Goal: Task Accomplishment & Management: Use online tool/utility

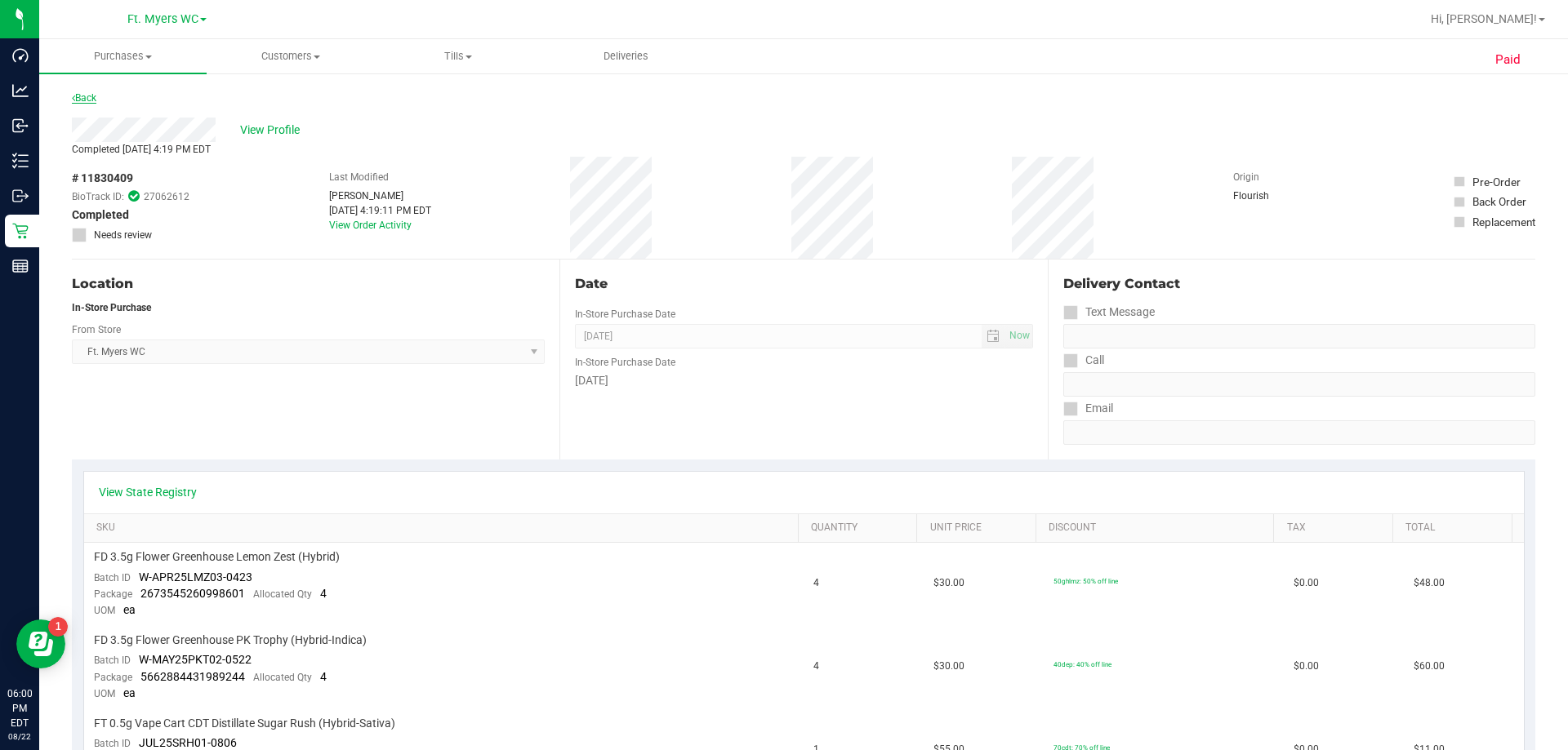
click at [94, 101] on link "Back" at bounding box center [83, 98] width 24 height 11
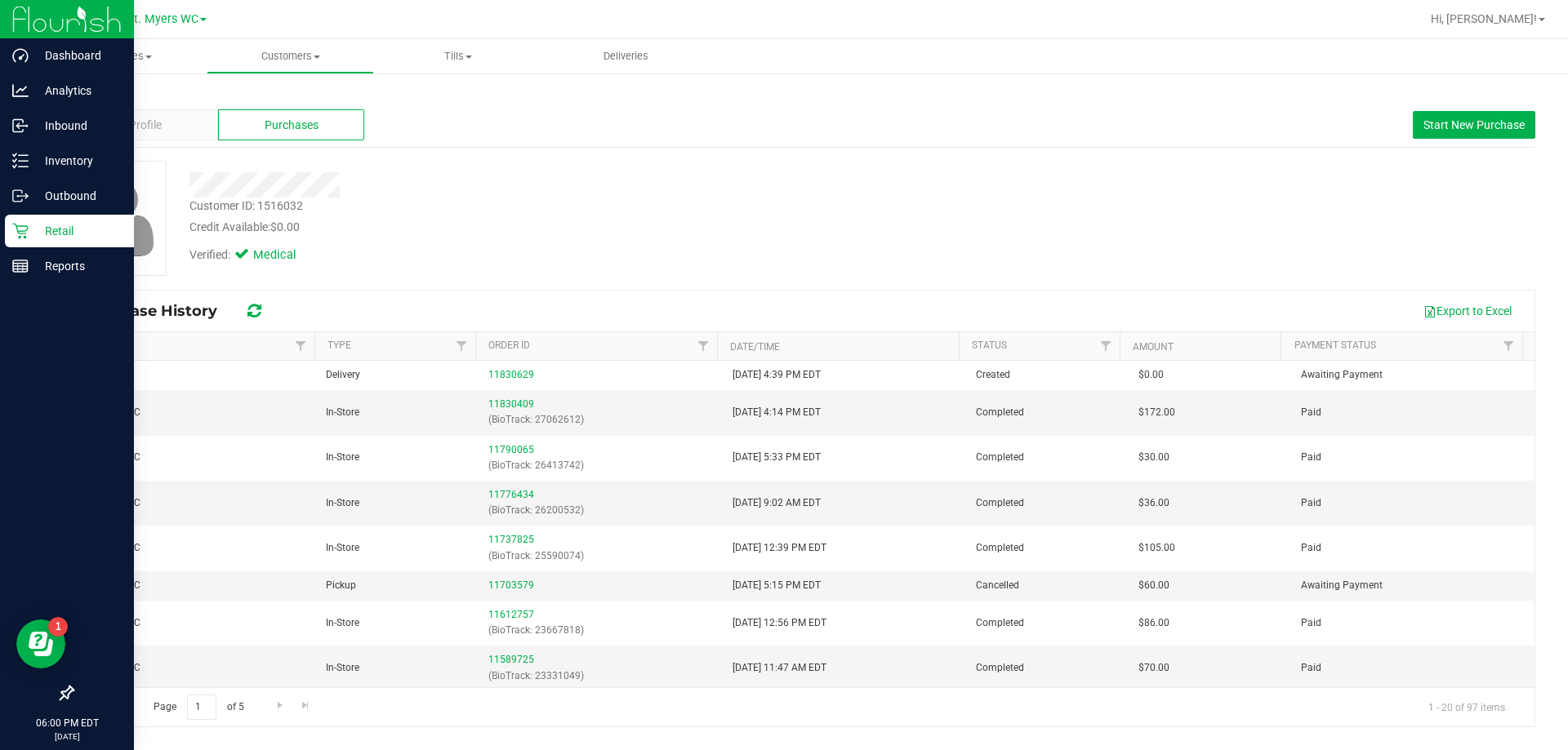
click at [22, 222] on div "Retail" at bounding box center [69, 231] width 129 height 32
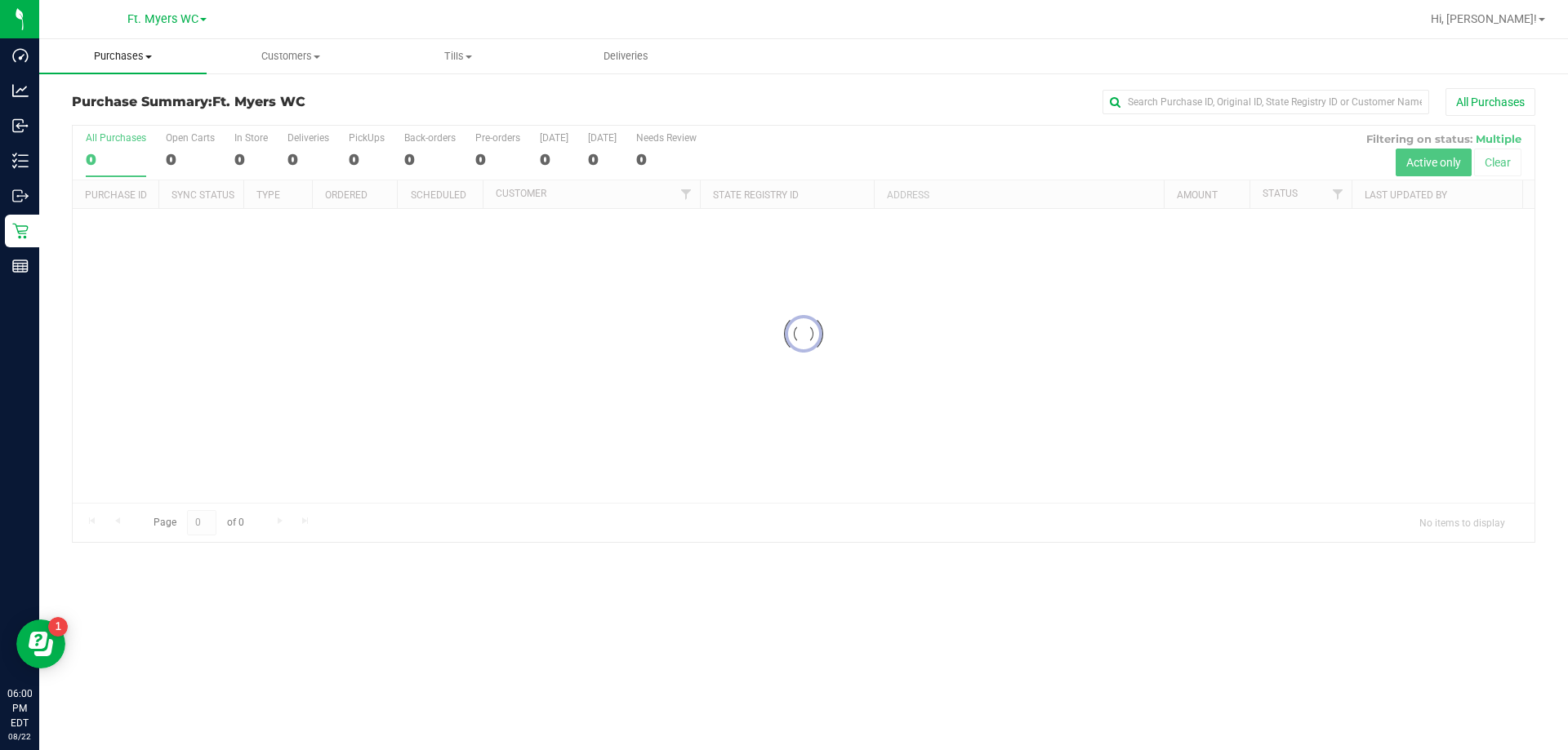
click at [120, 64] on uib-tab-heading "Purchases Summary of purchases Fulfillment All purchases" at bounding box center [122, 56] width 168 height 34
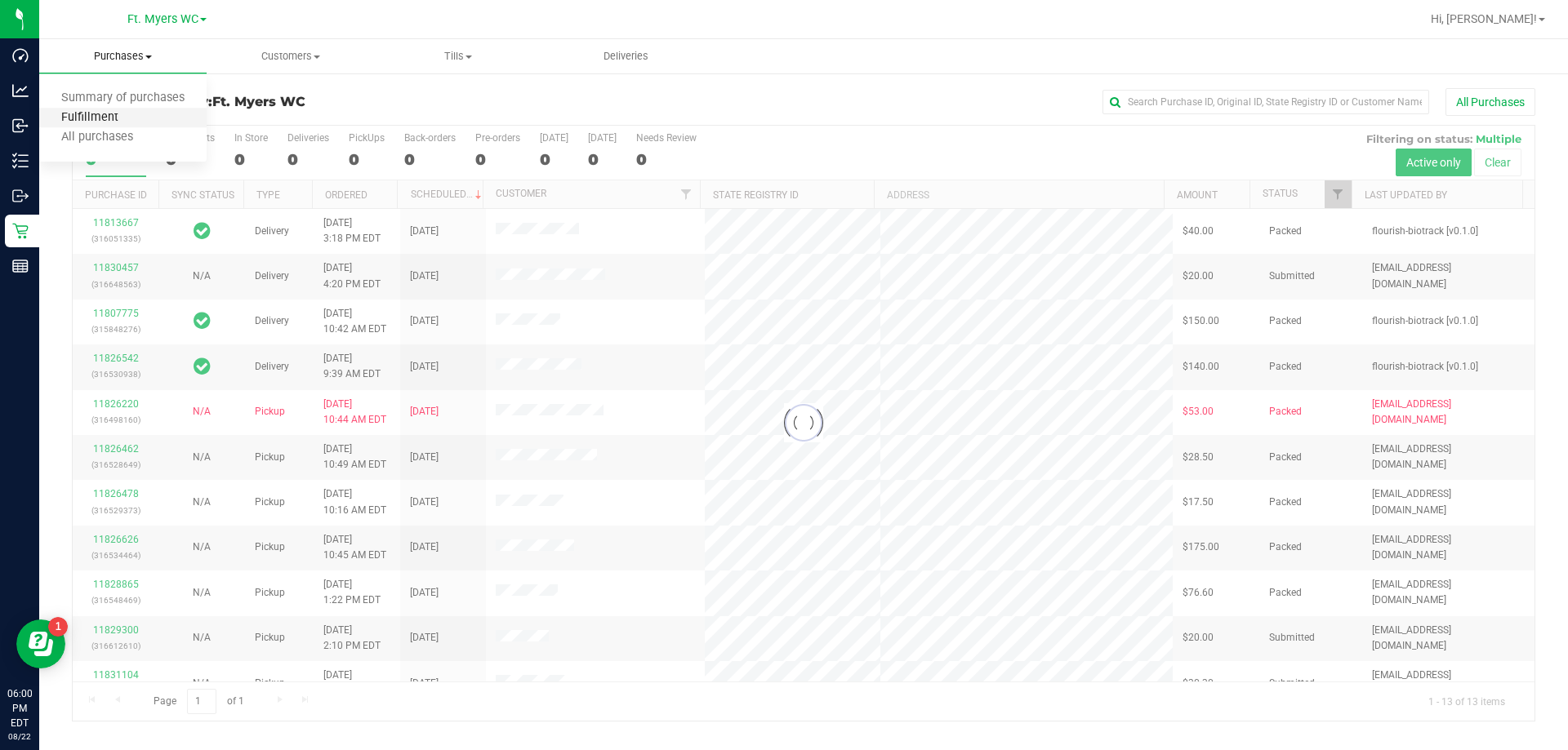
click at [137, 121] on span "Fulfillment" at bounding box center [89, 118] width 101 height 14
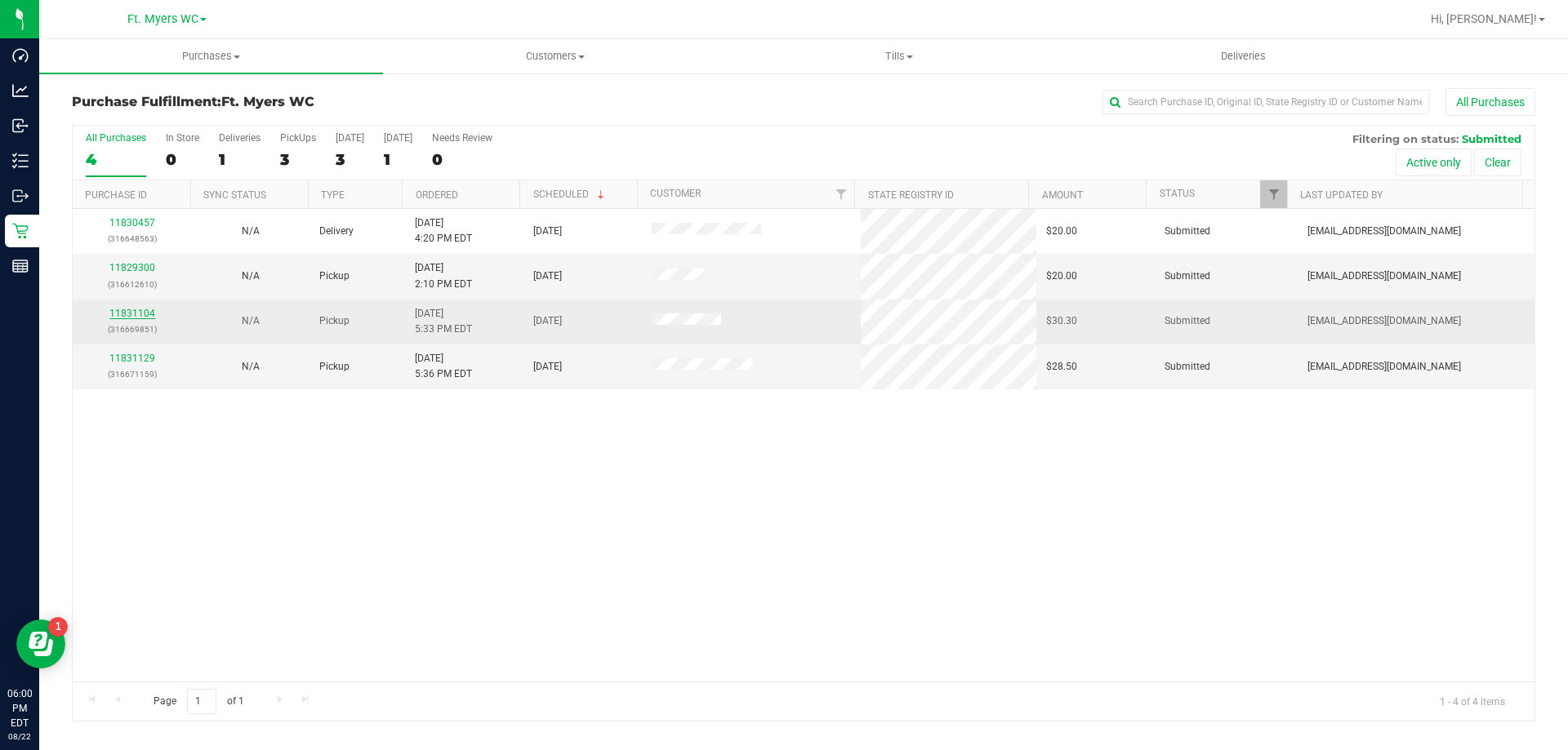
click at [145, 311] on link "11831104" at bounding box center [132, 313] width 45 height 11
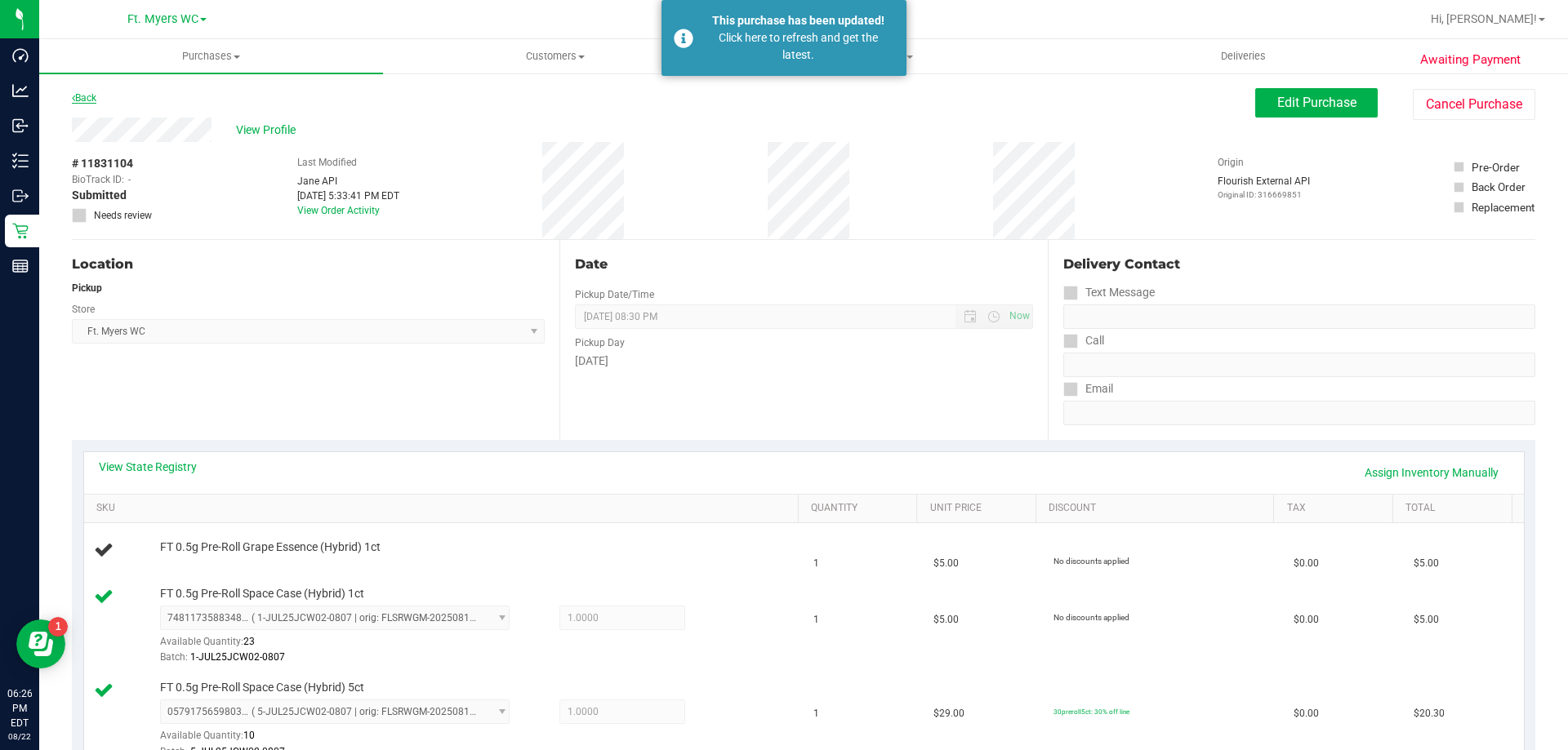
click at [84, 98] on link "Back" at bounding box center [83, 98] width 24 height 11
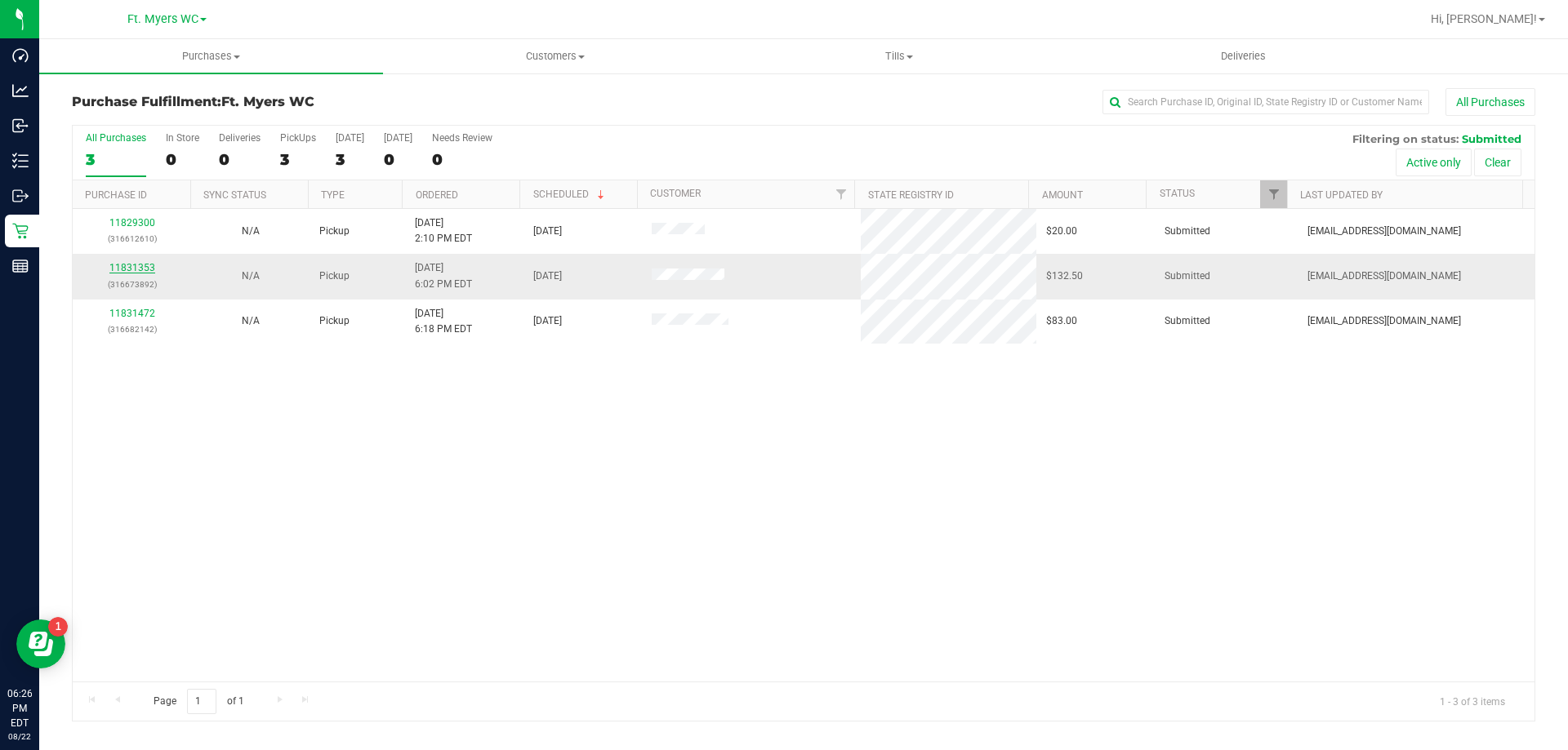
click at [123, 263] on link "11831353" at bounding box center [132, 268] width 45 height 11
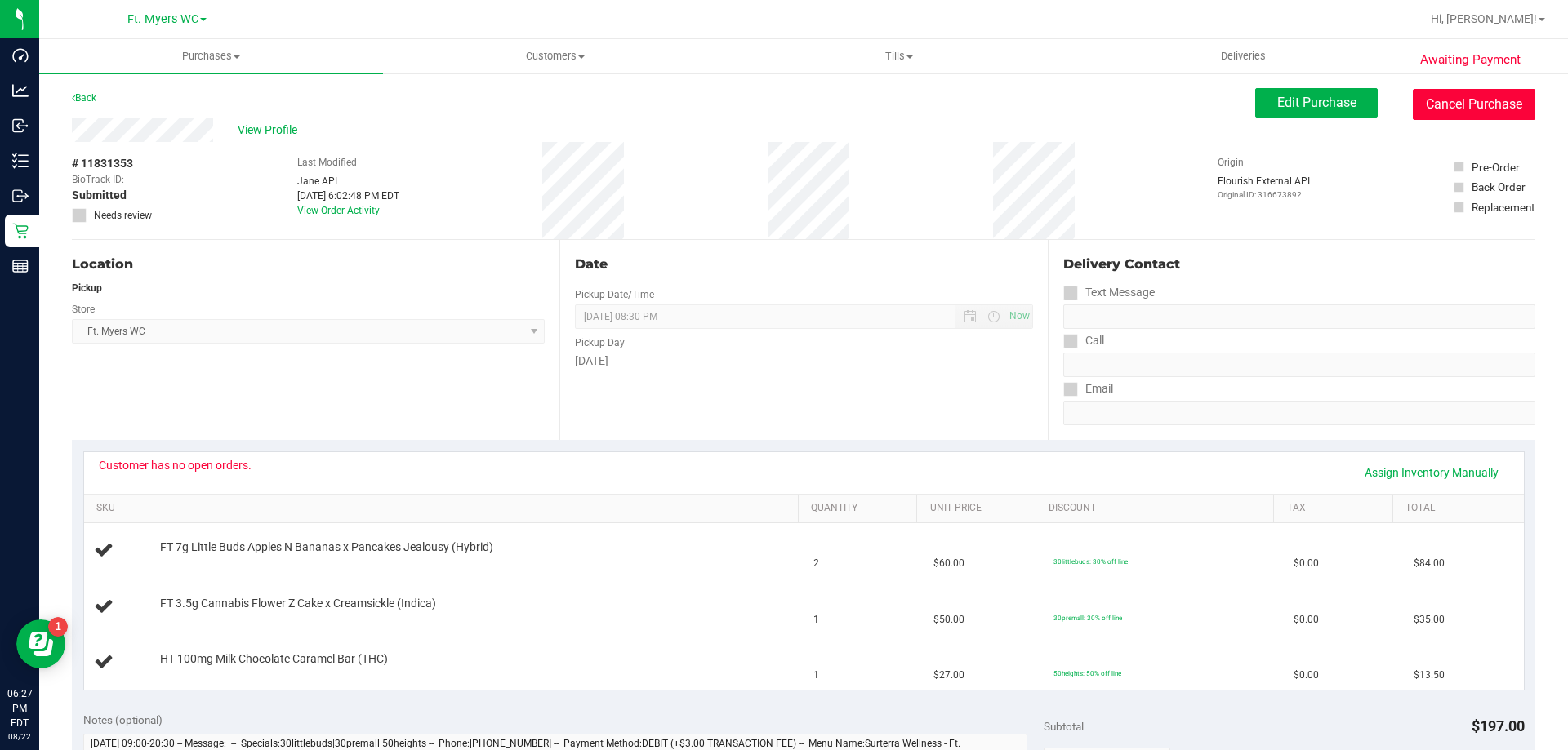
click at [1421, 115] on button "Cancel Purchase" at bounding box center [1474, 104] width 122 height 31
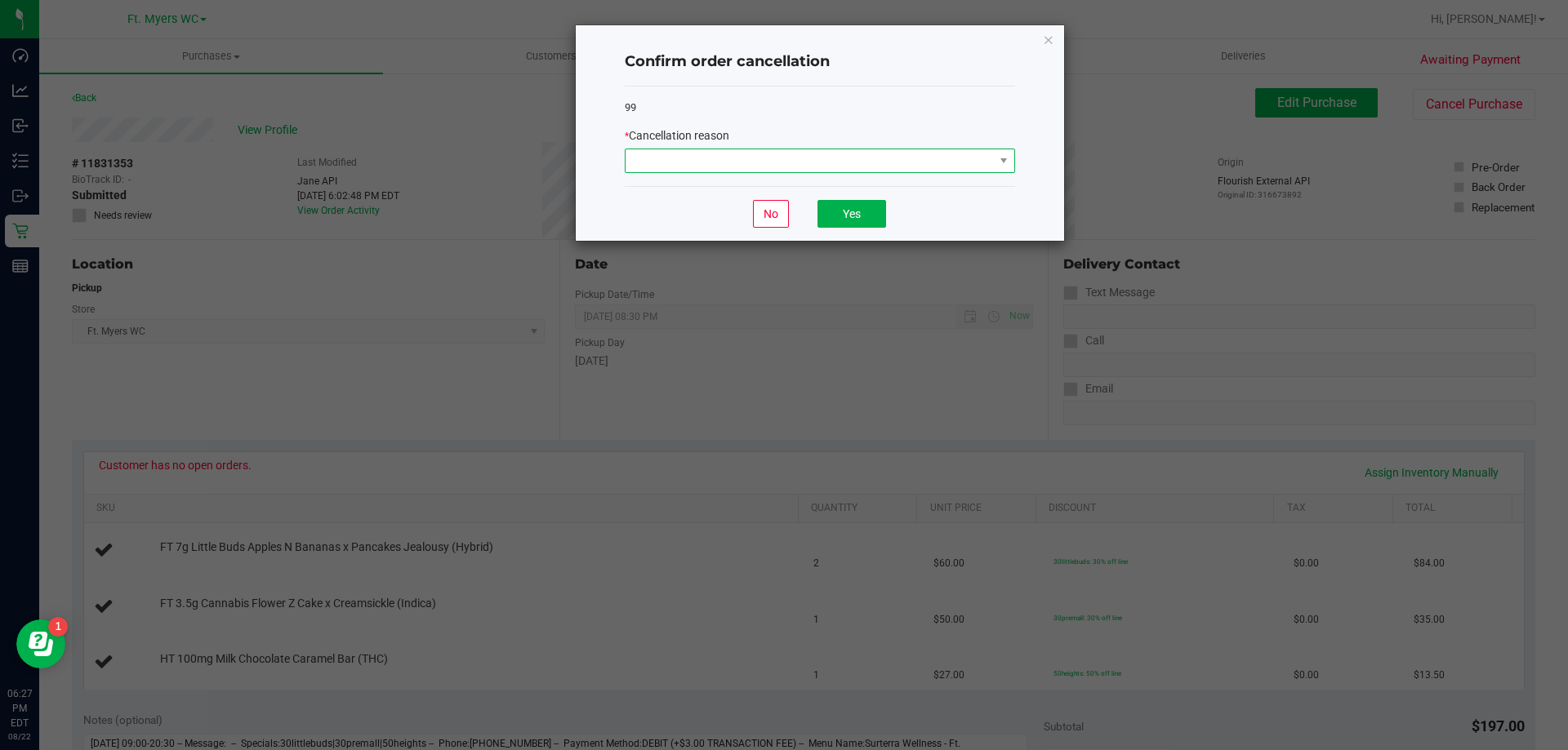
click at [811, 154] on span at bounding box center [809, 160] width 368 height 23
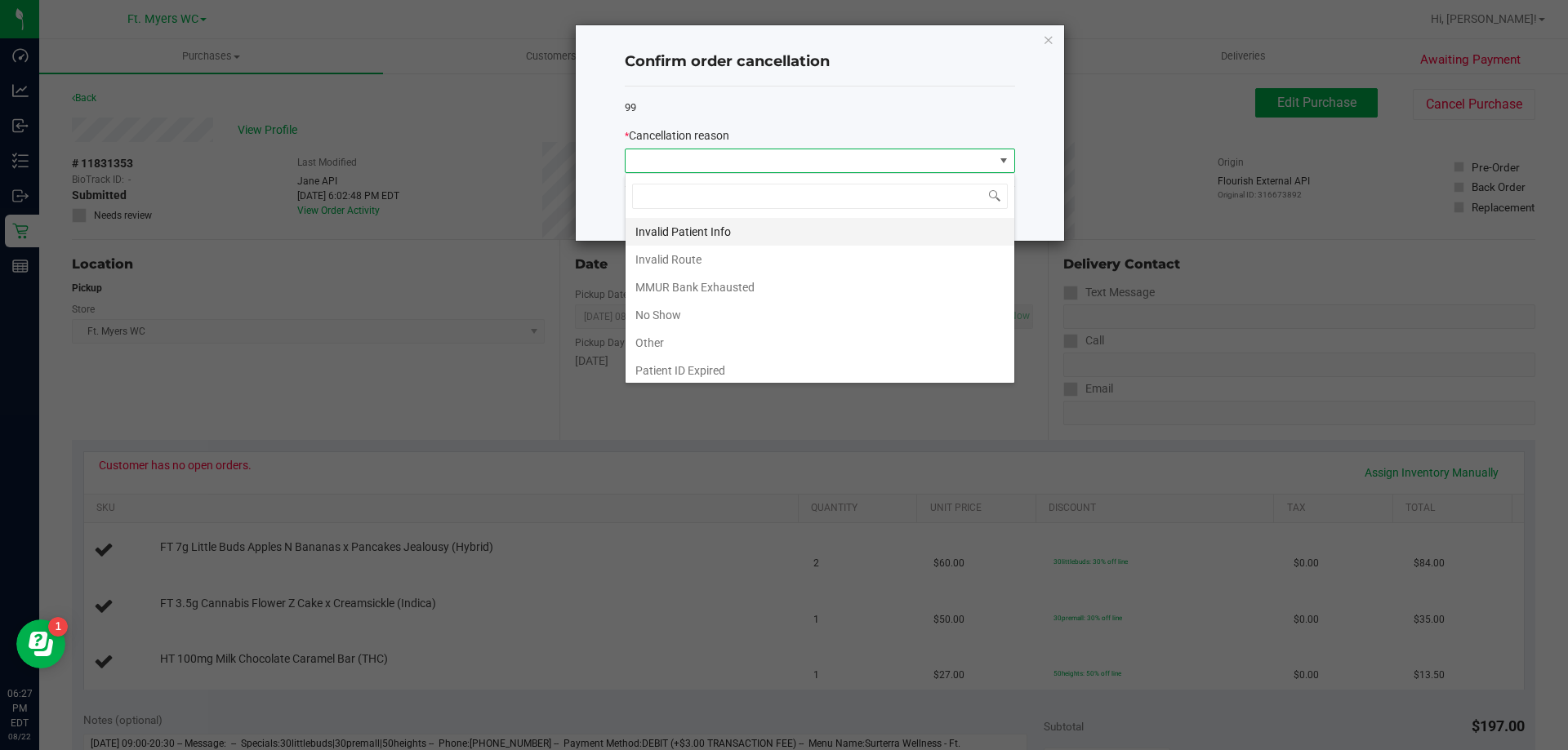
scroll to position [82, 0]
click at [758, 258] on li "MMUR Bank Exhausted" at bounding box center [820, 261] width 389 height 28
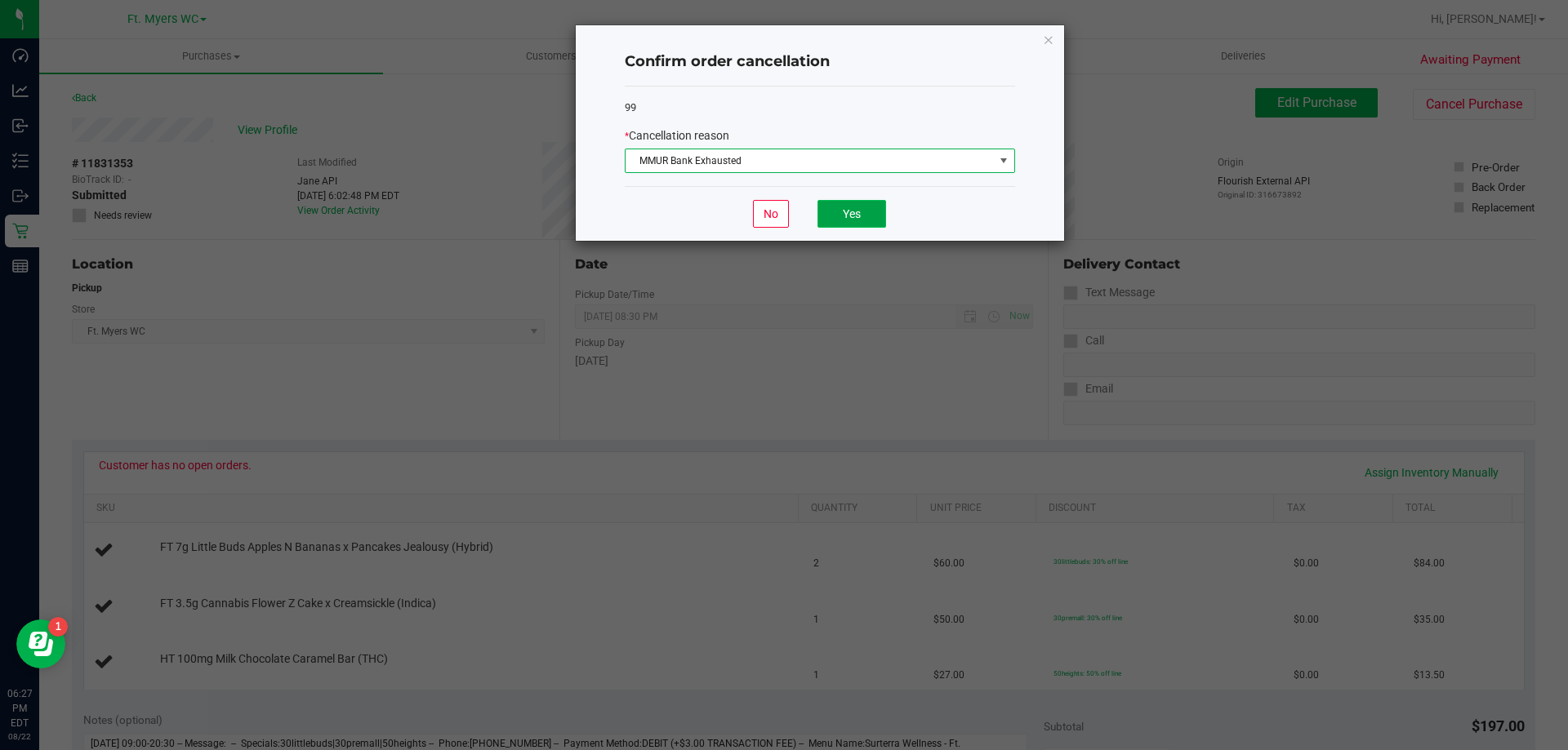
click at [832, 221] on button "Yes" at bounding box center [852, 214] width 69 height 28
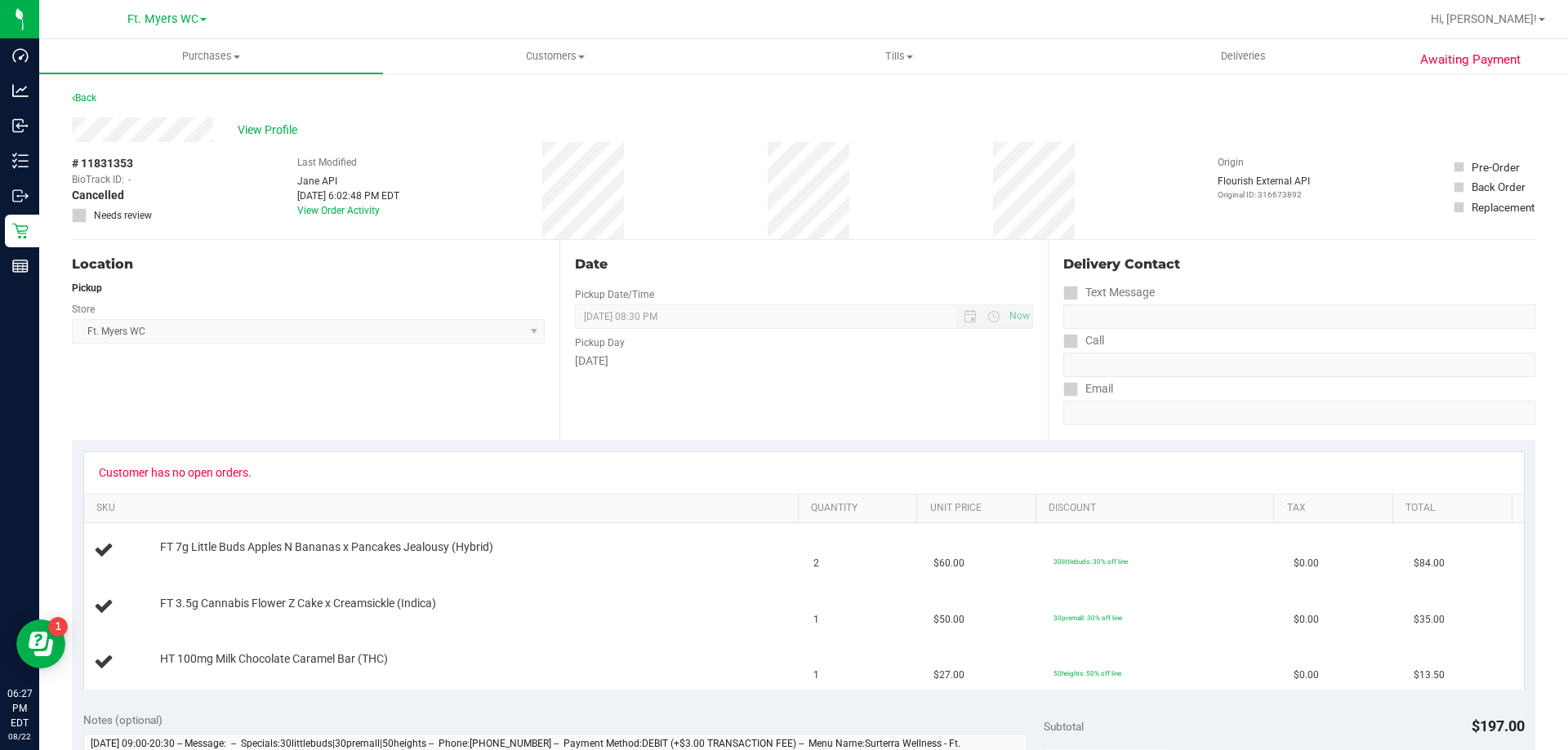
click at [89, 91] on div "Back" at bounding box center [83, 97] width 24 height 19
click at [92, 95] on link "Back" at bounding box center [83, 98] width 24 height 11
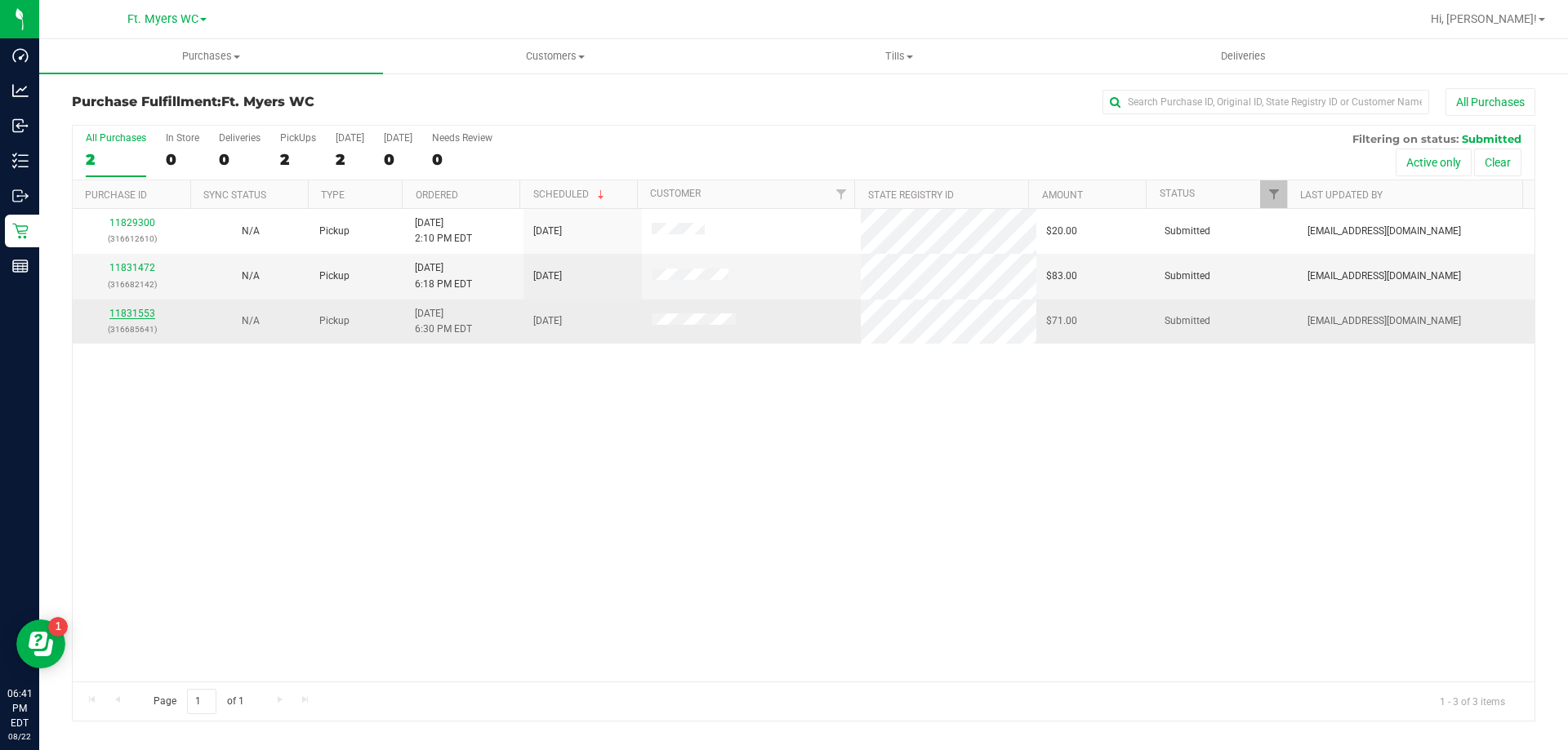
click at [147, 312] on link "11831553" at bounding box center [132, 313] width 45 height 11
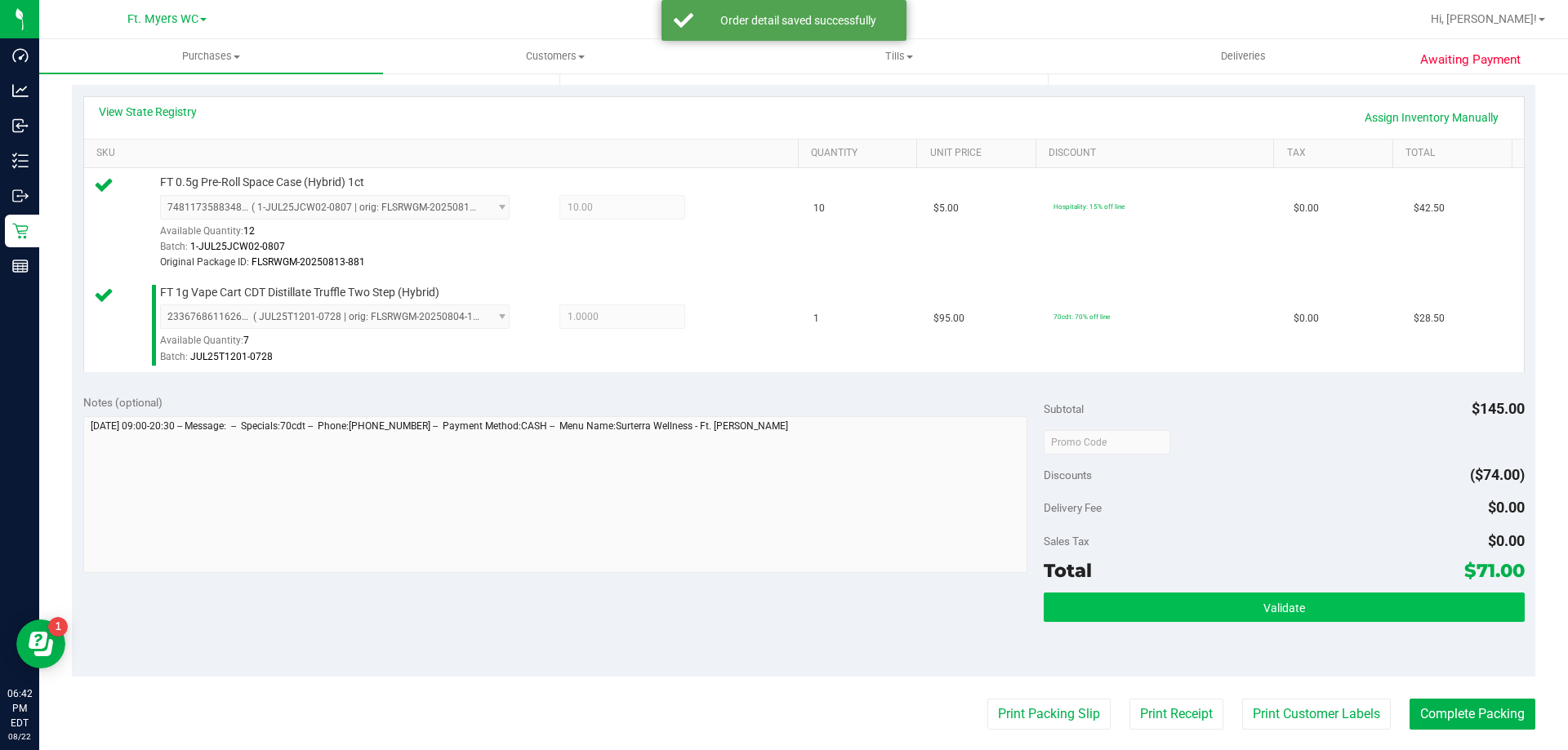
scroll to position [408, 0]
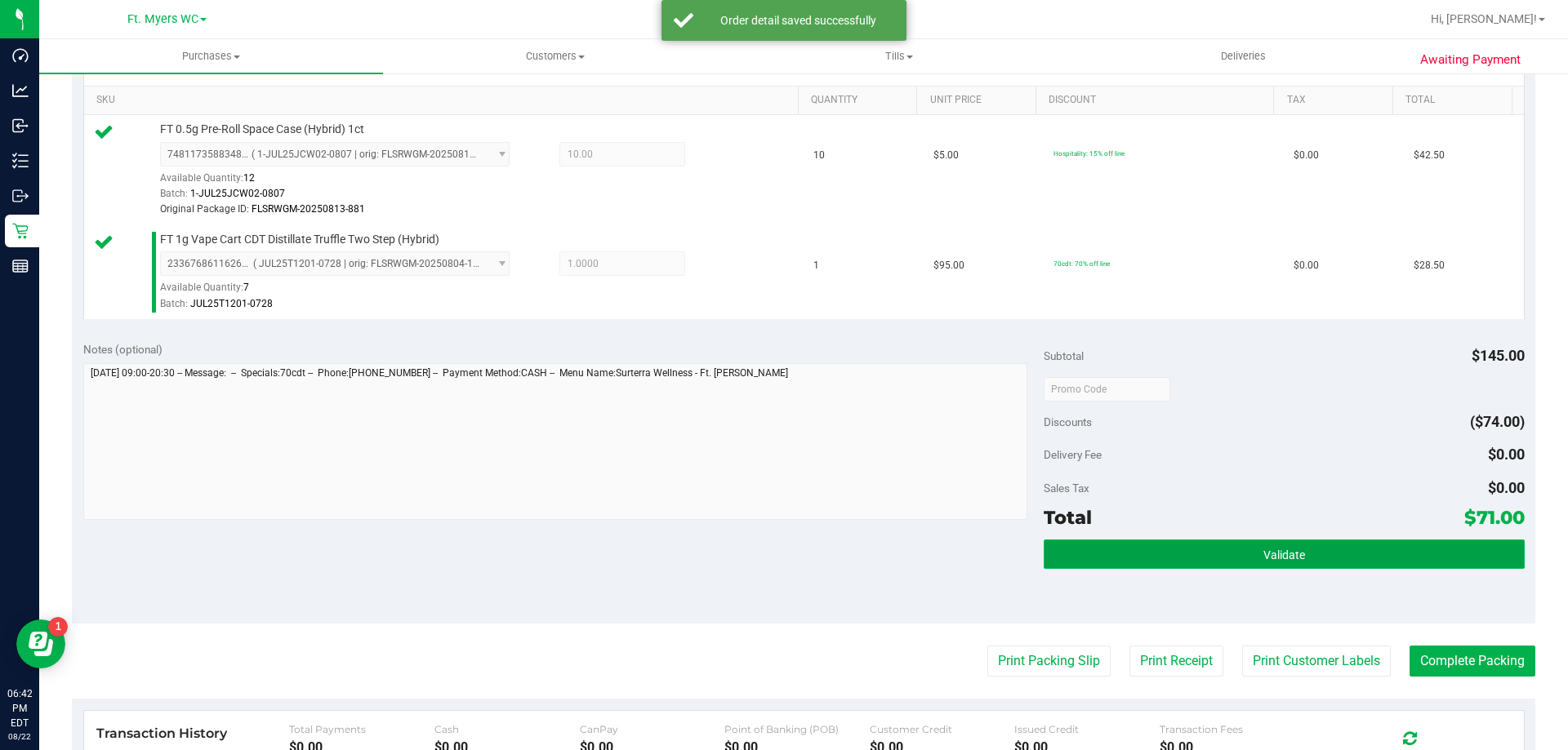
click at [1270, 567] on button "Validate" at bounding box center [1283, 554] width 480 height 30
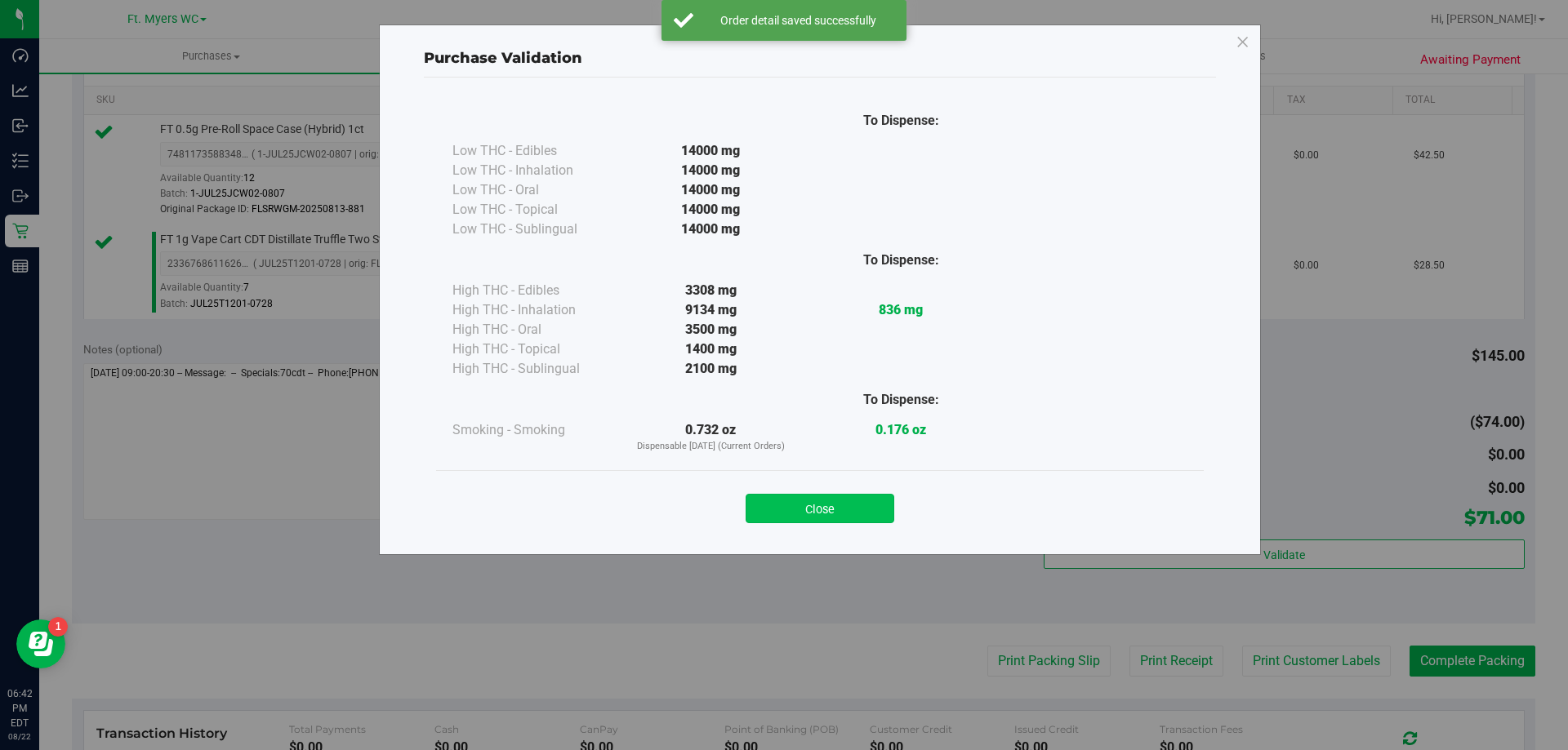
click at [849, 503] on button "Close" at bounding box center [820, 509] width 148 height 30
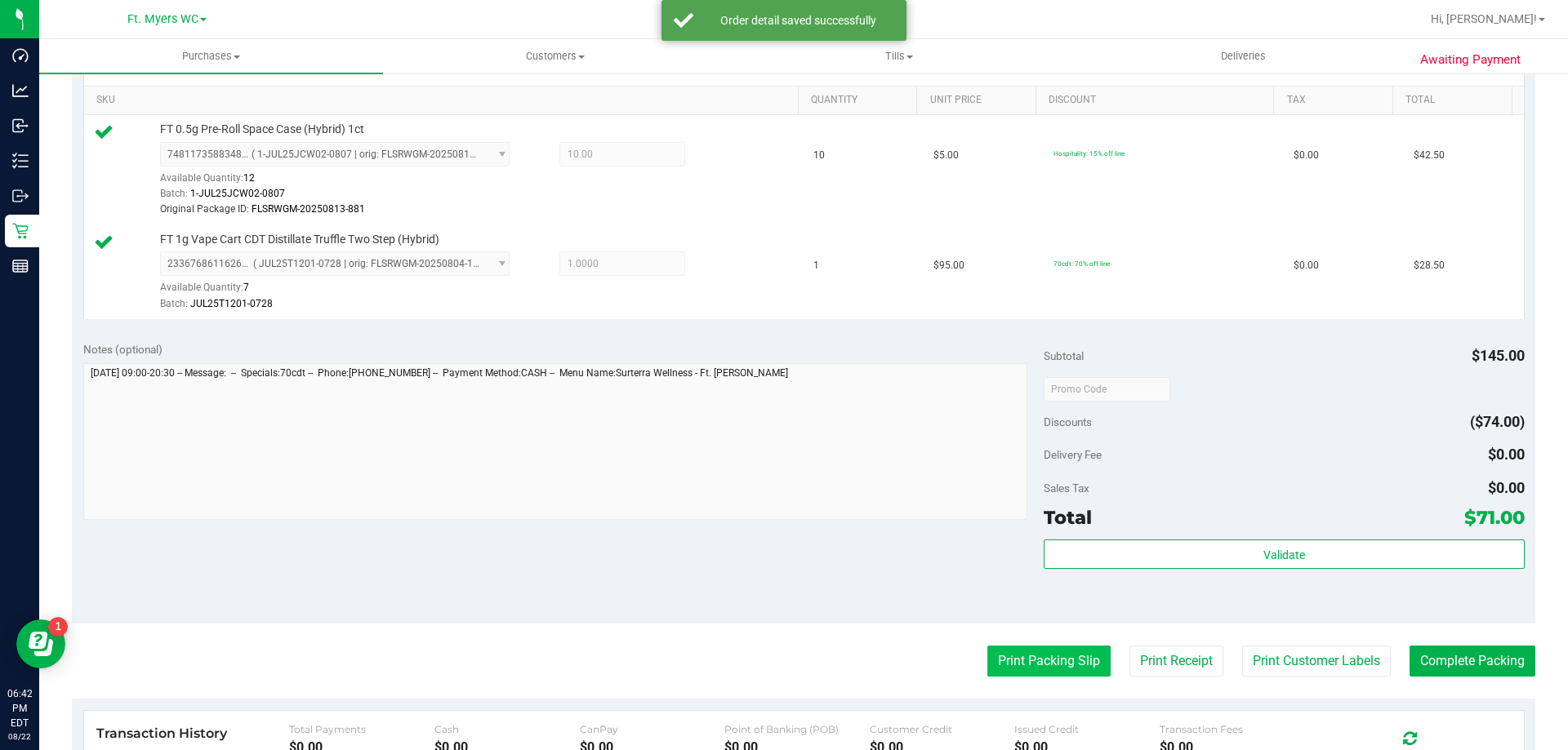
click at [1087, 660] on button "Print Packing Slip" at bounding box center [1049, 661] width 123 height 31
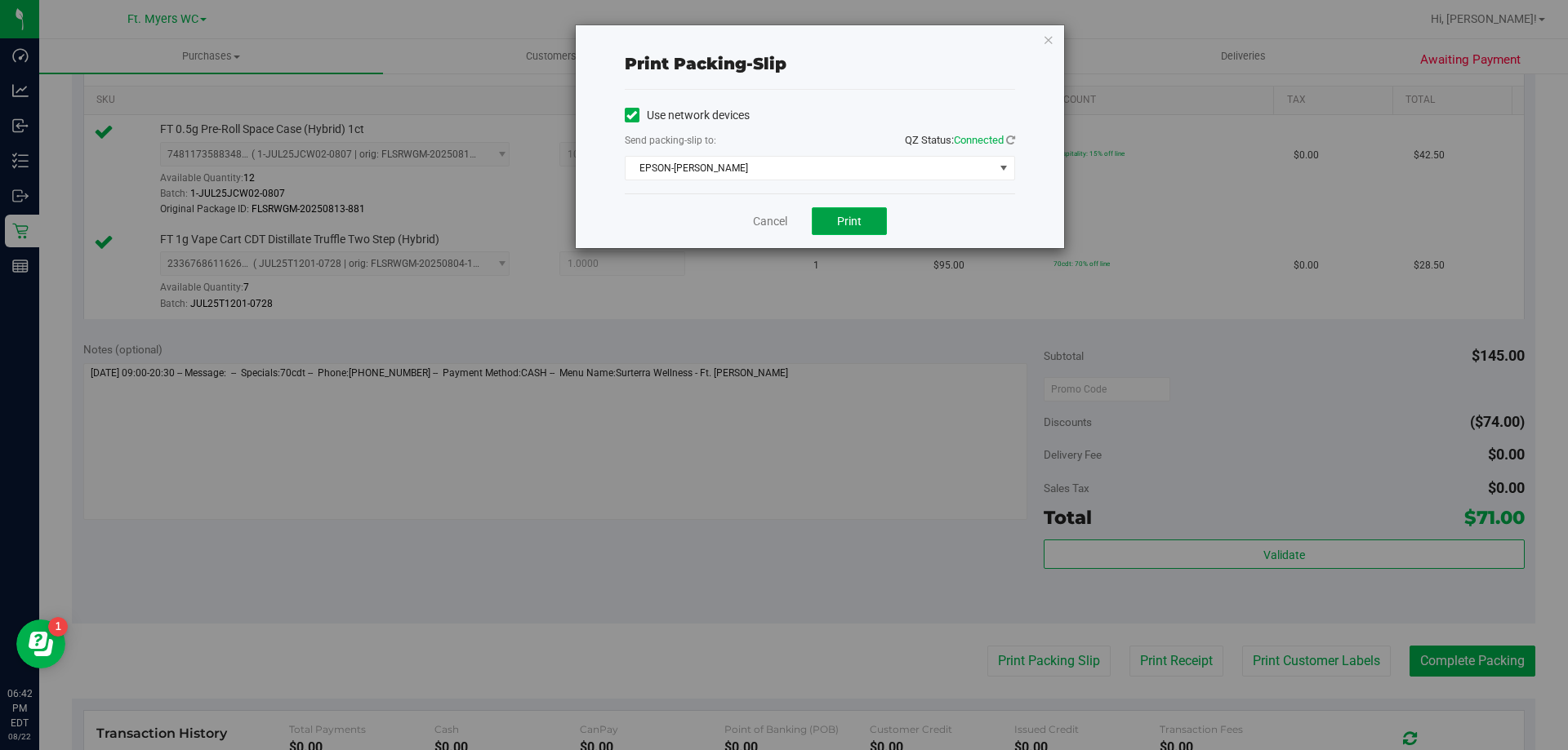
click at [840, 215] on span "Print" at bounding box center [849, 222] width 24 height 13
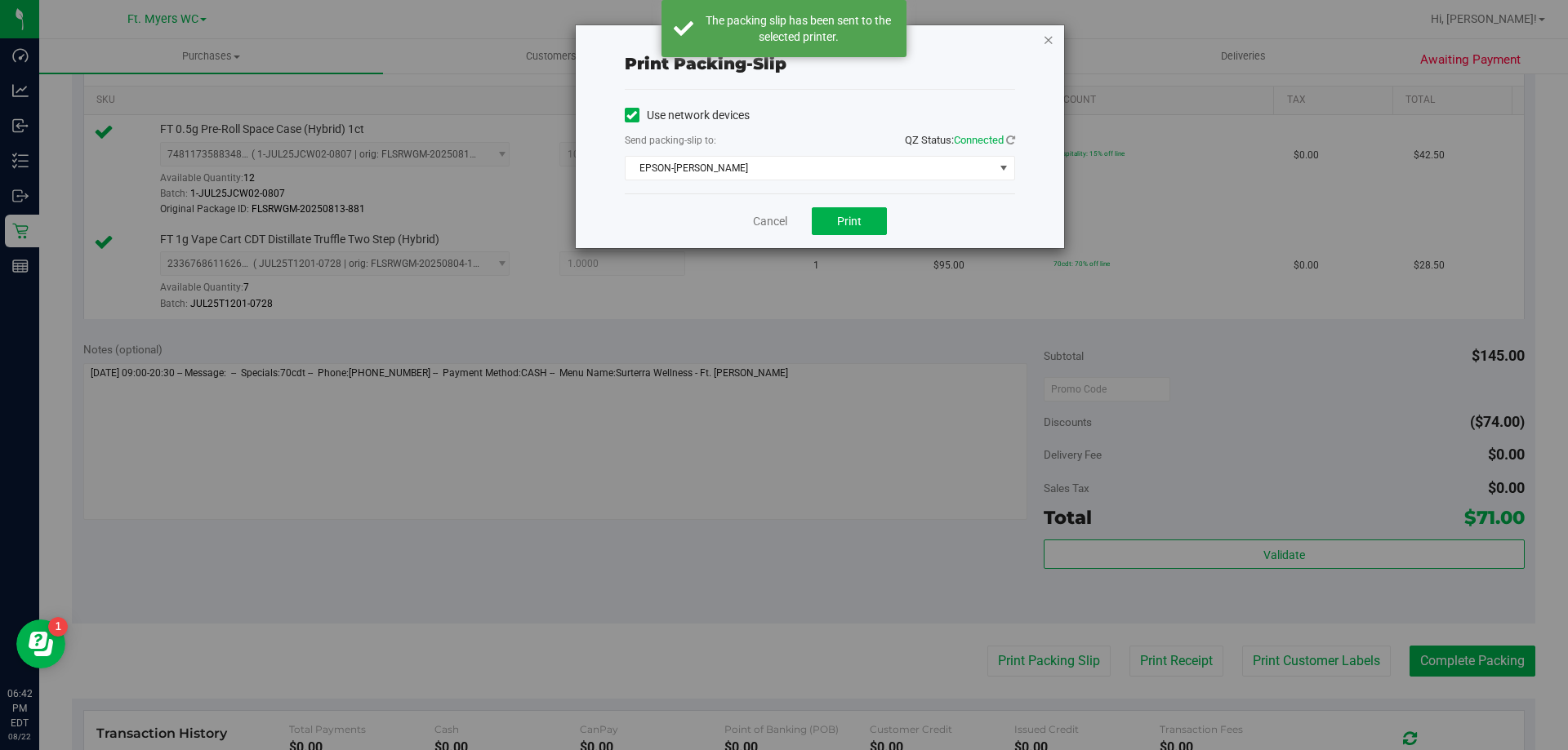
click at [1049, 44] on icon "button" at bounding box center [1049, 39] width 11 height 19
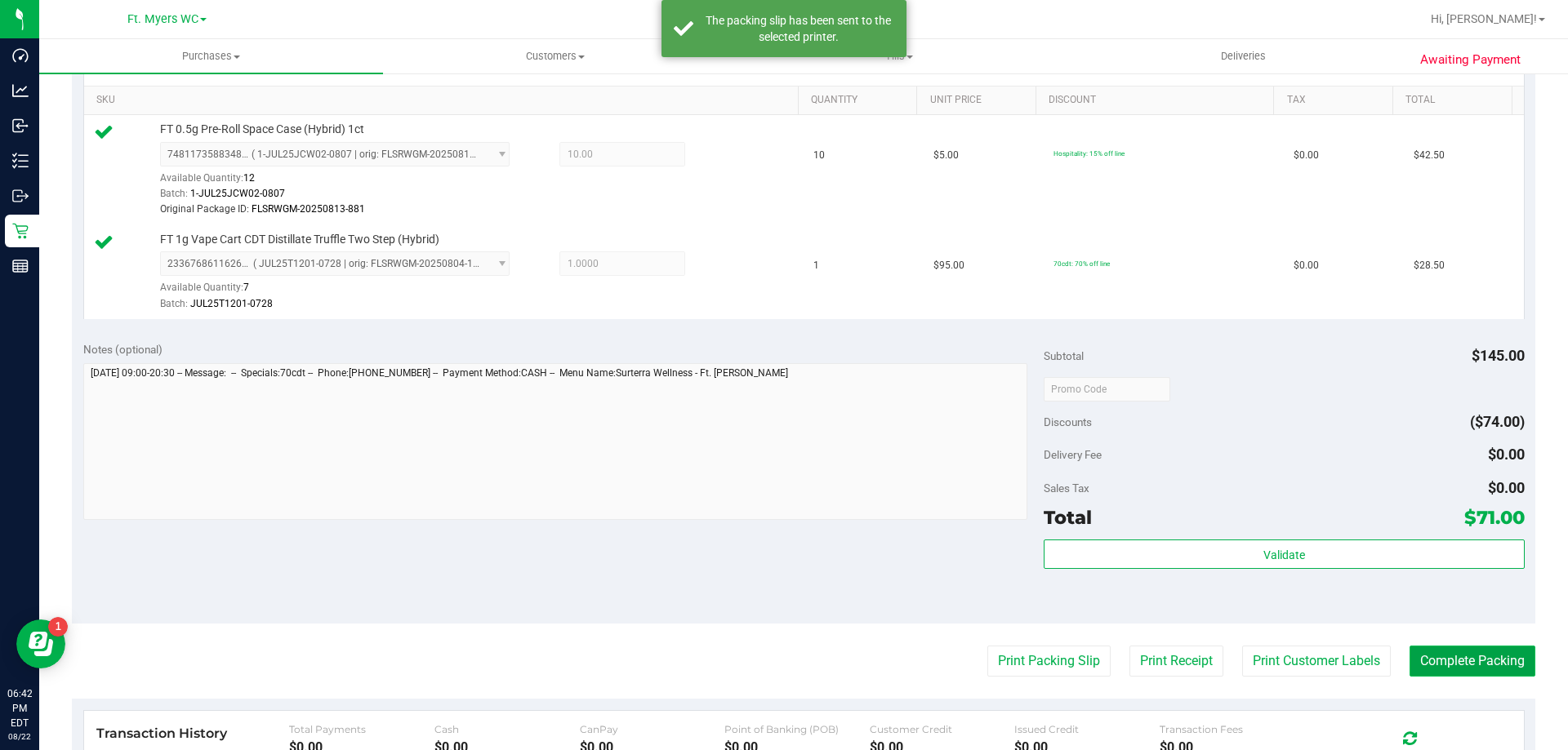
click at [1418, 649] on button "Complete Packing" at bounding box center [1472, 661] width 126 height 31
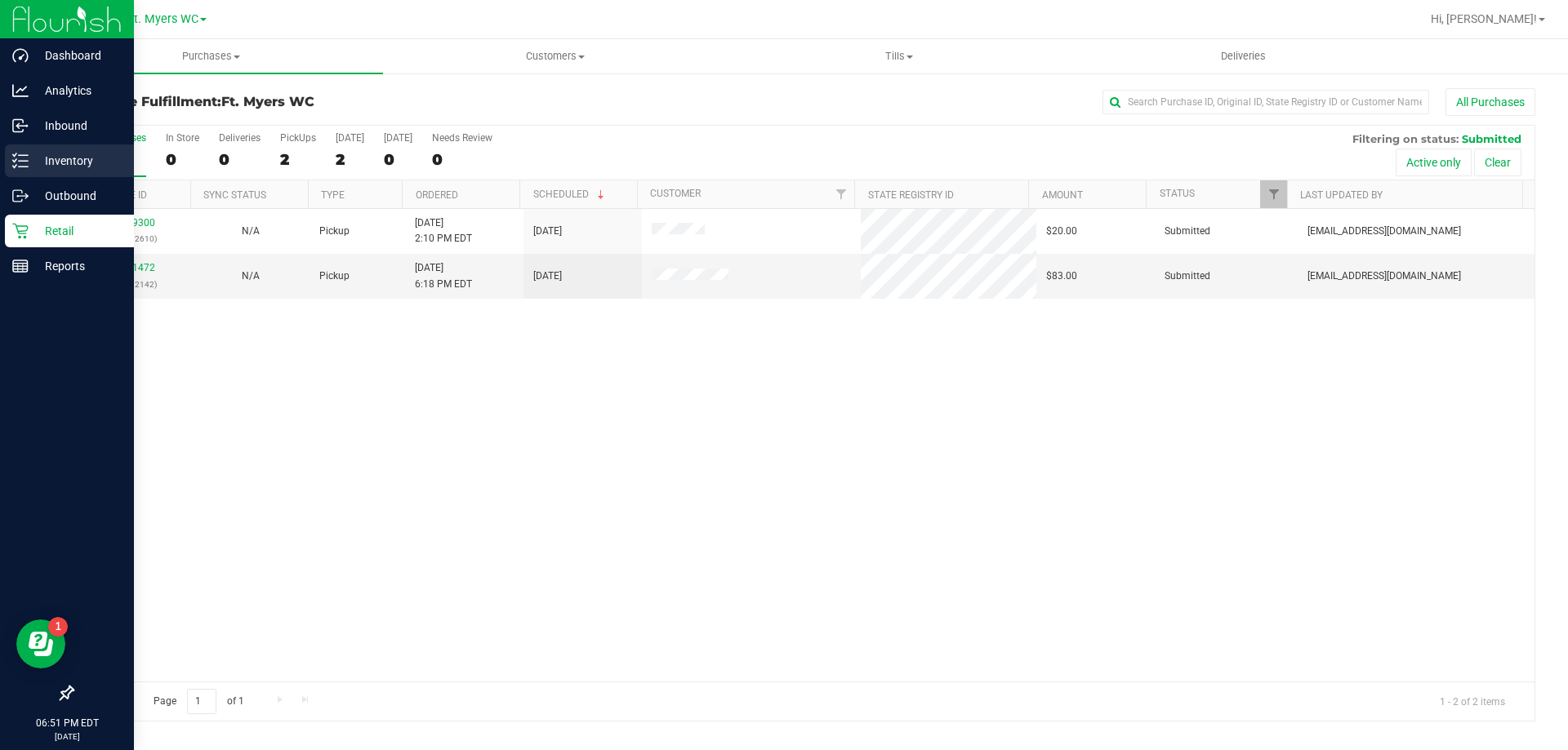
click at [32, 171] on div "Inventory" at bounding box center [69, 160] width 129 height 32
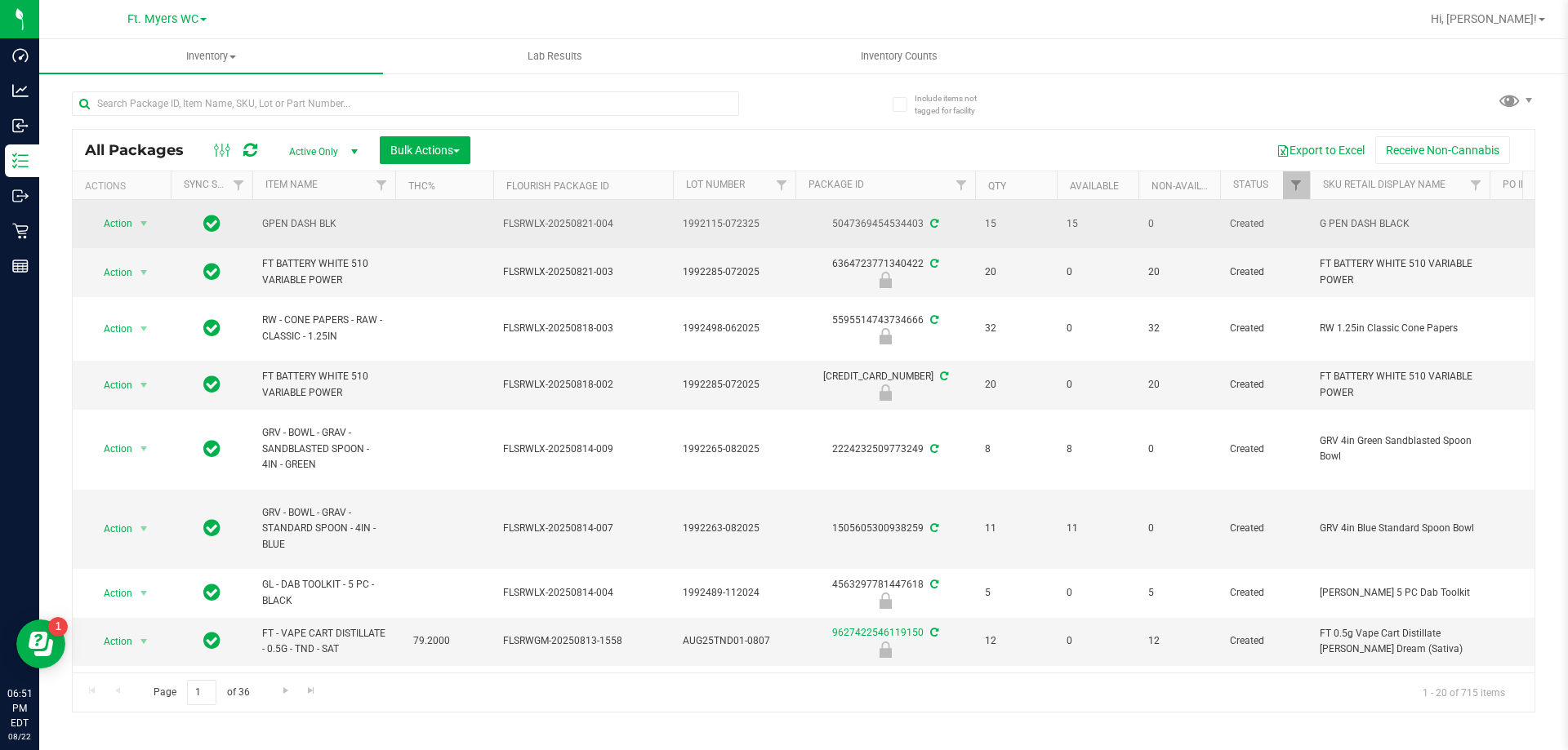
click at [312, 235] on td "GPEN DASH BLK" at bounding box center [324, 224] width 143 height 48
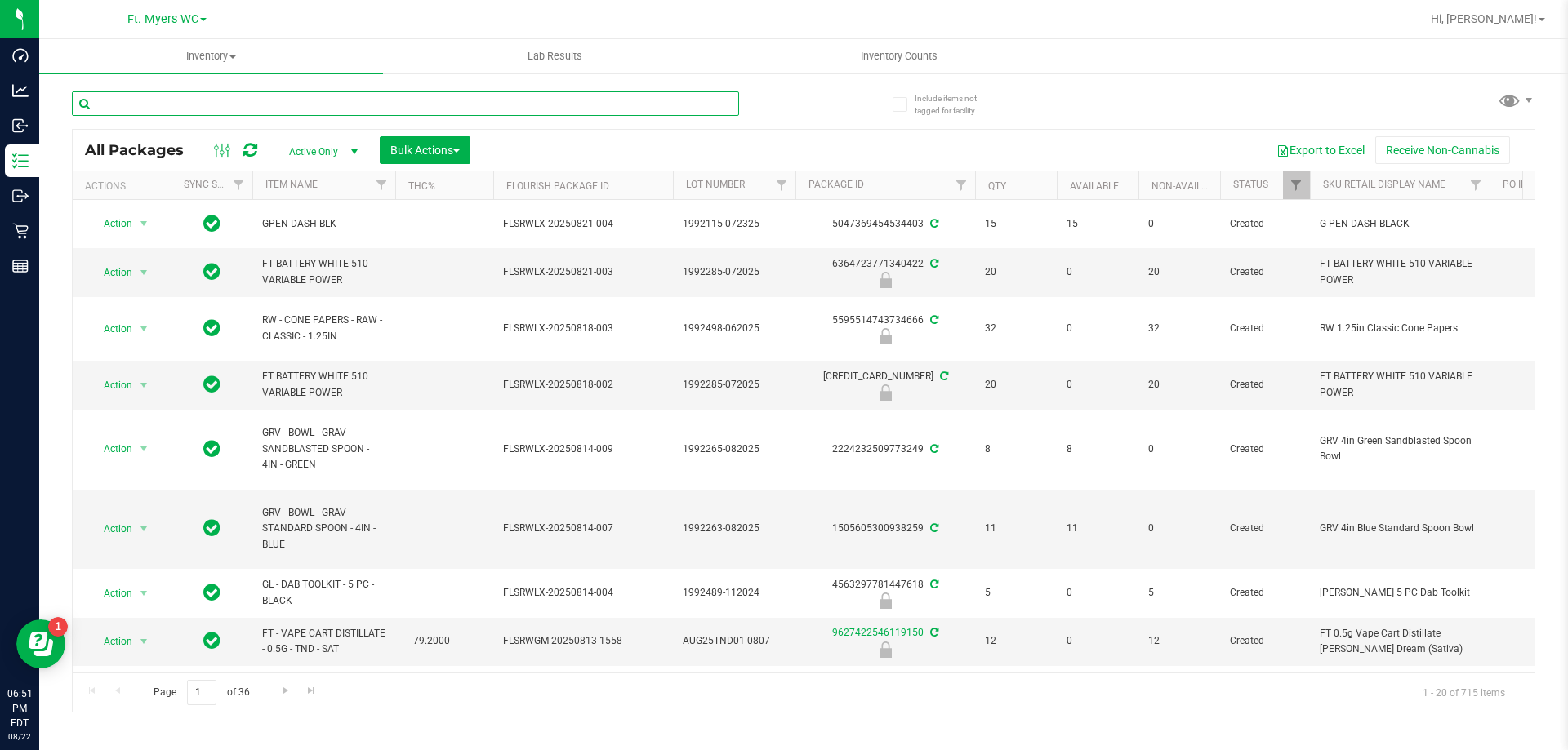
click at [274, 113] on input "text" at bounding box center [405, 104] width 668 height 24
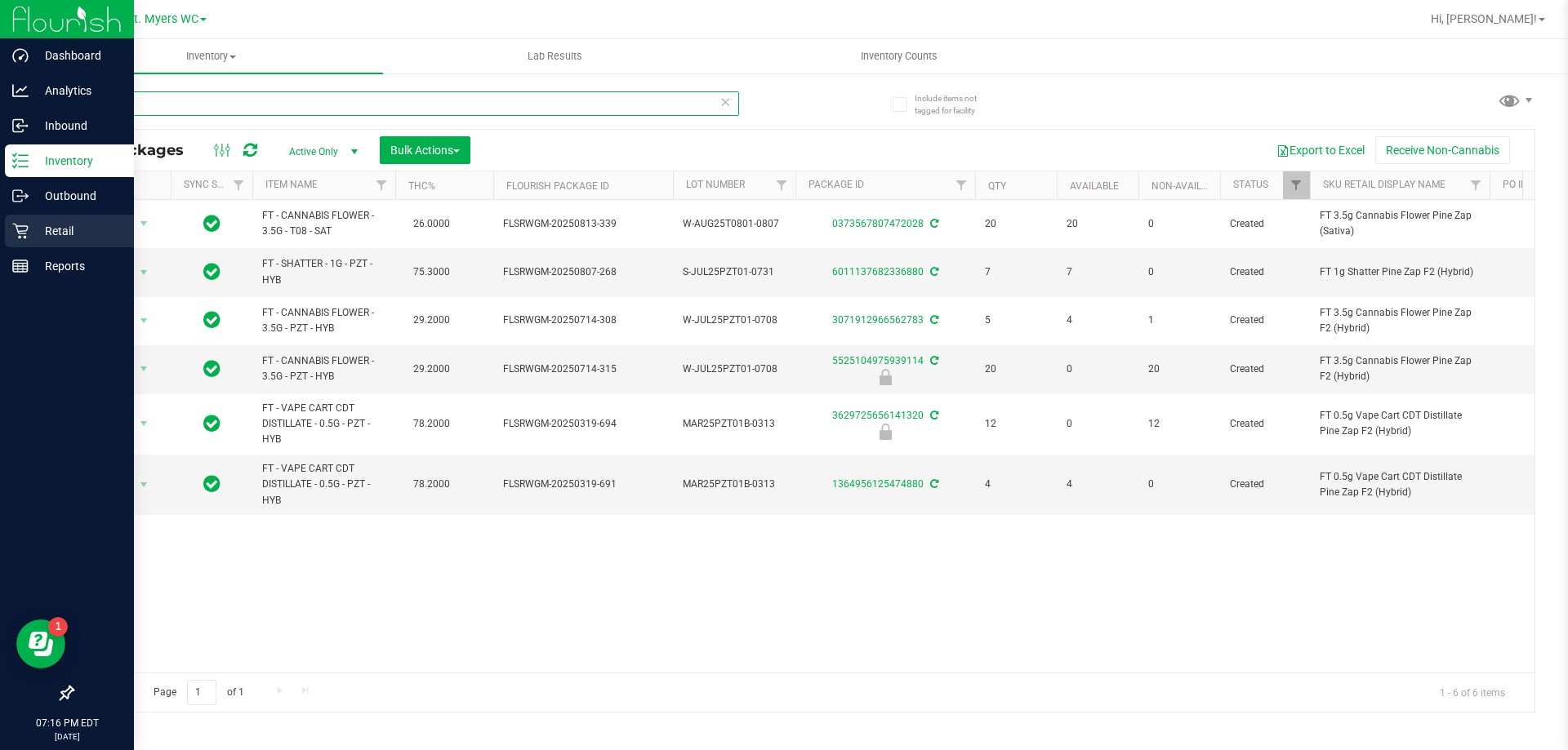
type input "pine za"
click at [45, 243] on div "Retail" at bounding box center [69, 231] width 129 height 32
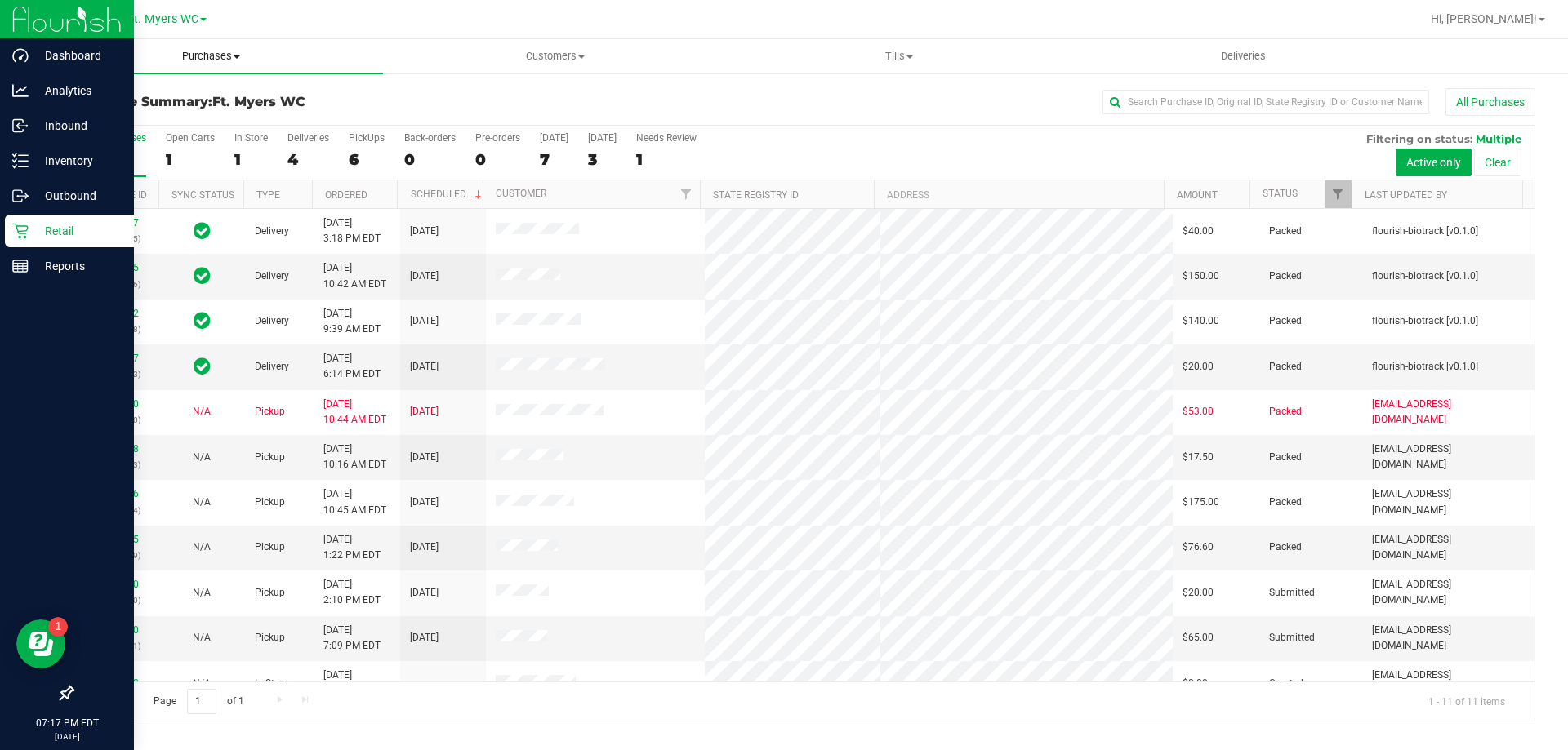
click at [237, 60] on span "Purchases" at bounding box center [210, 57] width 344 height 15
click at [225, 120] on li "Fulfillment" at bounding box center [210, 118] width 344 height 19
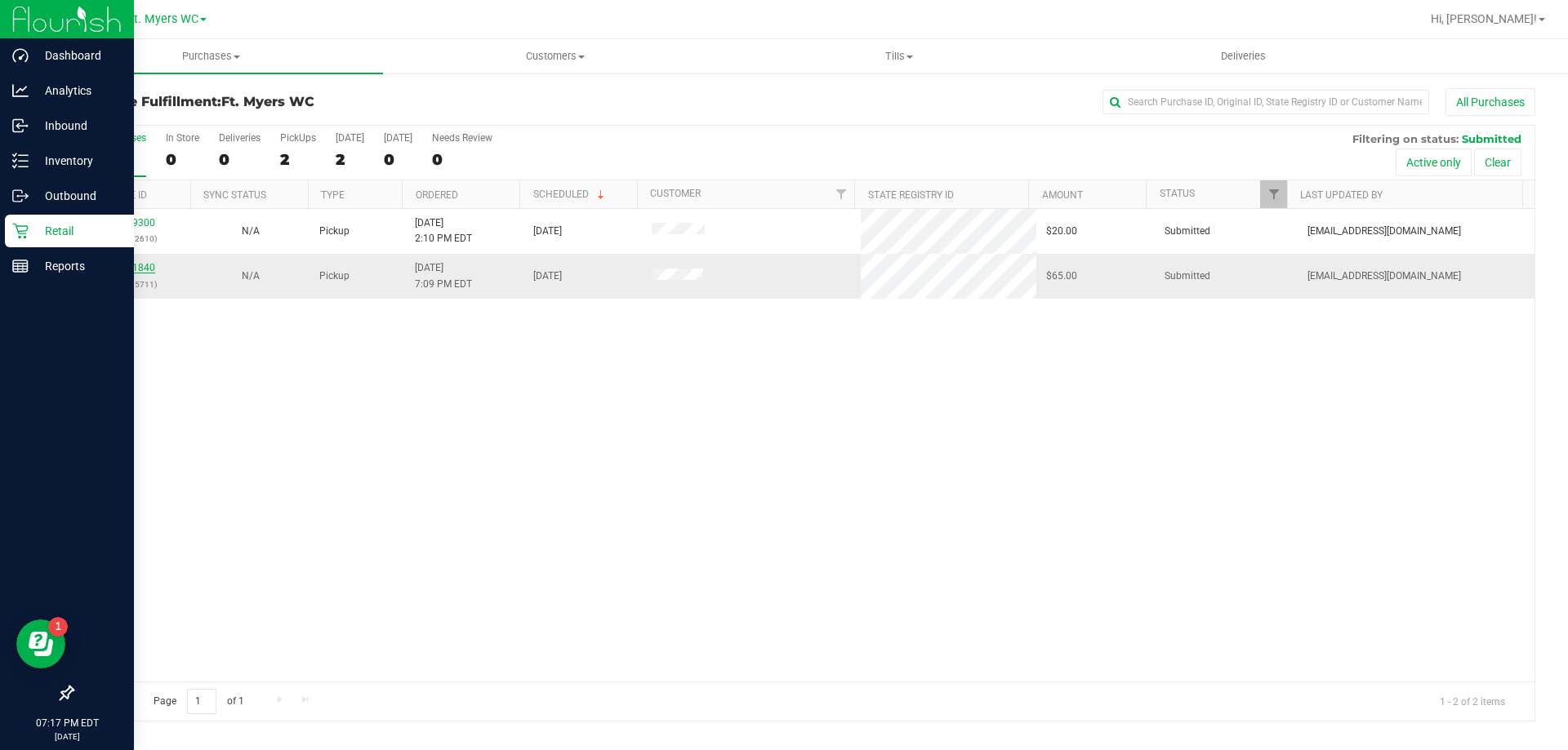
click at [132, 266] on link "11831840" at bounding box center [132, 268] width 45 height 11
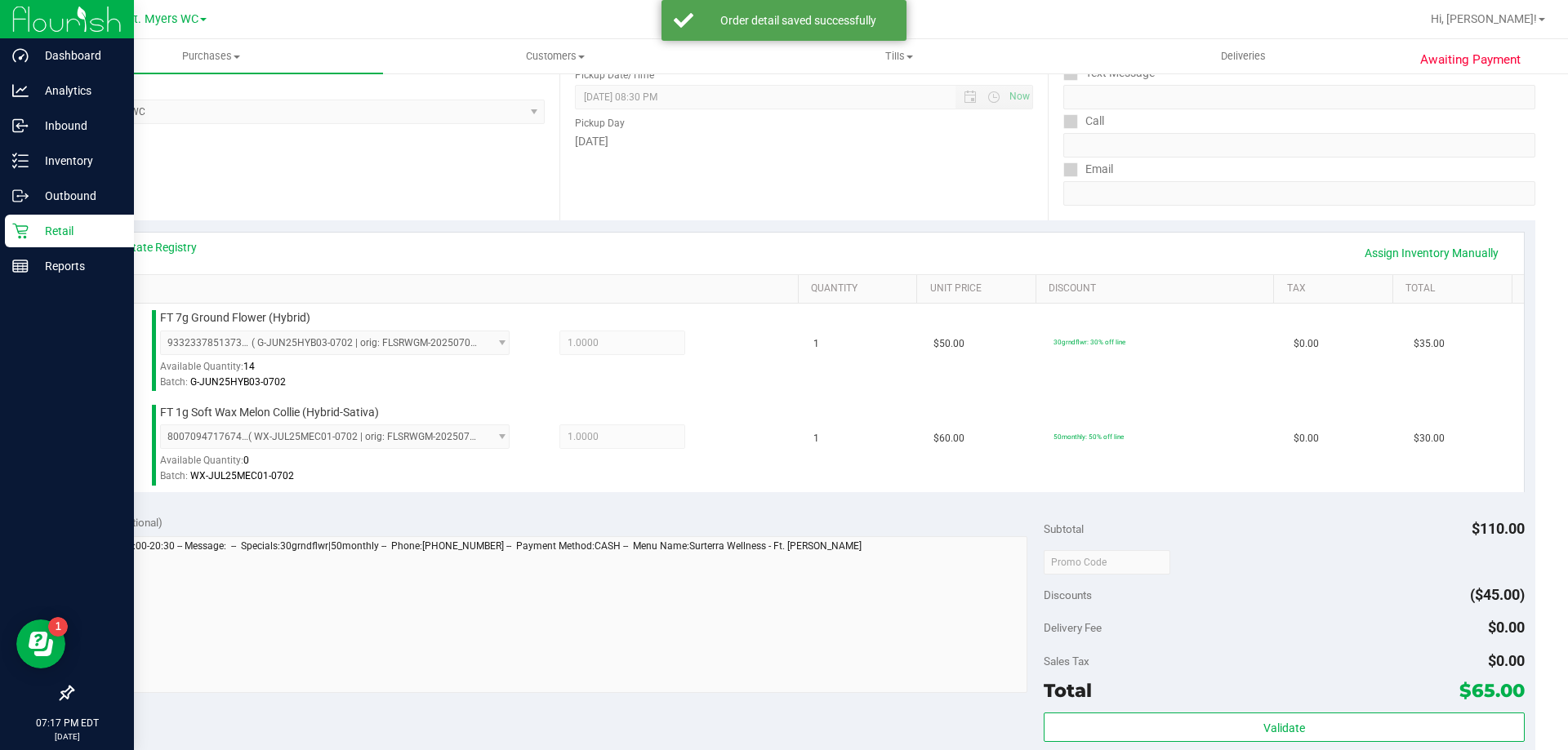
scroll to position [489, 0]
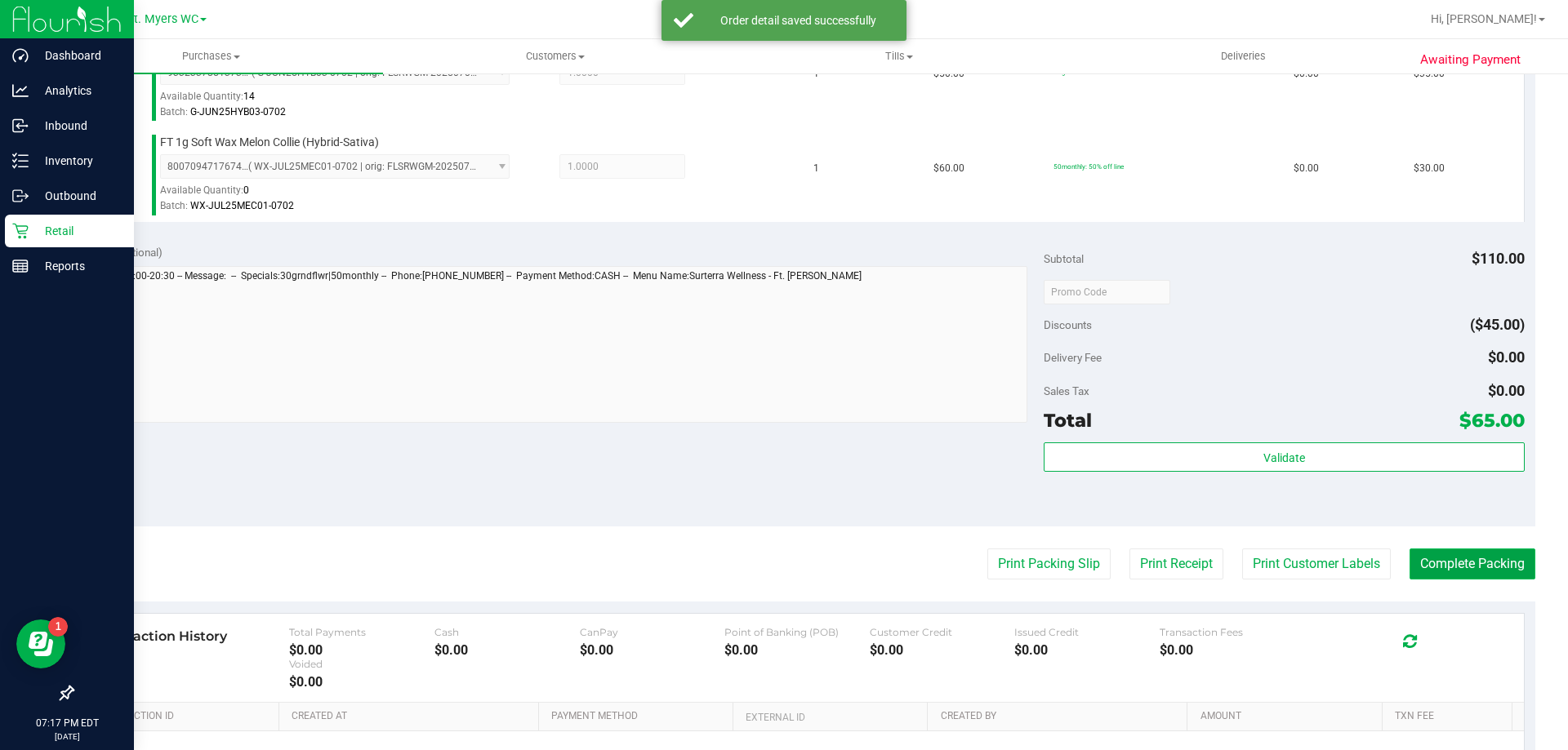
click at [1498, 575] on button "Complete Packing" at bounding box center [1472, 564] width 126 height 31
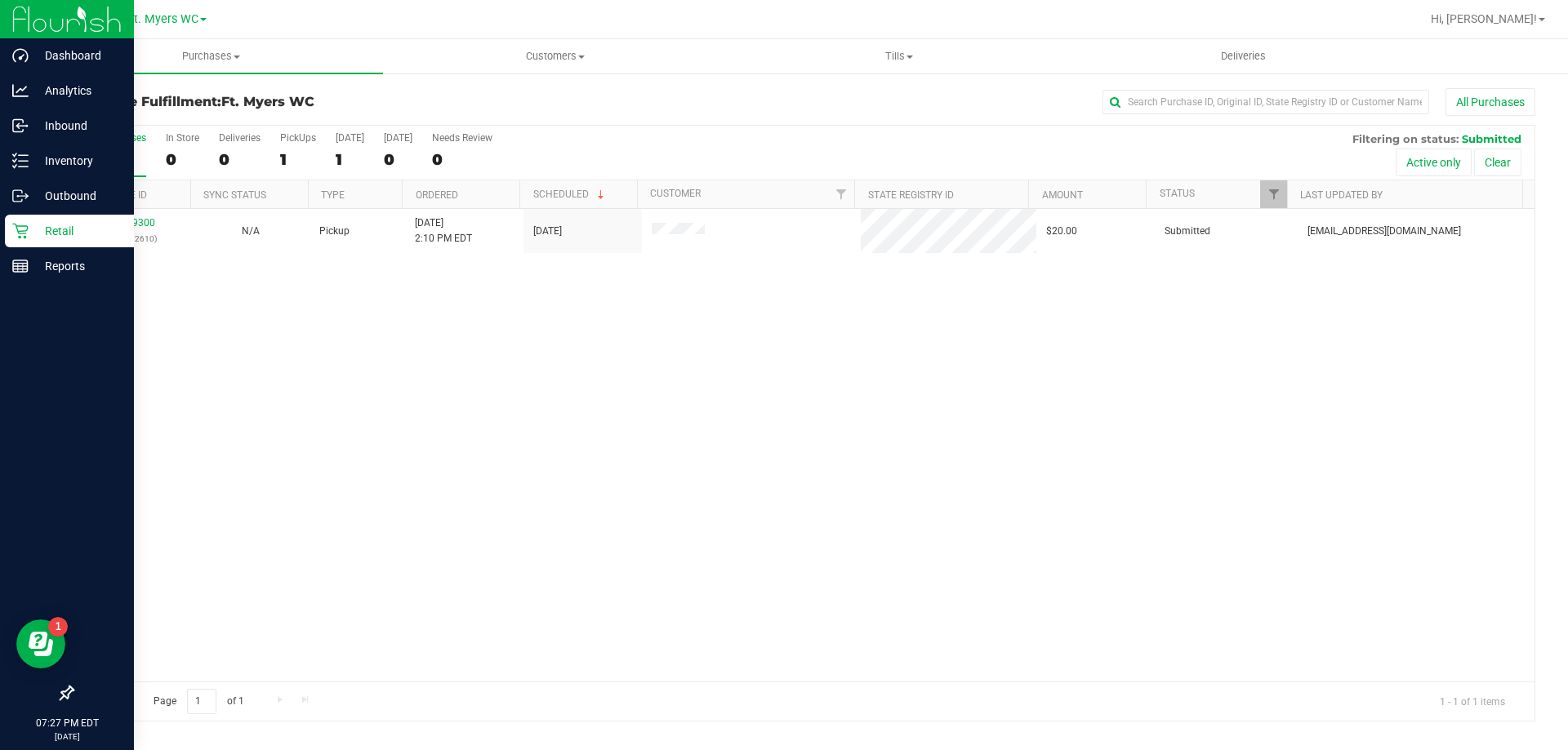
click at [24, 226] on icon at bounding box center [19, 231] width 16 height 16
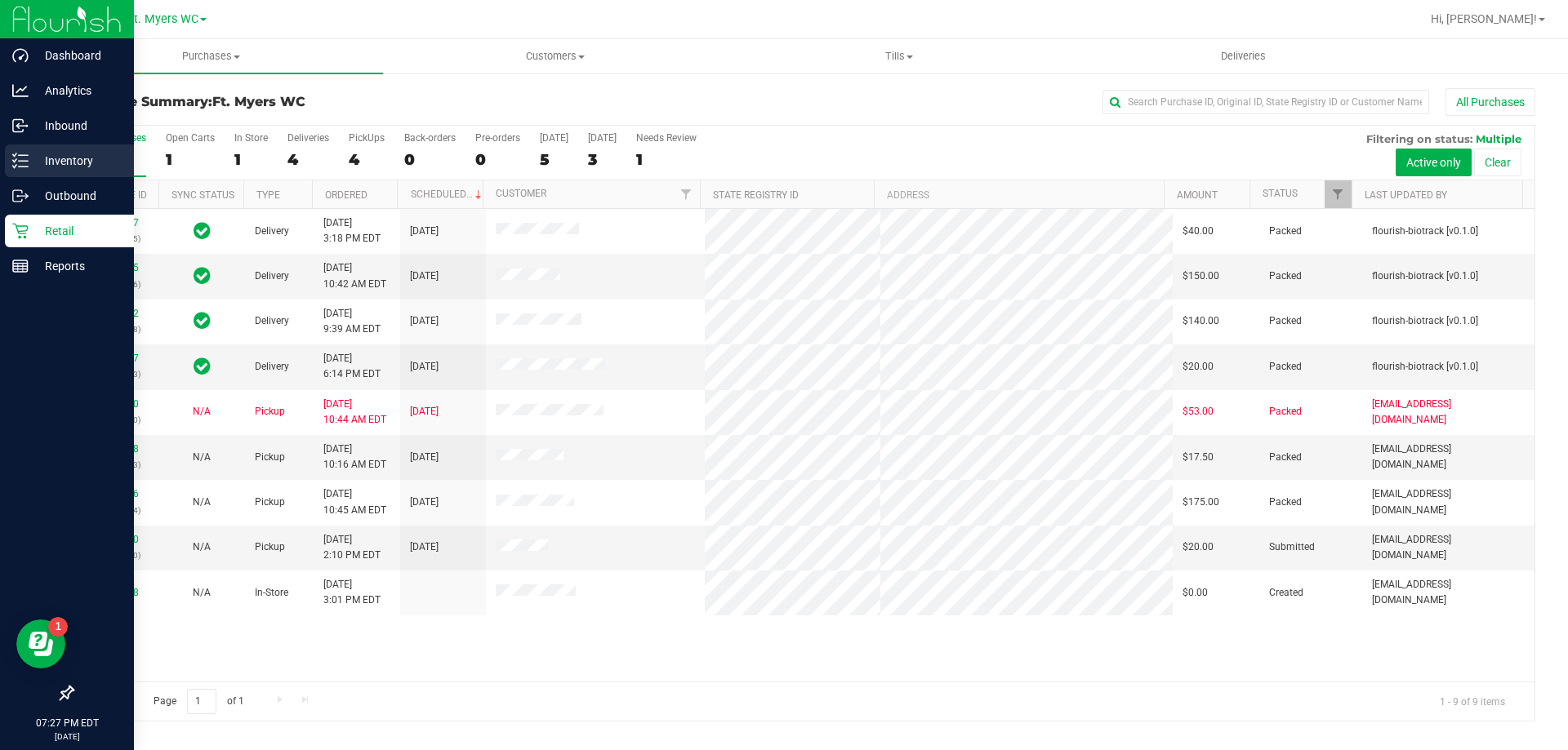
click at [48, 148] on div "Inventory" at bounding box center [69, 160] width 129 height 32
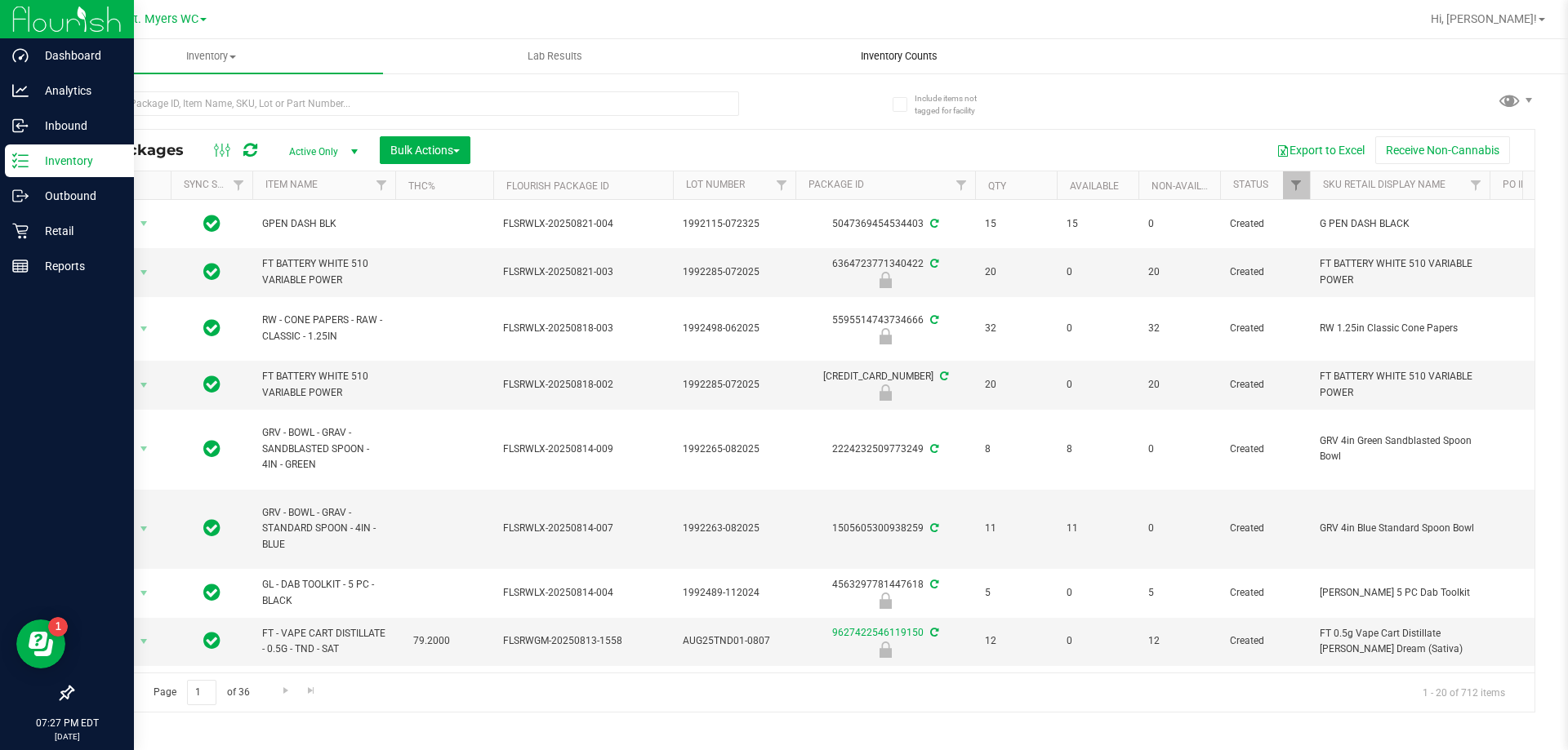
click at [869, 55] on span "Inventory Counts" at bounding box center [899, 57] width 121 height 15
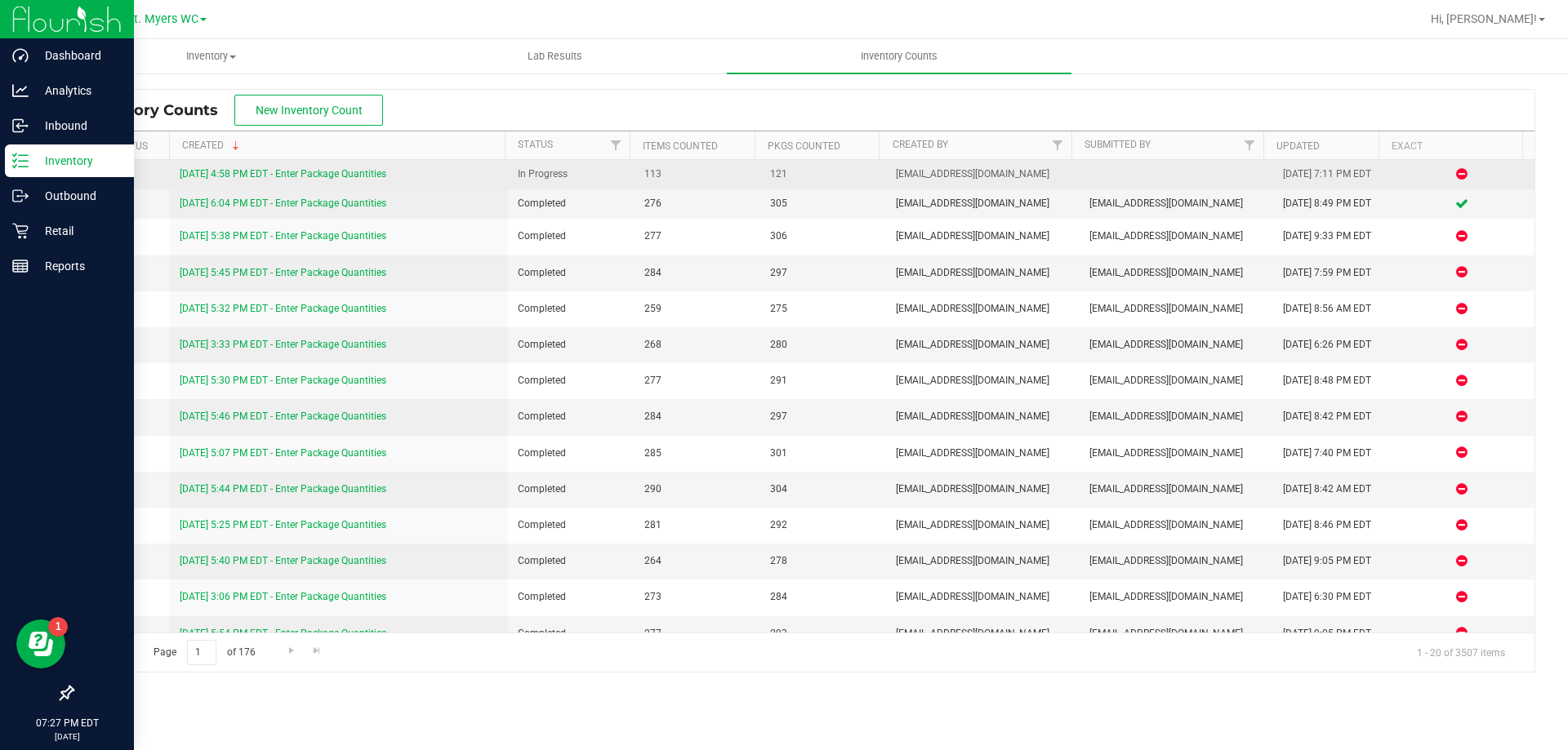
click at [317, 169] on link "[DATE] 4:58 PM EDT - Enter Package Quantities" at bounding box center [283, 173] width 207 height 11
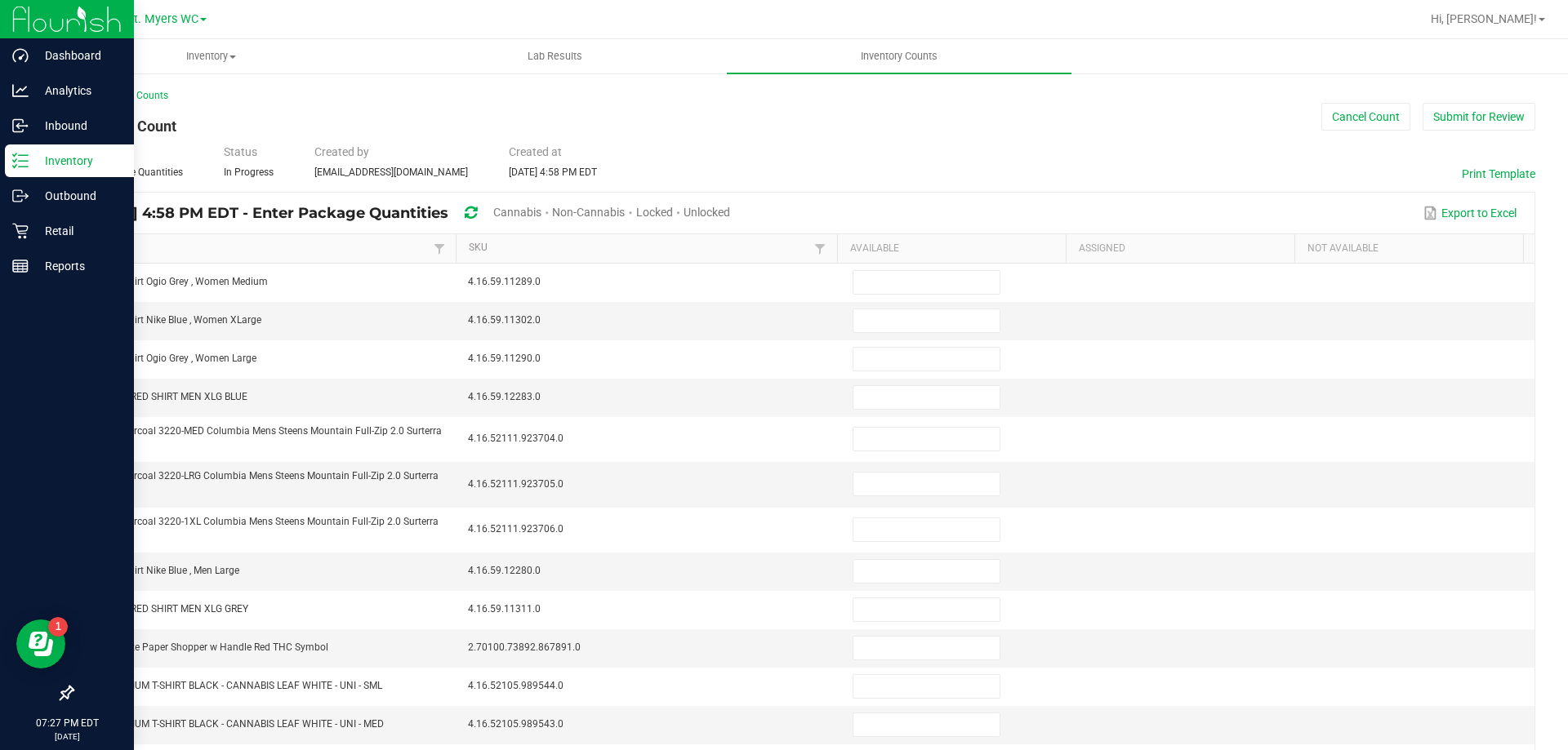
click at [173, 245] on link "Item" at bounding box center [258, 248] width 341 height 13
type input "1"
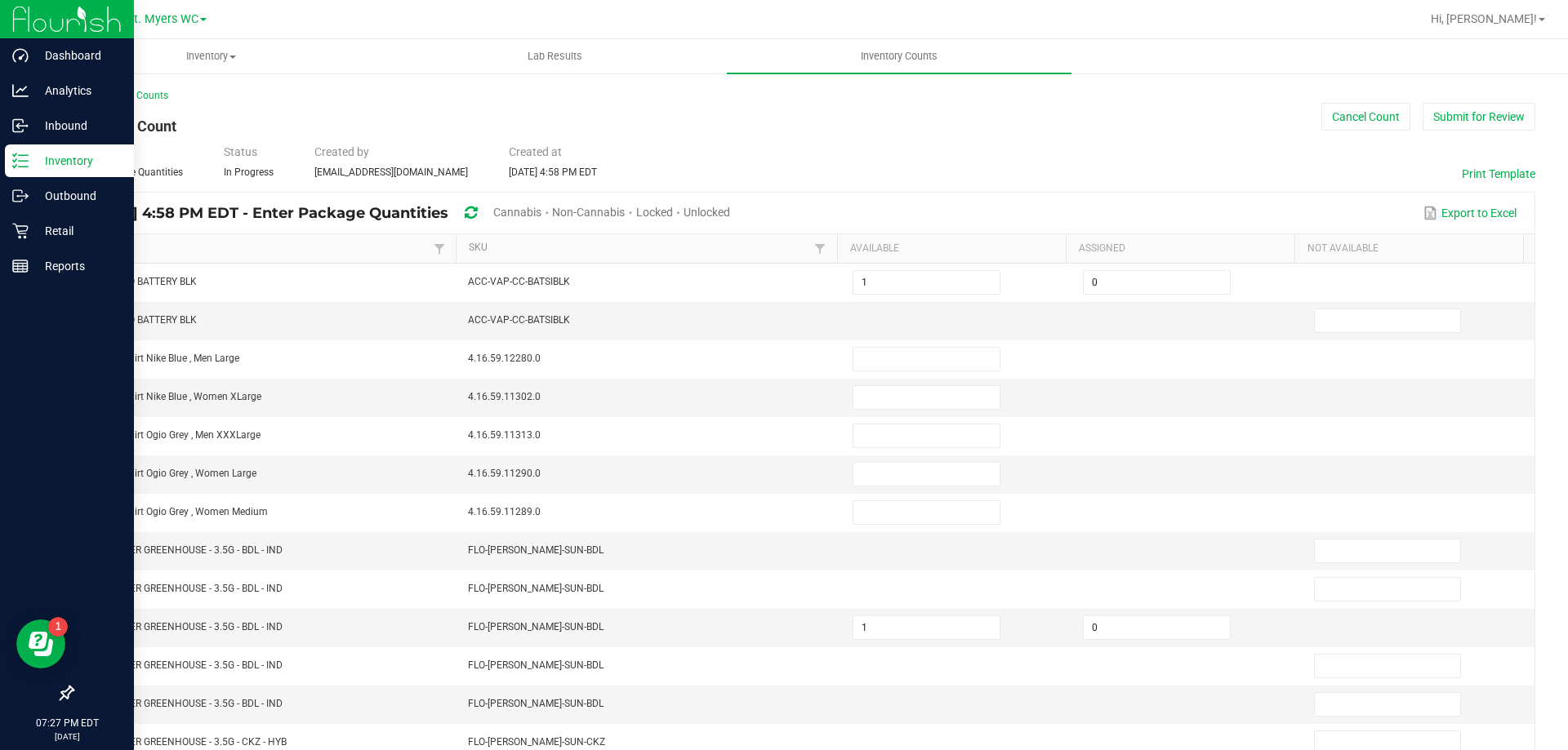
click at [730, 211] on span "Unlocked" at bounding box center [707, 212] width 46 height 13
type input "1"
type input "18"
type input "0"
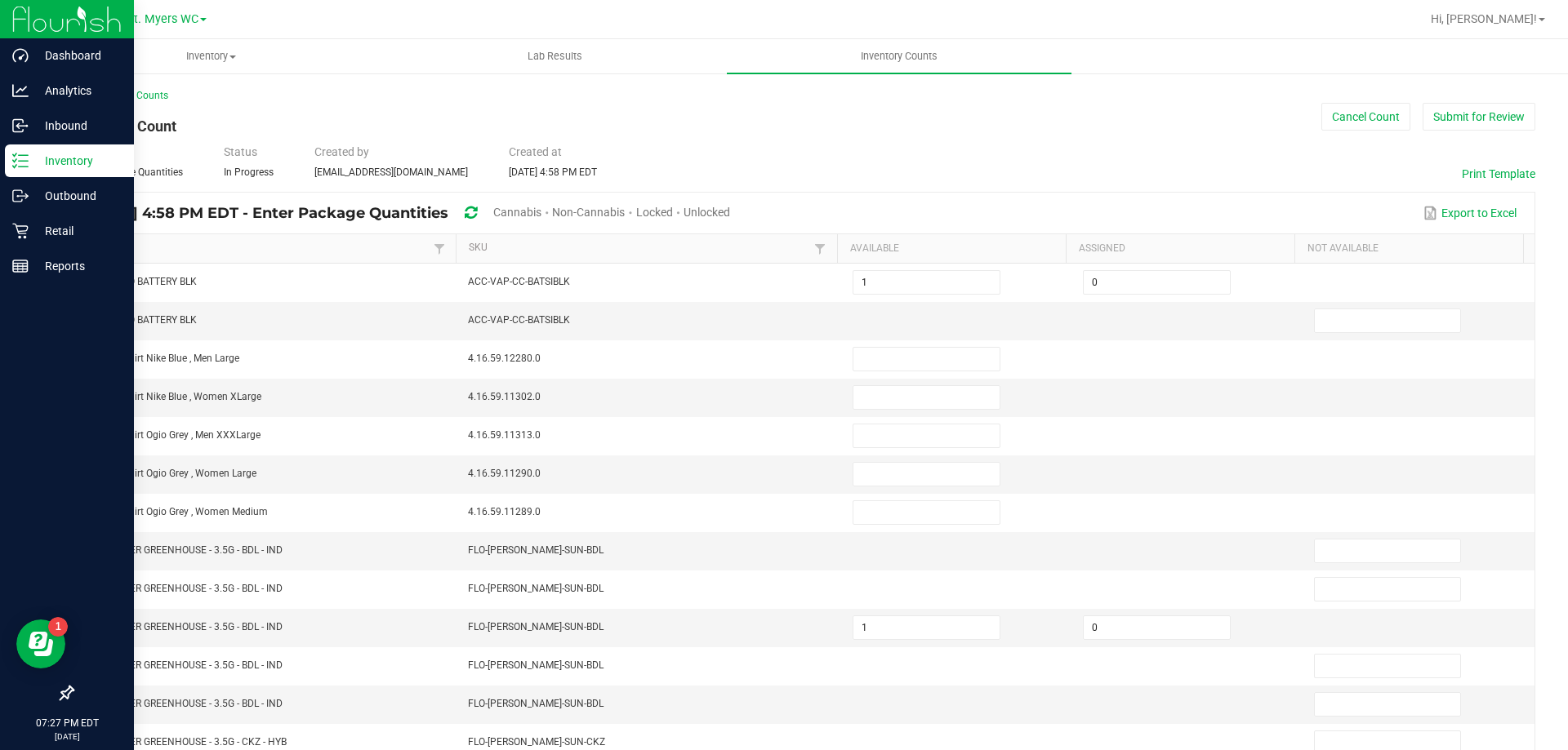
type input "18"
type input "0"
type input "17"
type input "16"
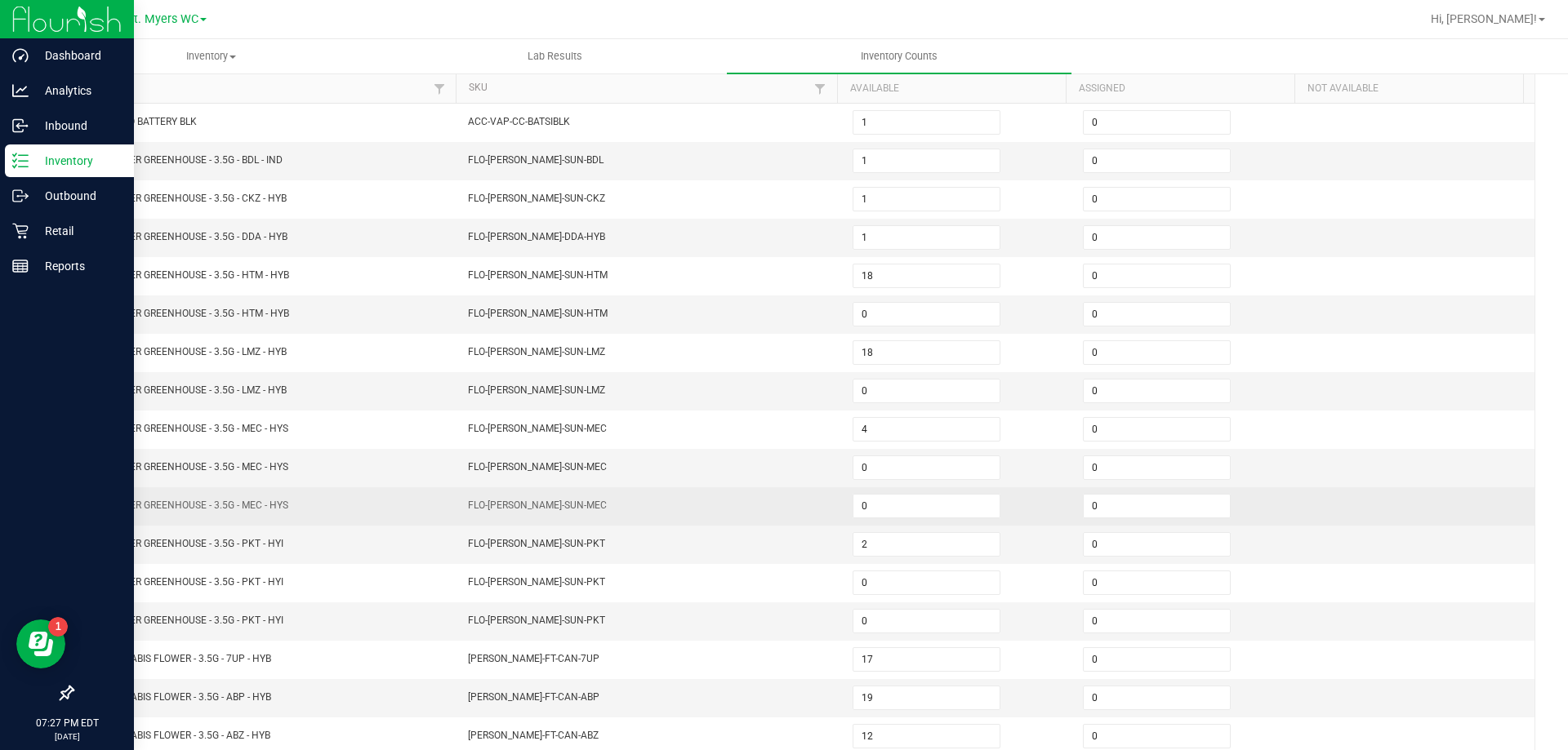
scroll to position [338, 0]
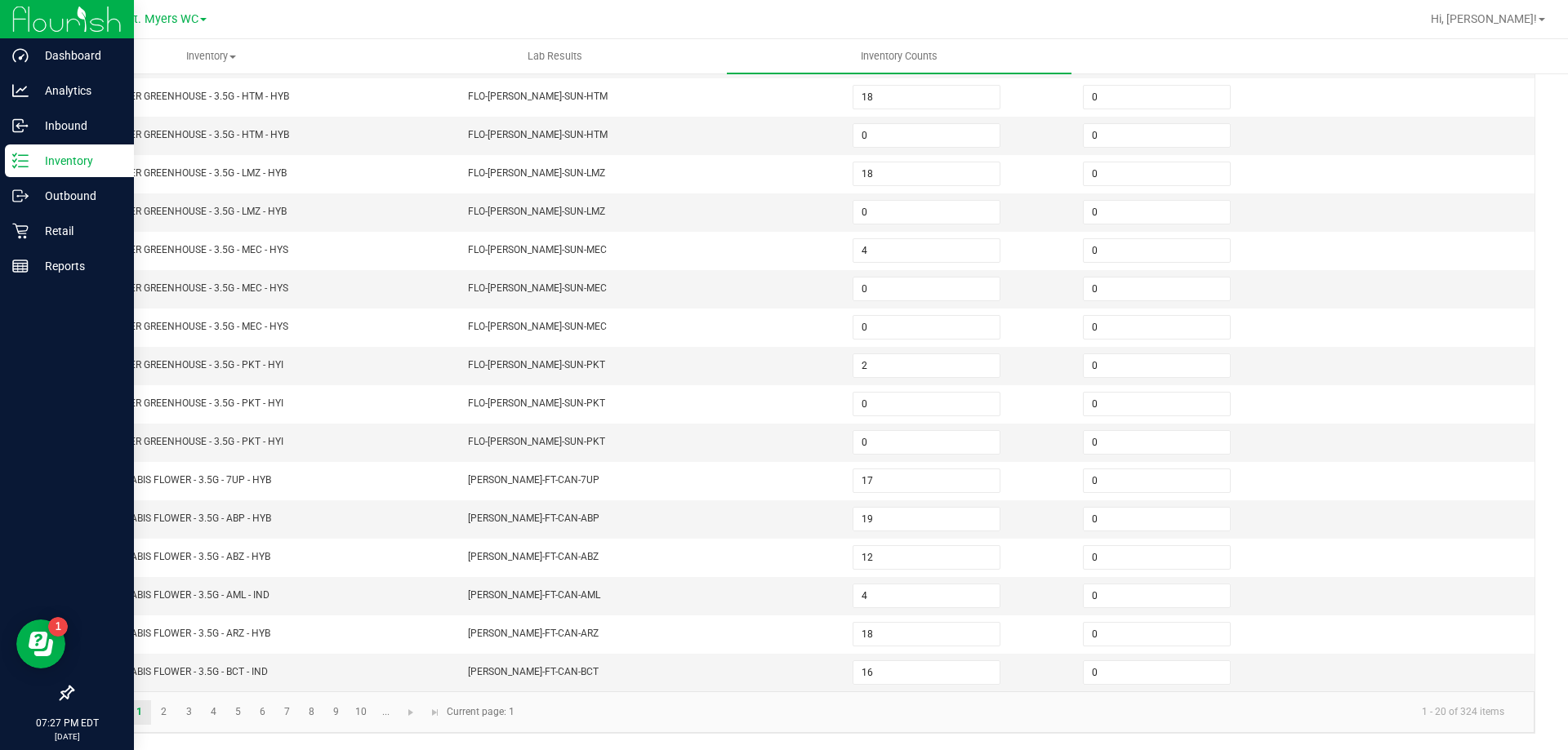
click at [260, 726] on kendo-pager "1 2 3 4 5 6 7 8 9 10 ... 1 - 20 of 324 items Current page: 1" at bounding box center [803, 712] width 1461 height 42
click at [261, 714] on link "6" at bounding box center [262, 713] width 24 height 24
type input "2"
type input "4"
type input "7"
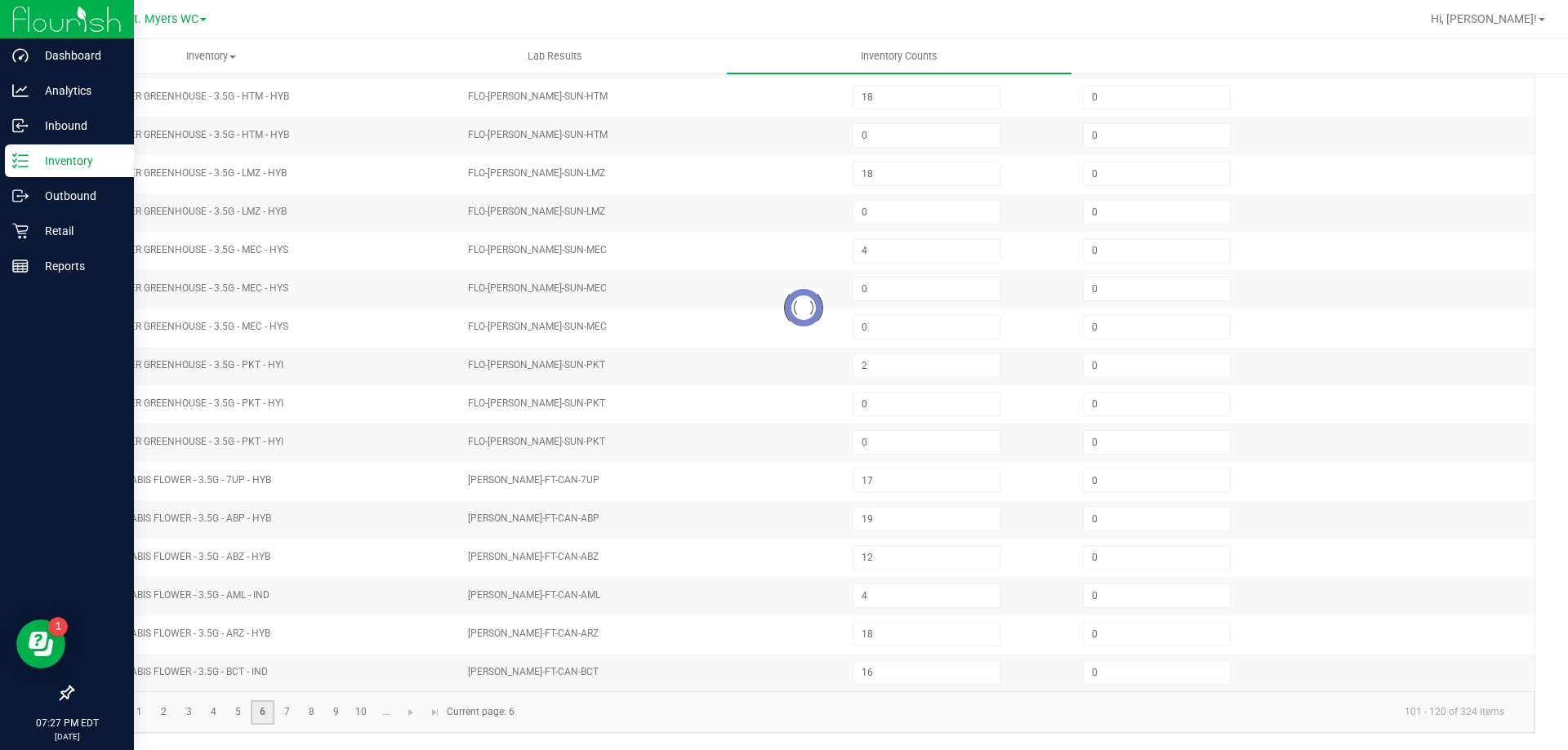
type input "2"
type input "8"
type input "1"
type input "3"
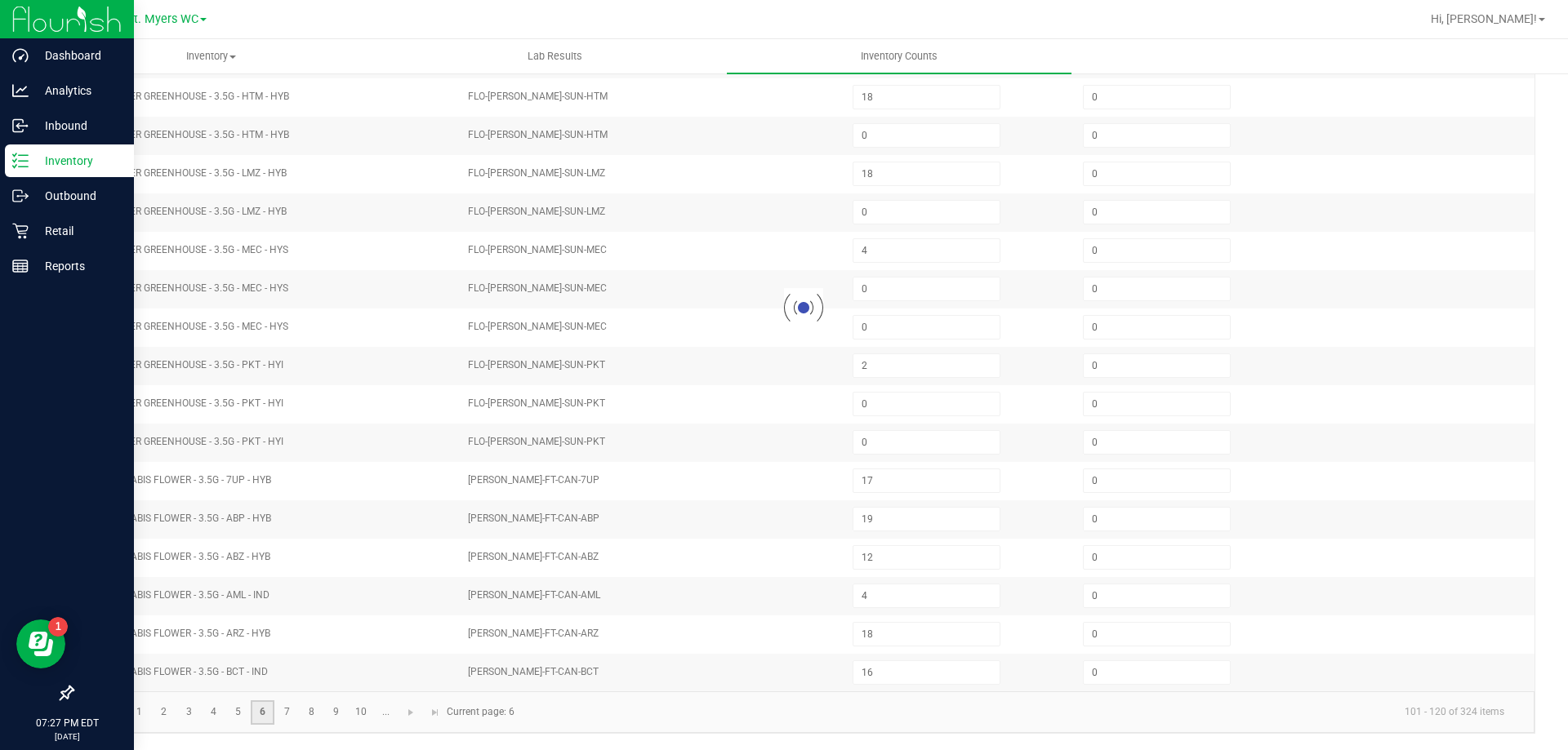
type input "4"
type input "0"
type input "4"
type input "3"
type input "8"
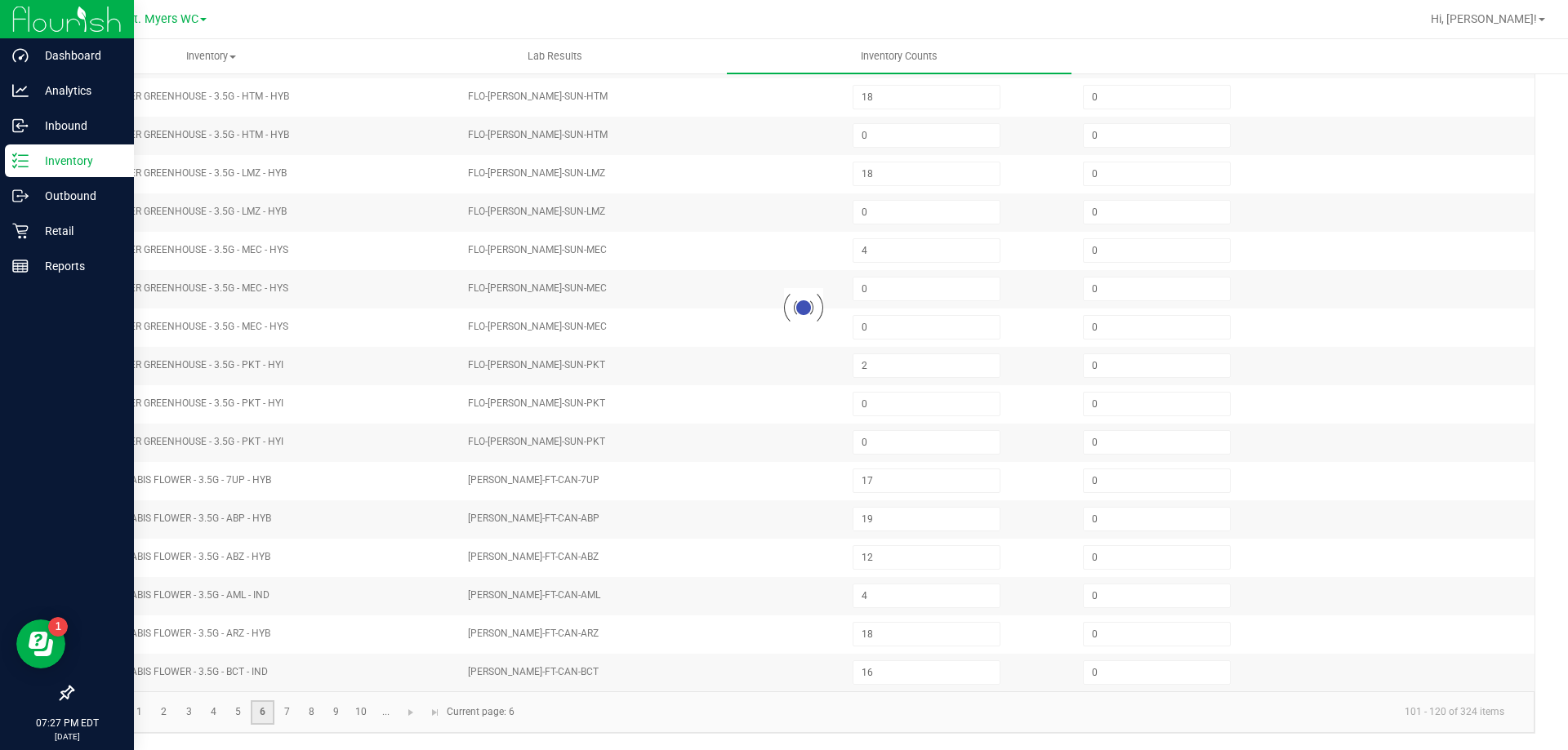
type input "3"
type input "2"
type input "4"
type input "12"
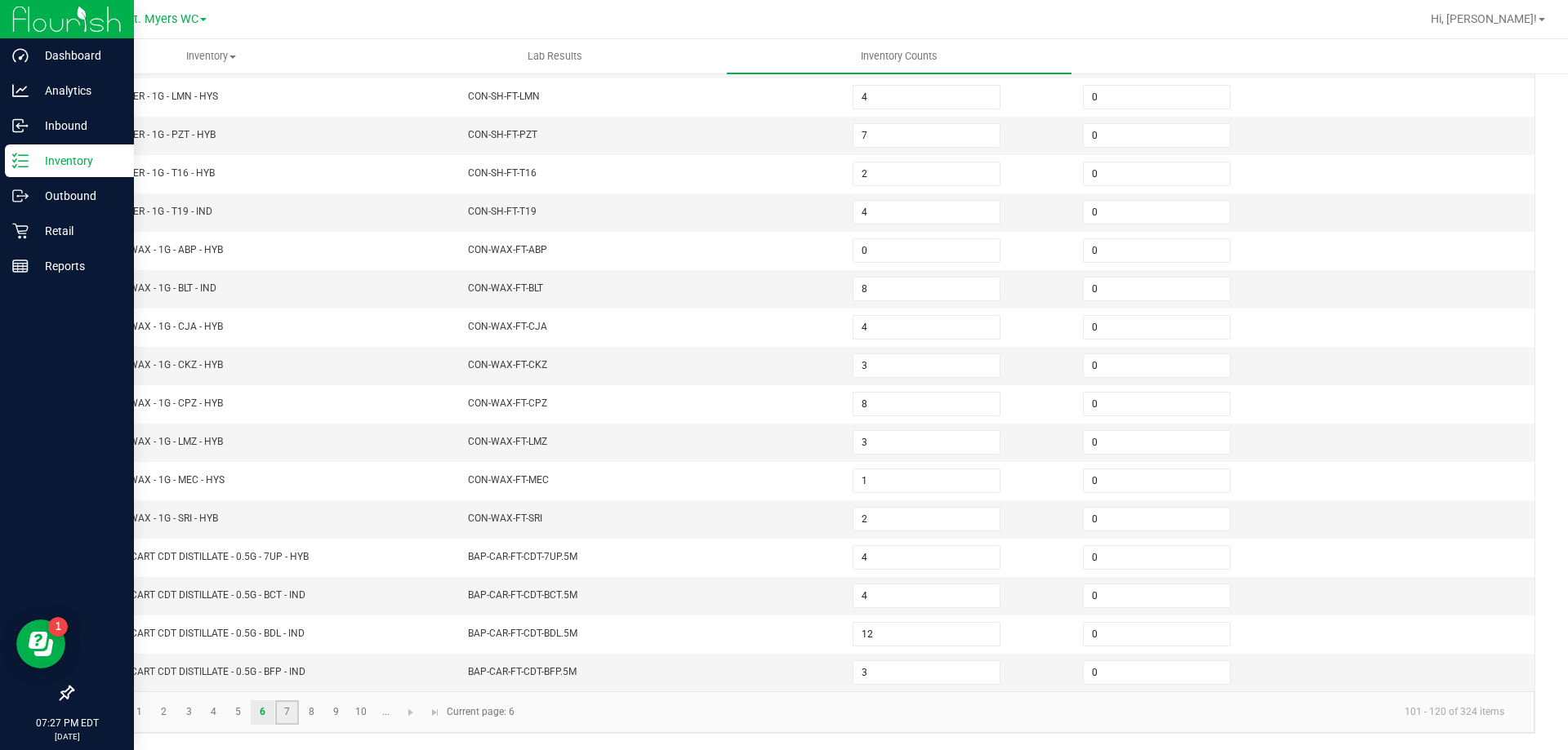
click at [288, 711] on link "7" at bounding box center [287, 713] width 24 height 24
type input "3"
type input "10"
type input "9"
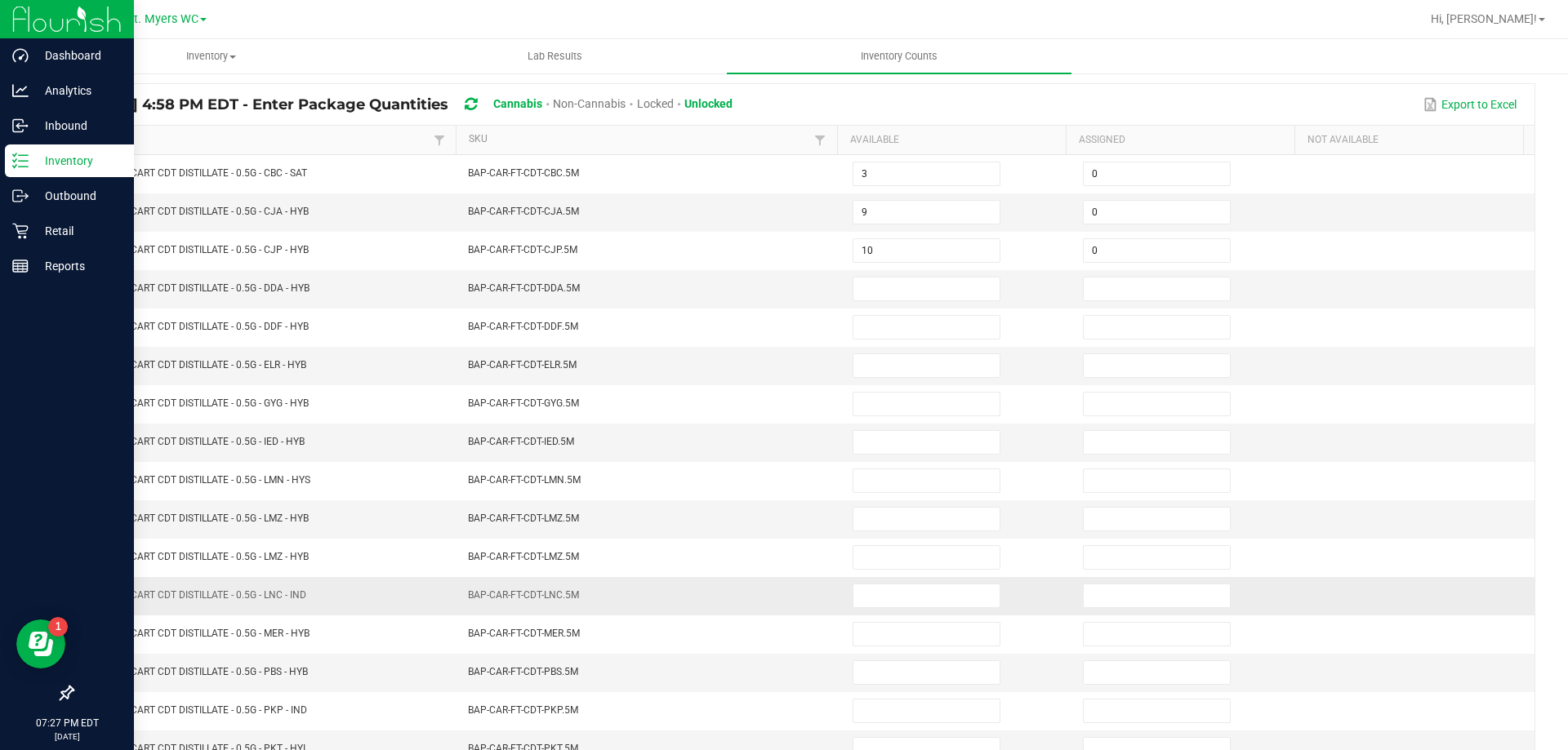
scroll to position [12, 0]
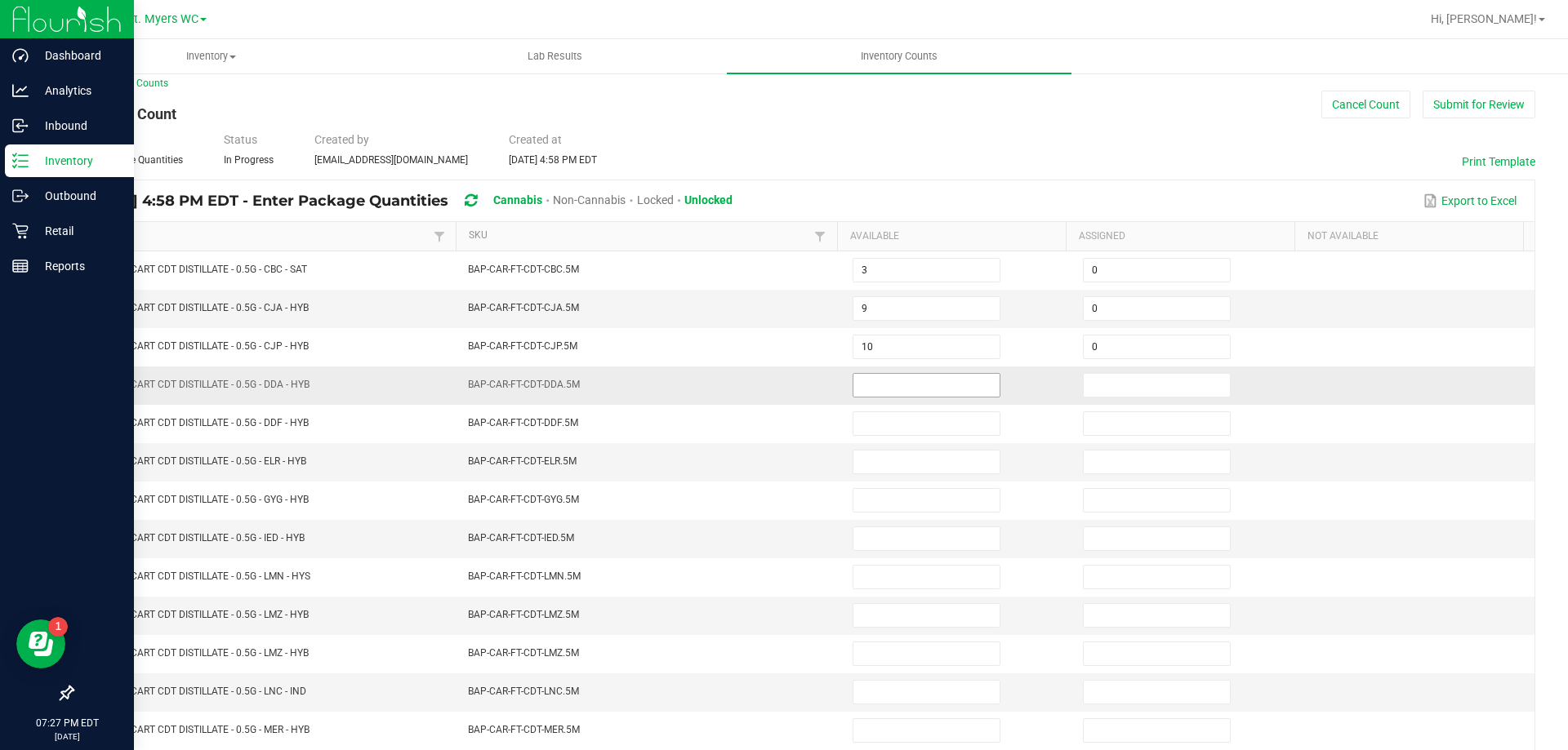
click at [853, 393] on input at bounding box center [926, 385] width 147 height 23
type input "11"
type input "0"
click at [872, 378] on input "11" at bounding box center [926, 385] width 147 height 23
type input "12"
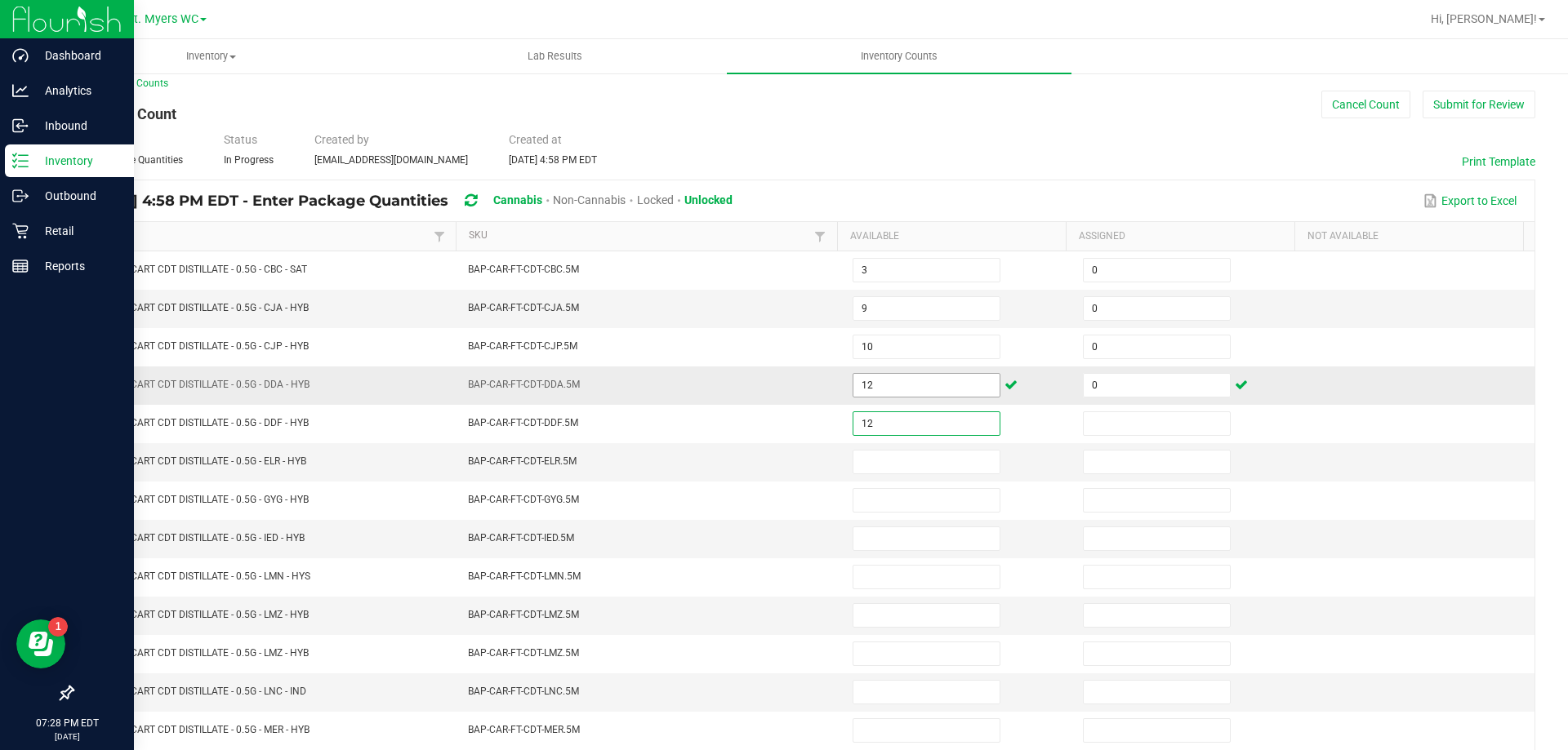
type input "12"
type input "0"
type input "6"
type input "0"
type input "5"
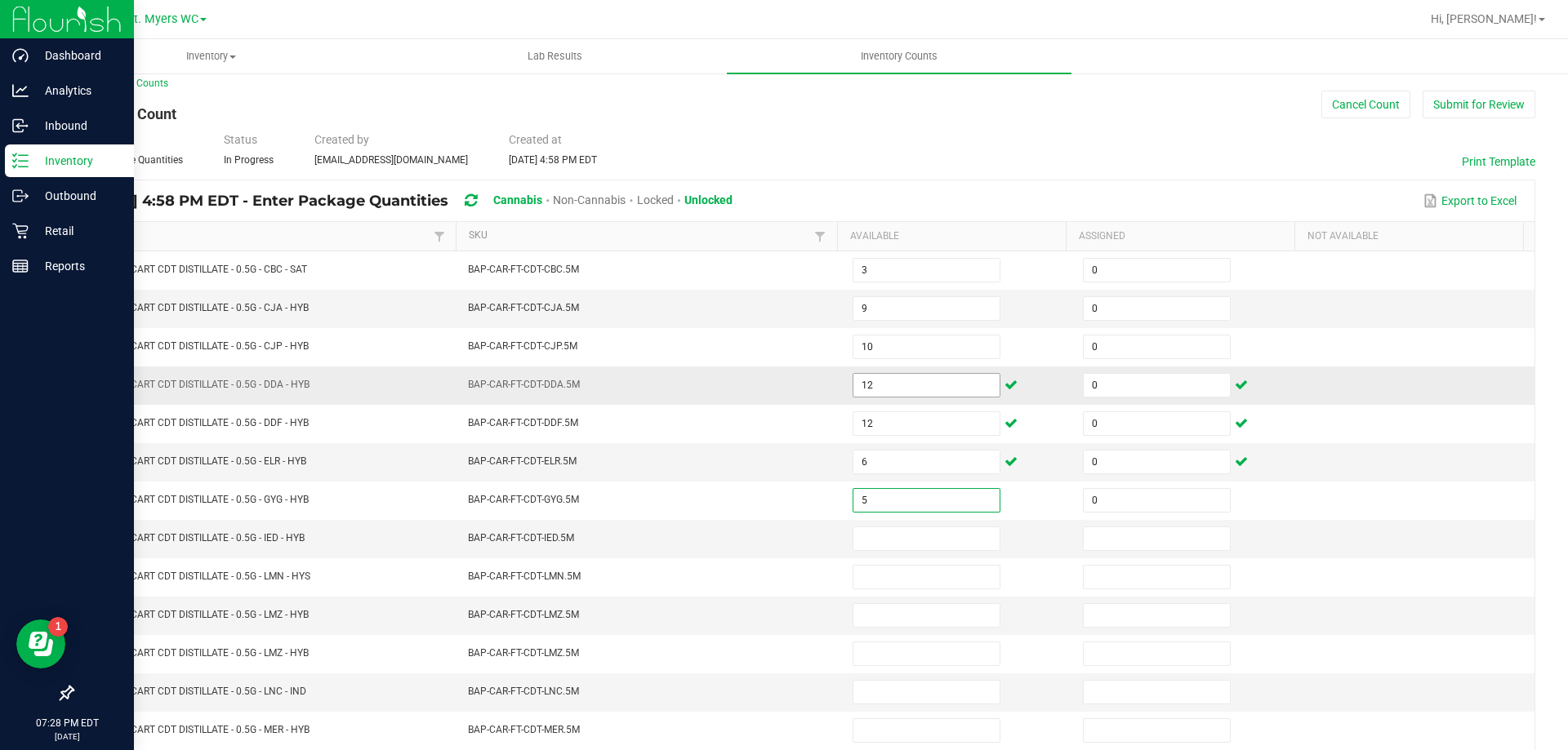
type input "0"
type input "10"
type input "0"
type input "10"
type input "0"
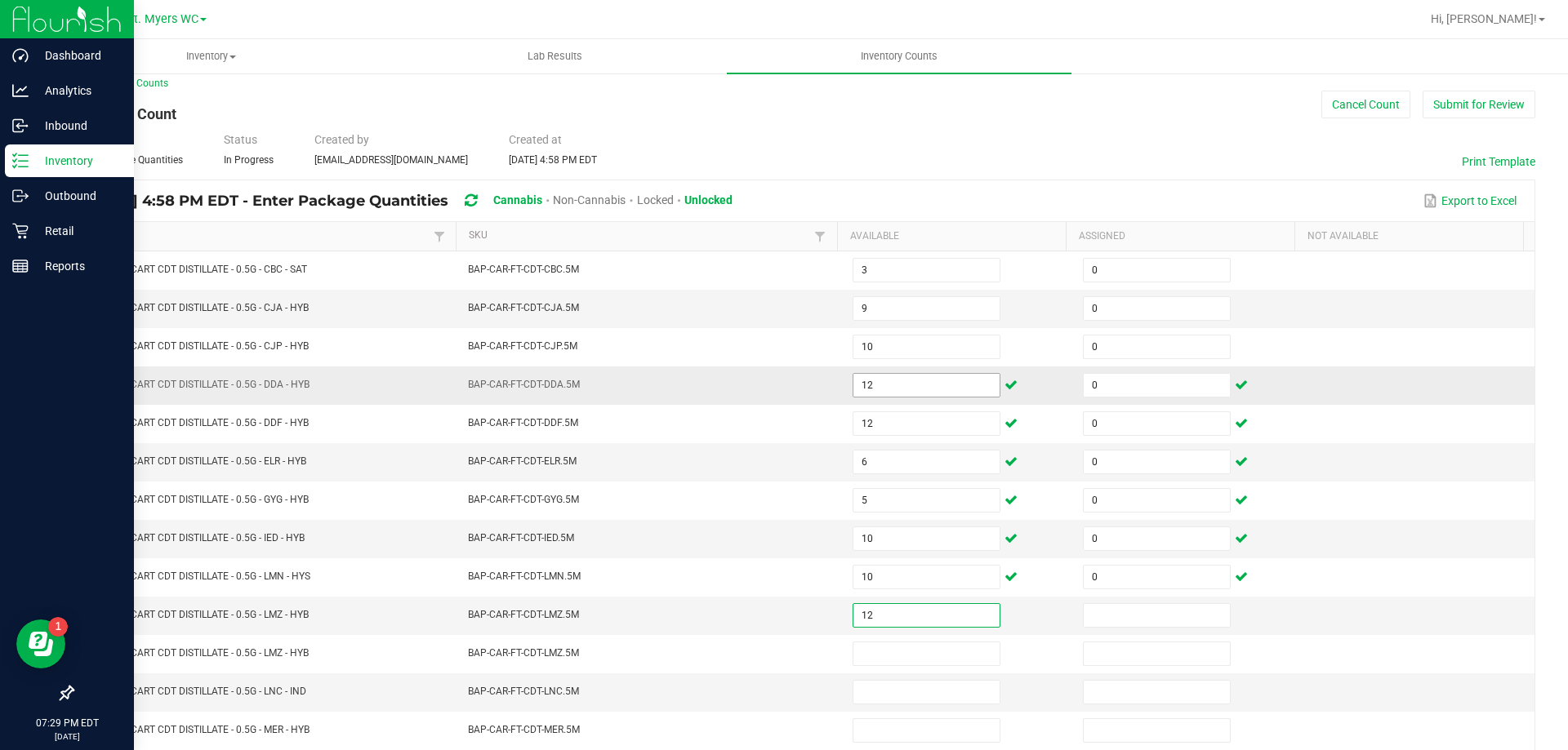
type input "12"
type input "0"
type input "10"
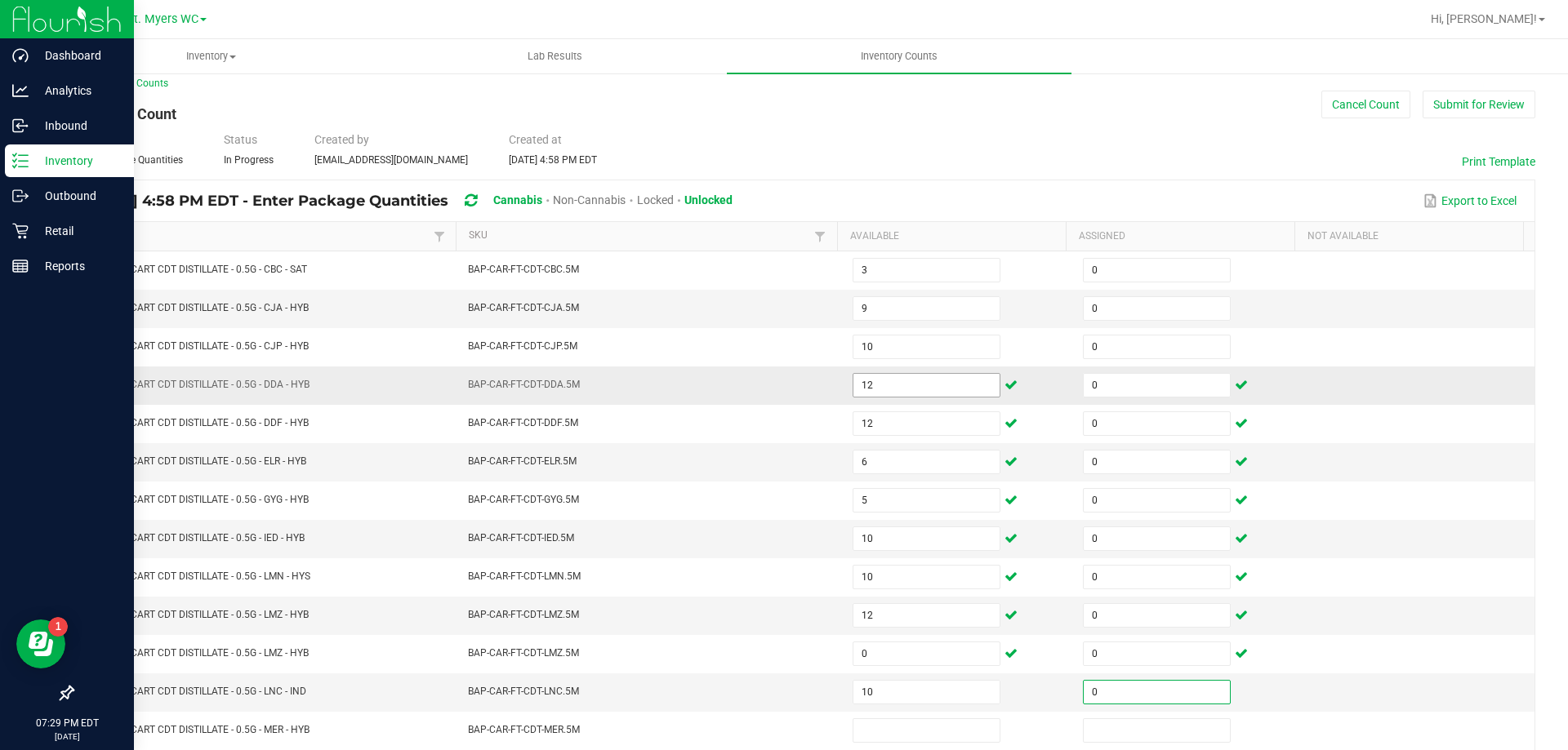
type input "0"
type input "8"
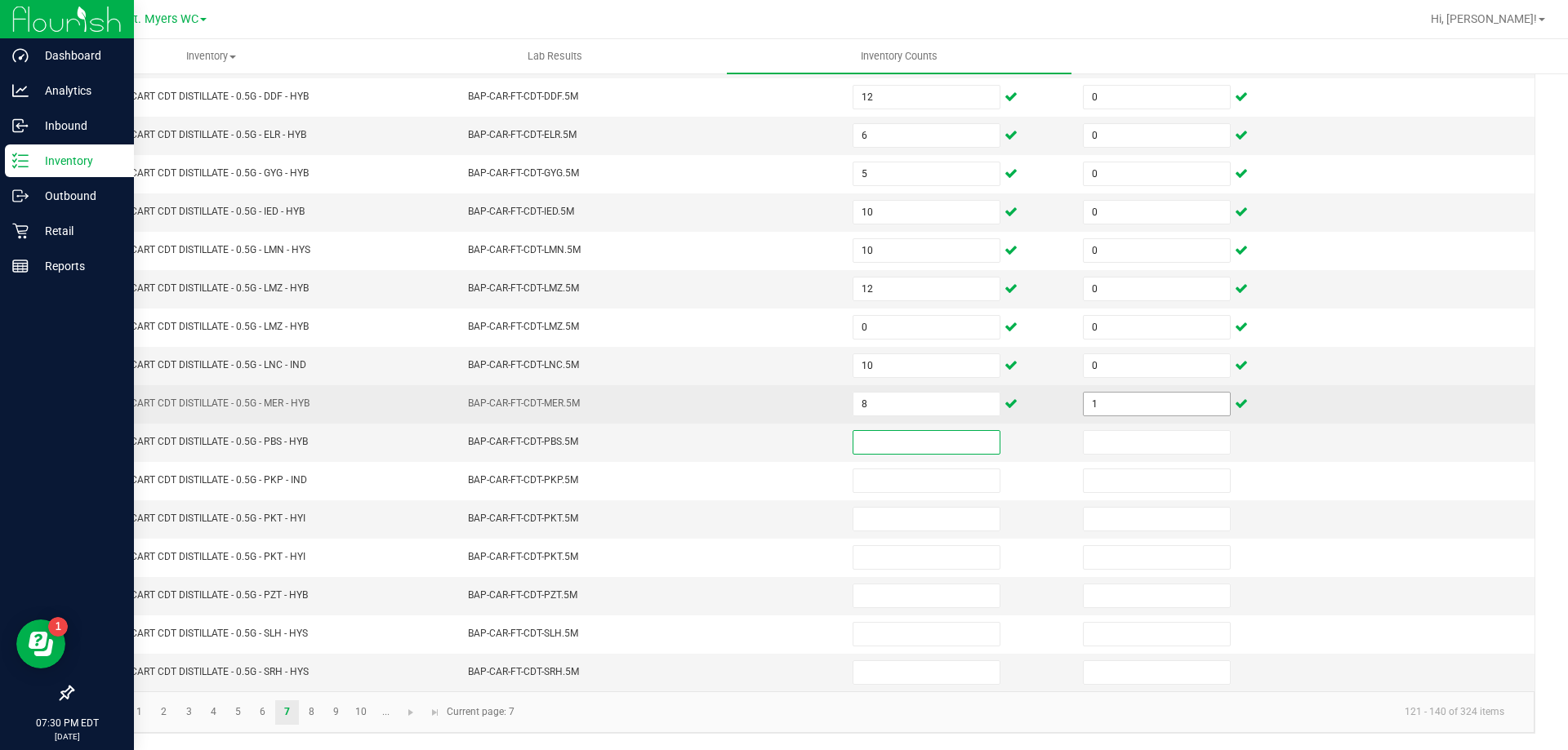
click at [1097, 397] on input "1" at bounding box center [1157, 404] width 147 height 23
type input "0"
type input "12"
type input "0"
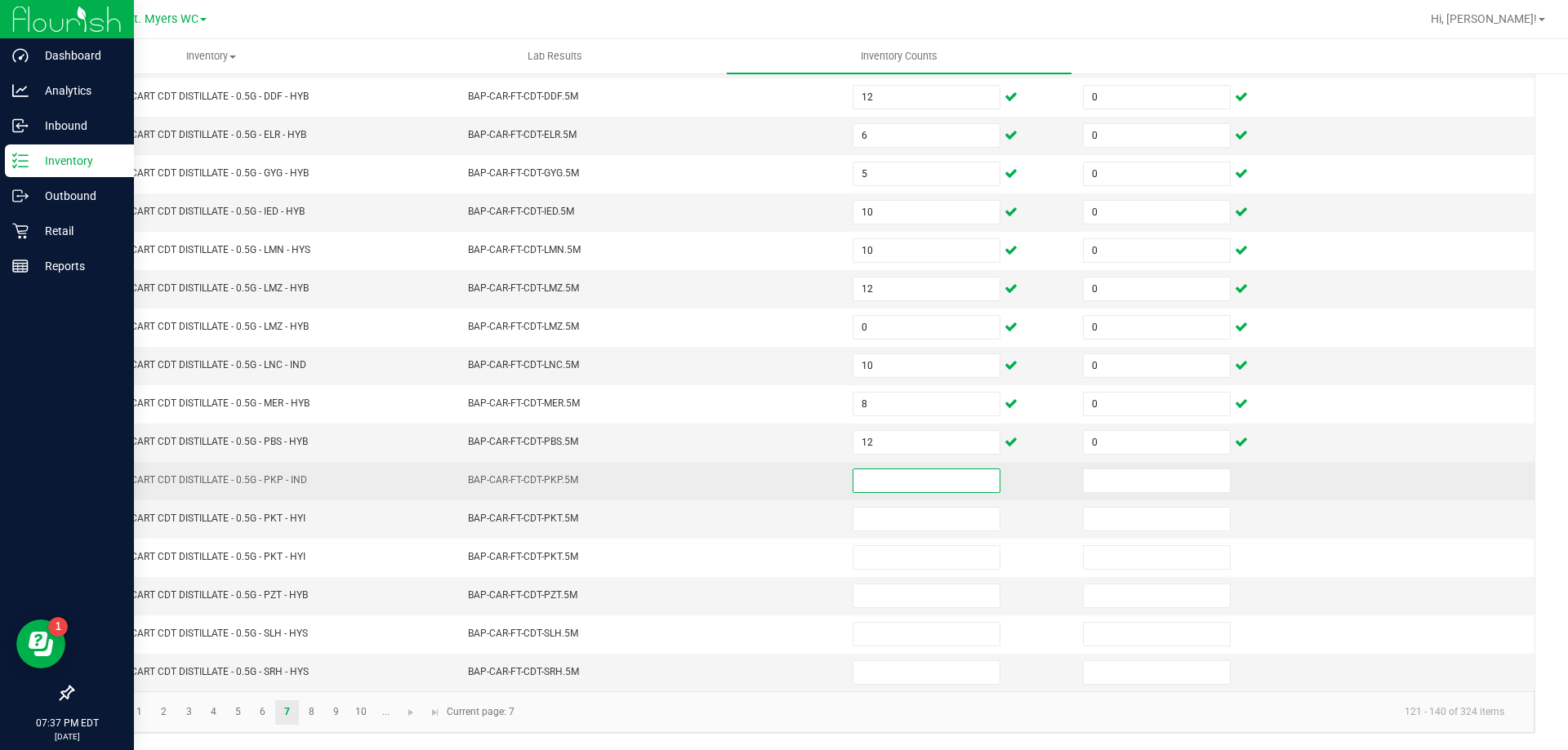
click at [871, 480] on input at bounding box center [926, 480] width 147 height 23
type input "5"
type input "0"
type input "10"
type input "0"
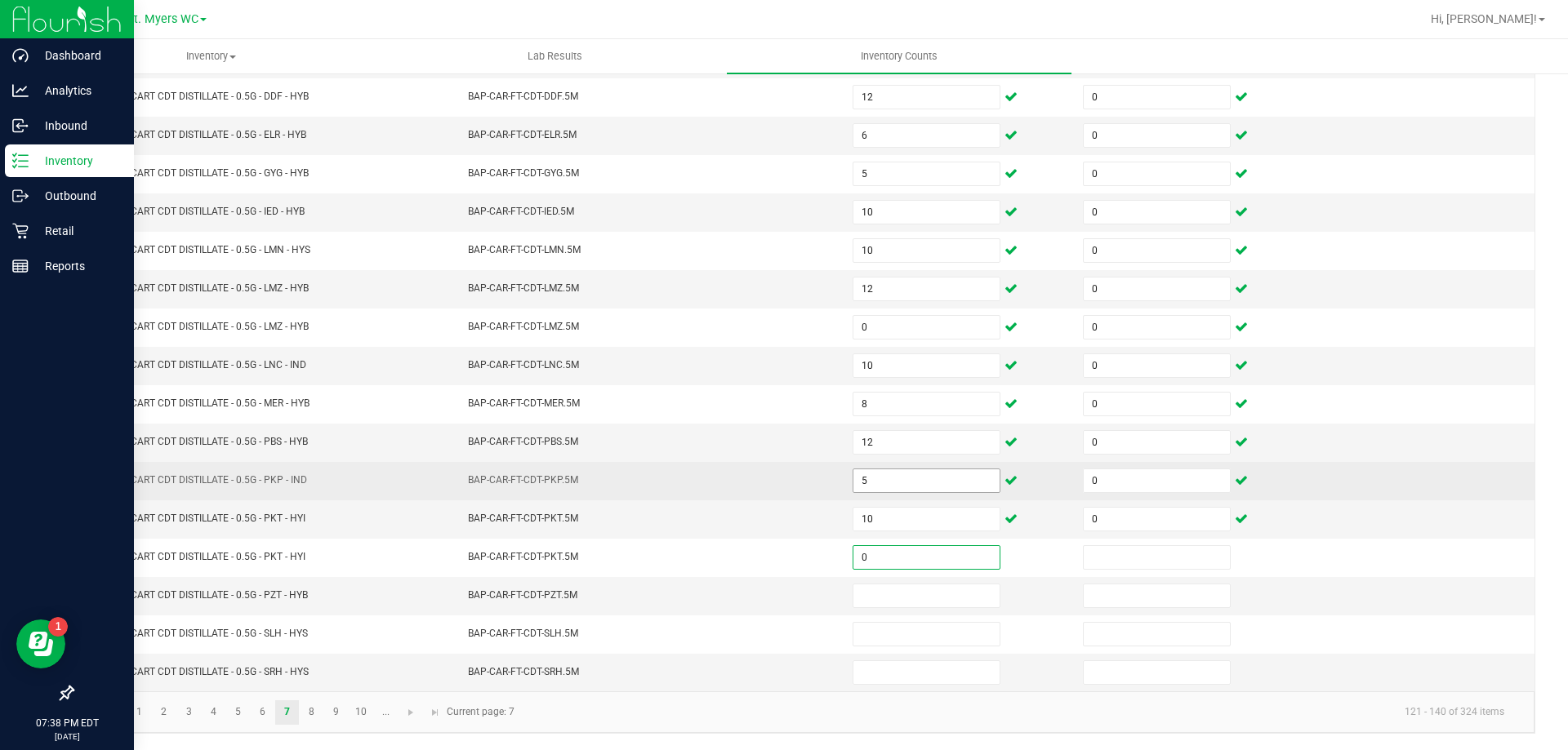
type input "0"
type input "3"
type input "0"
type input "4"
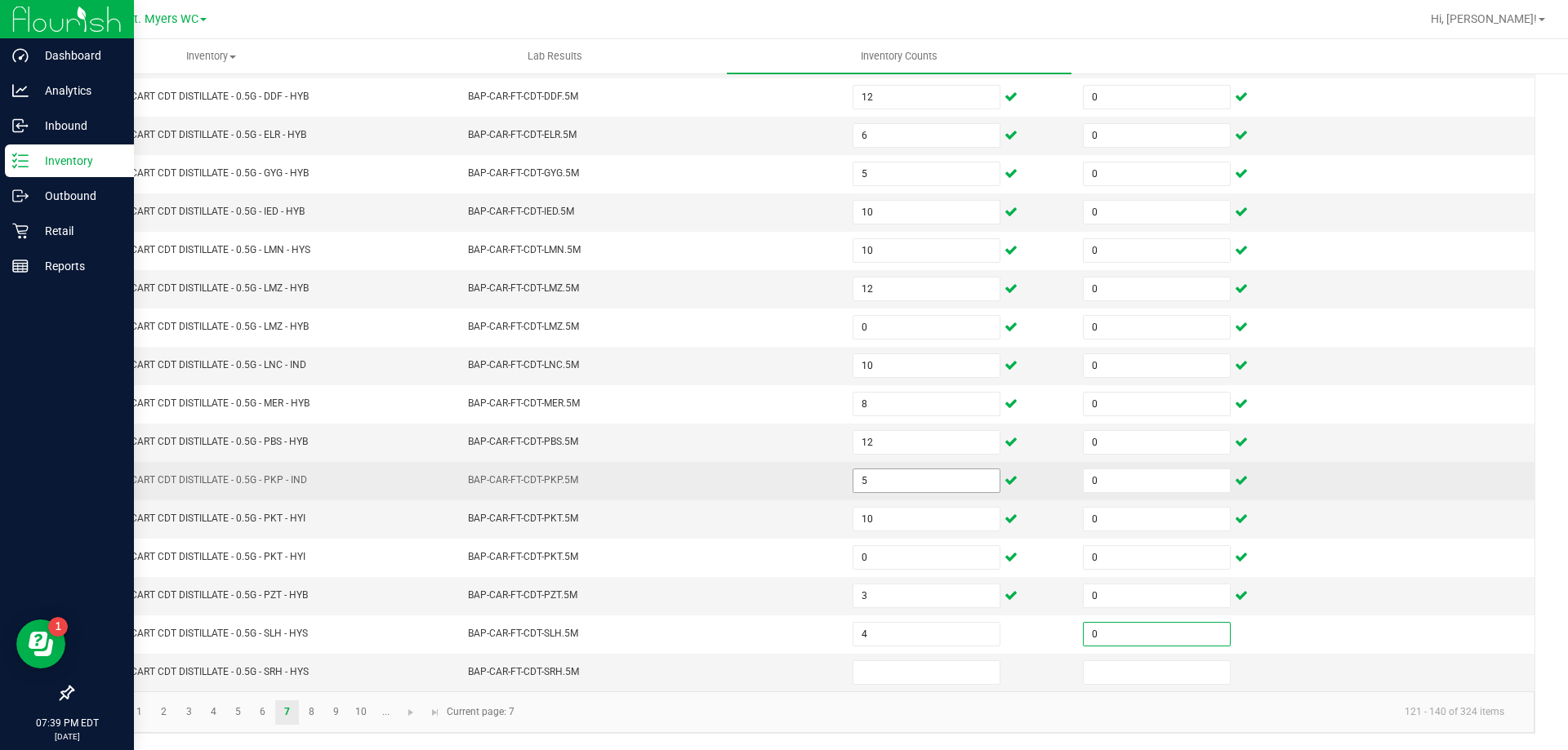
type input "0"
type input "4"
type input "0"
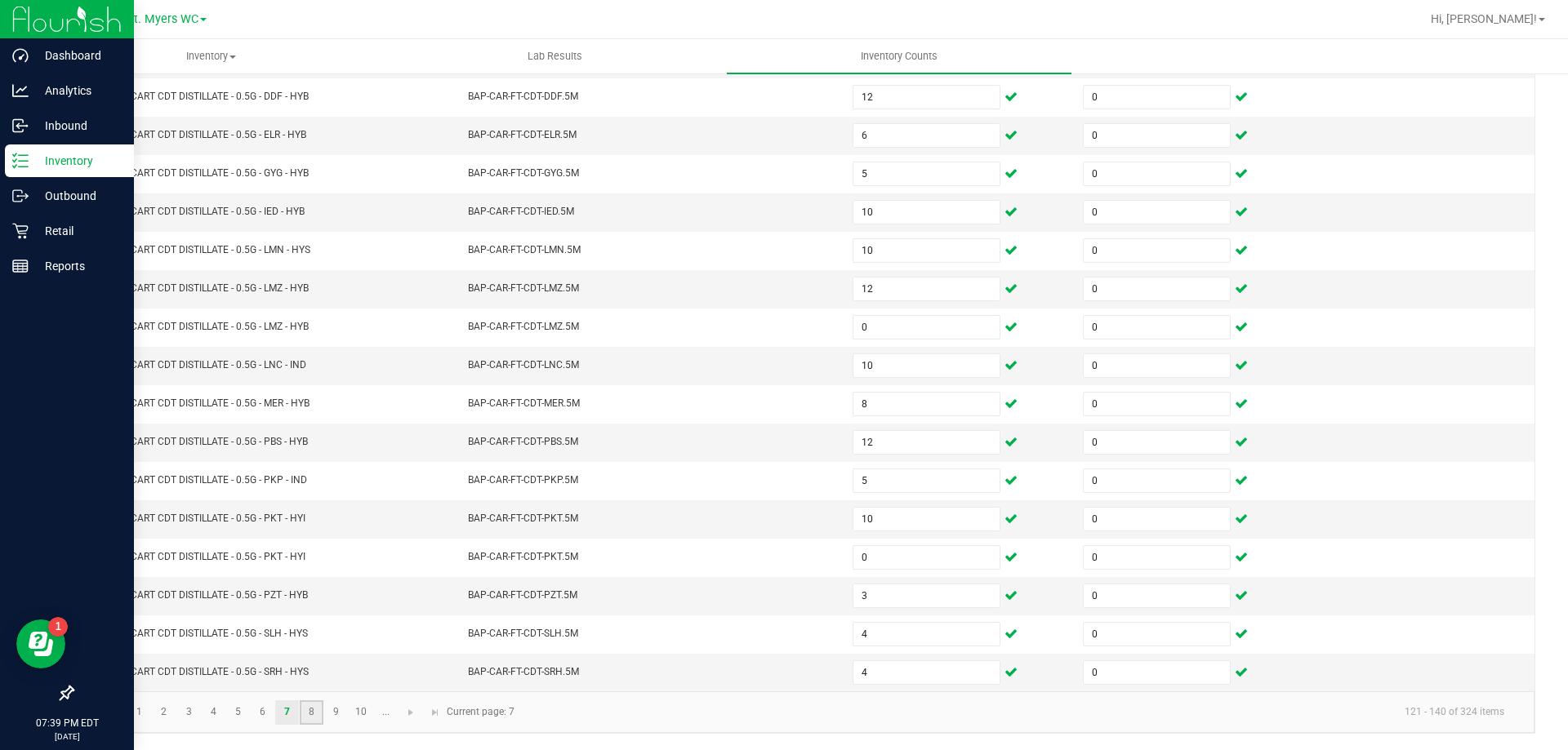
click at [307, 714] on link "8" at bounding box center [312, 713] width 24 height 24
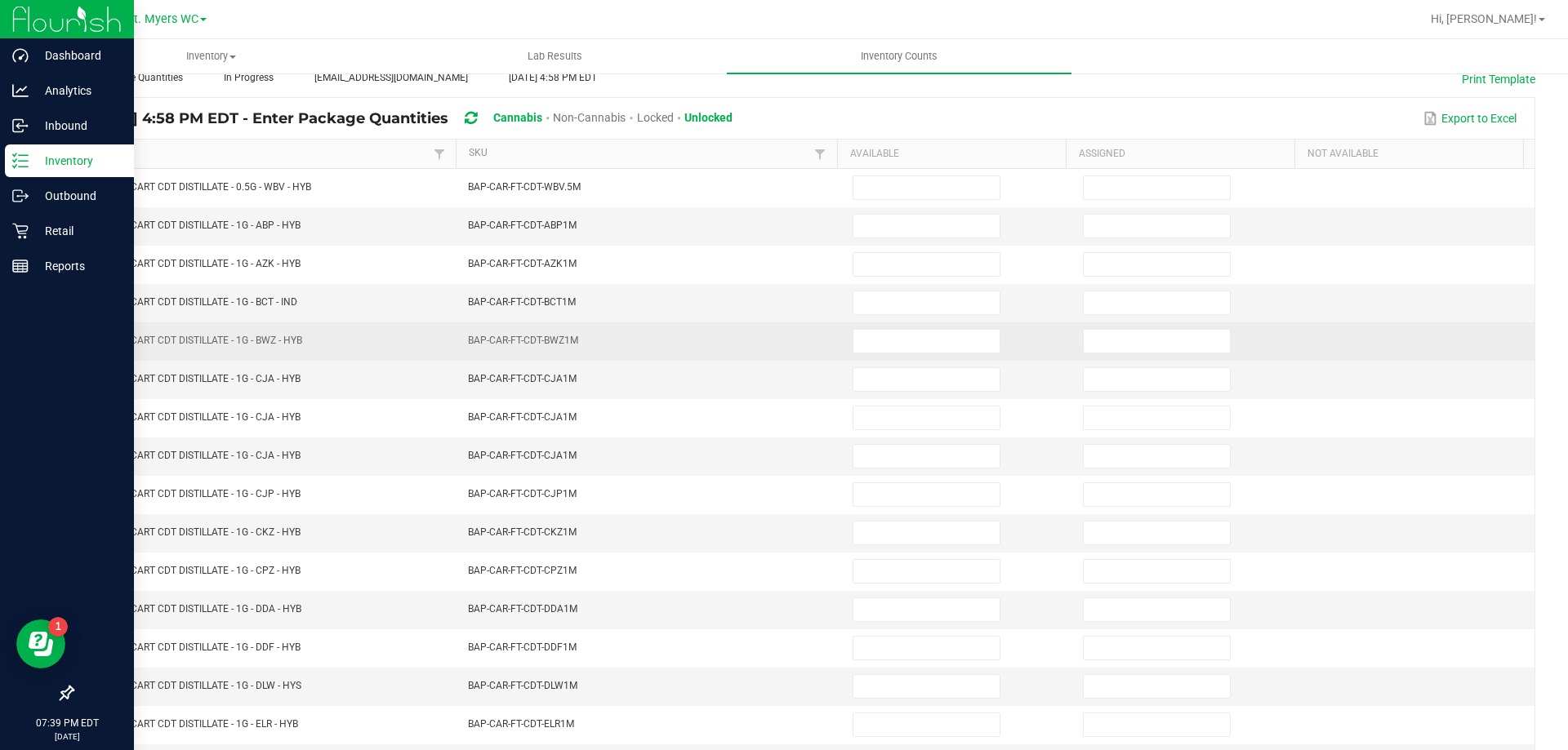
scroll to position [94, 0]
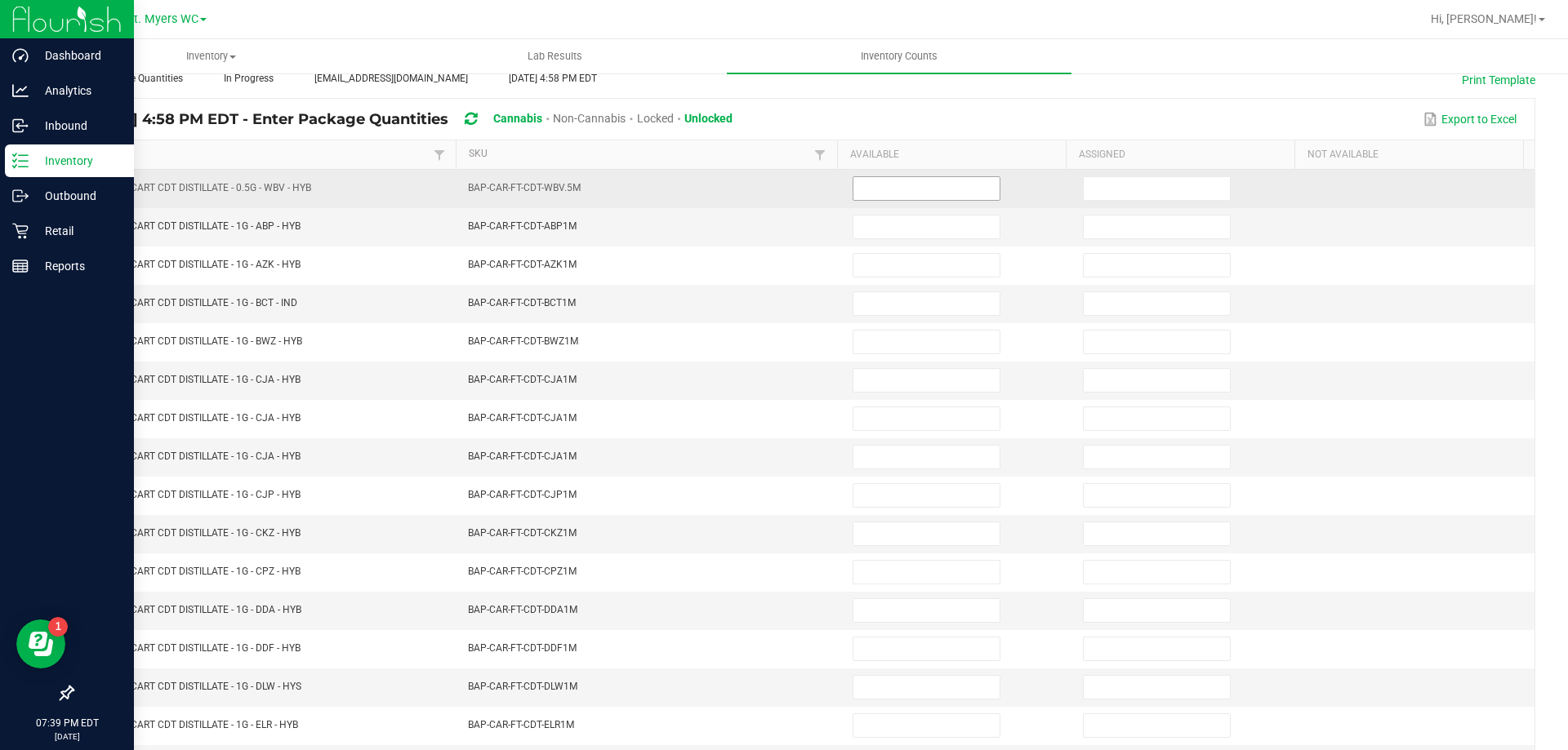
click at [874, 188] on input at bounding box center [926, 188] width 147 height 23
type input "11"
type input "0"
type input "4"
type input "0"
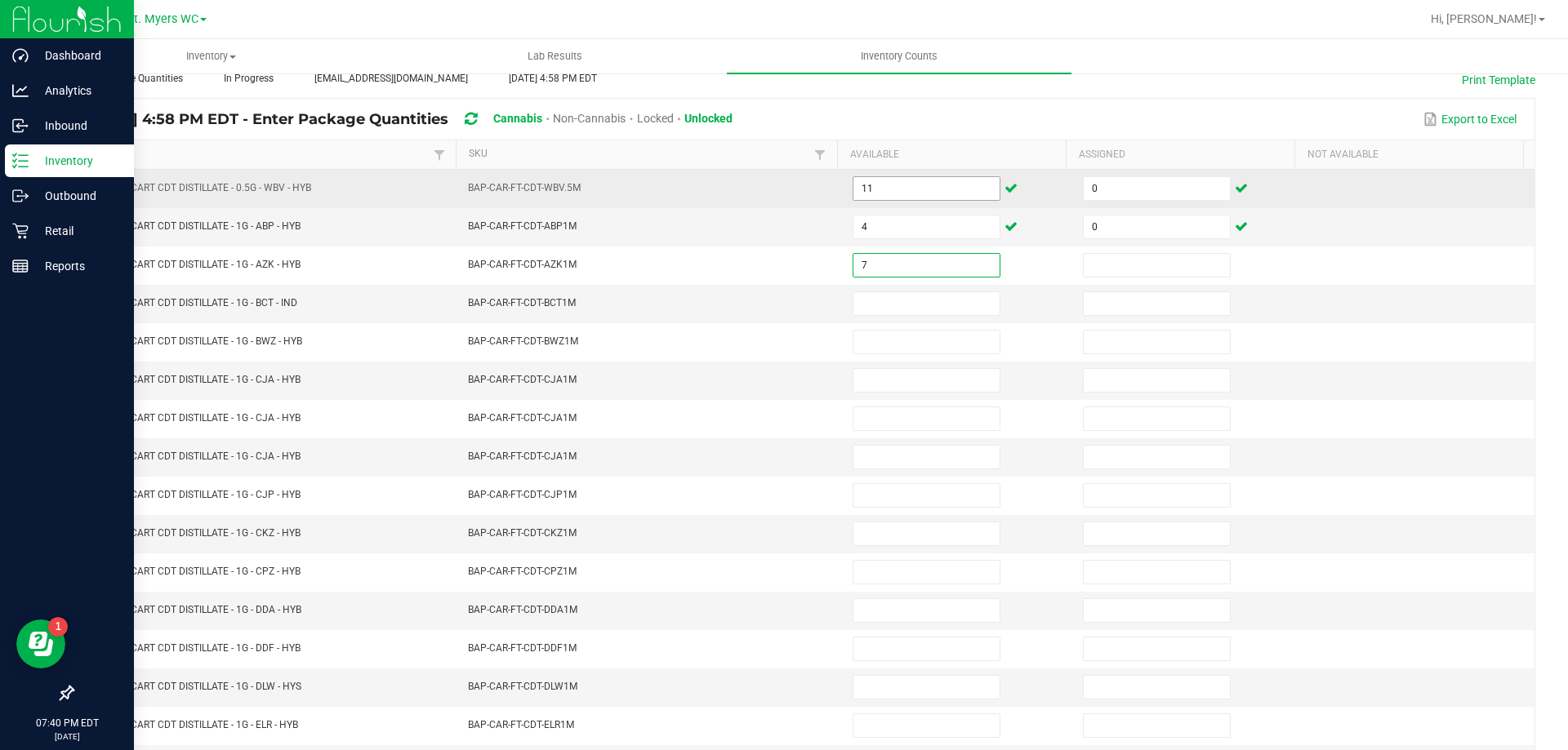
type input "7"
type input "0"
type input "6"
type input "0"
type input "3"
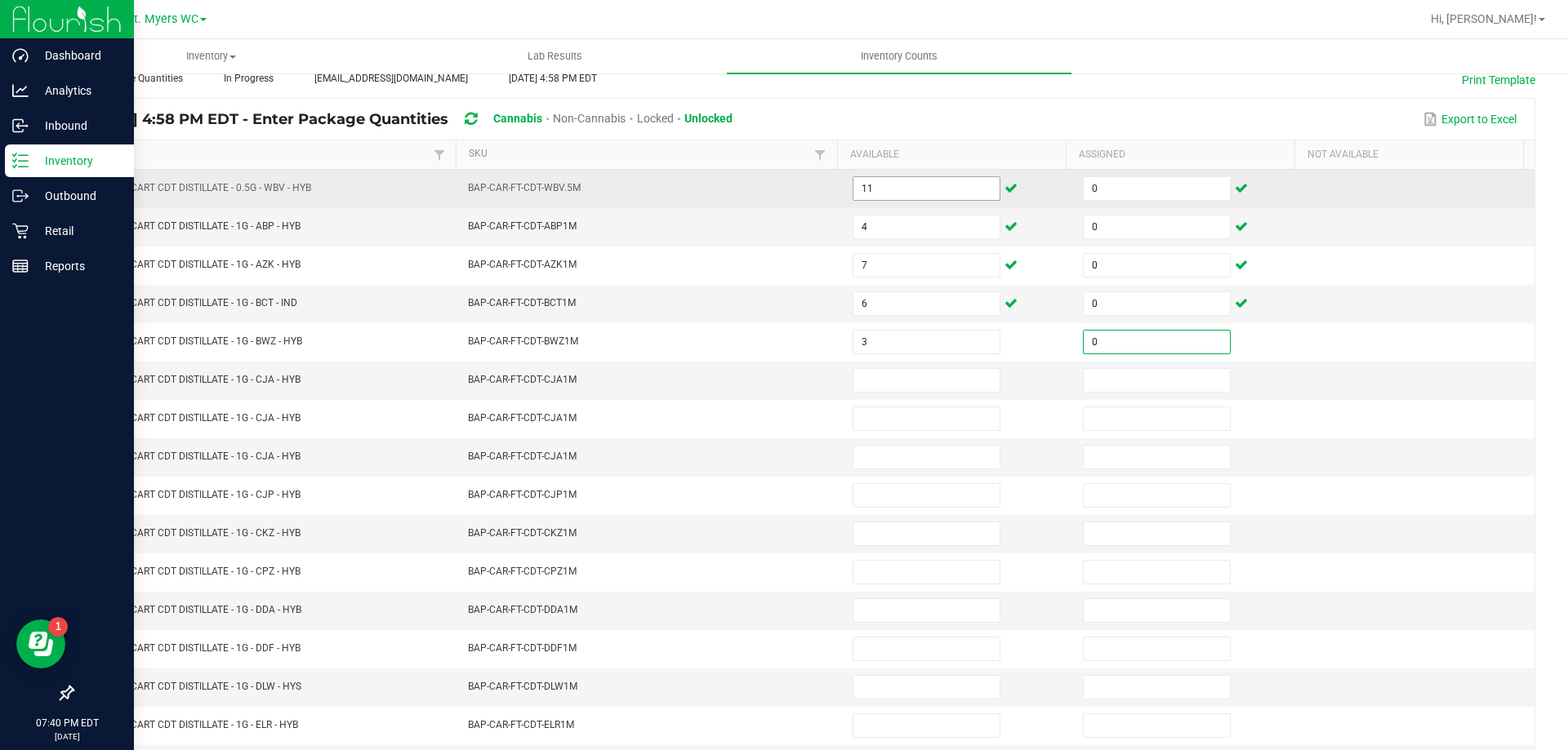
type input "0"
type input "9"
type input "0"
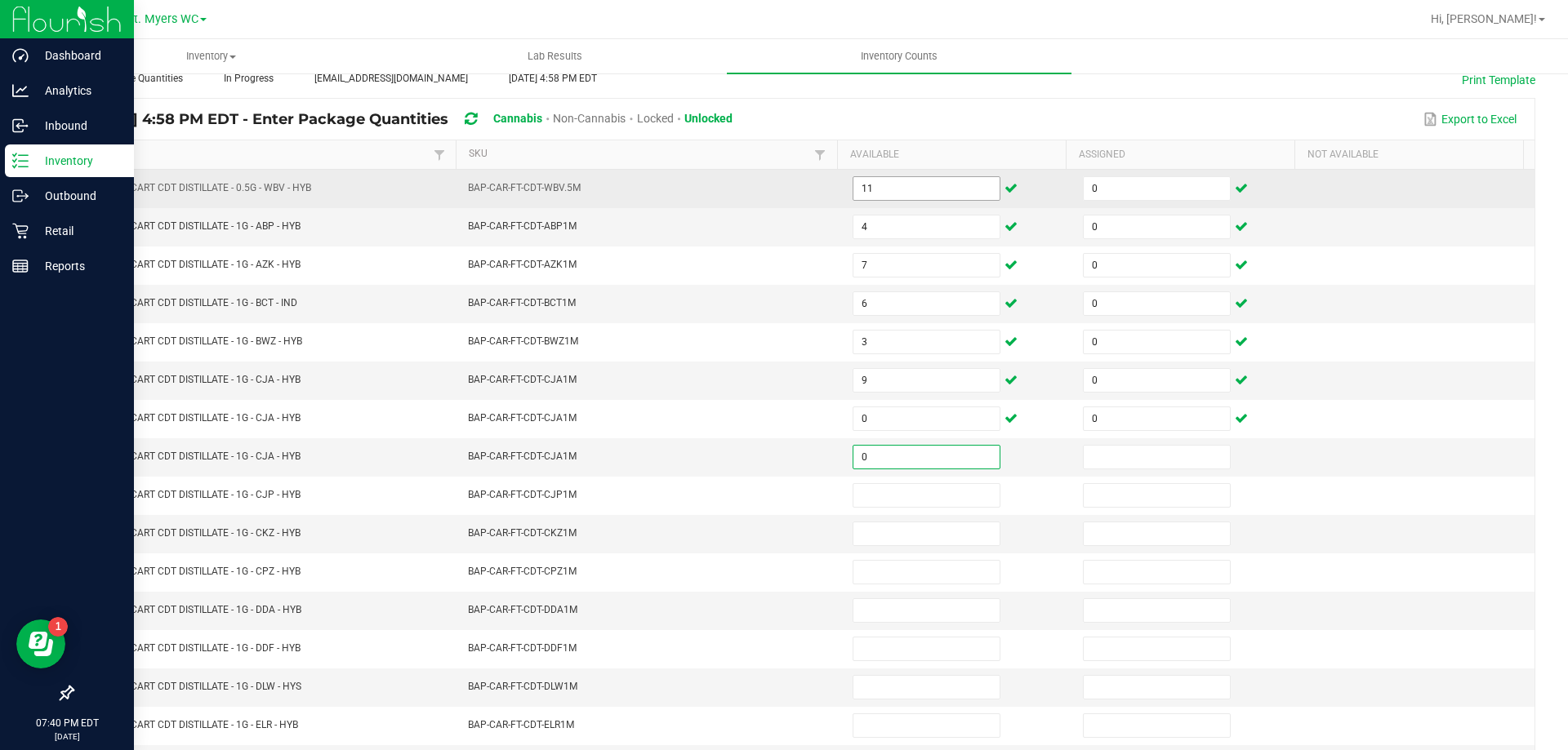
type input "0"
type input "3"
type input "0"
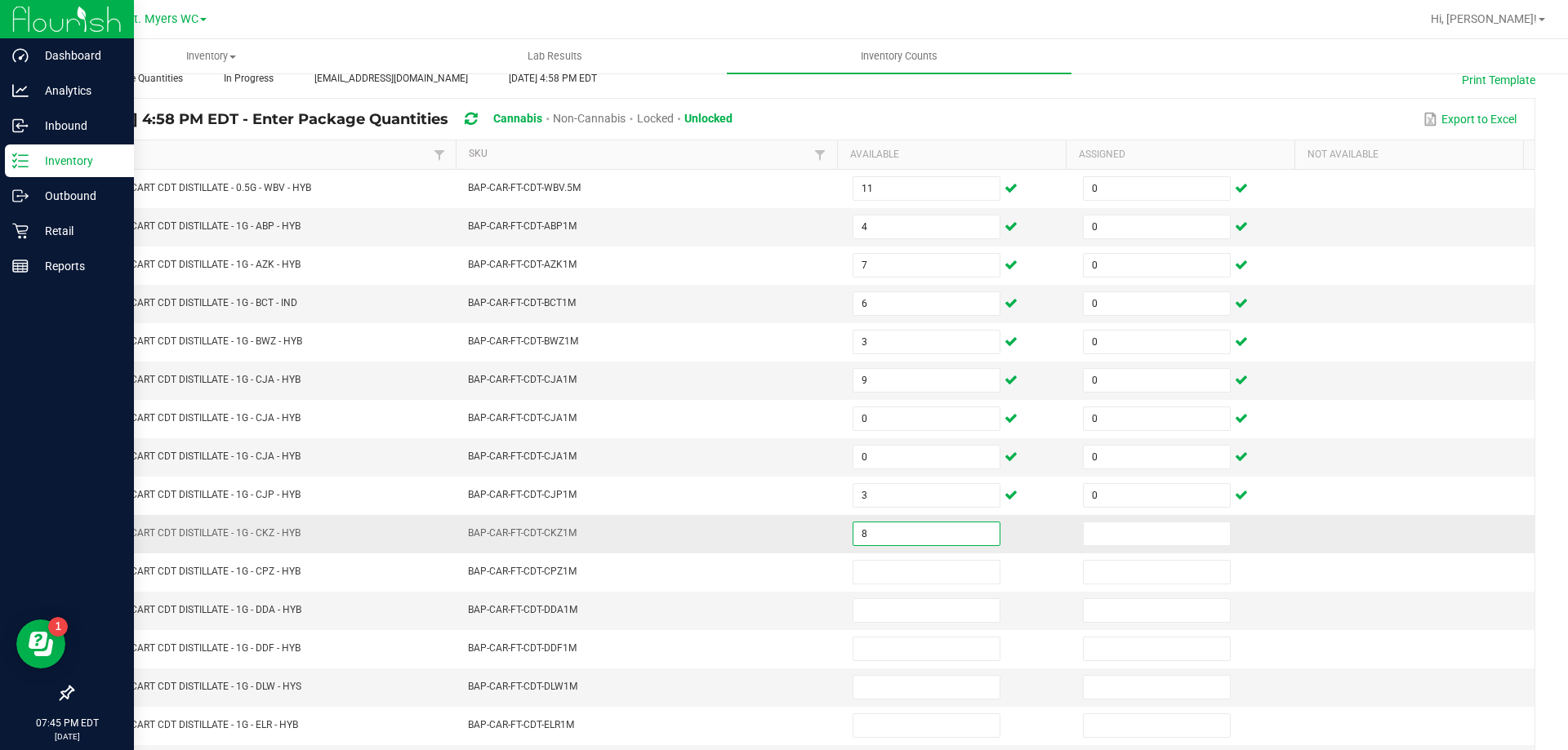
type input "8"
type input "0"
type input "9"
type input "0"
type input "9"
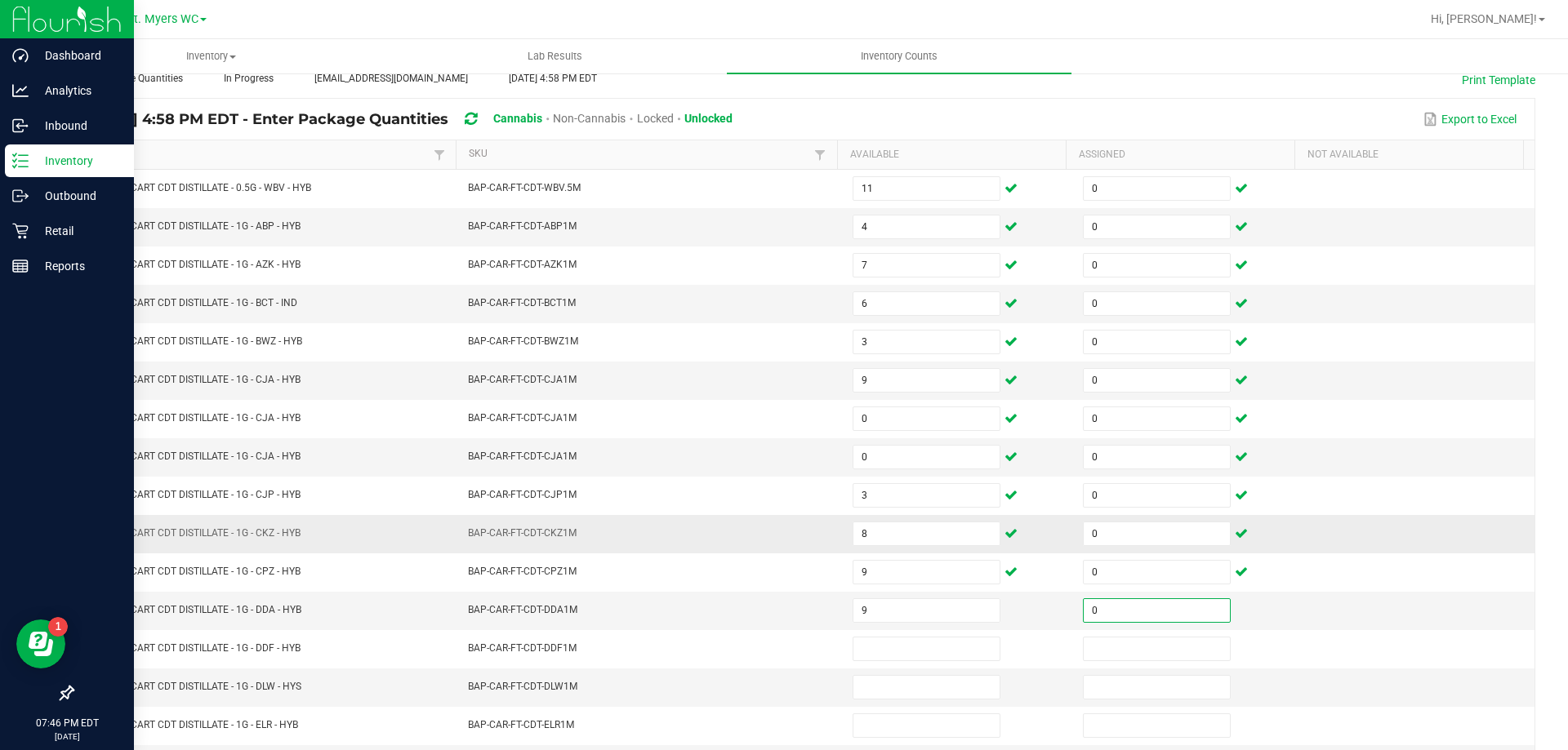
type input "0"
type input "4"
type input "0"
type input "4"
type input "0"
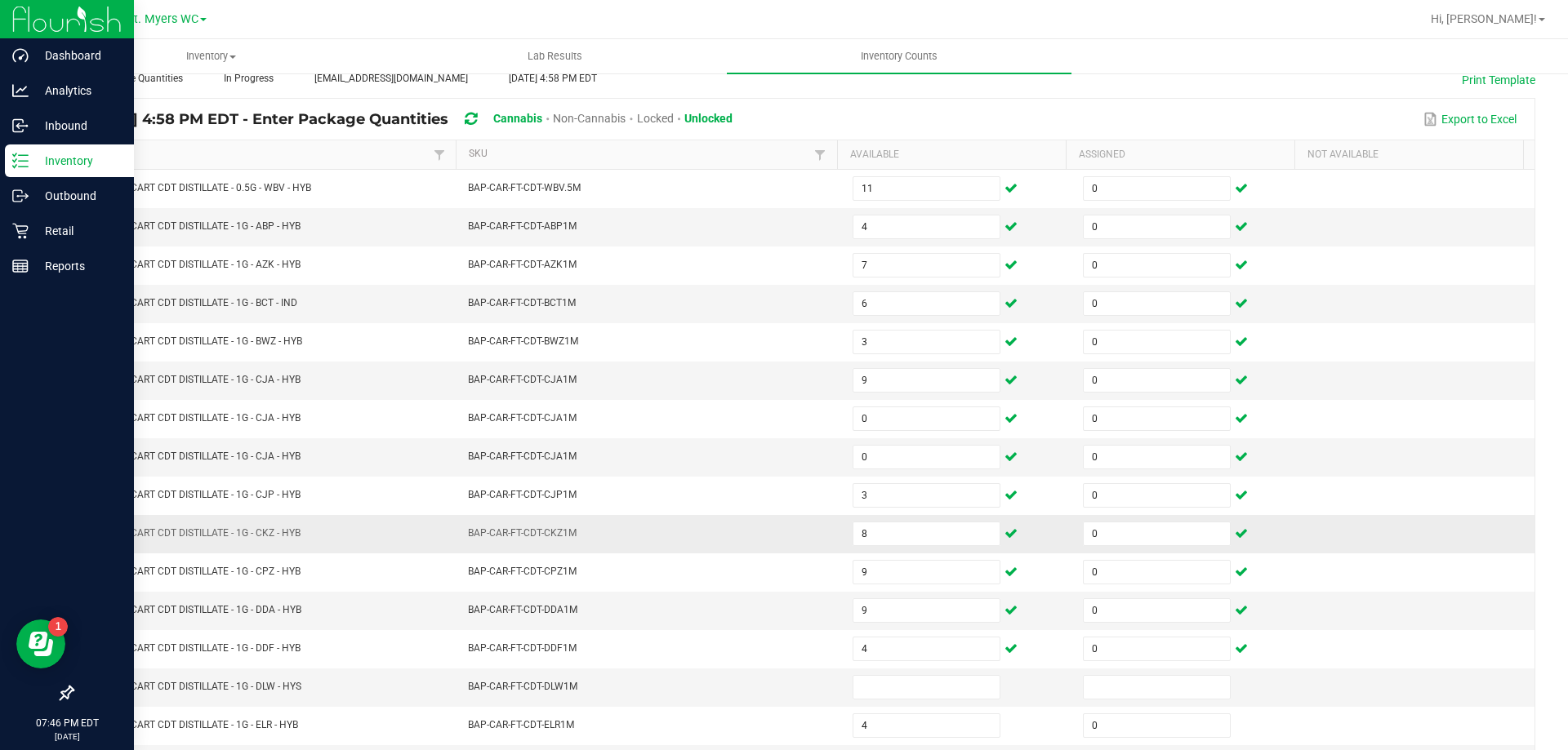
scroll to position [338, 0]
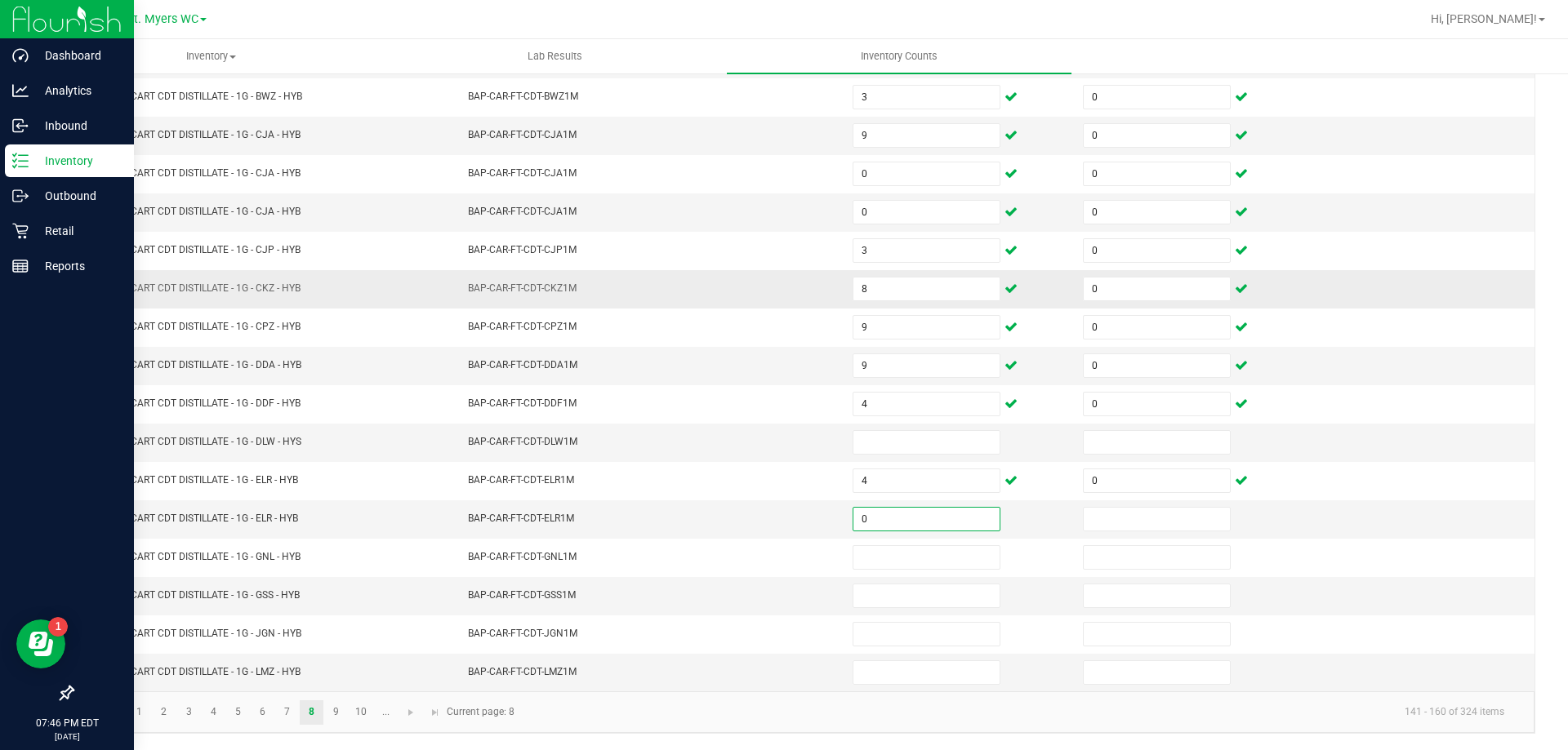
type input "0"
type input "4"
type input "0"
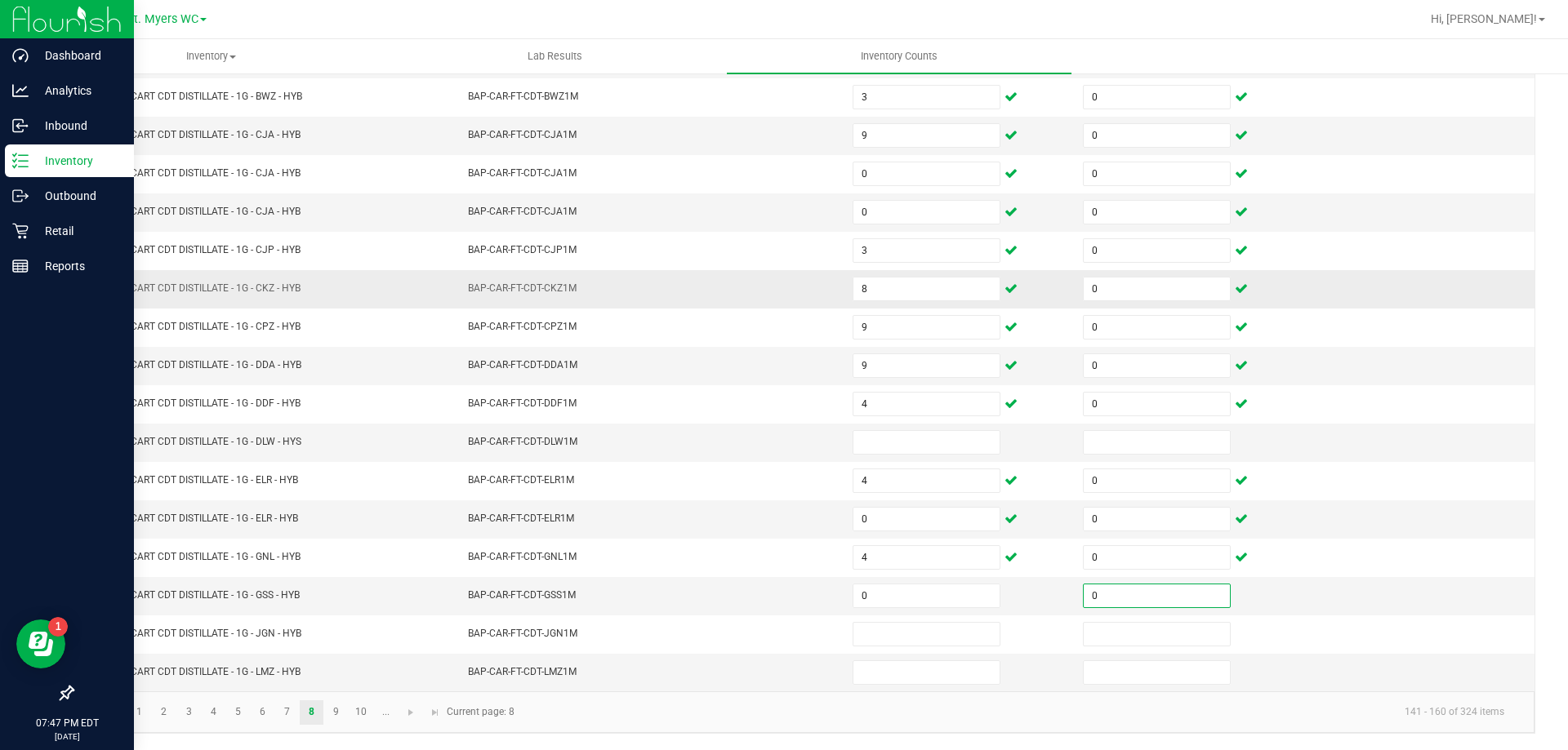
type input "0"
type input "3"
type input "0"
type input "1"
type input "0"
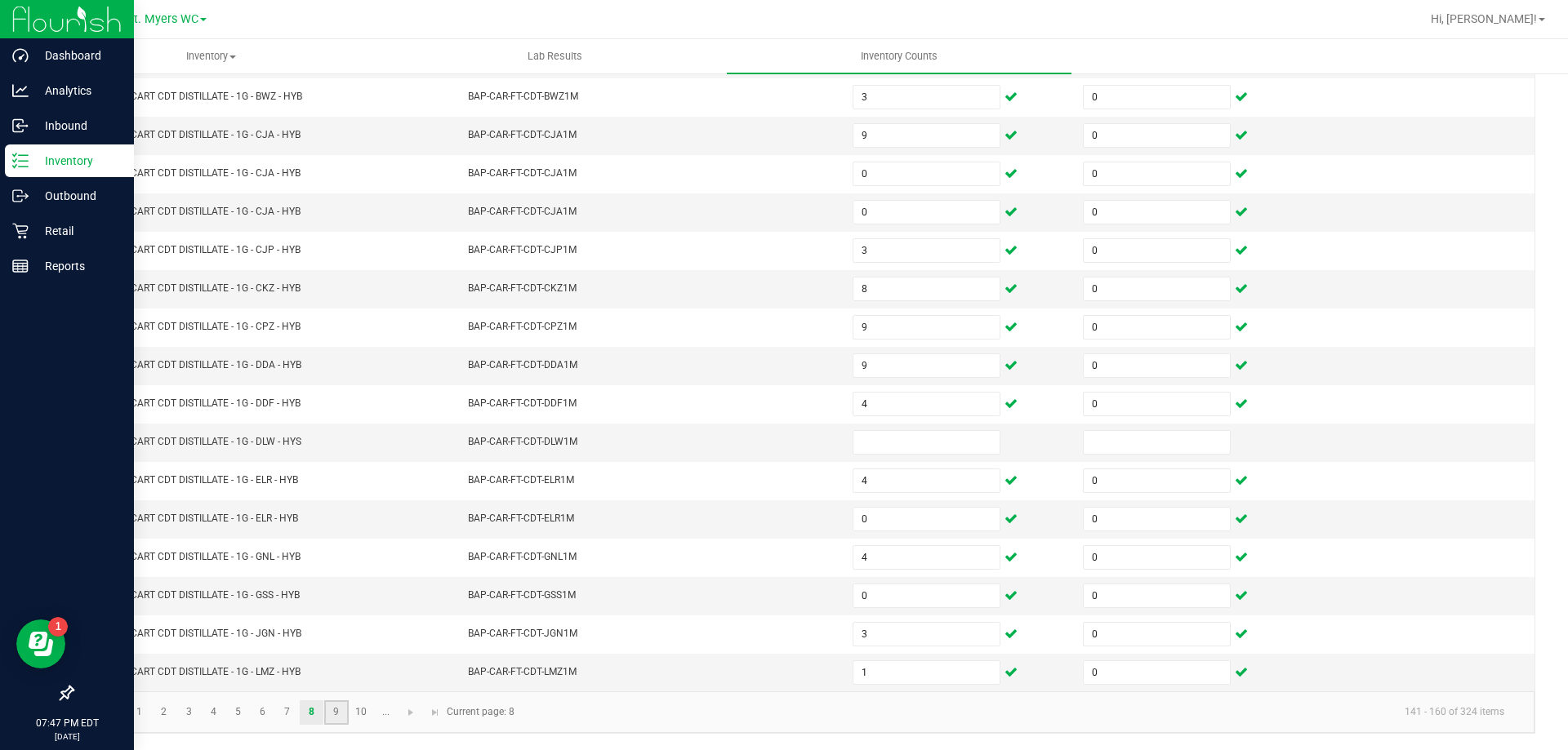
click at [338, 703] on link "9" at bounding box center [337, 713] width 24 height 24
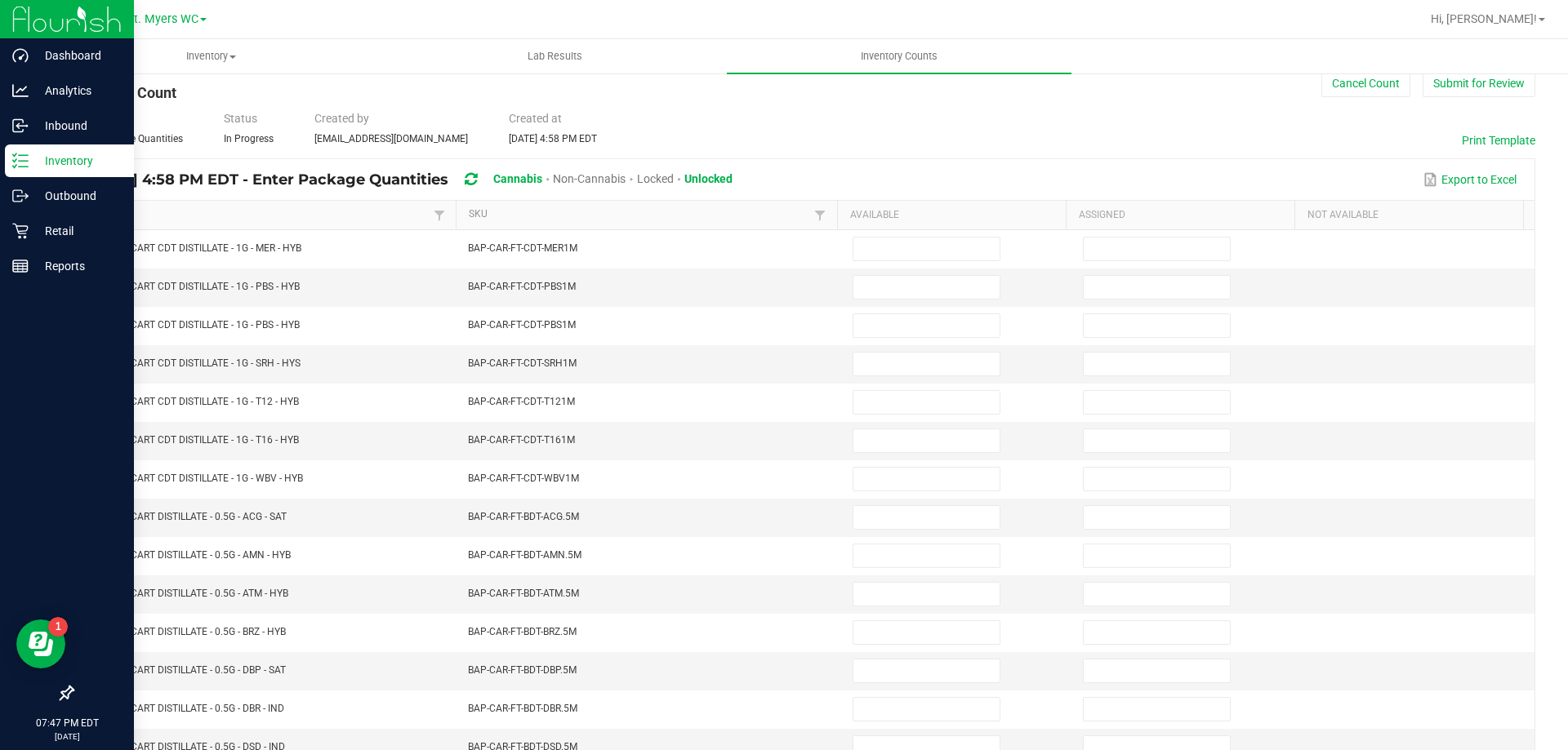
scroll to position [12, 0]
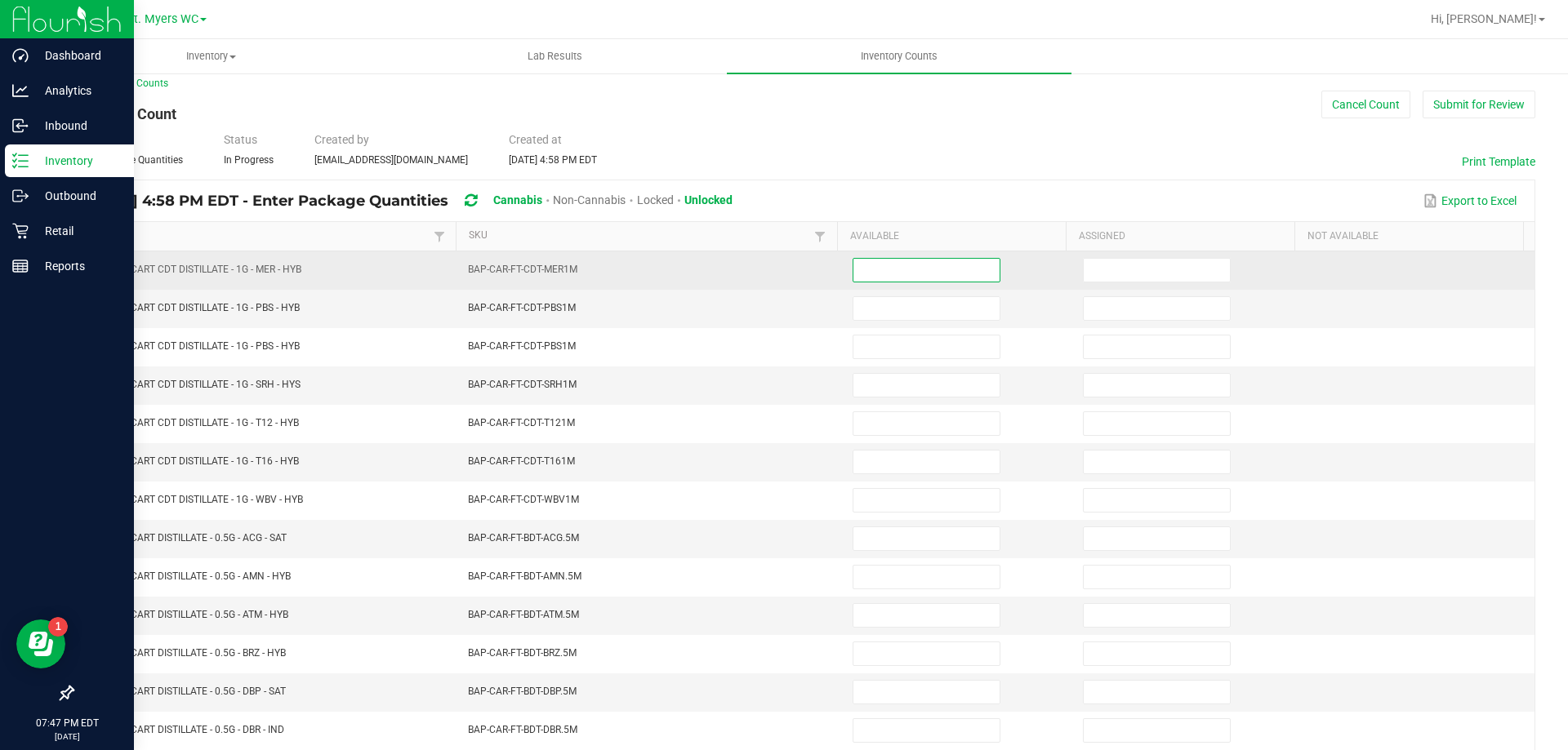
click at [863, 272] on input at bounding box center [926, 270] width 147 height 23
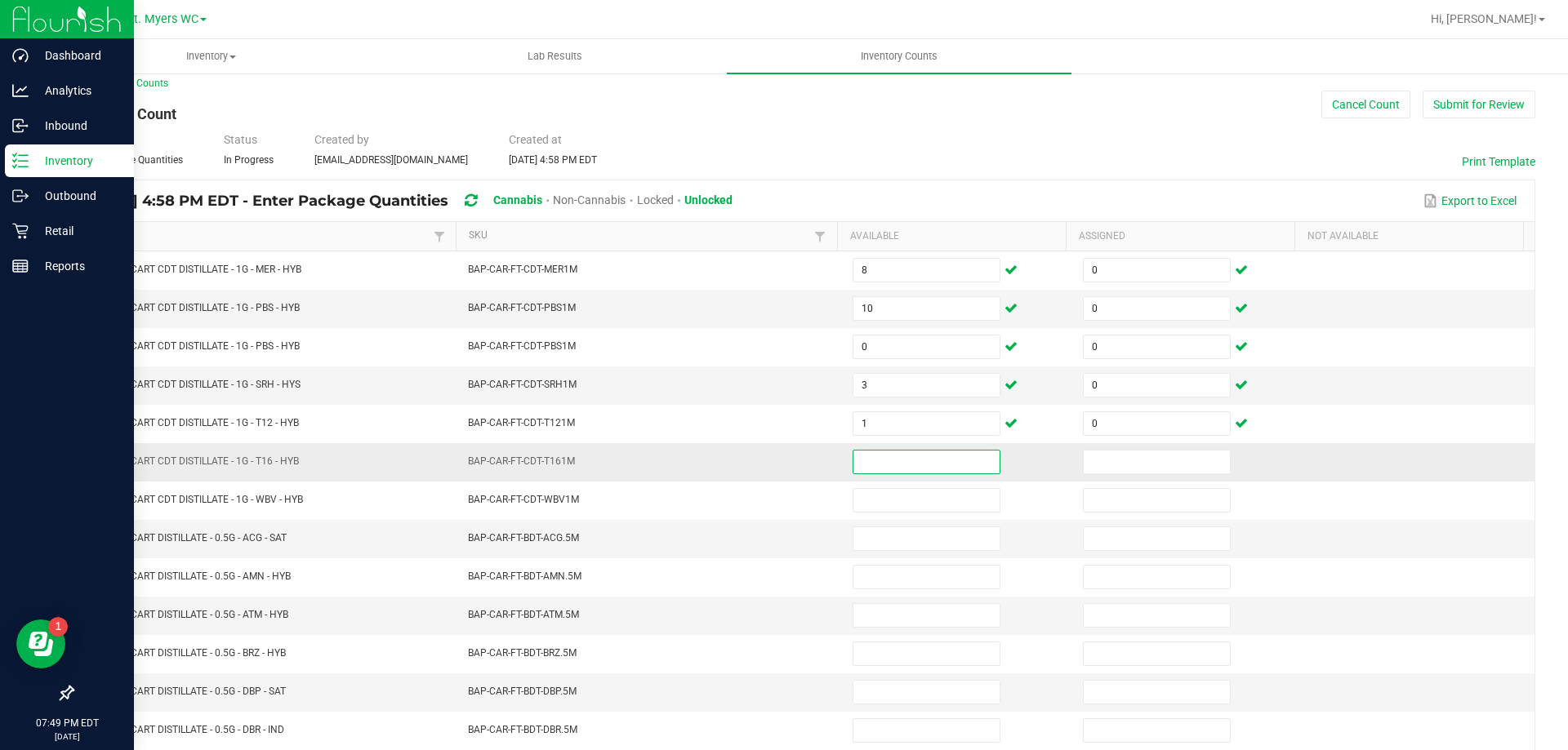
click at [940, 459] on input at bounding box center [926, 462] width 147 height 23
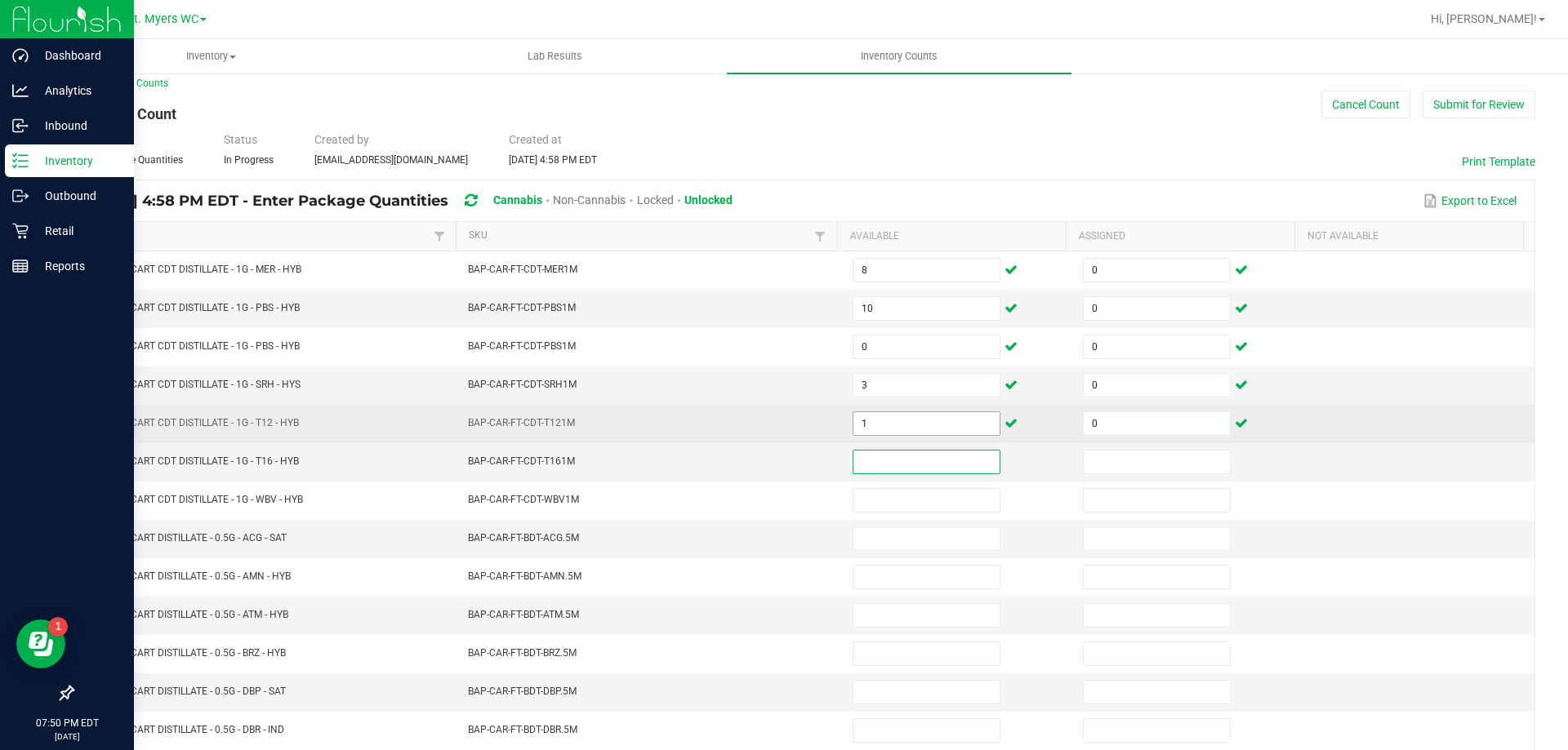
click at [950, 431] on input "1" at bounding box center [926, 424] width 147 height 23
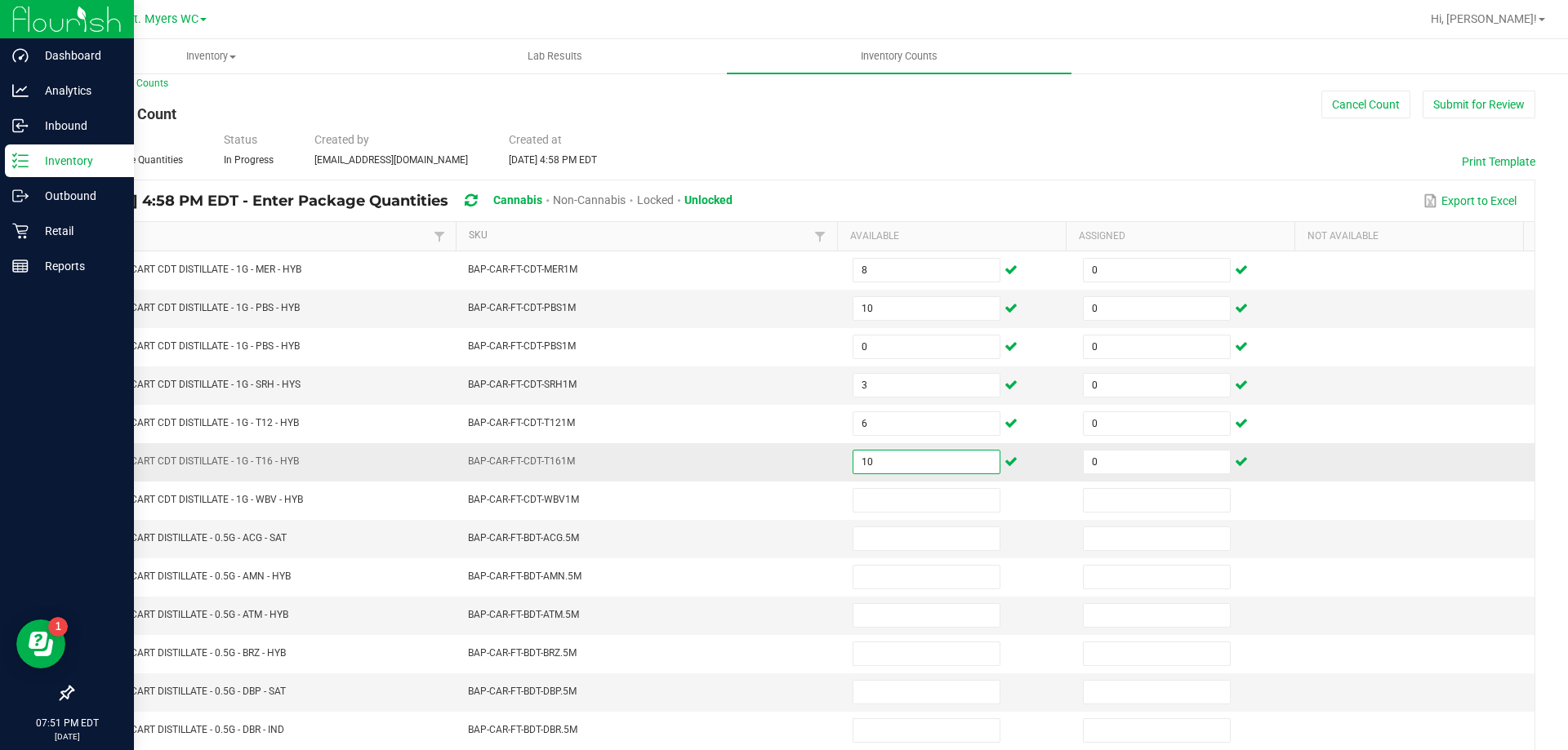
click at [937, 471] on input "10" at bounding box center [926, 462] width 147 height 23
click at [51, 222] on p "Retail" at bounding box center [78, 231] width 98 height 19
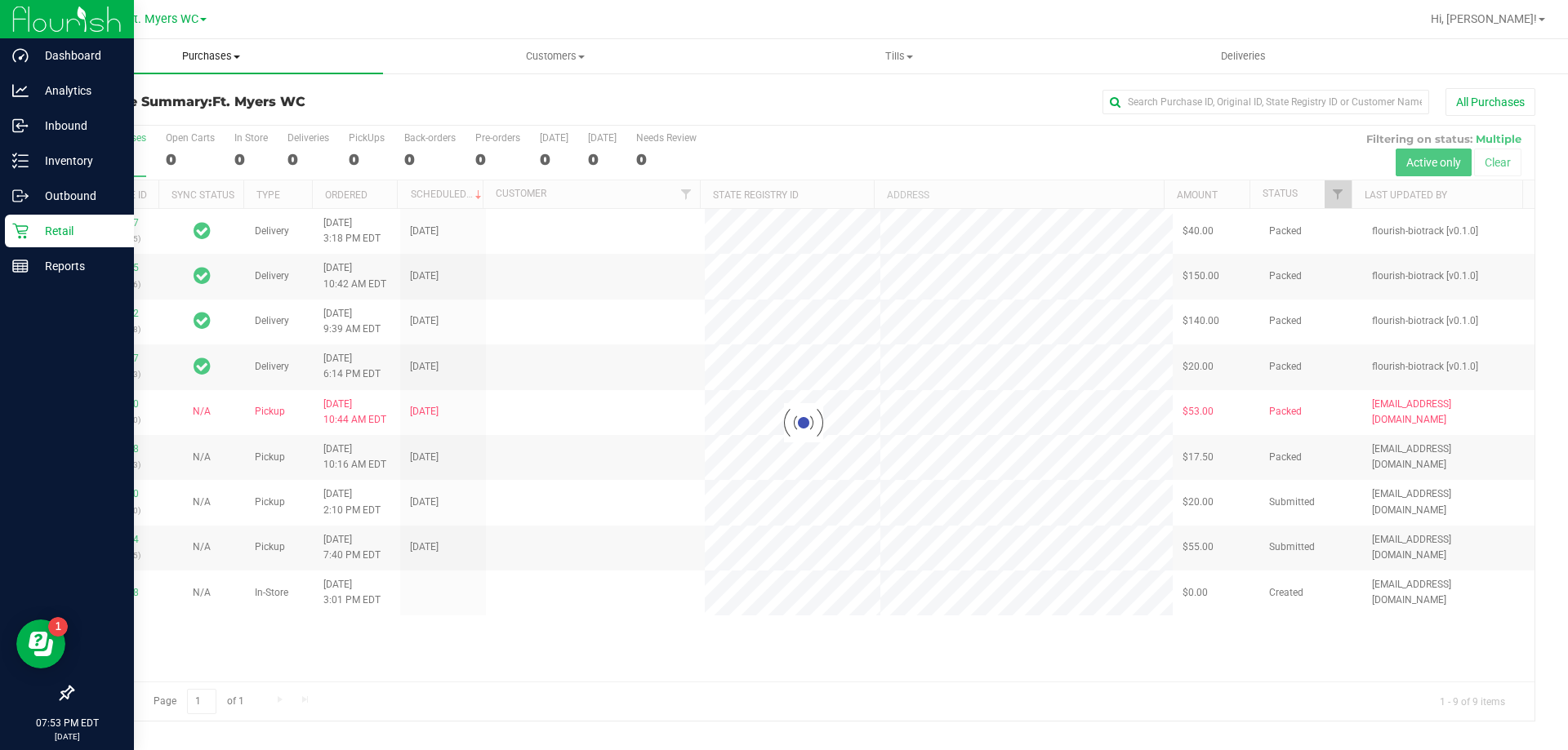
click at [203, 58] on span "Purchases" at bounding box center [210, 57] width 344 height 15
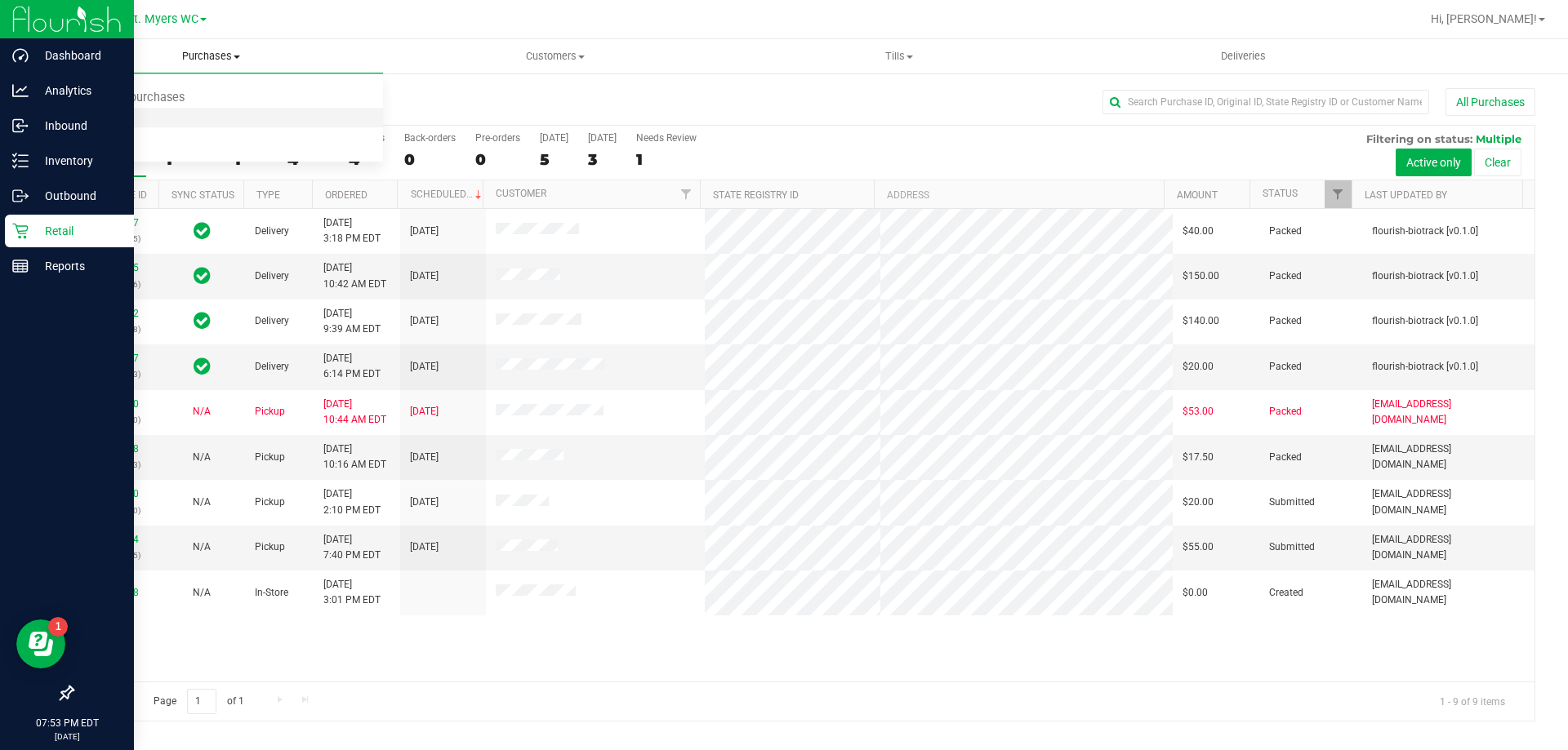
click at [208, 119] on li "Fulfillment" at bounding box center [210, 118] width 344 height 19
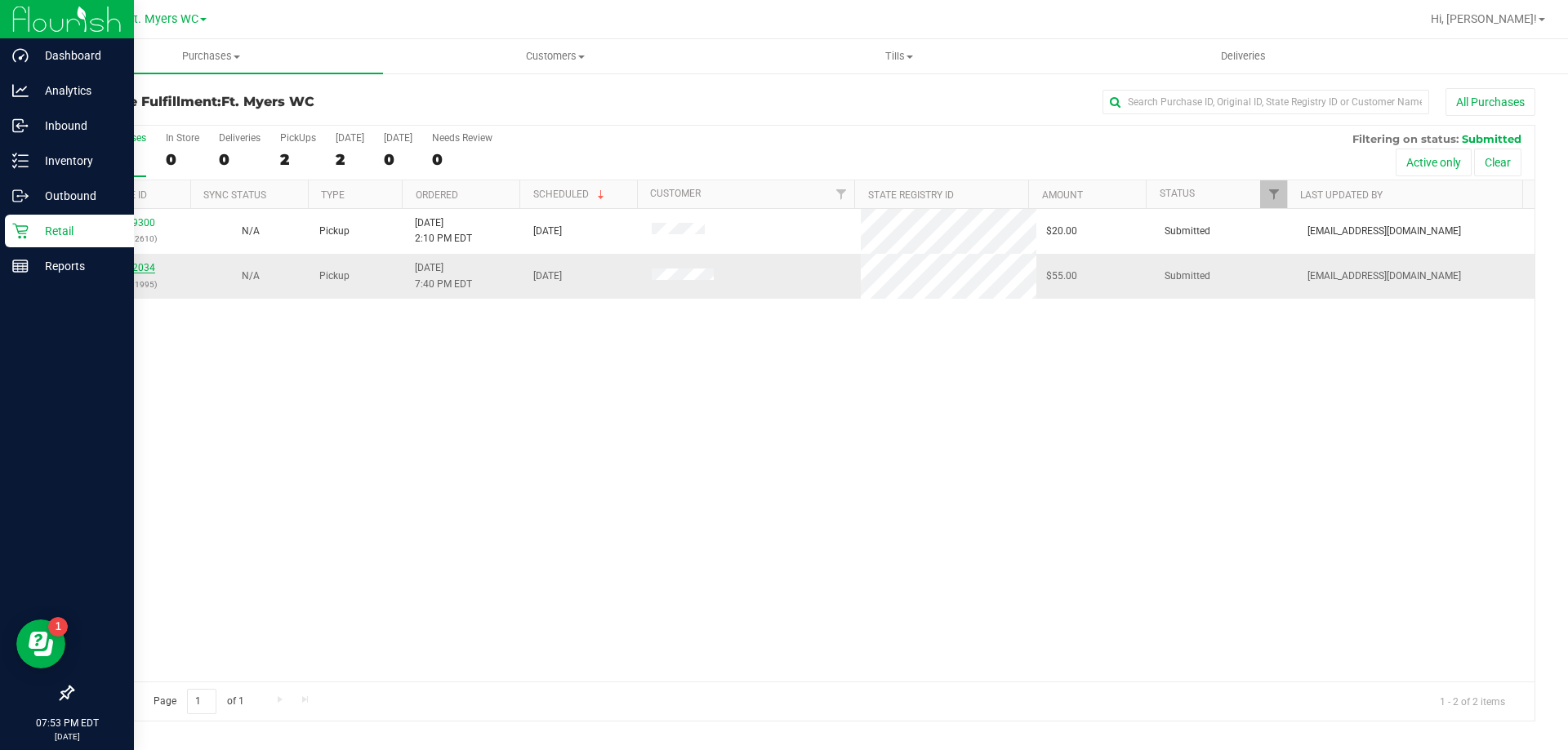
click at [135, 264] on link "11832034" at bounding box center [132, 268] width 45 height 11
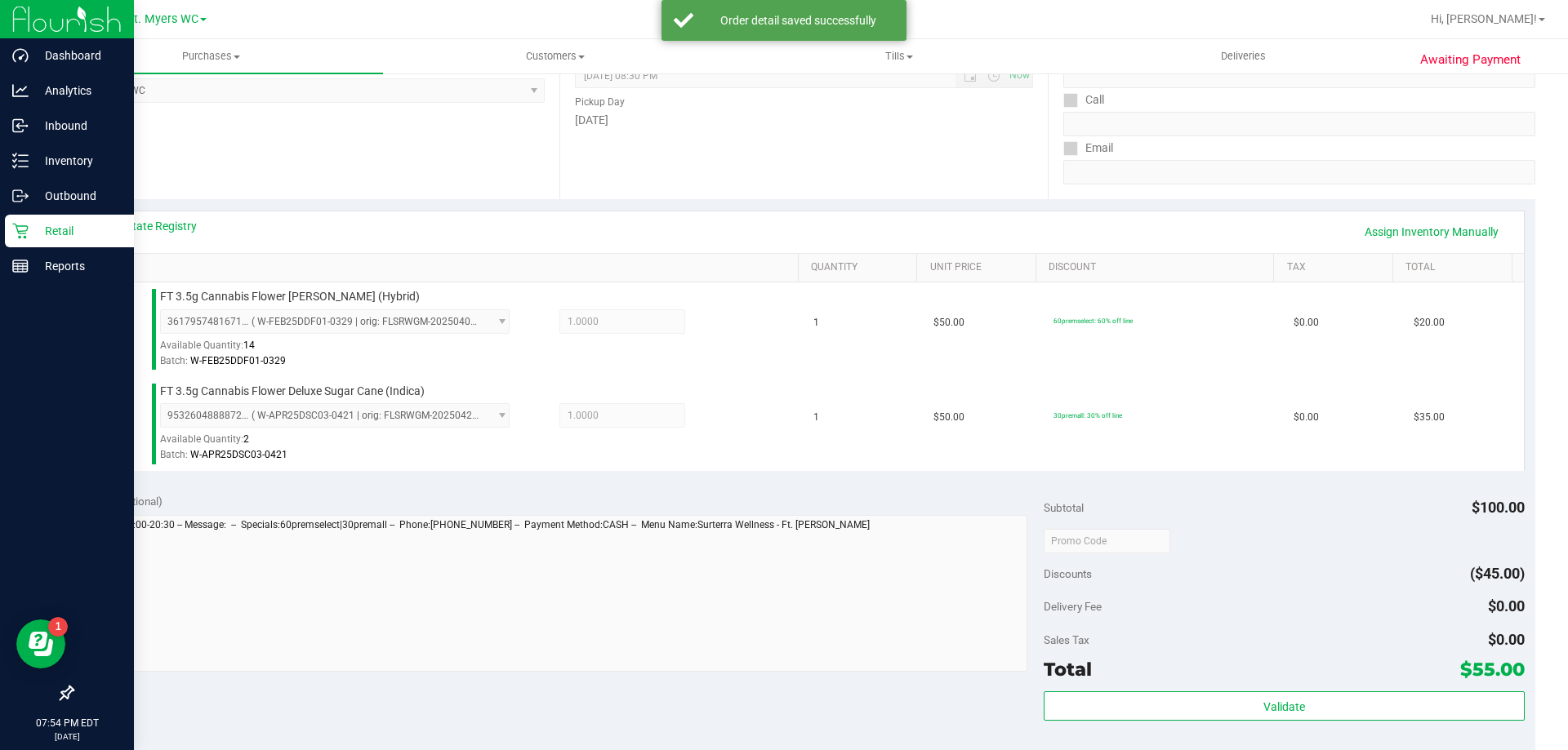
scroll to position [571, 0]
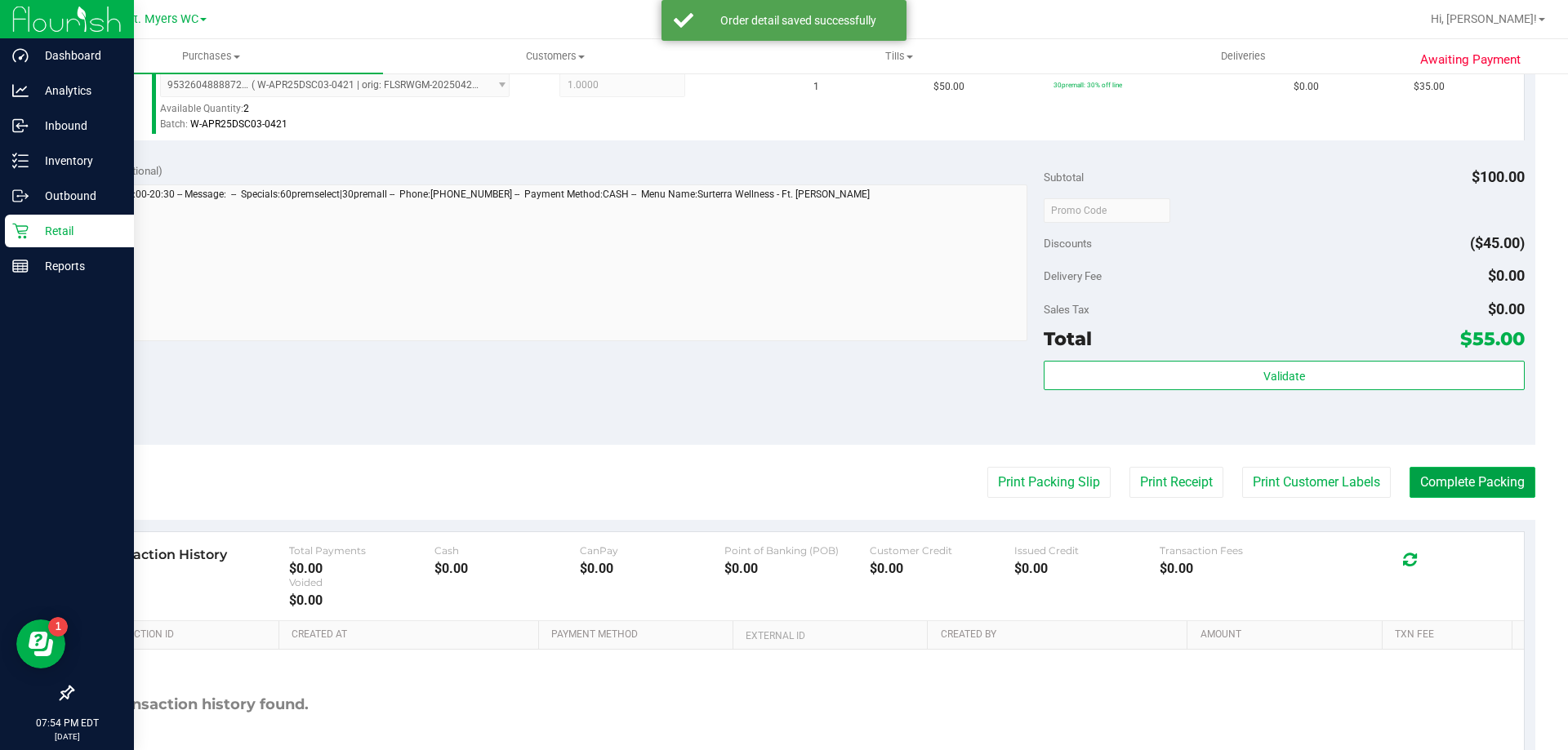
click at [1483, 488] on button "Complete Packing" at bounding box center [1472, 482] width 126 height 31
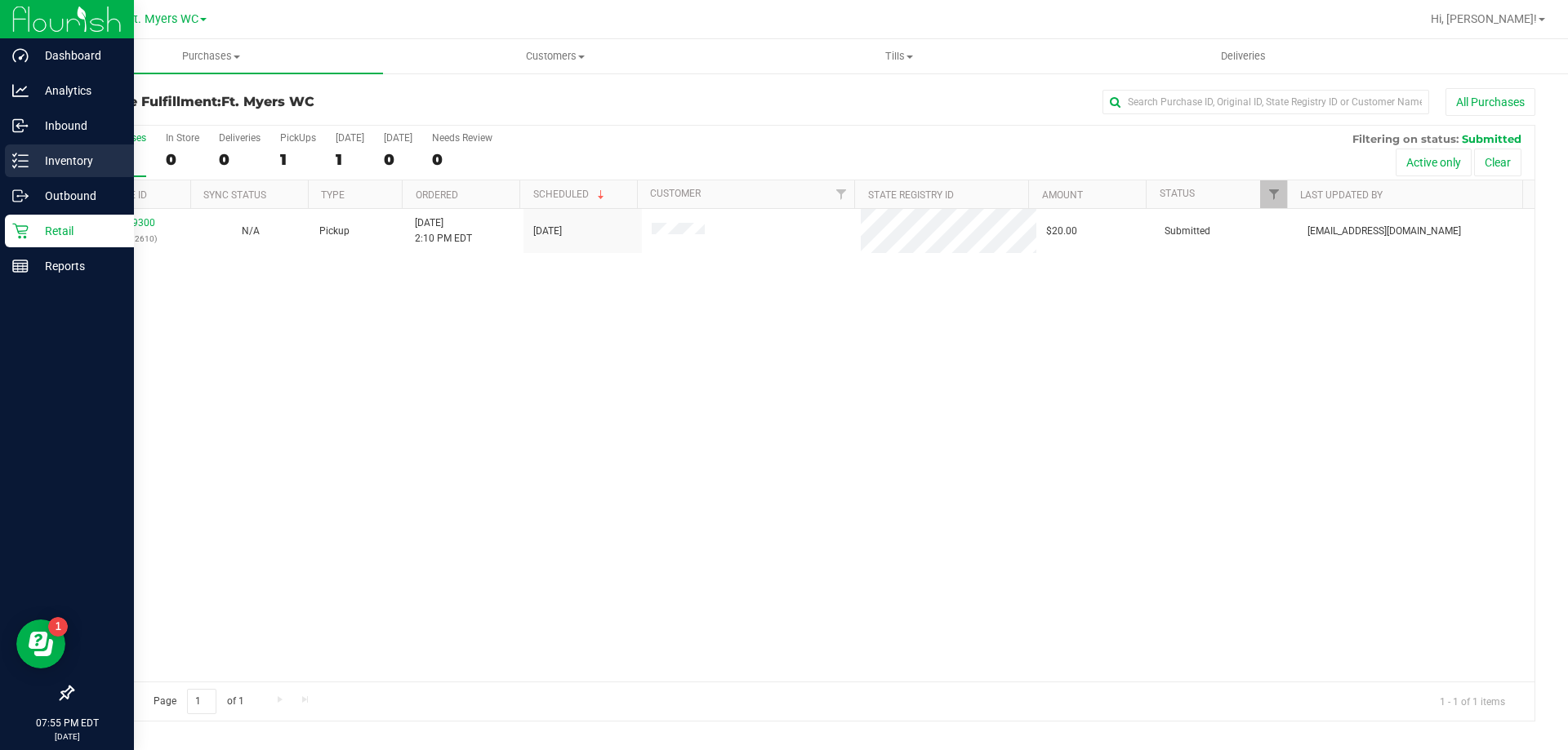
click at [24, 152] on div "Inventory" at bounding box center [69, 160] width 129 height 32
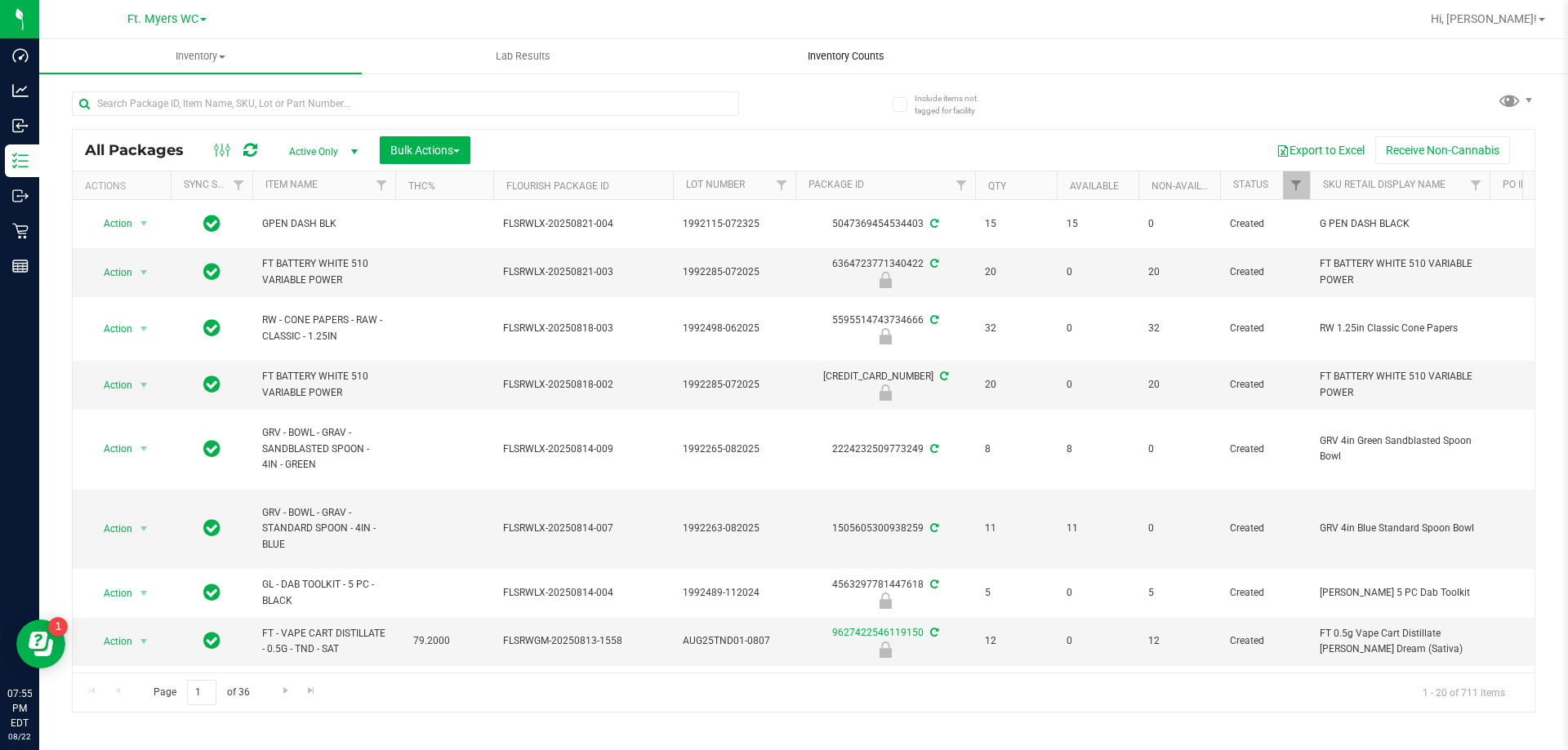
click at [848, 47] on uib-tab-heading "Inventory Counts" at bounding box center [846, 56] width 321 height 32
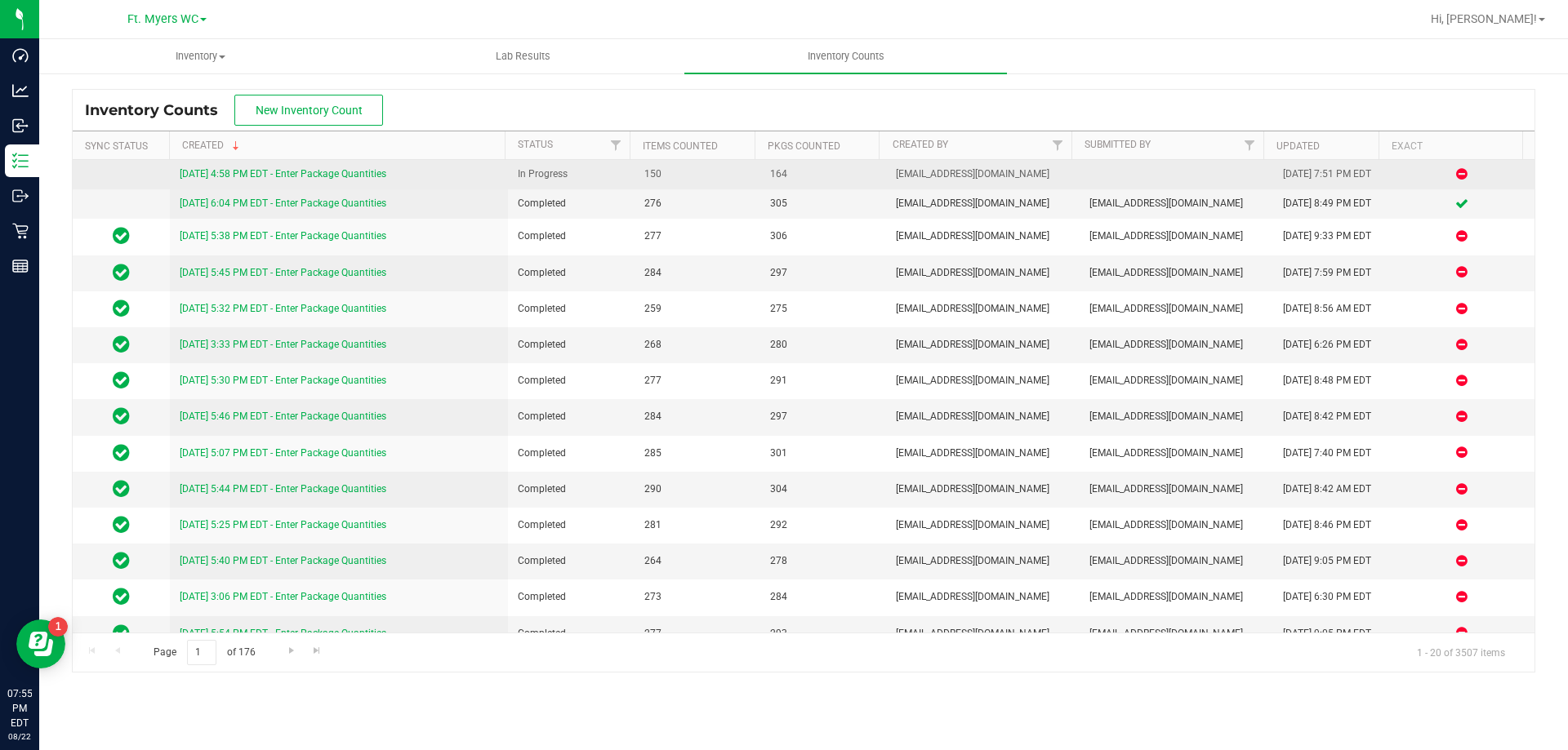
click at [366, 168] on div "[DATE] 4:58 PM EDT - Enter Package Quantities" at bounding box center [339, 174] width 319 height 16
click at [363, 176] on link "[DATE] 4:58 PM EDT - Enter Package Quantities" at bounding box center [283, 173] width 207 height 11
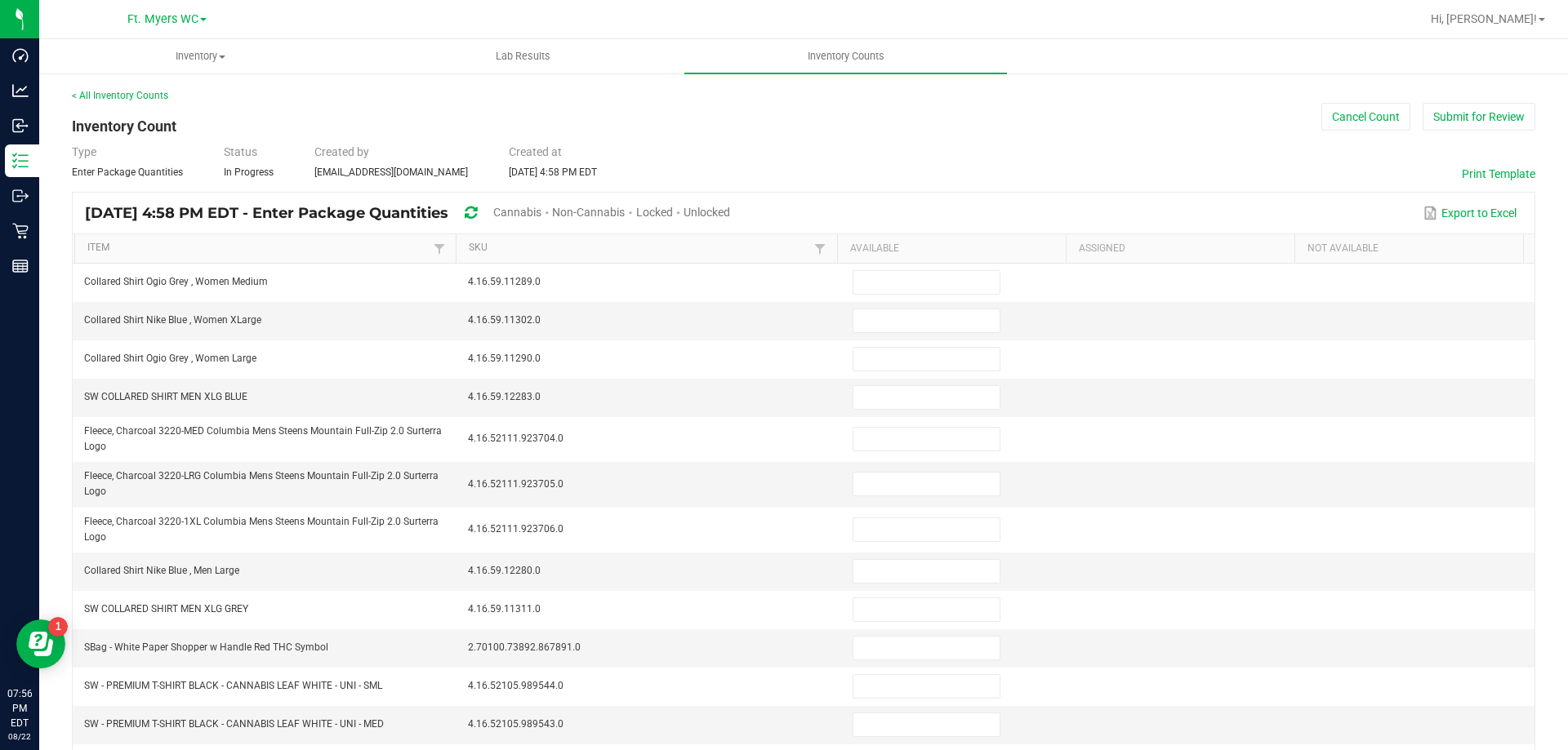
click at [542, 209] on span "Cannabis" at bounding box center [517, 212] width 48 height 13
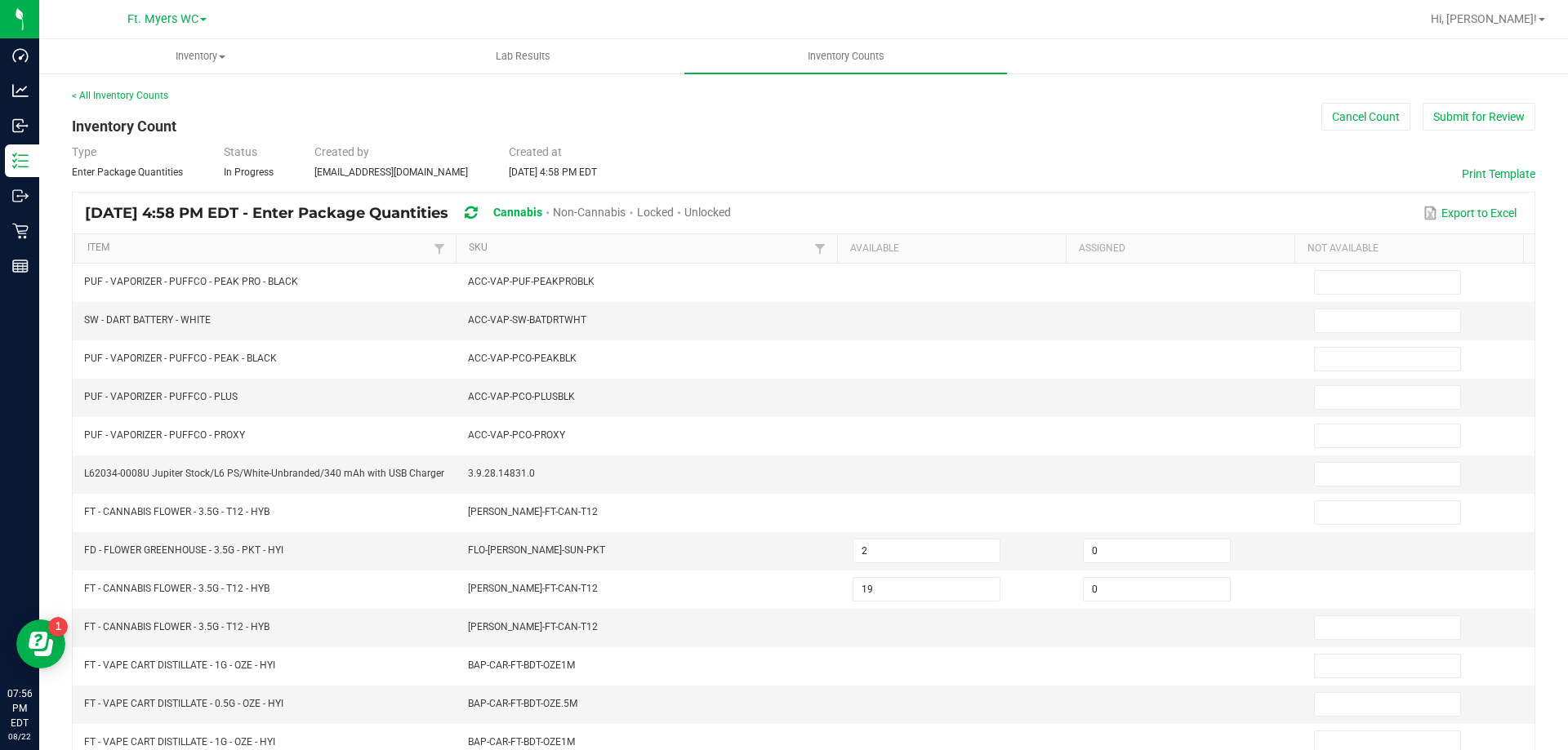
click at [731, 215] on span "Unlocked" at bounding box center [708, 212] width 46 height 13
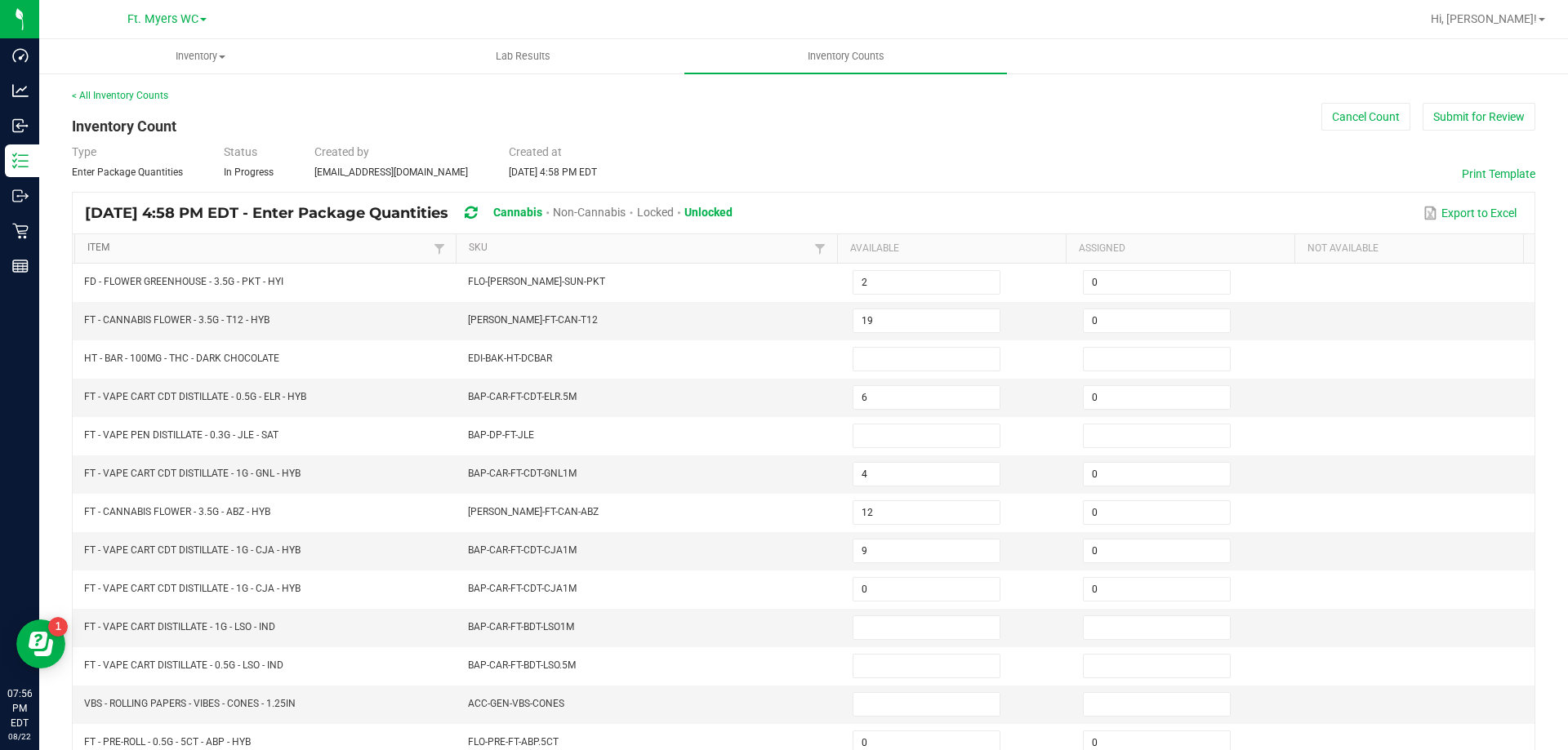
click at [247, 243] on link "Item" at bounding box center [258, 248] width 341 height 13
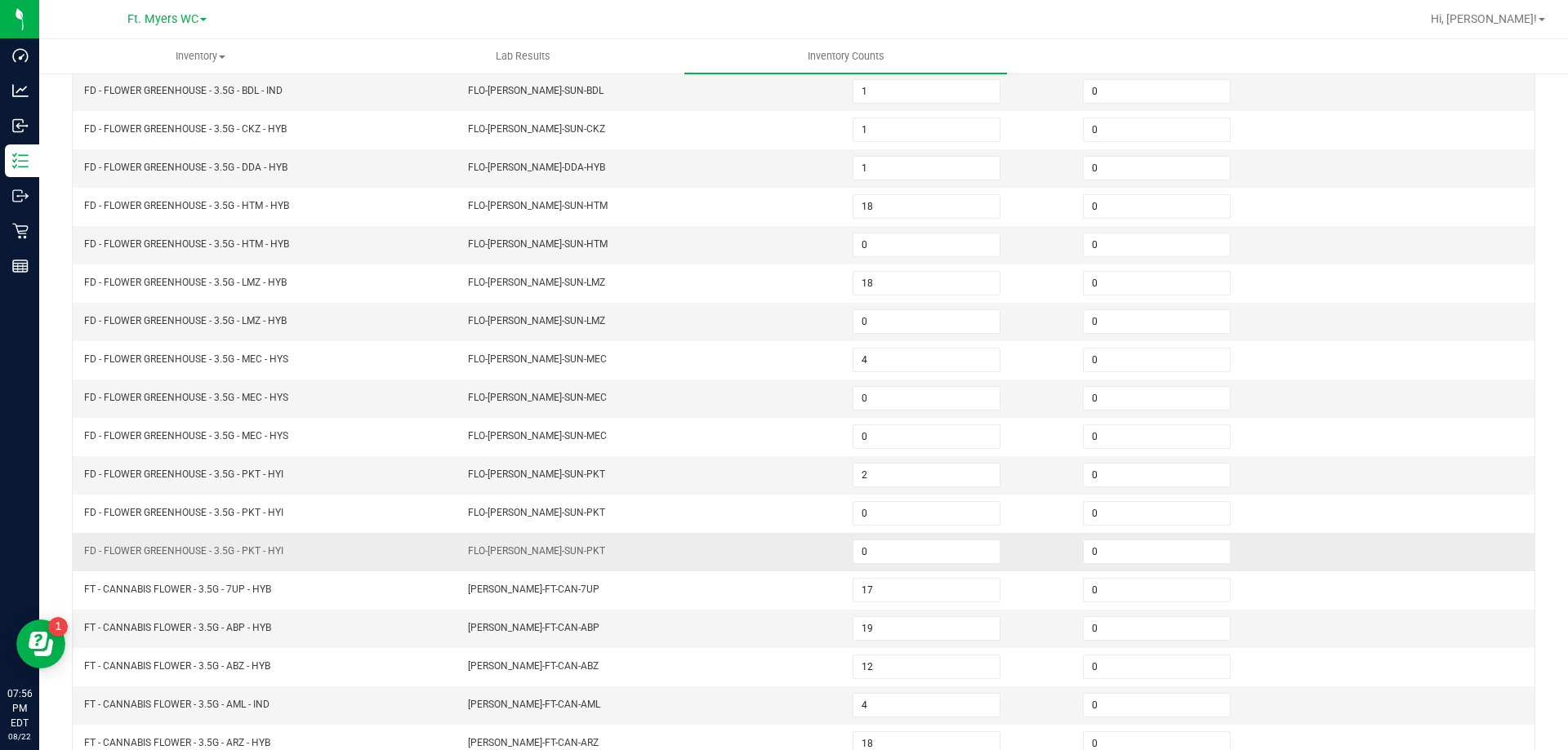
scroll to position [338, 0]
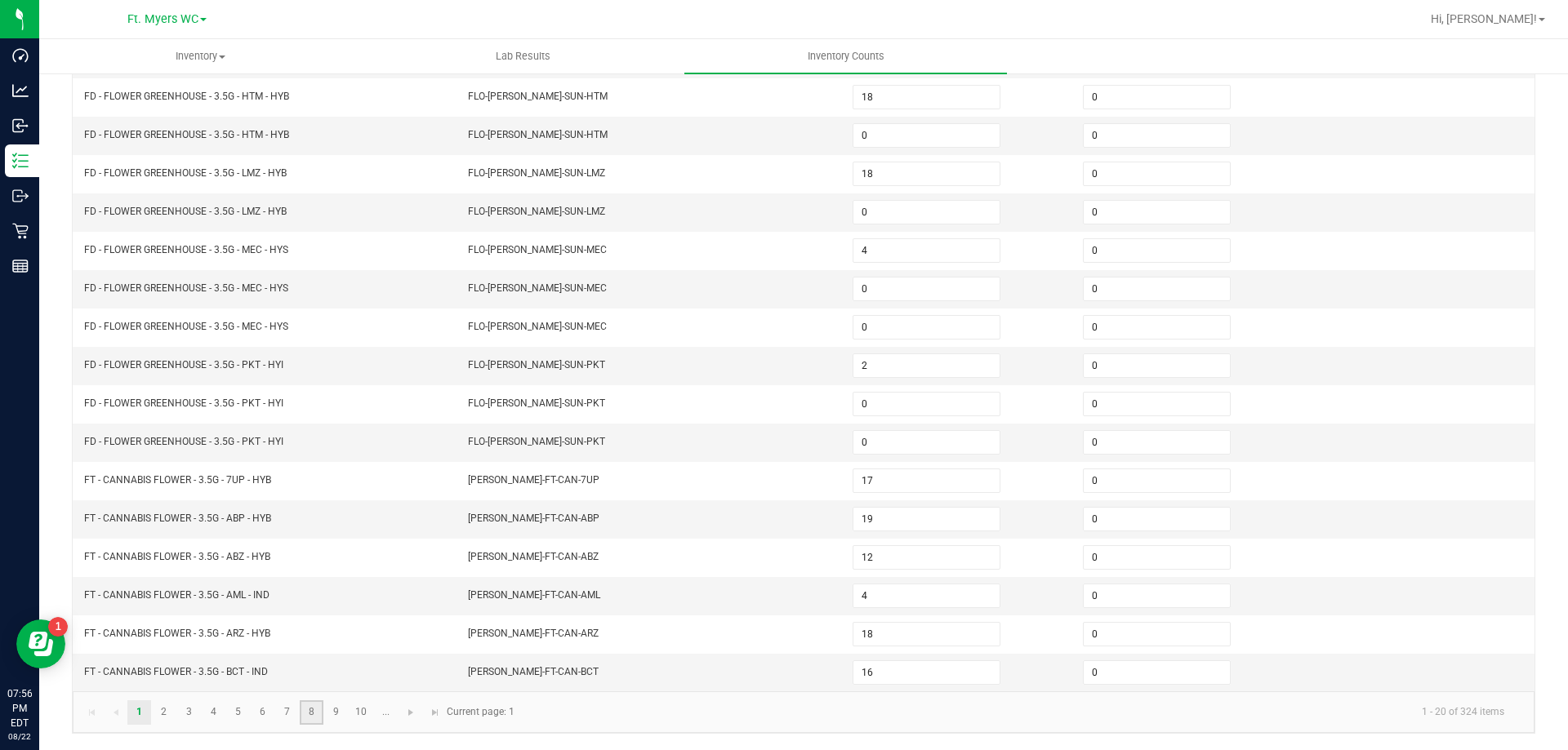
click at [312, 708] on link "8" at bounding box center [312, 713] width 24 height 24
click at [329, 716] on link "9" at bounding box center [337, 713] width 24 height 24
click at [870, 213] on input at bounding box center [926, 212] width 147 height 23
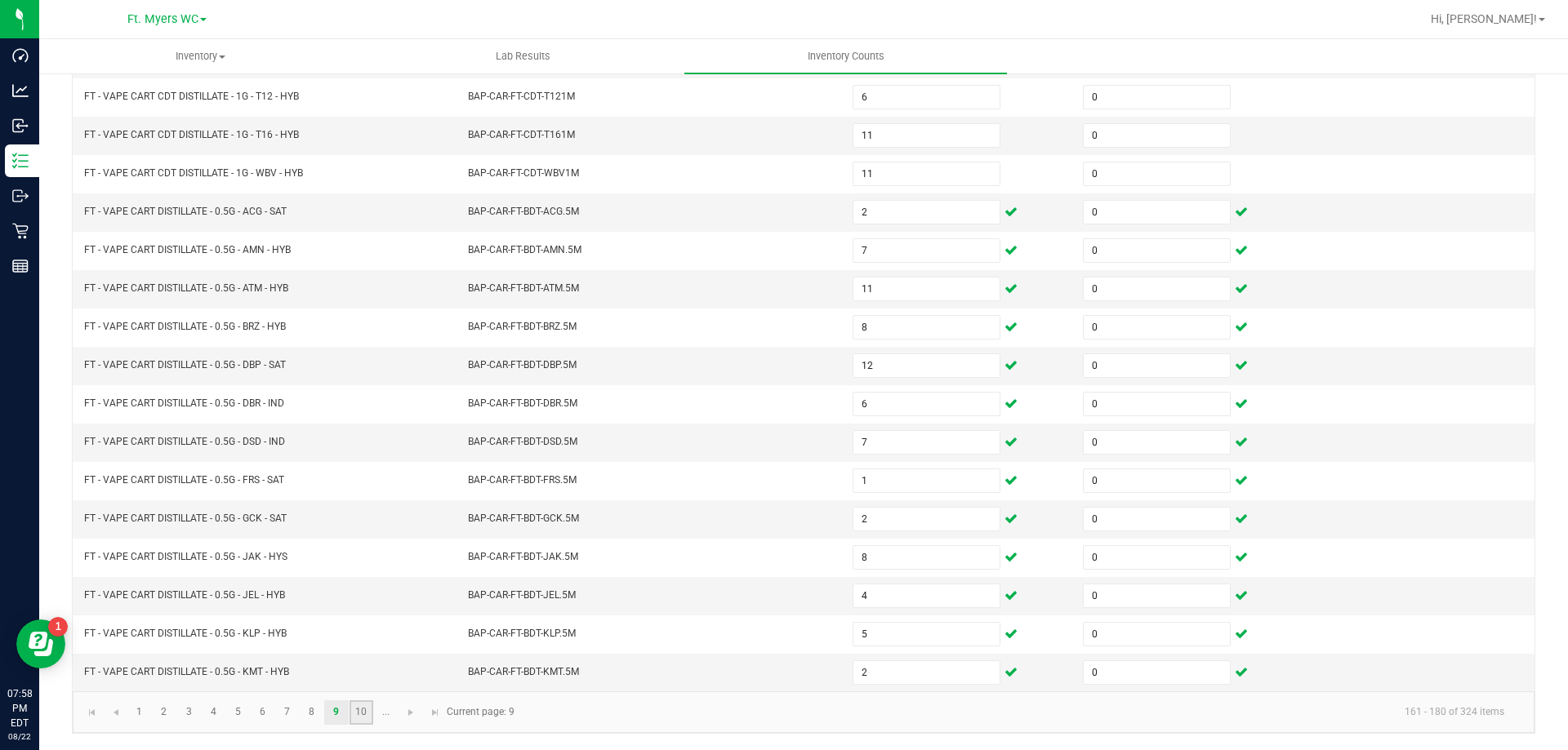
click at [353, 708] on link "10" at bounding box center [362, 713] width 24 height 24
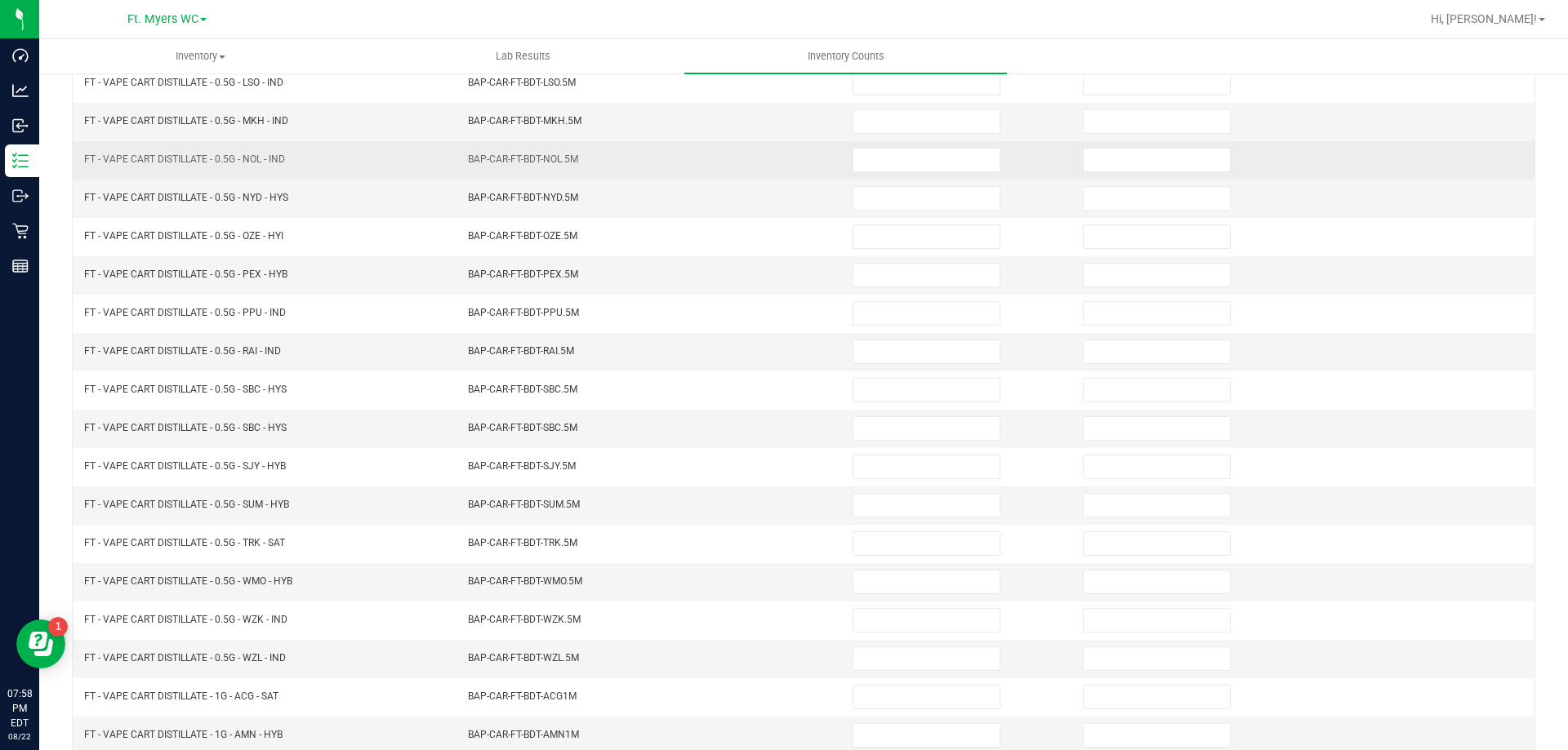
scroll to position [0, 0]
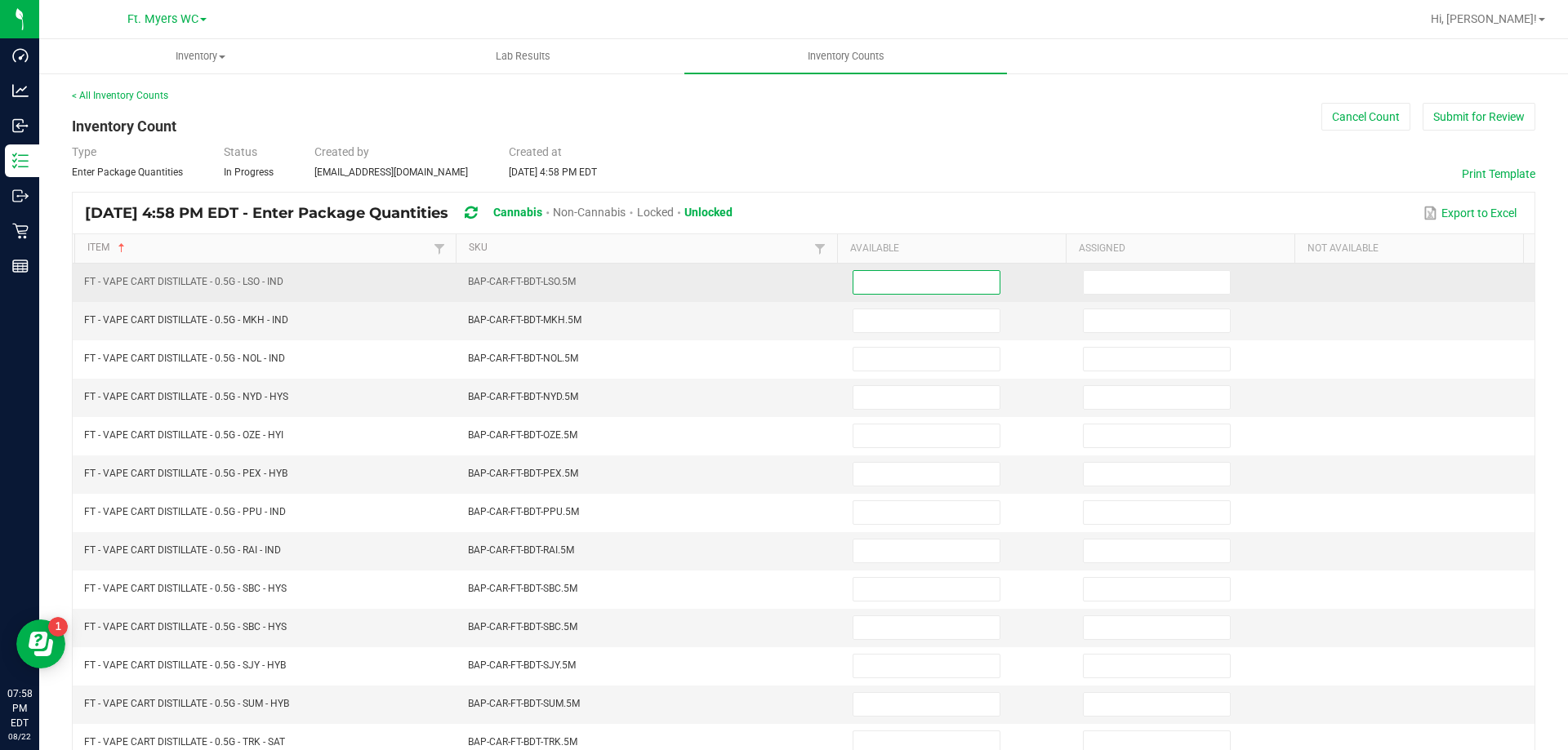
click at [888, 287] on input at bounding box center [926, 282] width 147 height 23
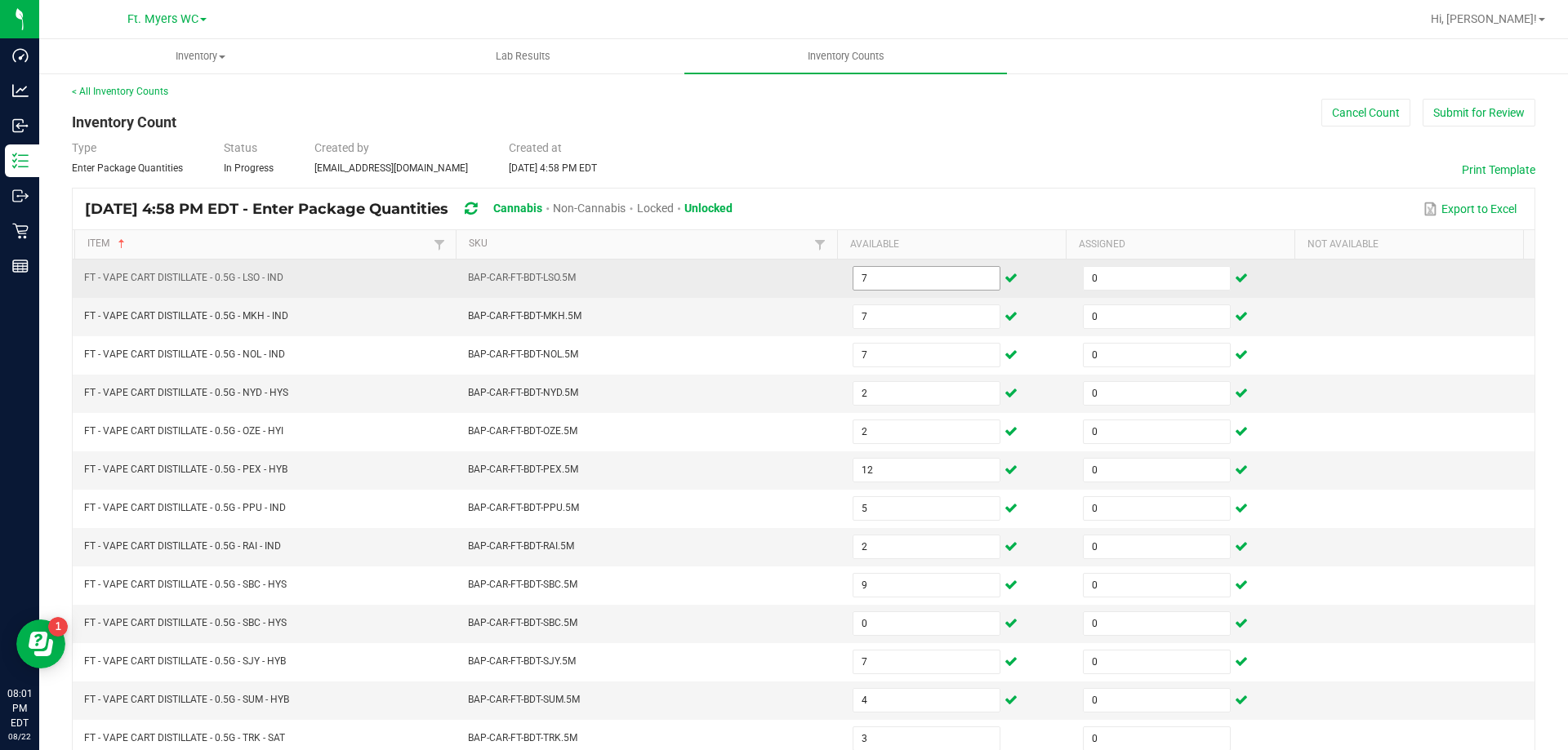
scroll to position [338, 0]
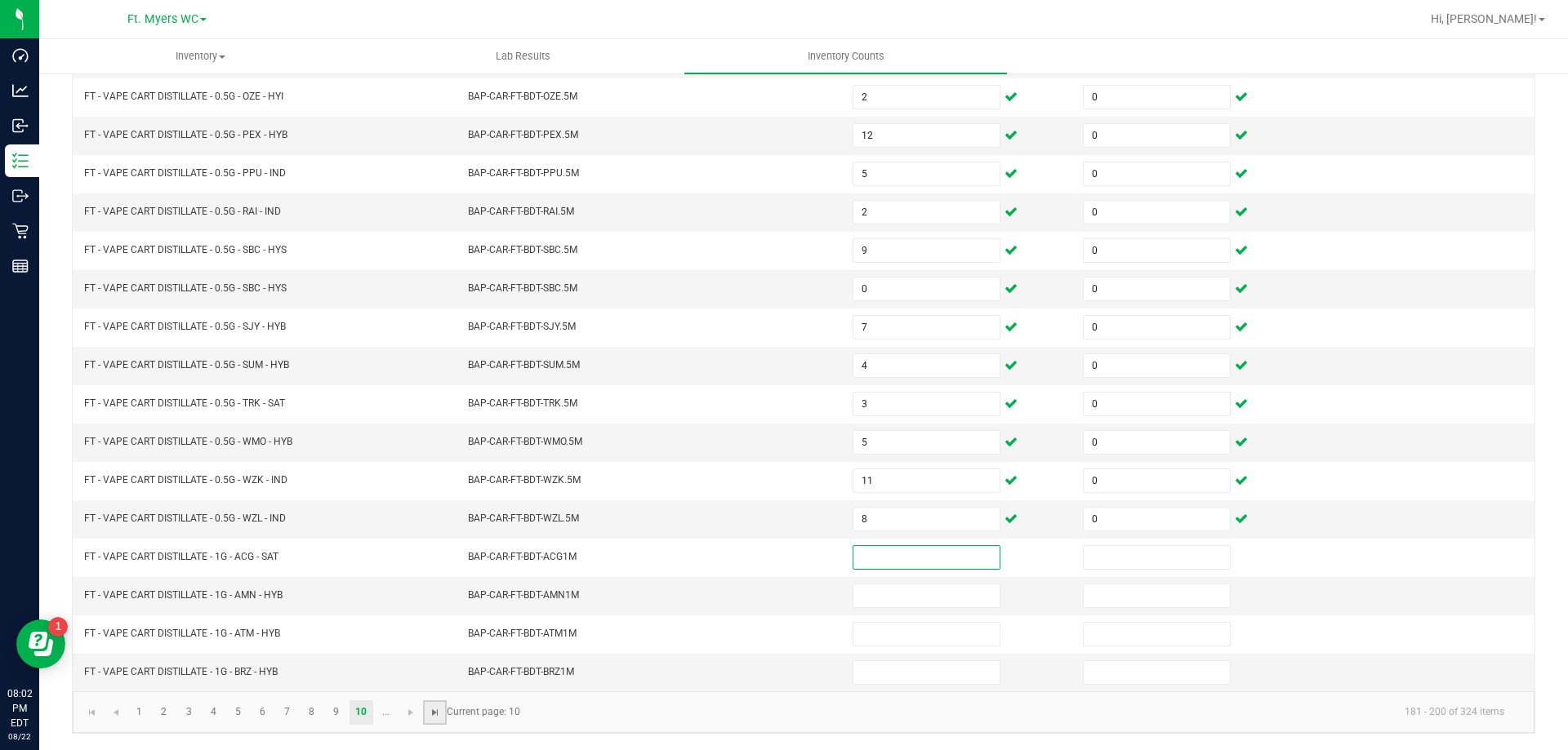
click at [430, 715] on span "Go to the last page" at bounding box center [435, 713] width 13 height 13
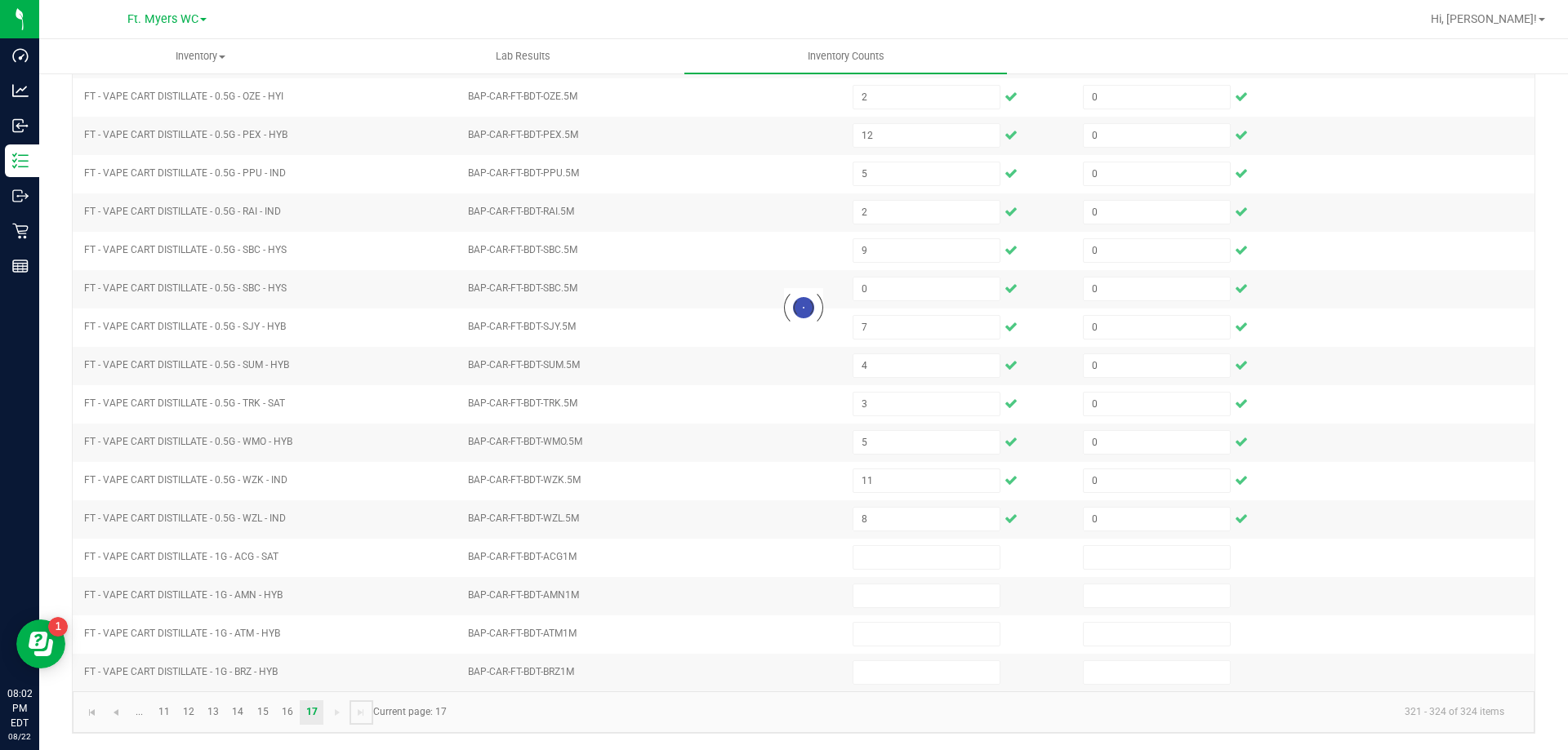
scroll to position [0, 0]
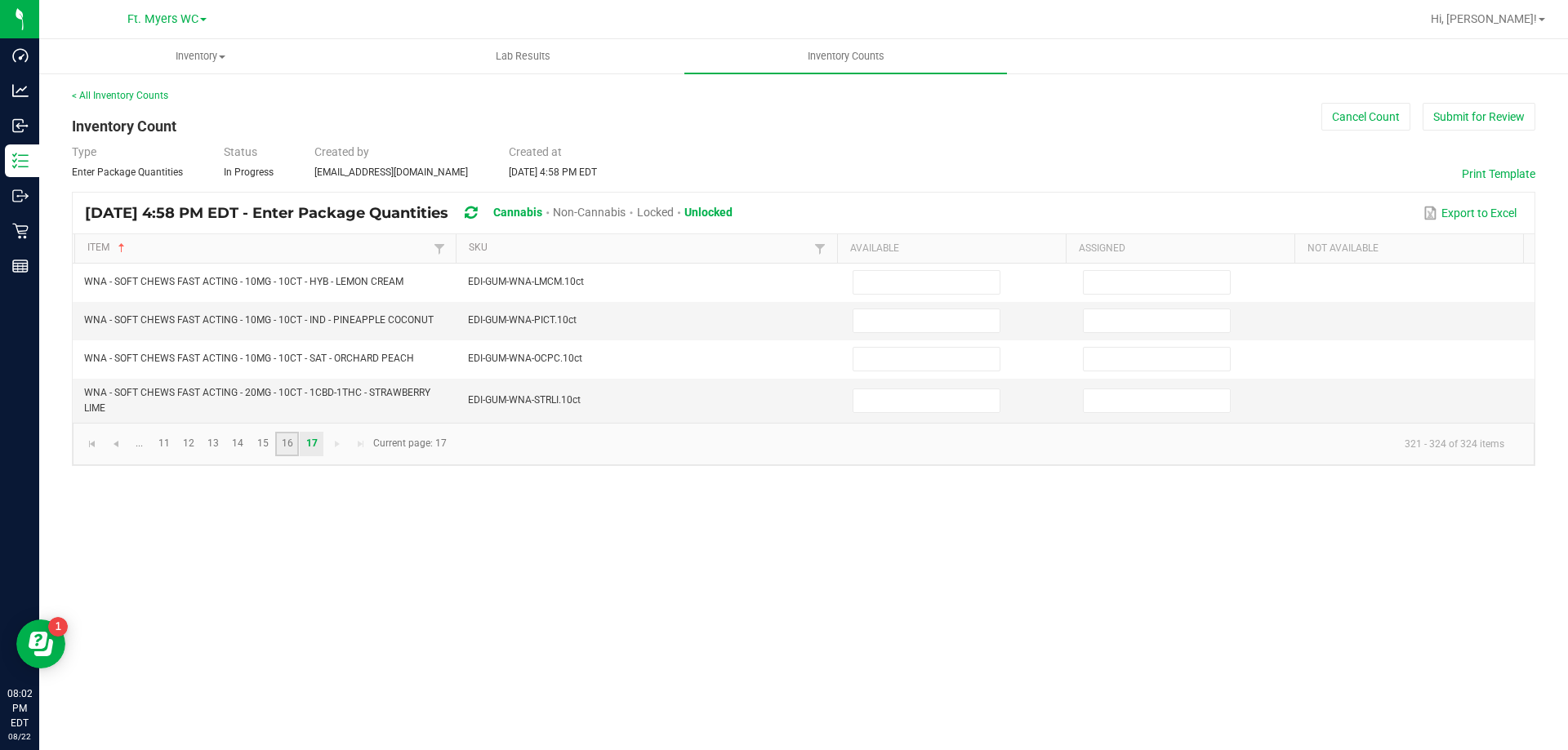
click at [282, 438] on link "16" at bounding box center [287, 444] width 24 height 24
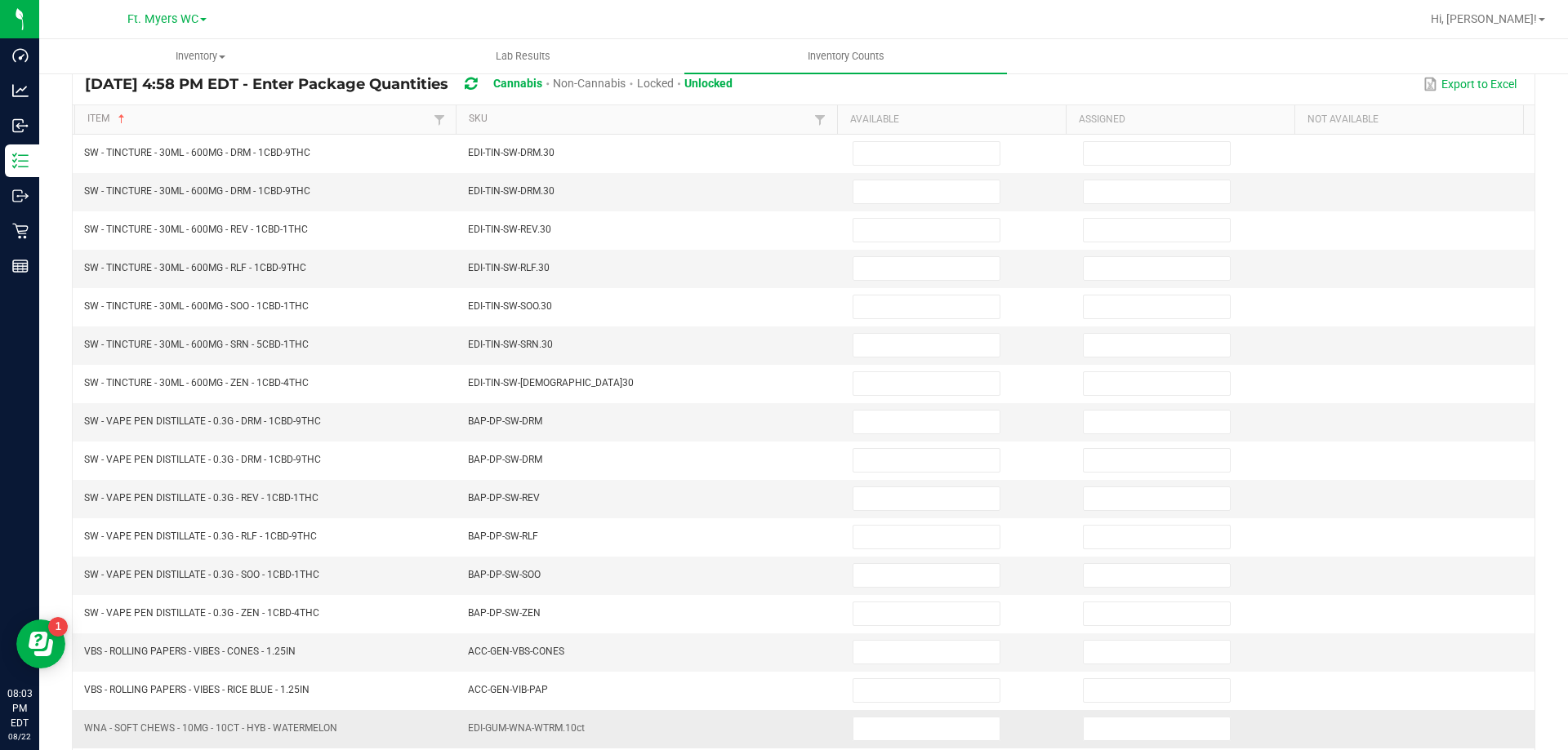
scroll to position [338, 0]
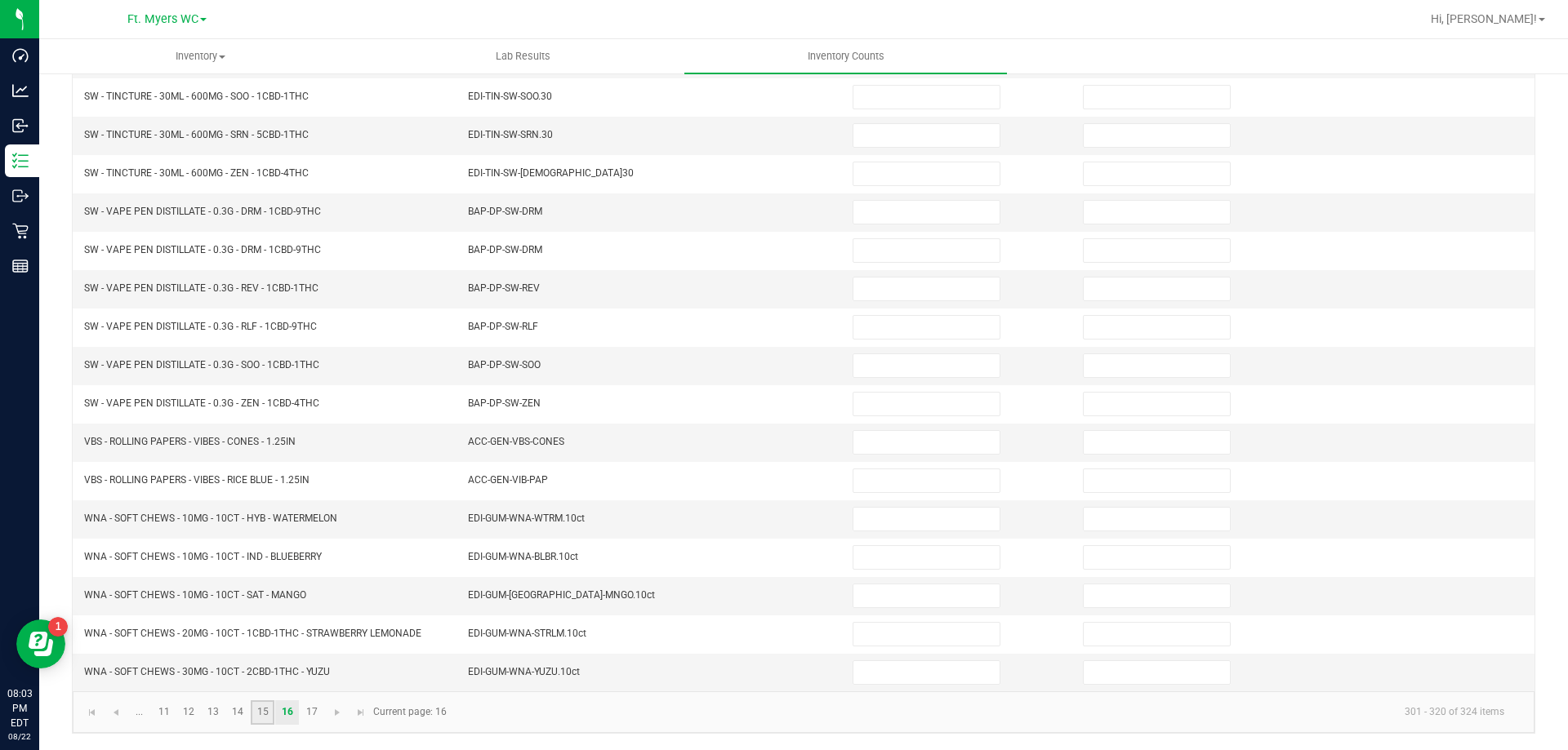
click at [258, 714] on link "15" at bounding box center [262, 713] width 24 height 24
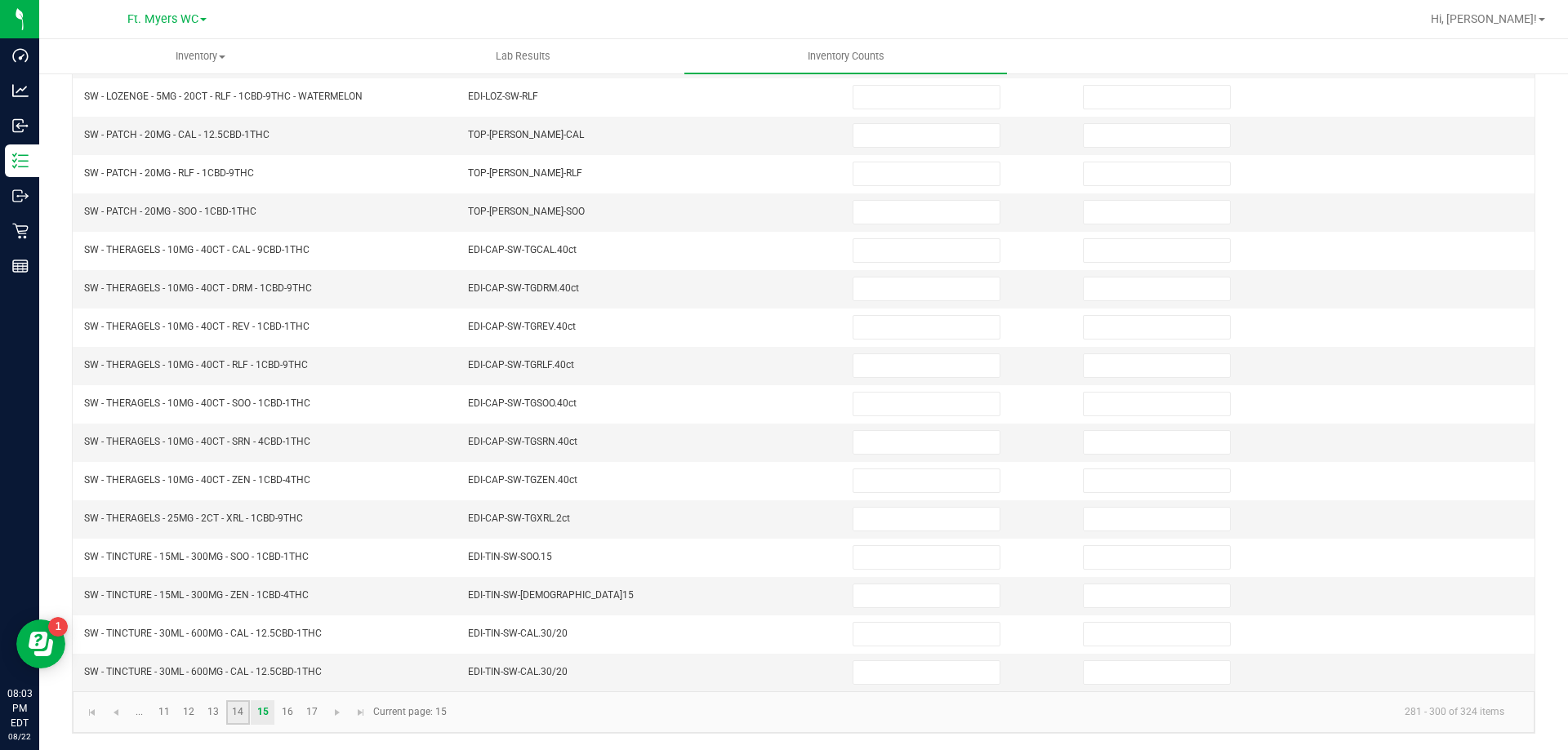
click at [241, 715] on link "14" at bounding box center [238, 713] width 24 height 24
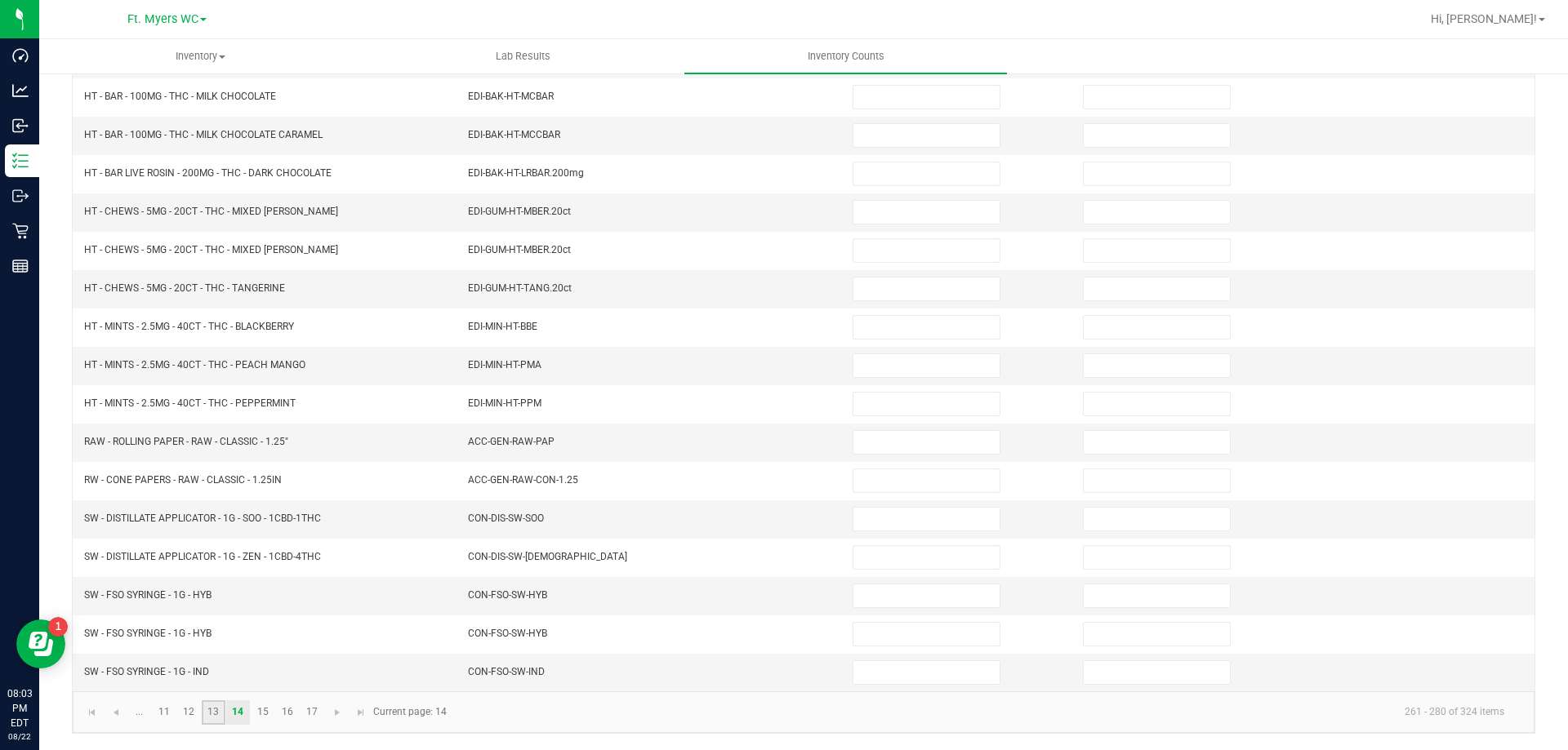
click at [218, 713] on link "13" at bounding box center [214, 713] width 24 height 24
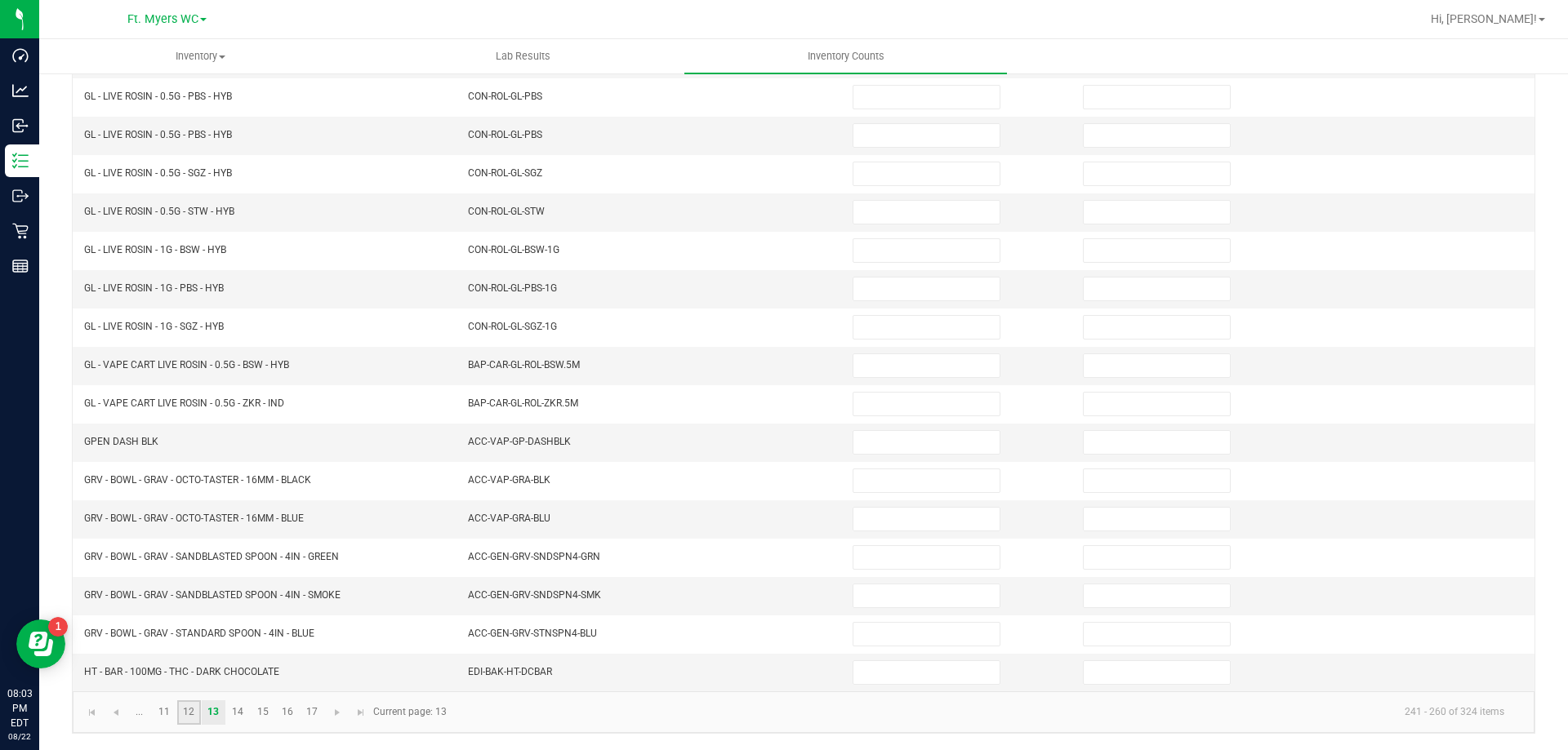
click at [188, 712] on link "12" at bounding box center [189, 713] width 24 height 24
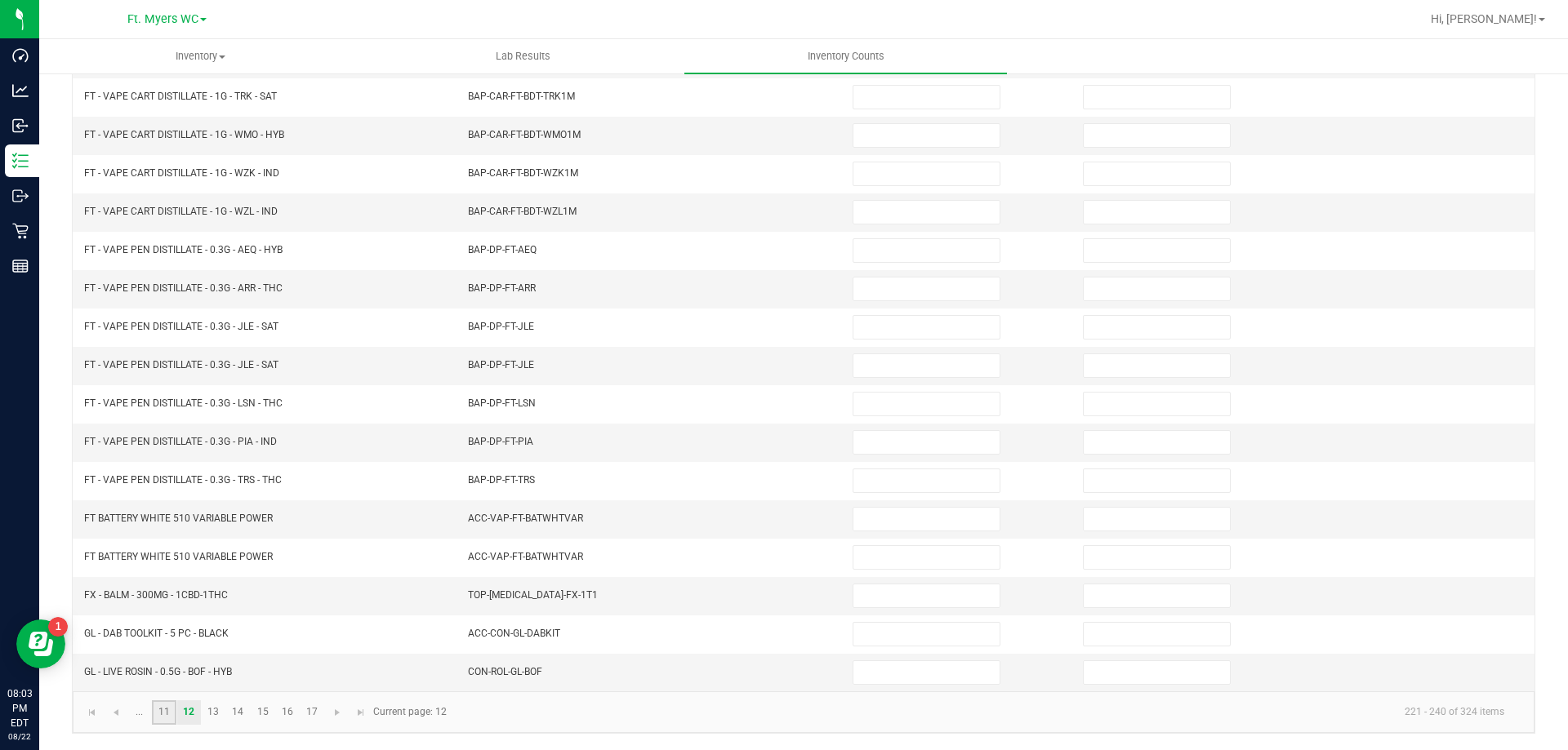
click at [169, 711] on link "11" at bounding box center [164, 713] width 24 height 24
click at [113, 715] on span "Go to the previous page" at bounding box center [116, 713] width 13 height 13
click at [329, 709] on link "9" at bounding box center [337, 713] width 24 height 24
click at [433, 711] on span "Go to the last page" at bounding box center [435, 713] width 13 height 13
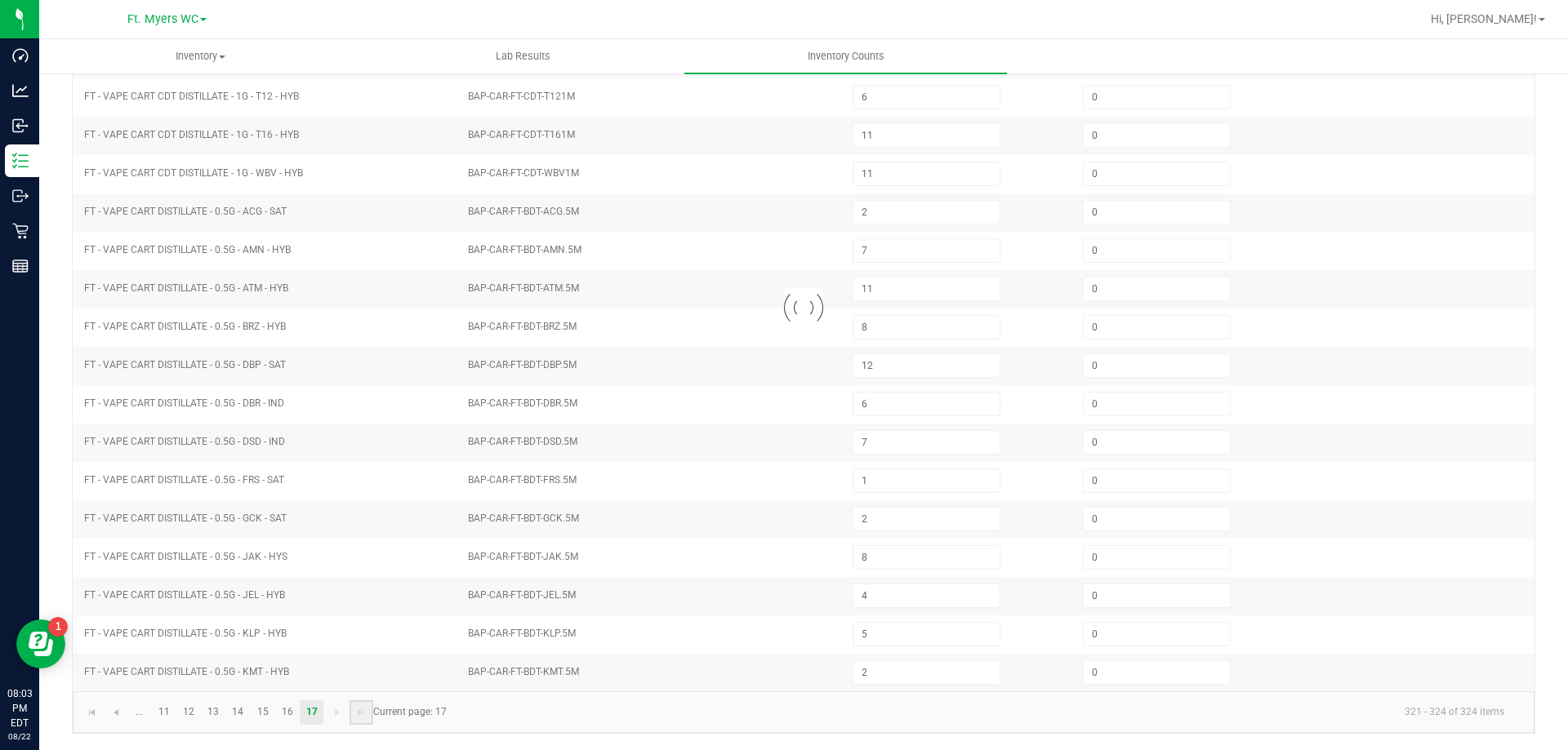
scroll to position [0, 0]
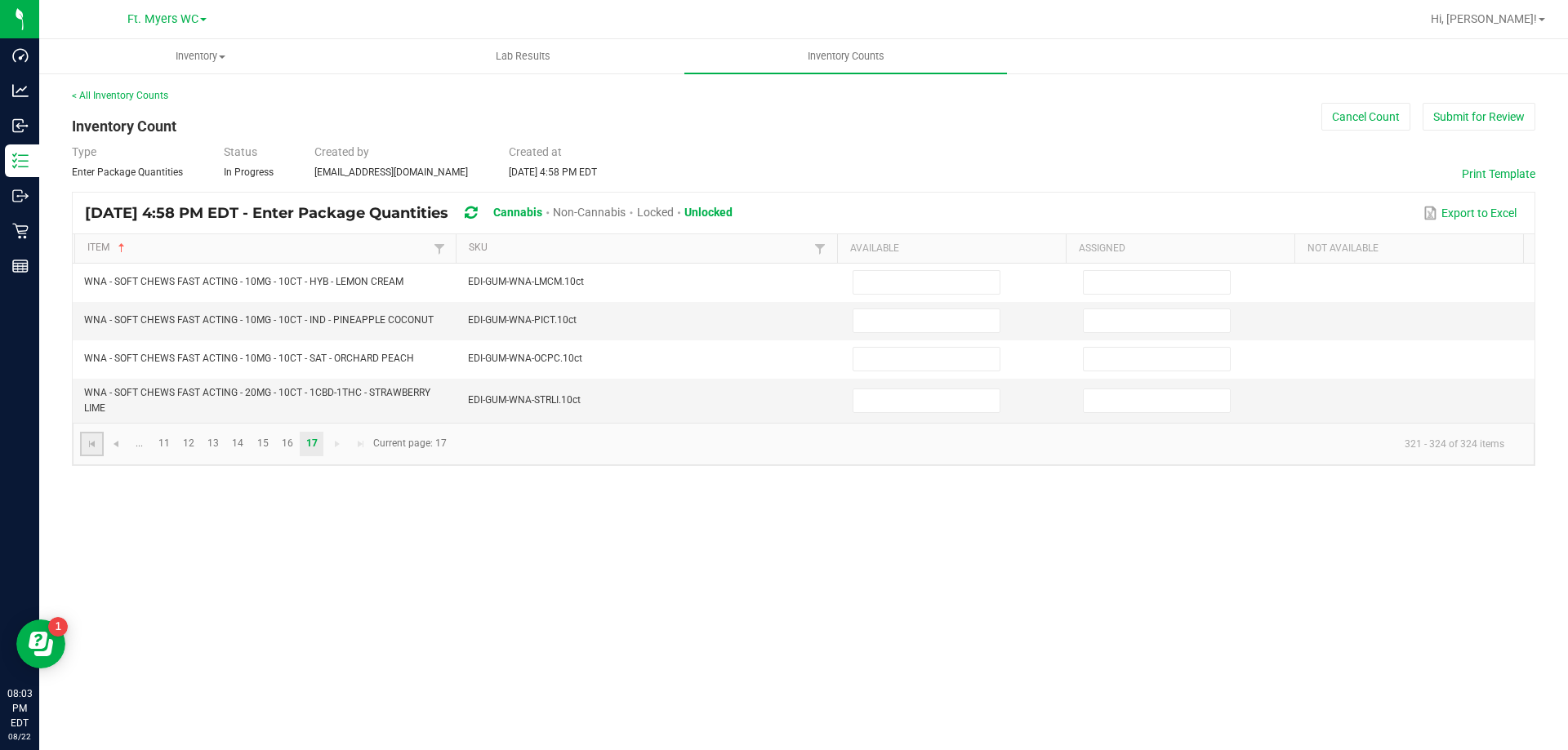
click at [86, 452] on link at bounding box center [92, 444] width 24 height 24
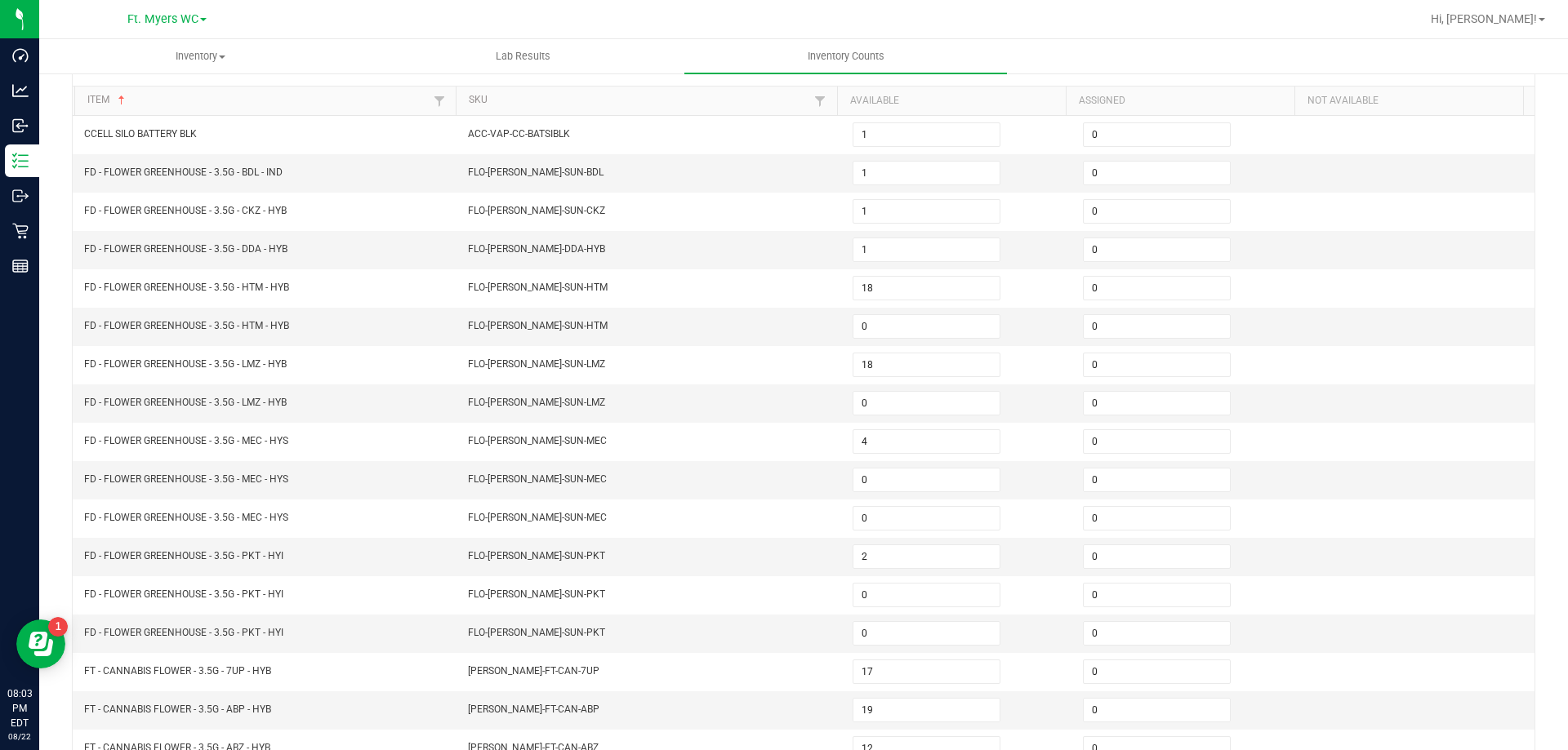
scroll to position [338, 0]
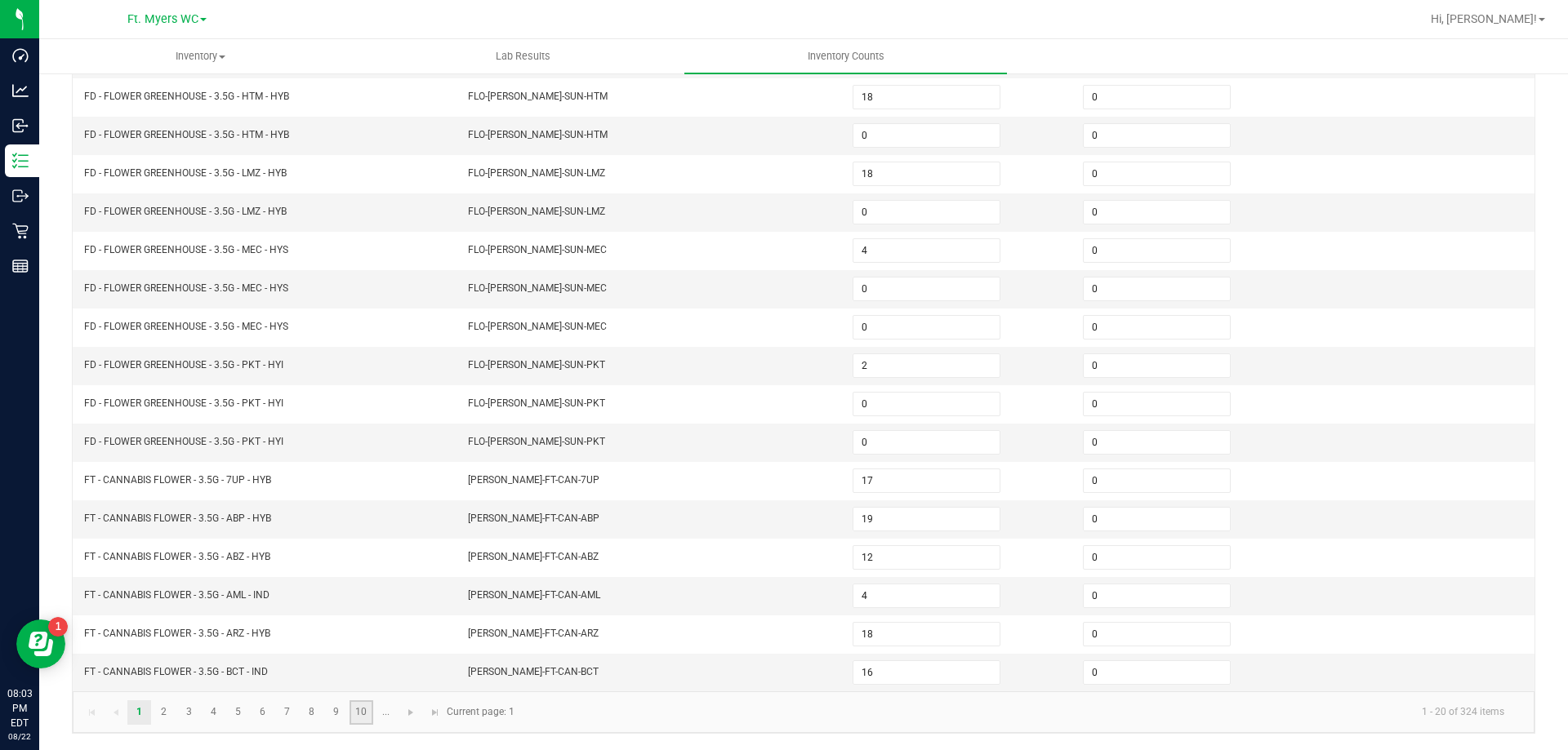
click at [366, 718] on link "10" at bounding box center [362, 713] width 24 height 24
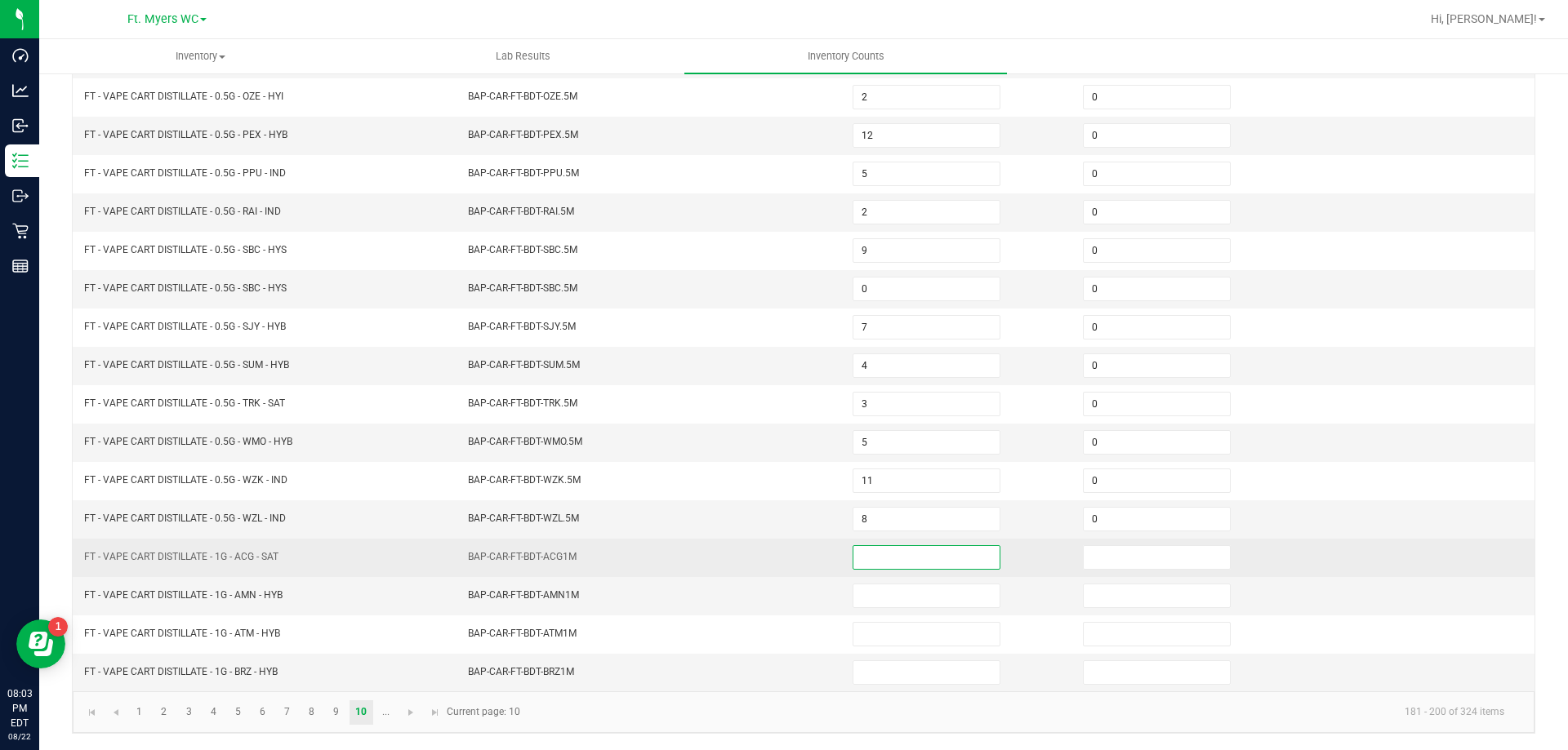
click at [879, 568] on input at bounding box center [926, 557] width 147 height 23
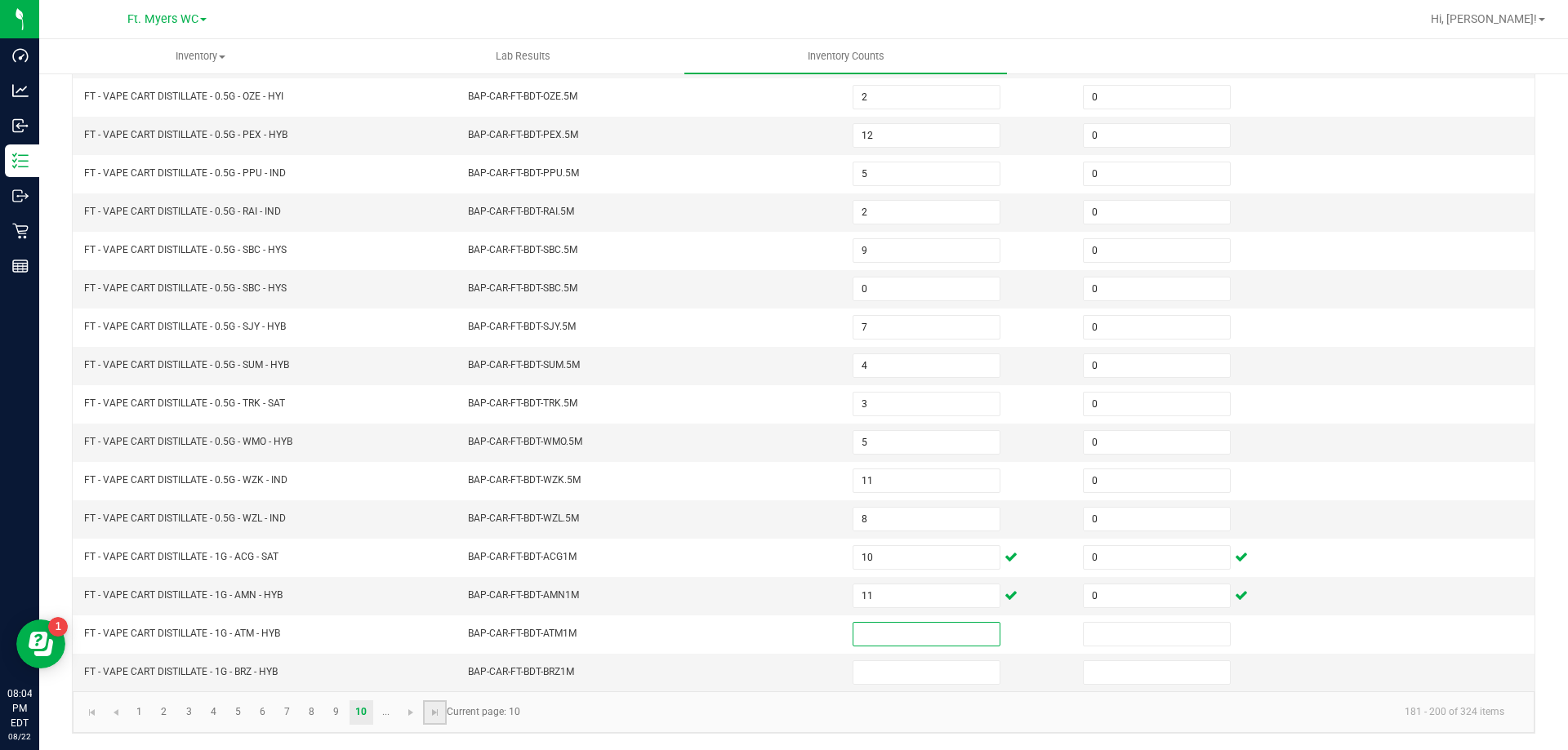
click at [425, 708] on link at bounding box center [435, 713] width 24 height 24
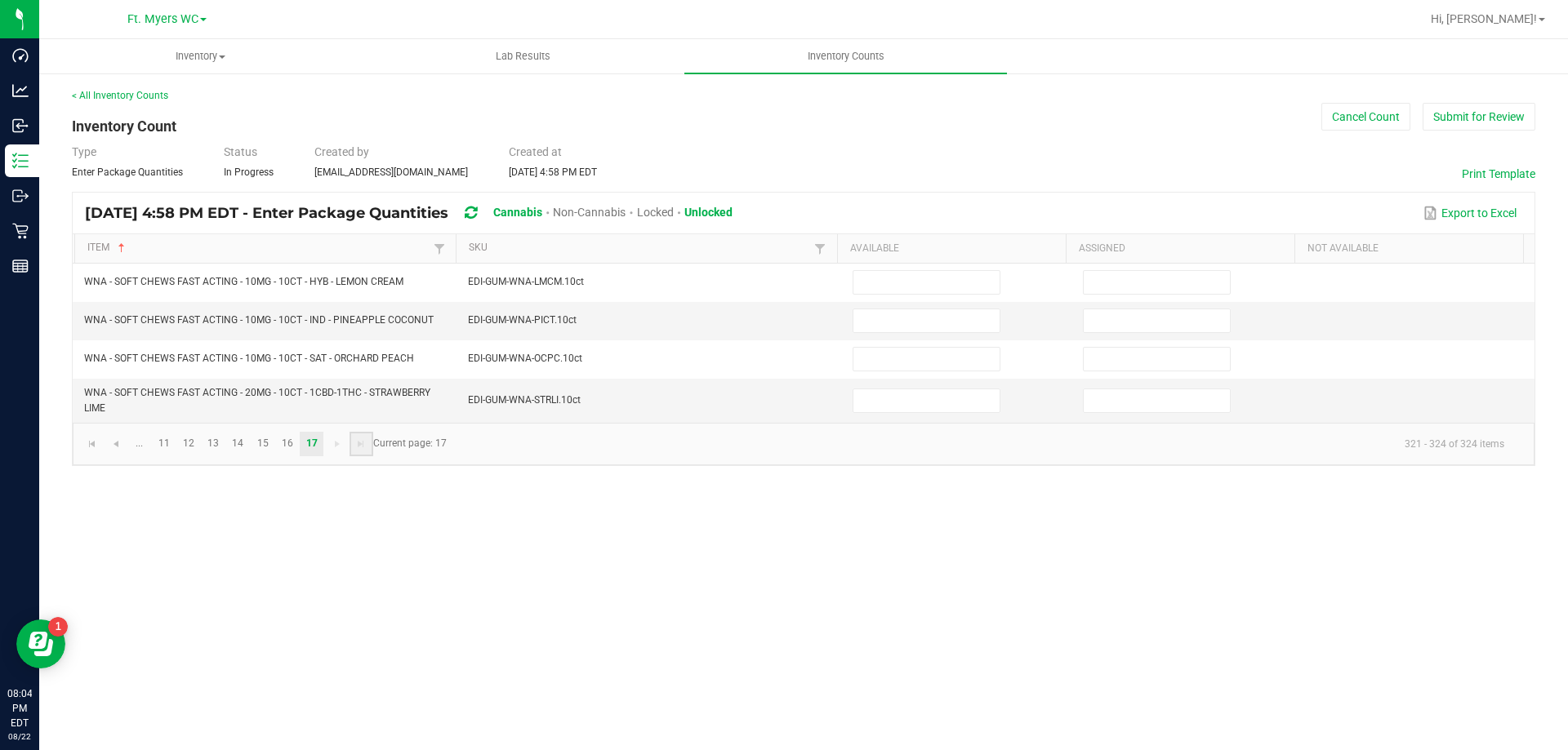
scroll to position [0, 0]
click at [123, 443] on link at bounding box center [116, 444] width 24 height 24
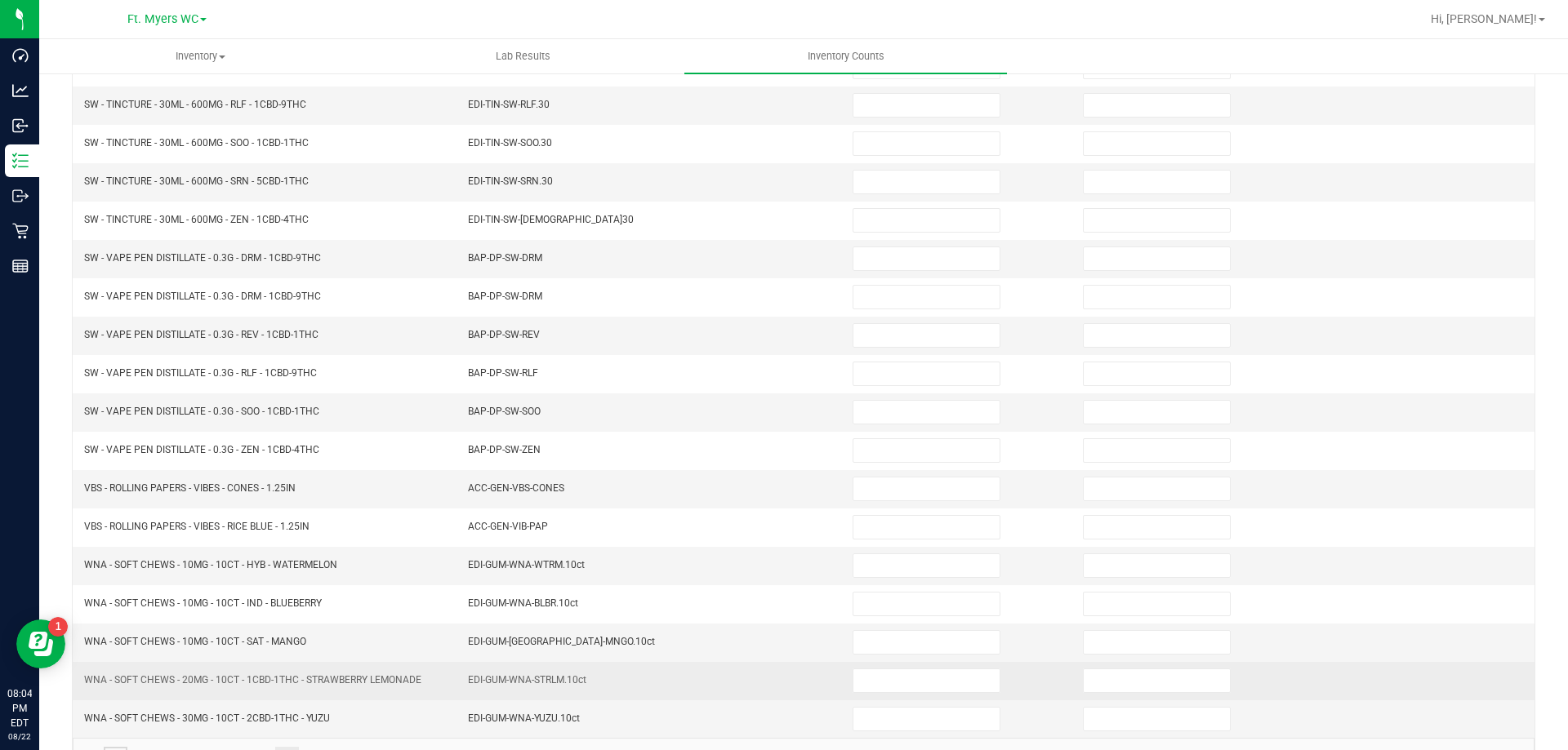
scroll to position [338, 0]
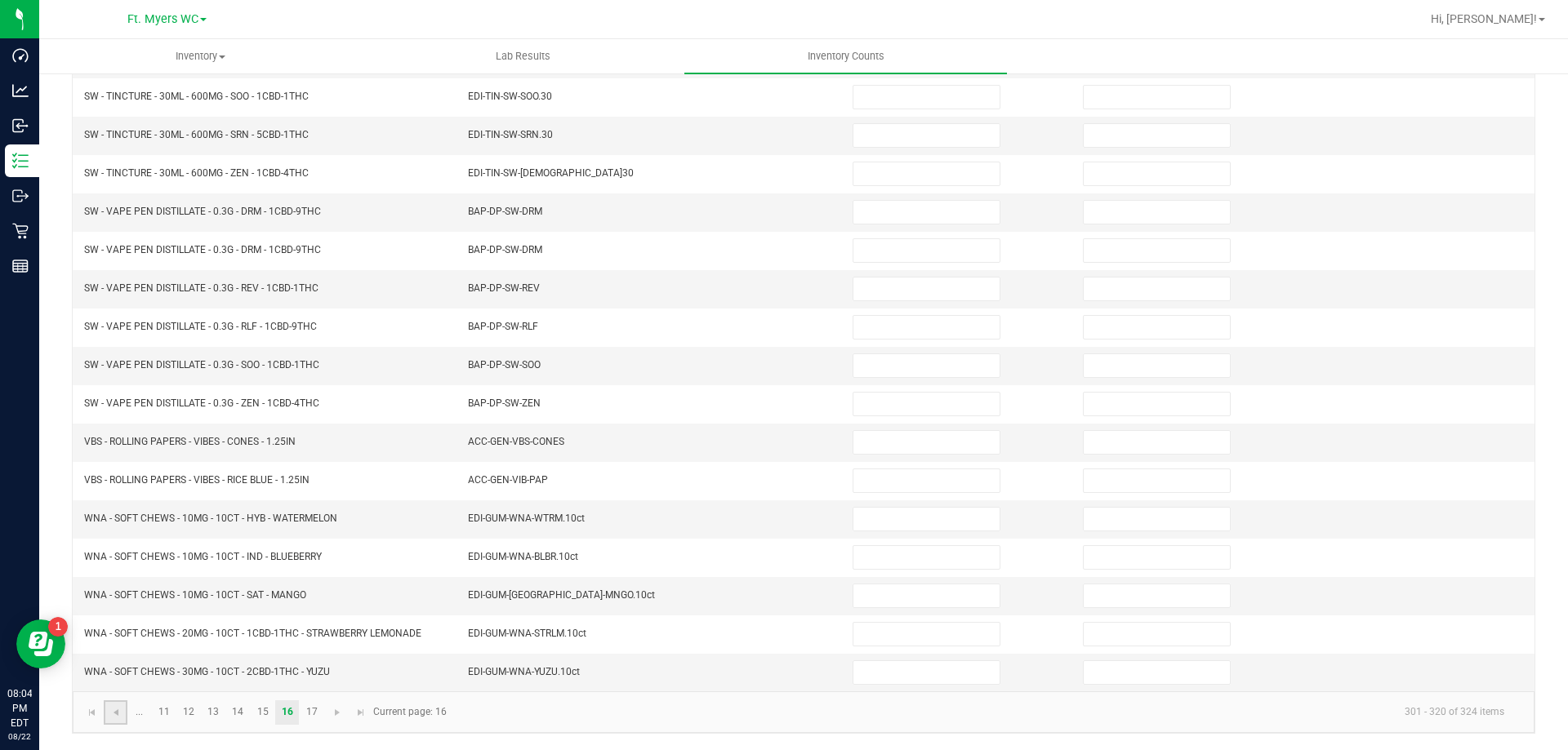
click at [109, 705] on link at bounding box center [116, 713] width 24 height 24
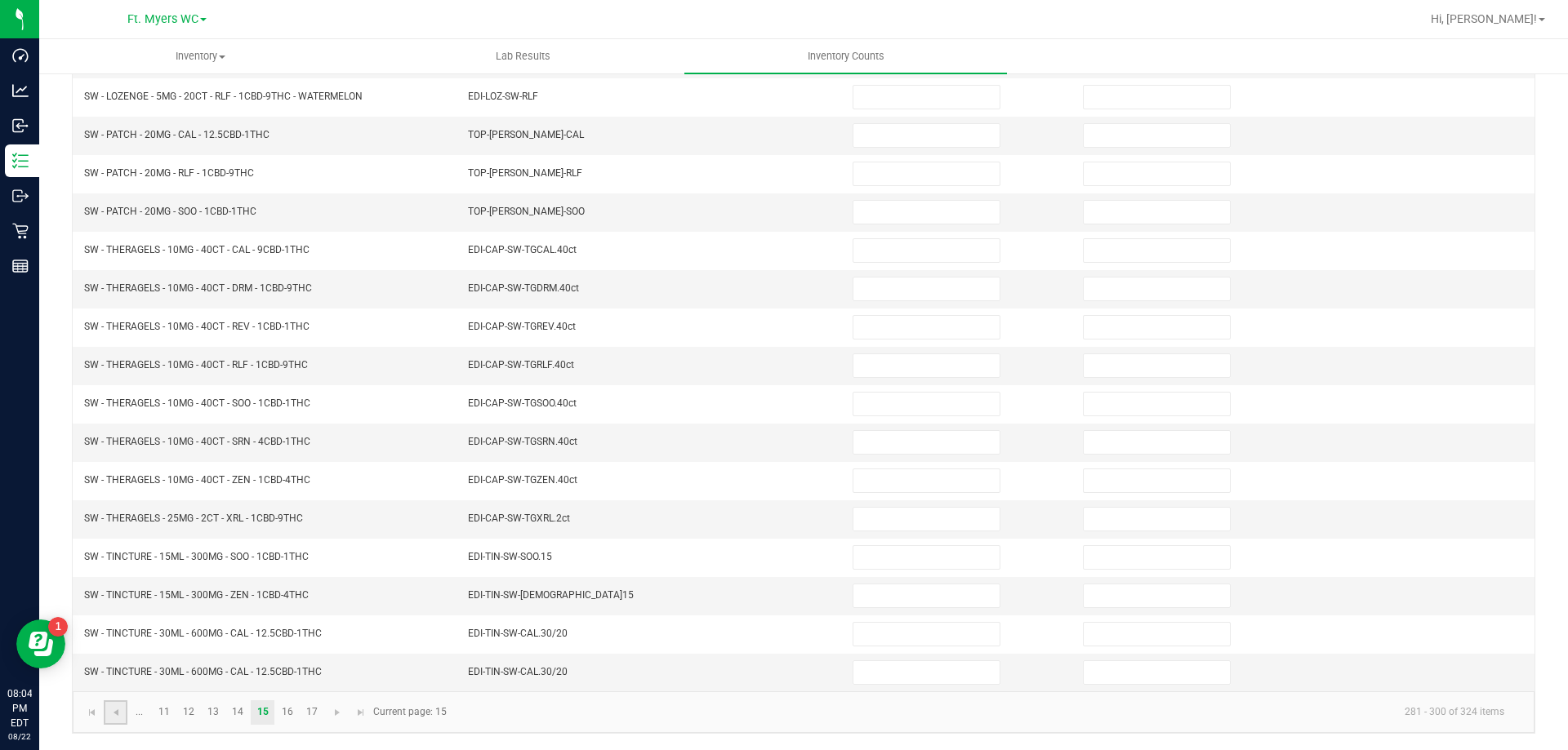
click at [109, 705] on link at bounding box center [116, 713] width 24 height 24
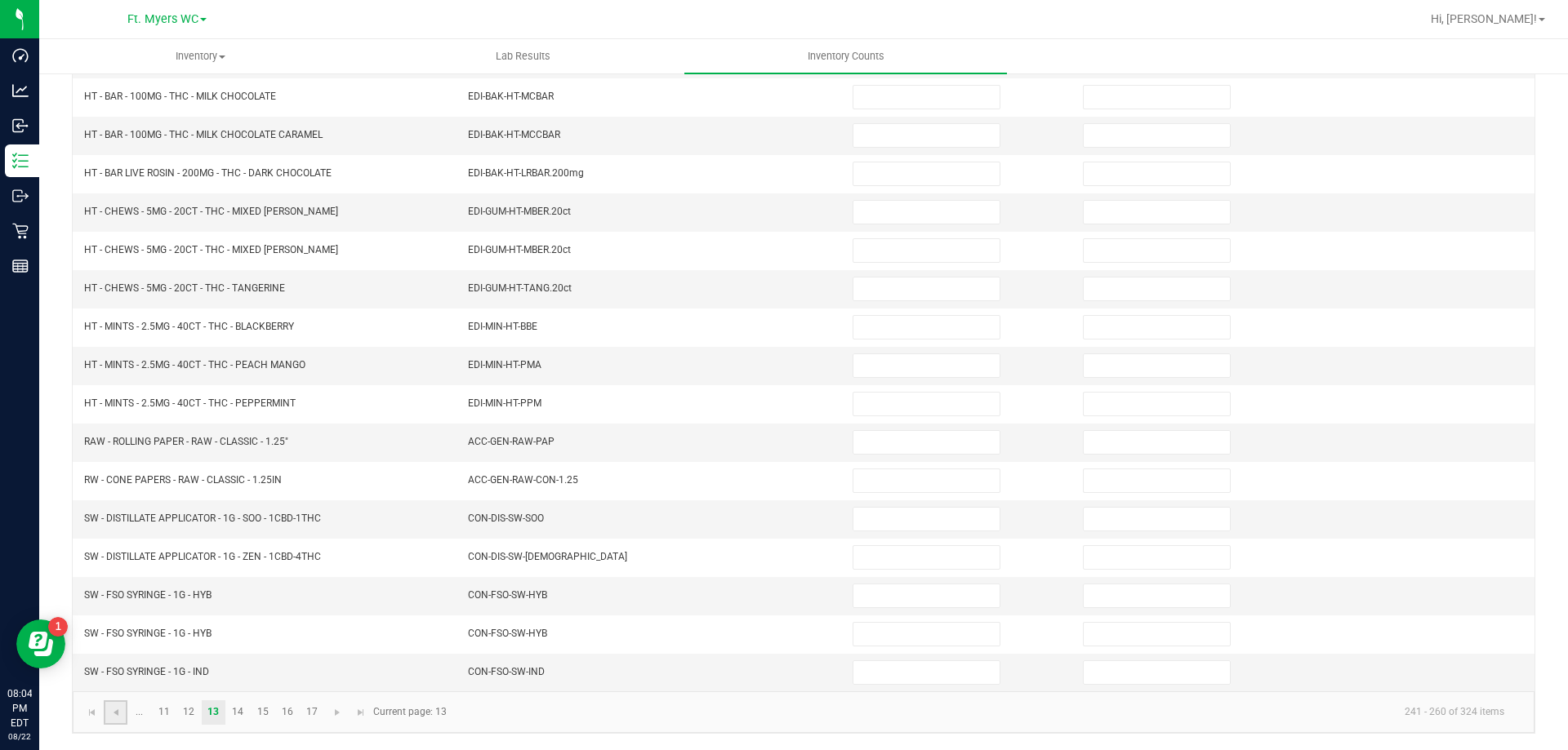
click at [109, 705] on link at bounding box center [116, 713] width 24 height 24
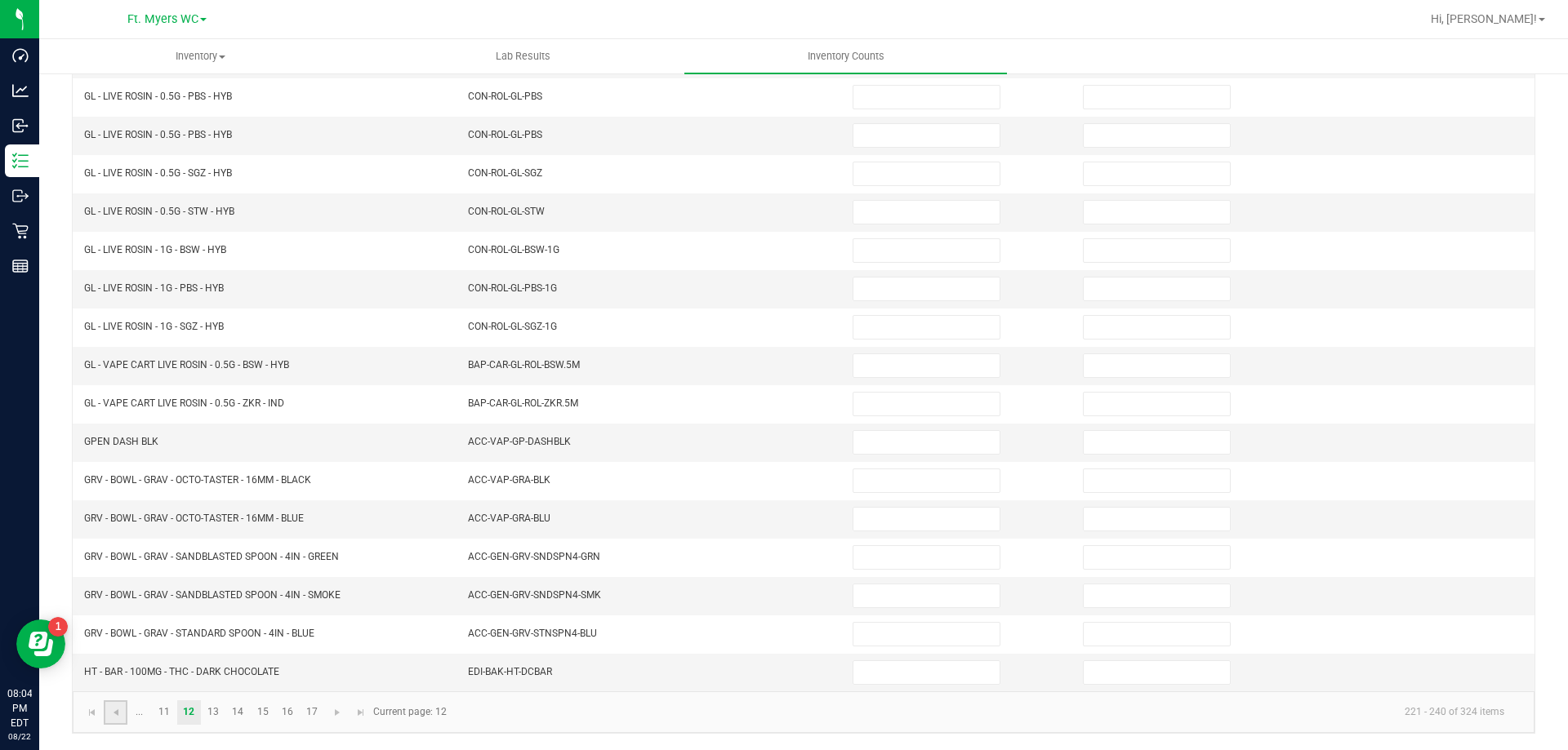
click at [109, 705] on link at bounding box center [116, 713] width 24 height 24
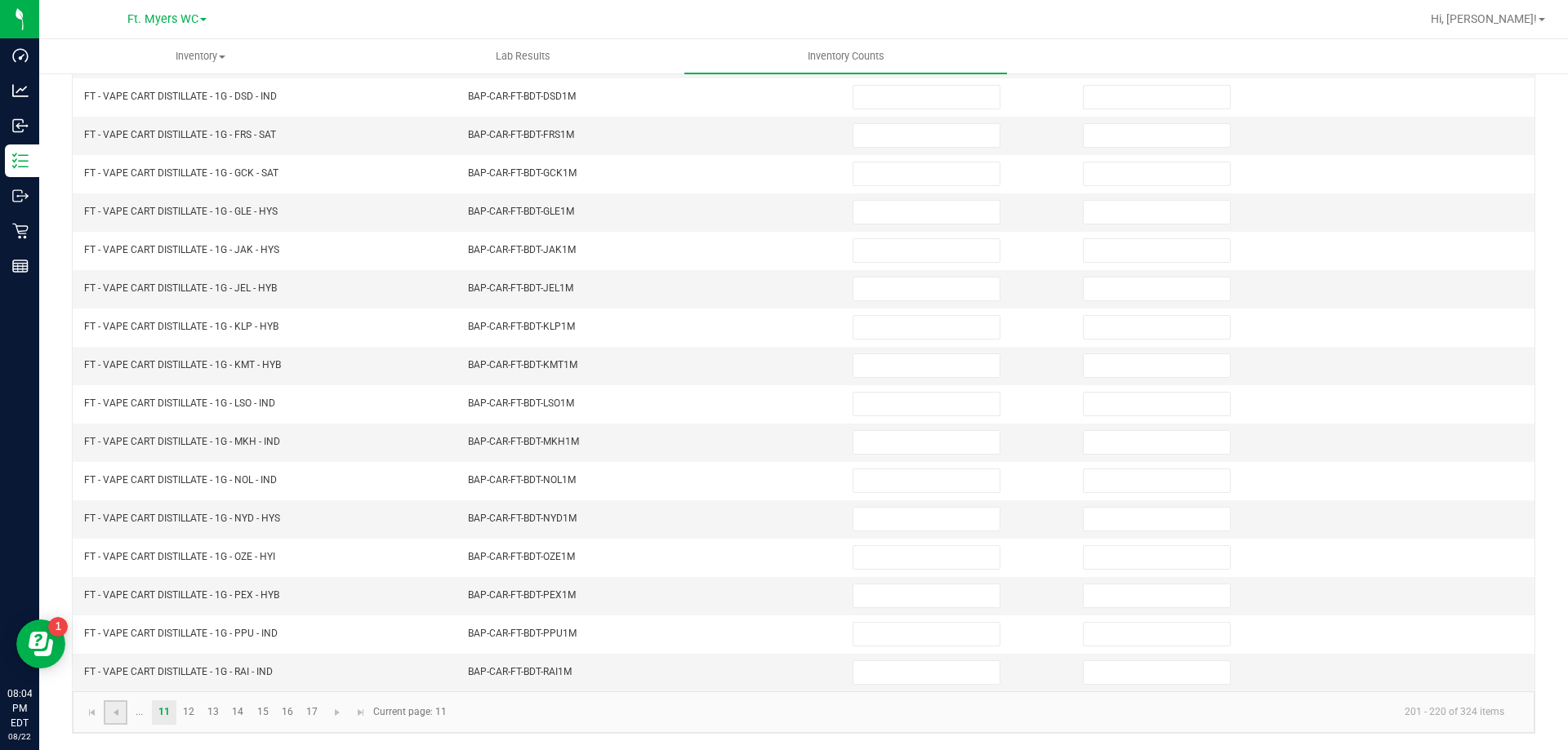
click at [109, 705] on link at bounding box center [116, 713] width 24 height 24
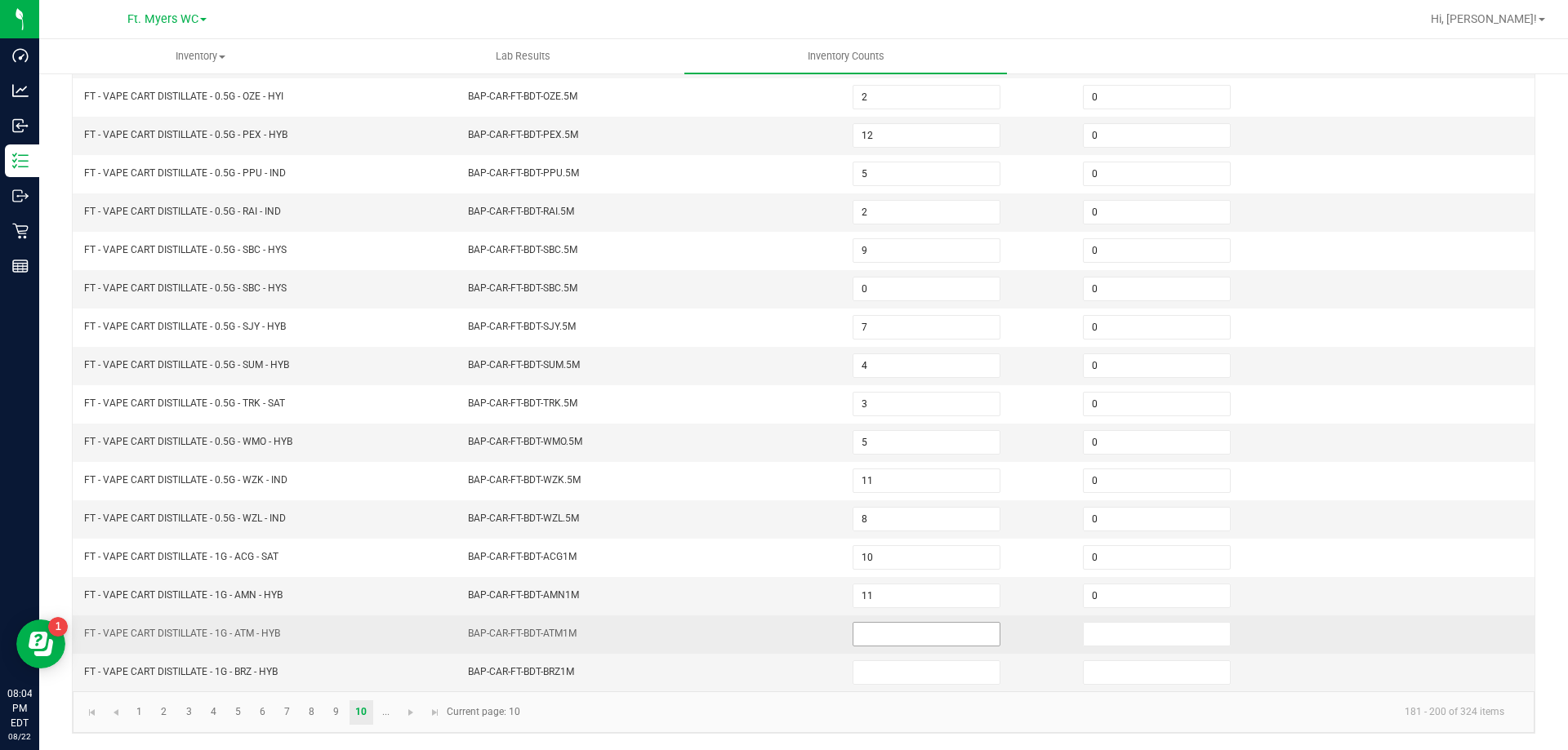
click at [924, 633] on input at bounding box center [926, 634] width 147 height 23
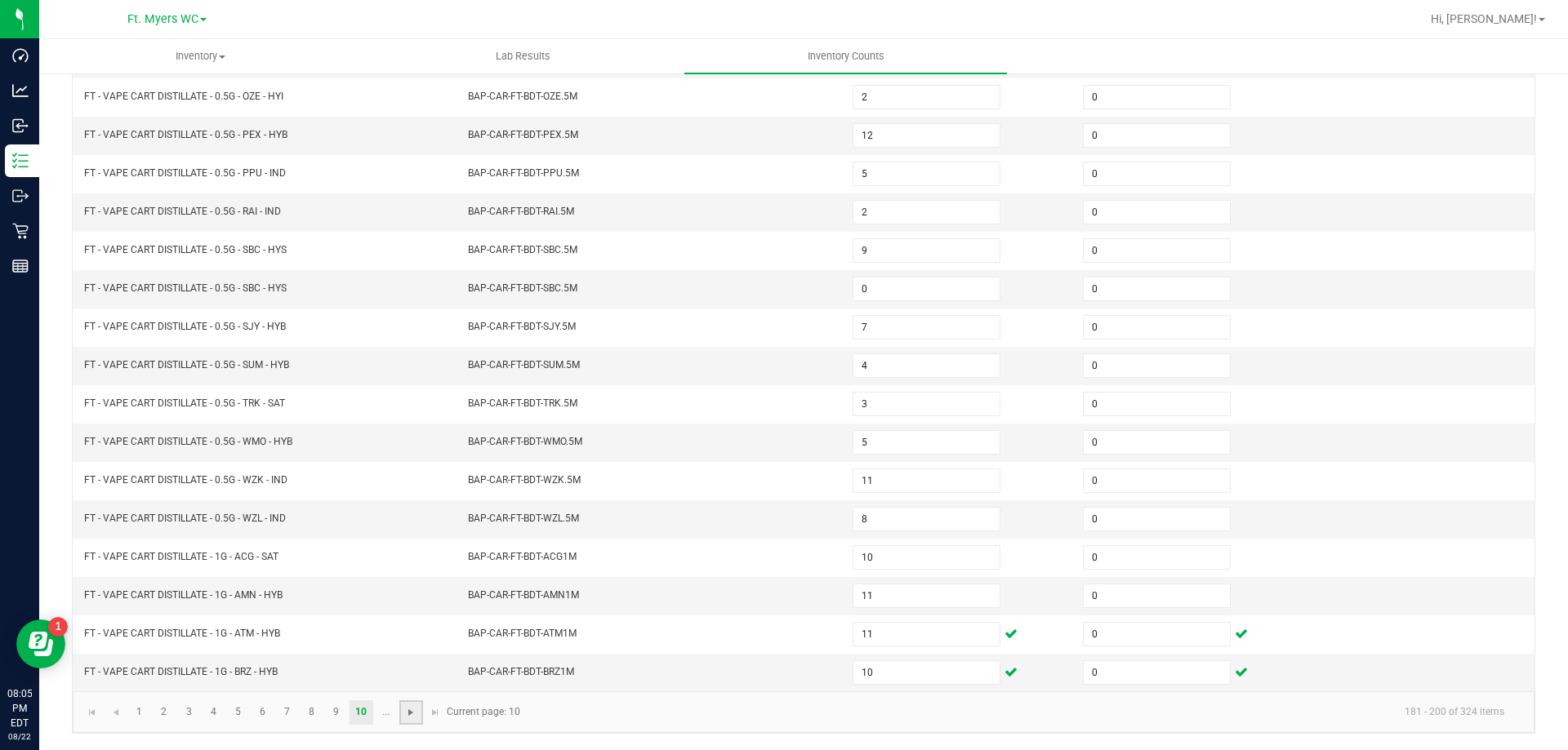
click at [411, 708] on span "Go to the next page" at bounding box center [411, 713] width 13 height 13
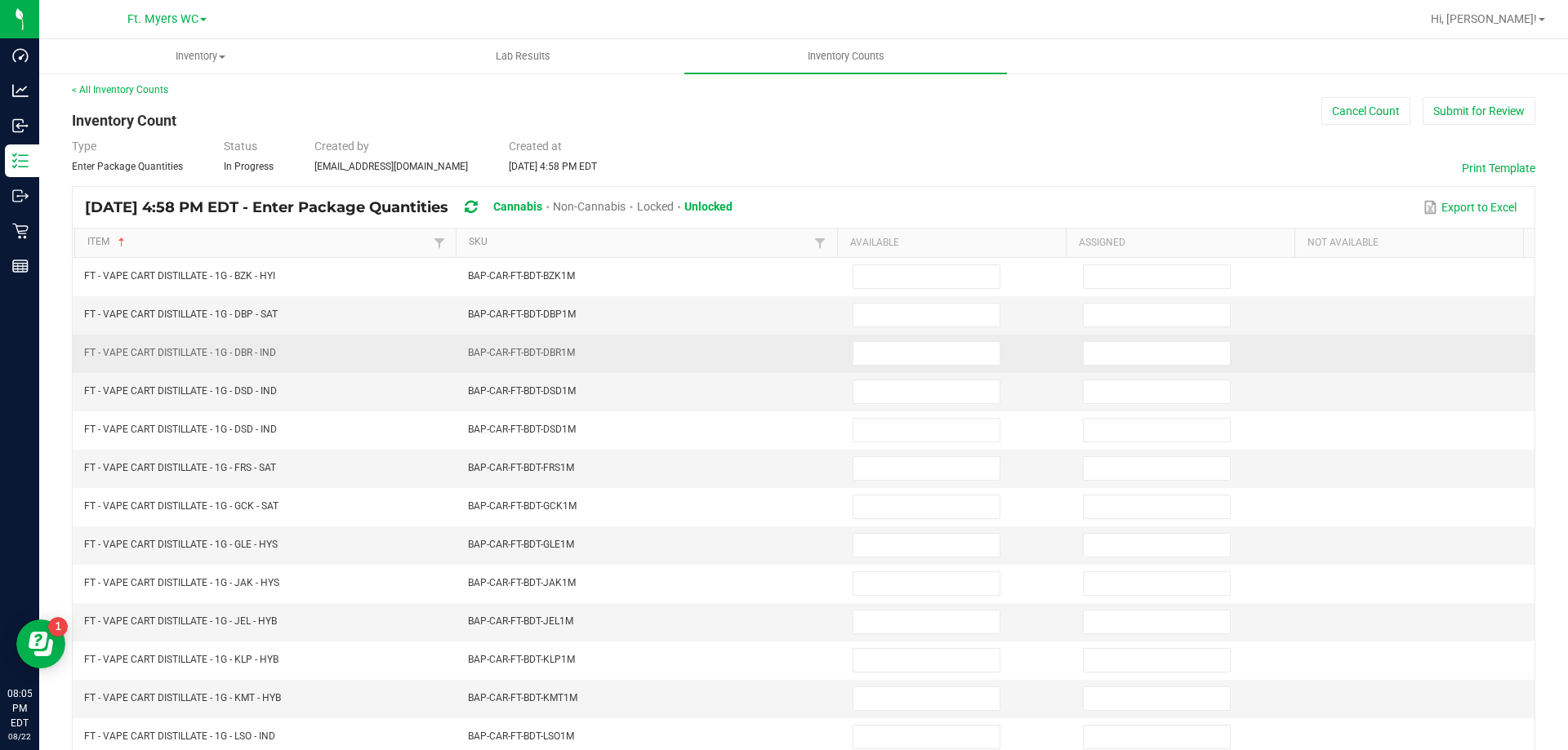
scroll to position [0, 0]
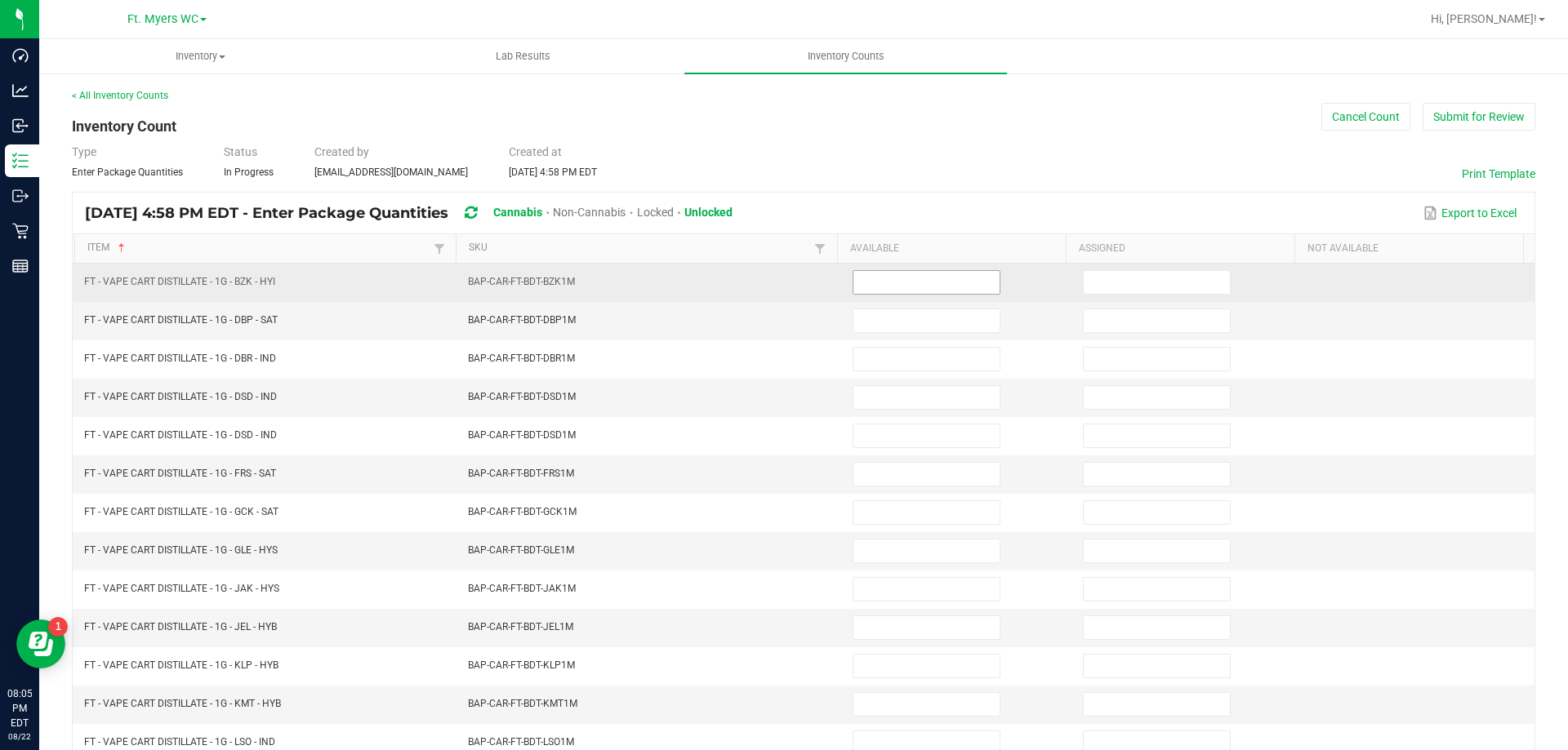
click at [879, 291] on input at bounding box center [926, 282] width 147 height 23
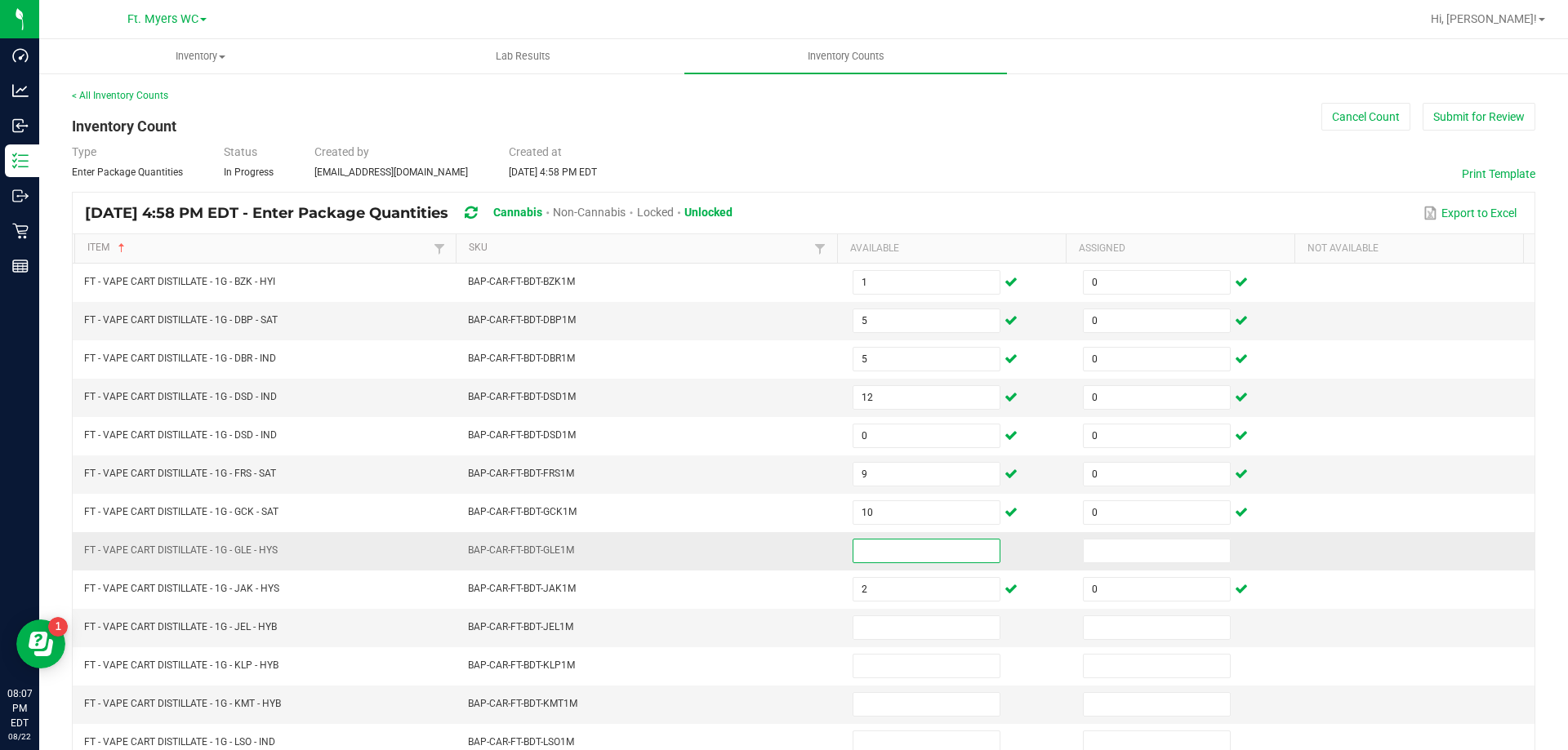
click at [853, 544] on input at bounding box center [926, 551] width 147 height 23
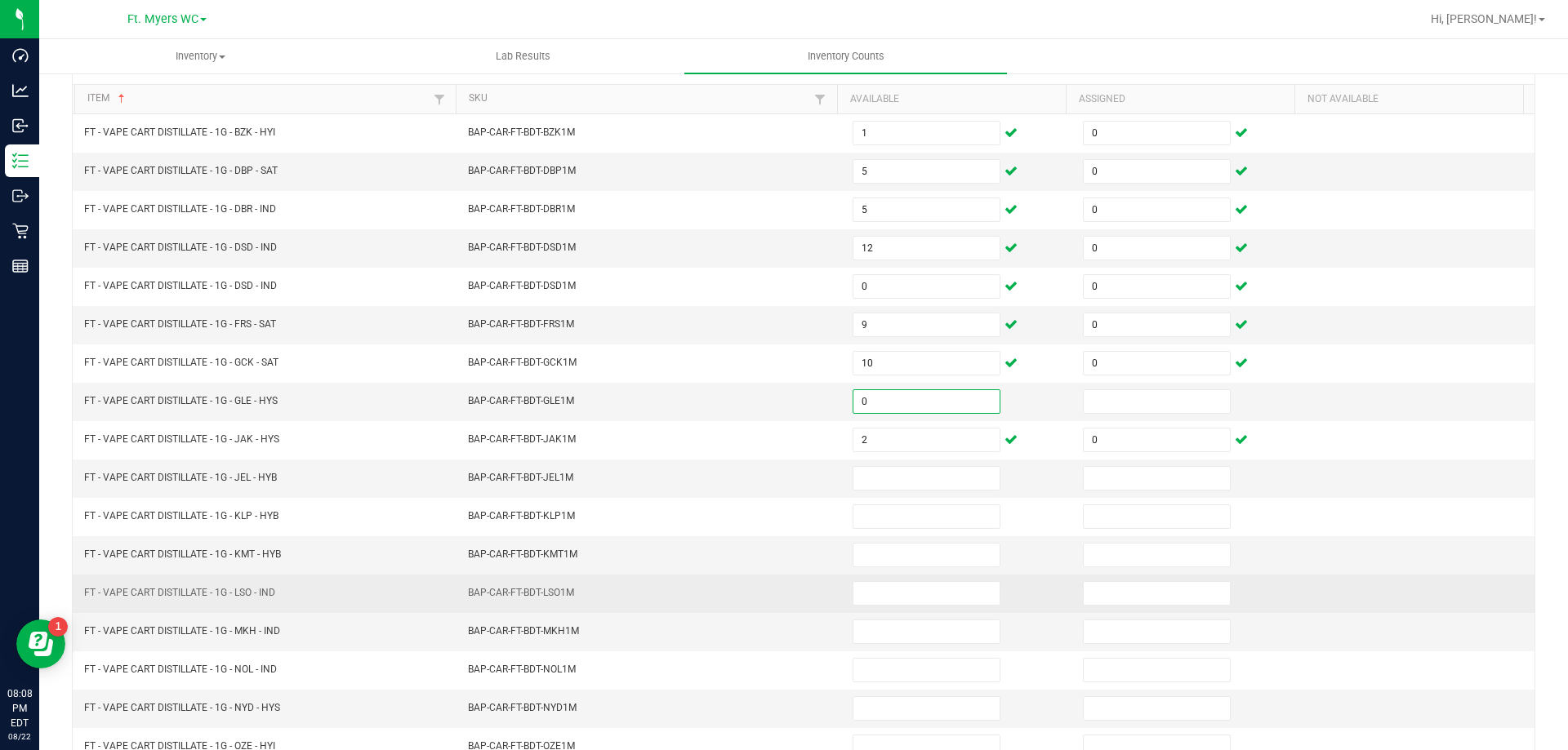
scroll to position [163, 0]
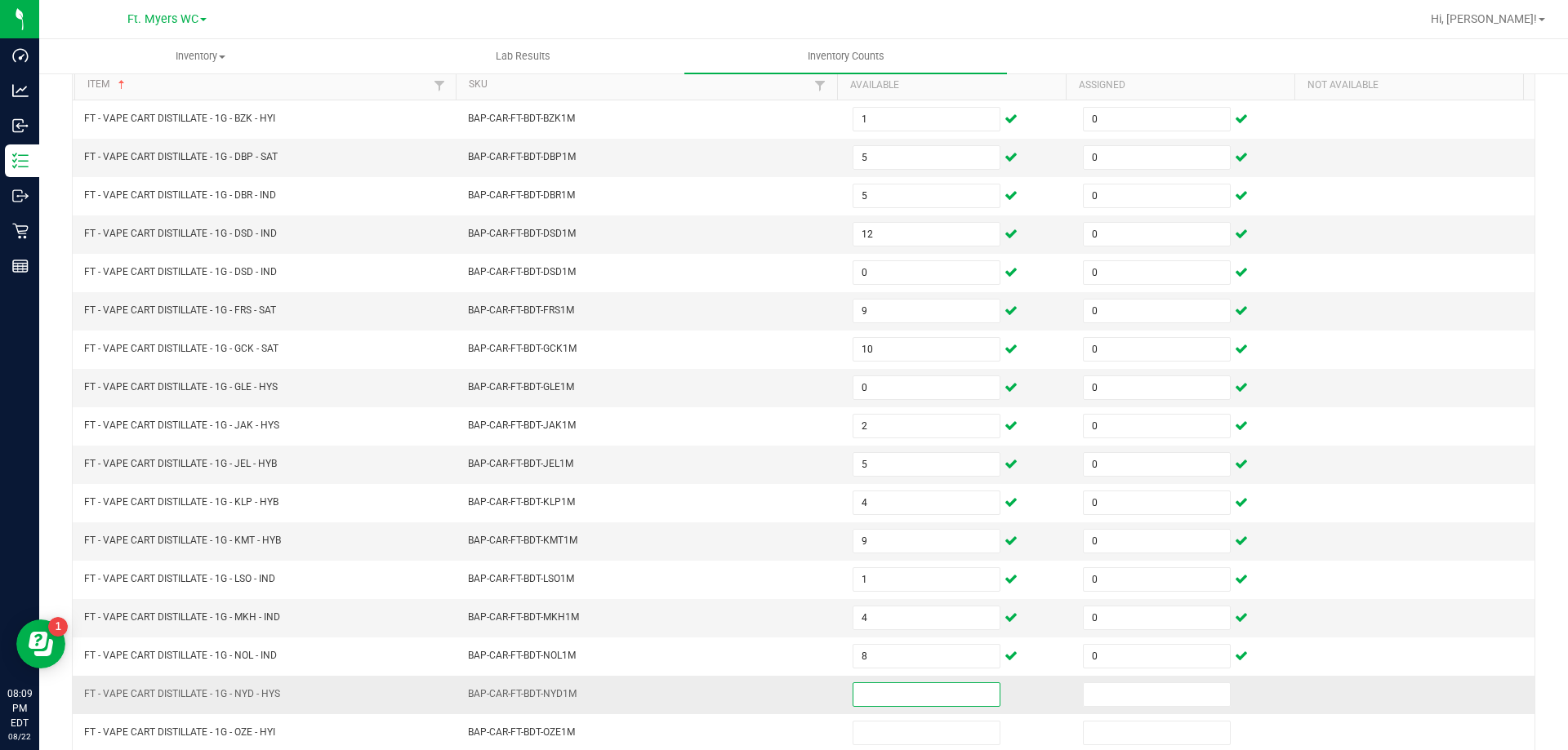
click at [854, 686] on input at bounding box center [926, 694] width 147 height 23
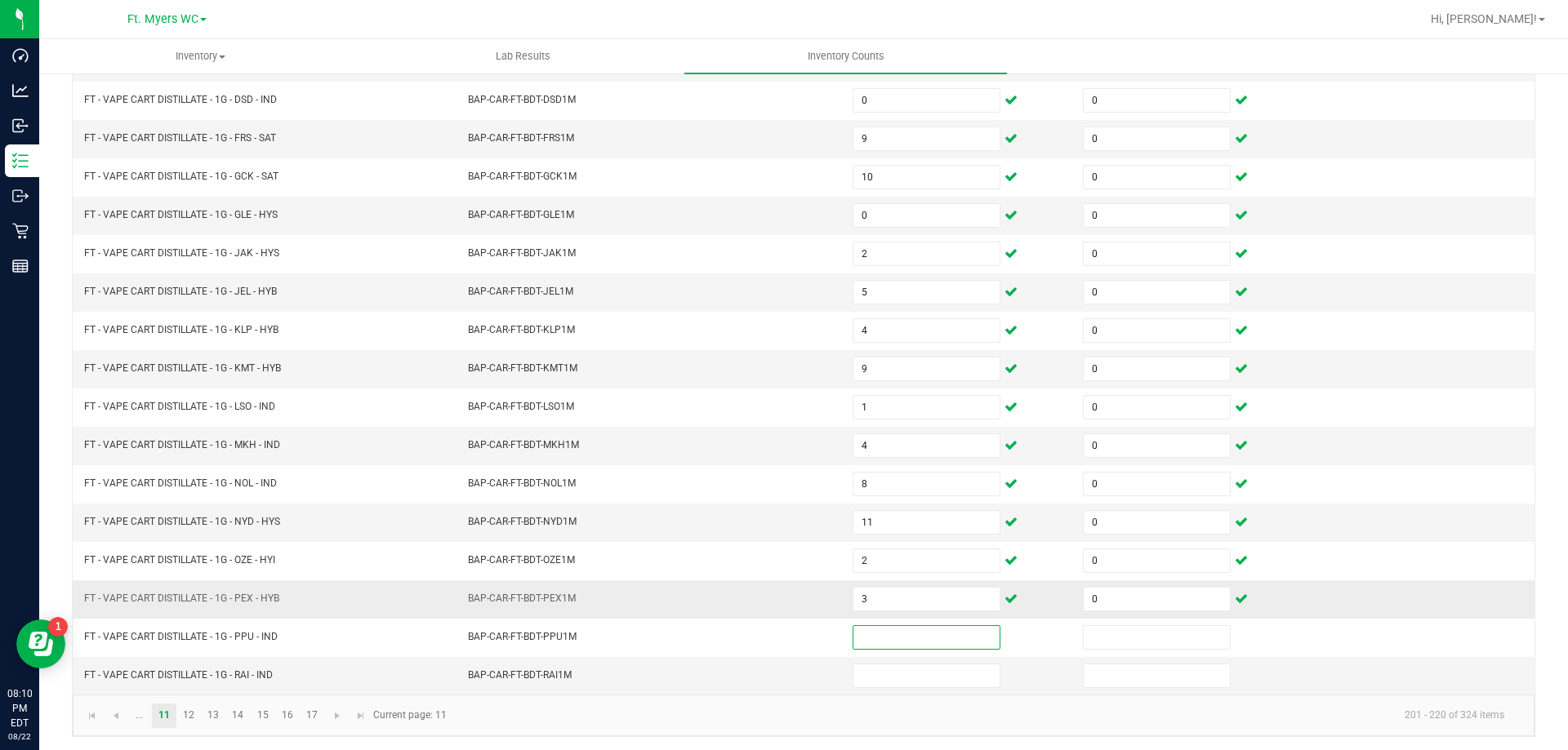
scroll to position [338, 0]
click at [185, 711] on link "12" at bounding box center [189, 713] width 24 height 24
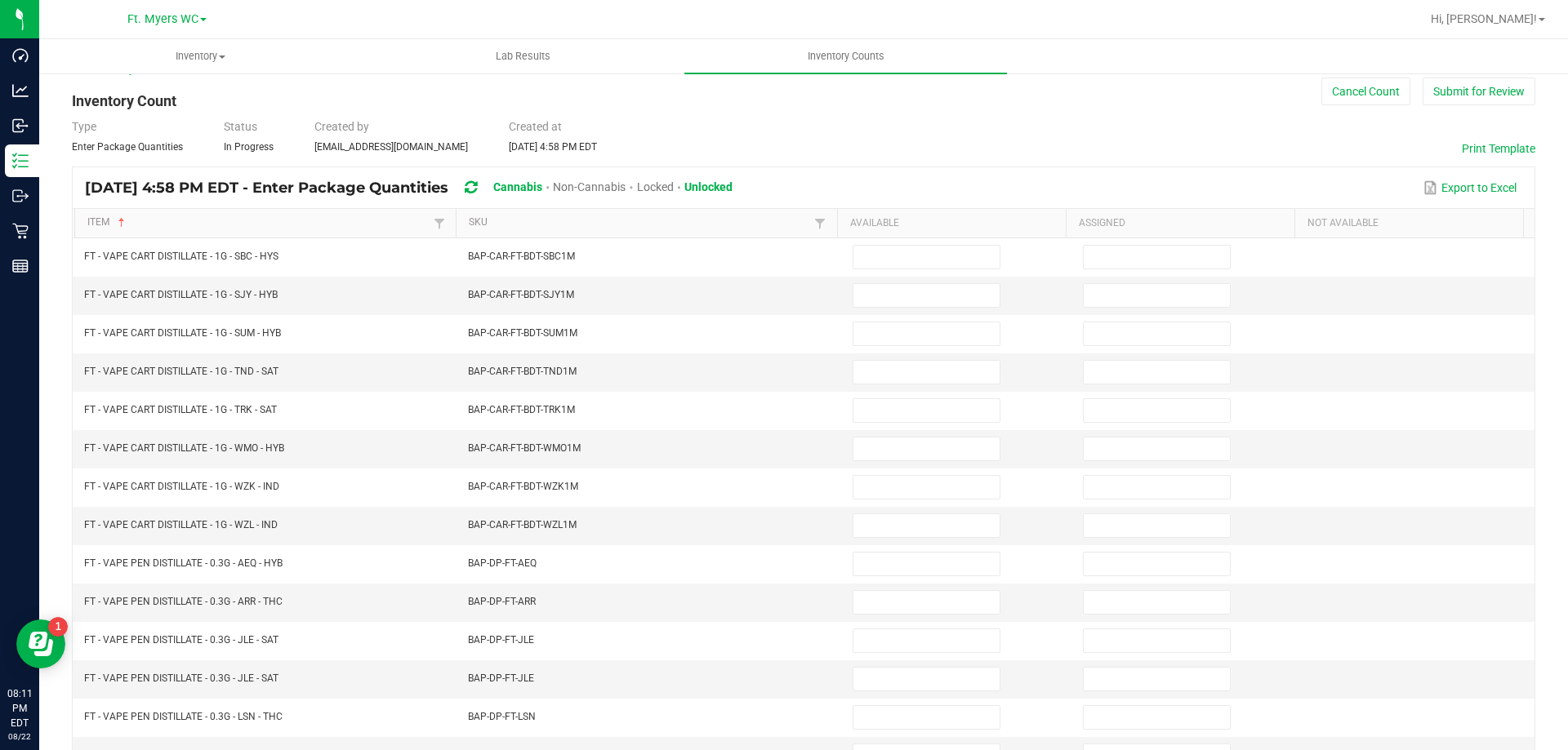
scroll to position [0, 0]
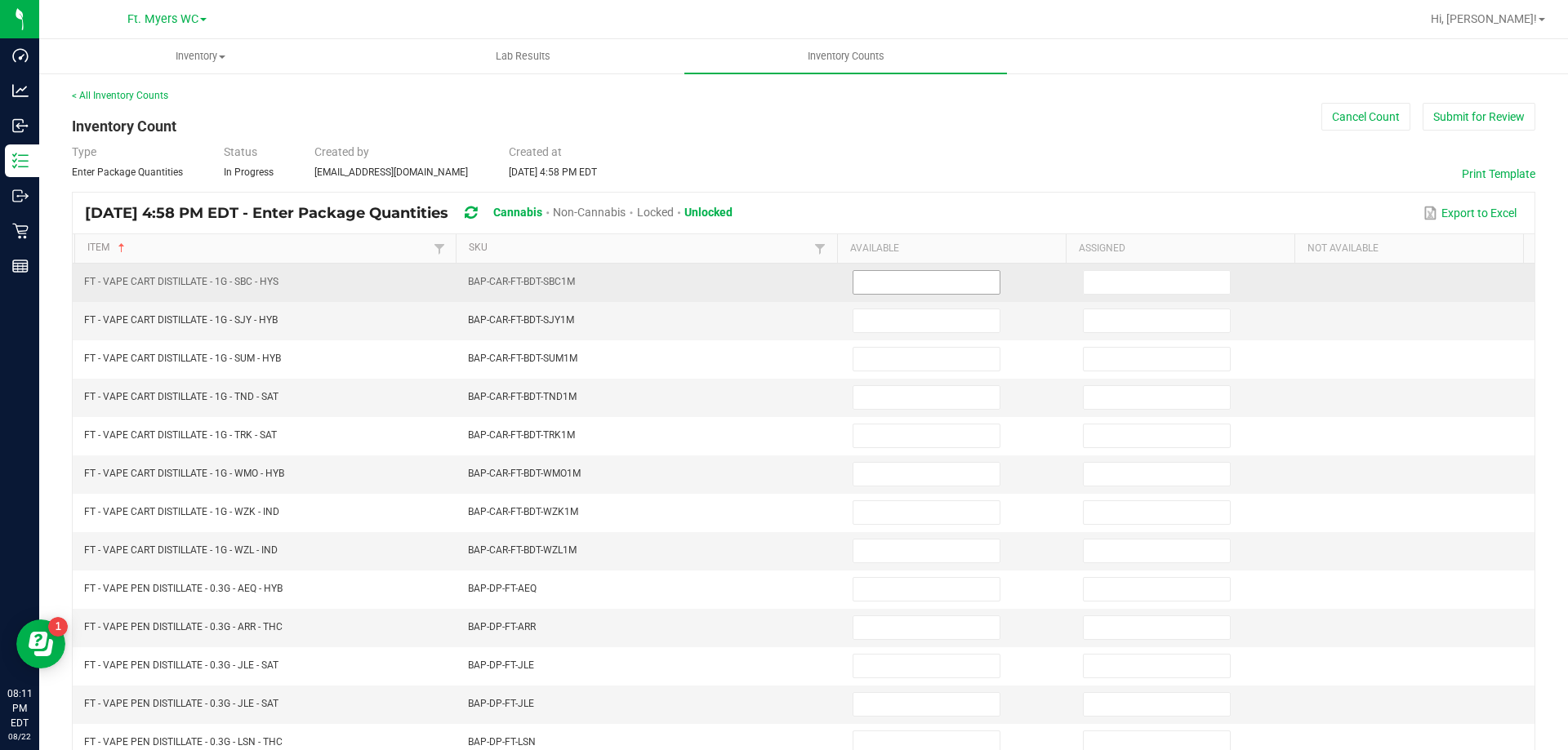
click at [860, 277] on input at bounding box center [926, 282] width 147 height 23
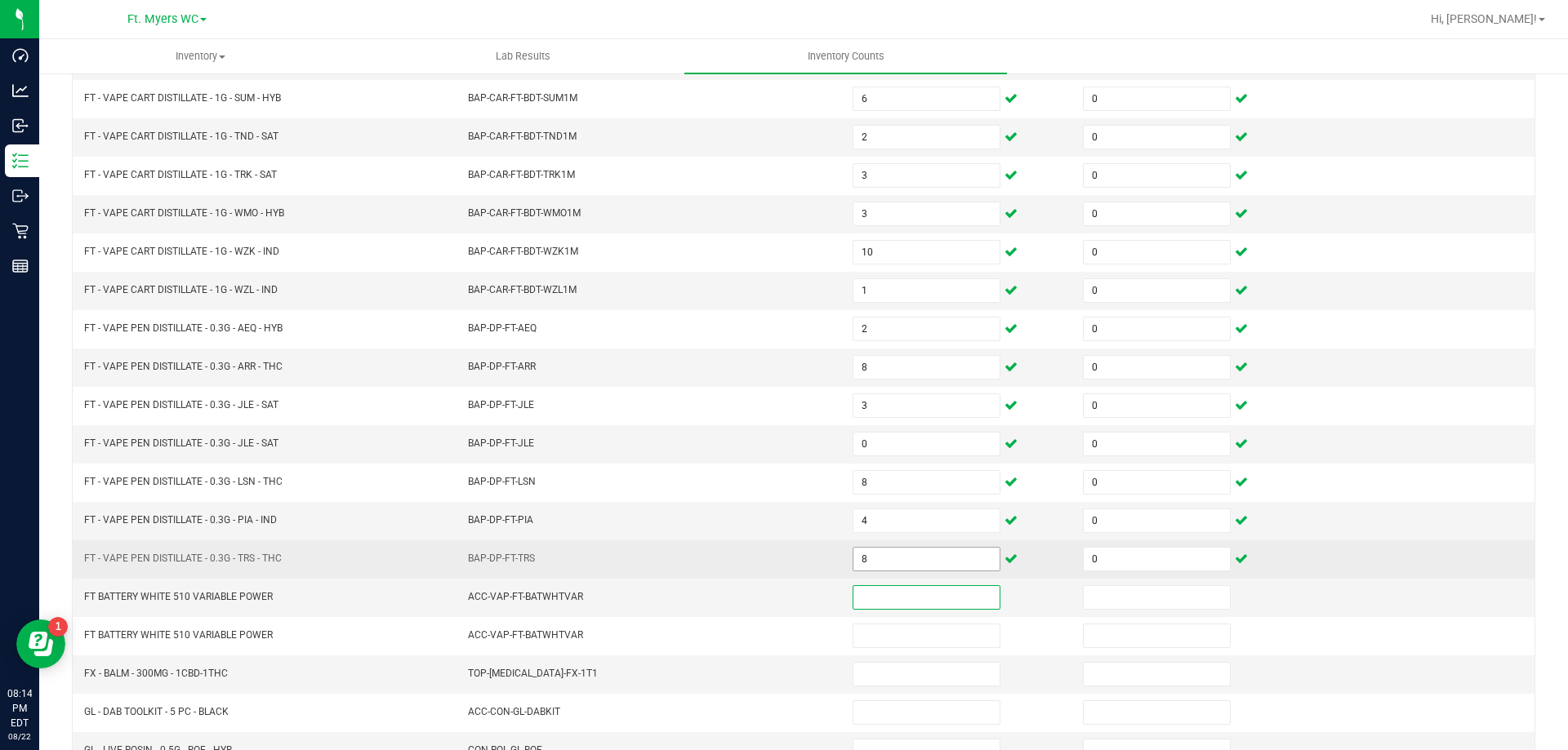
scroll to position [338, 0]
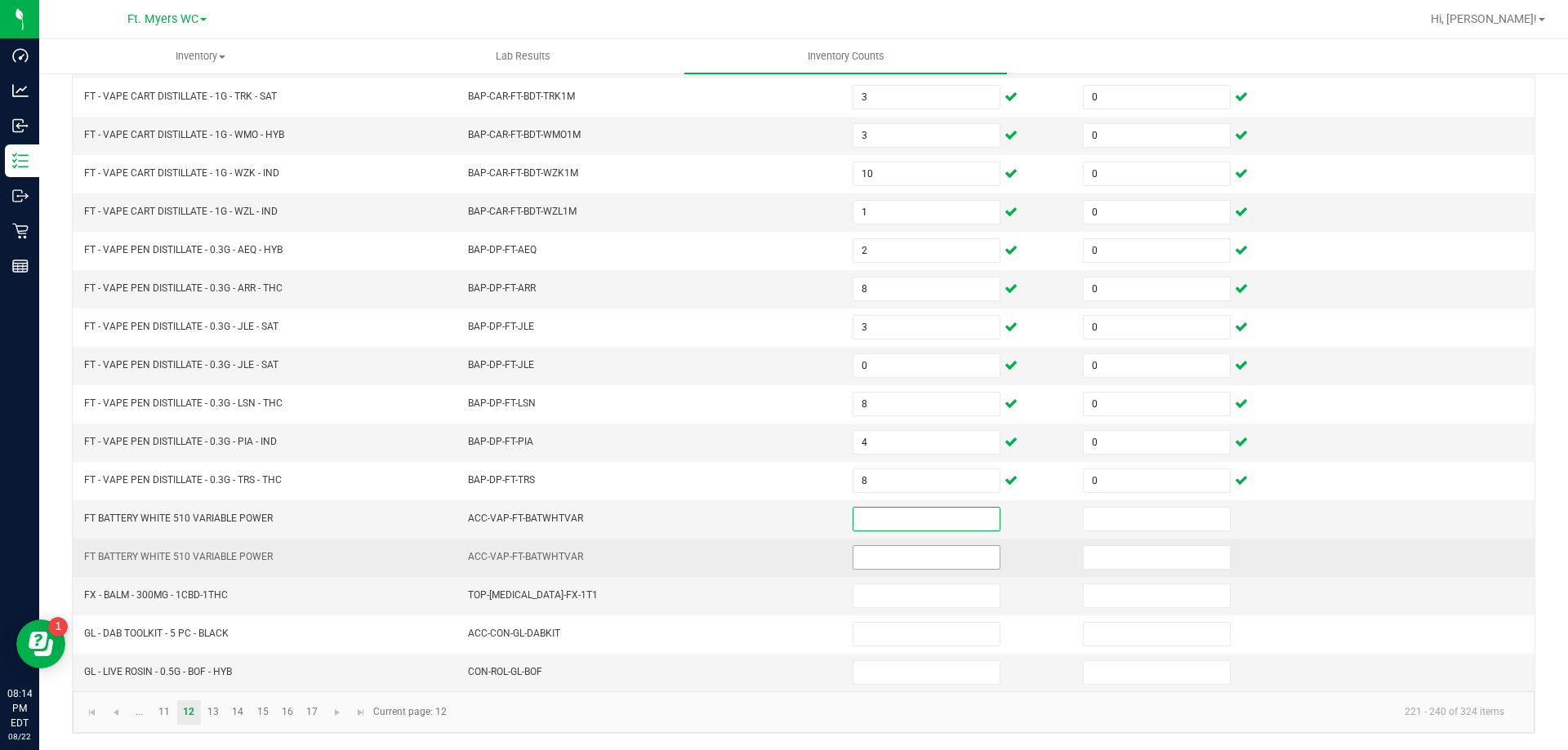
click at [940, 557] on input at bounding box center [926, 557] width 147 height 23
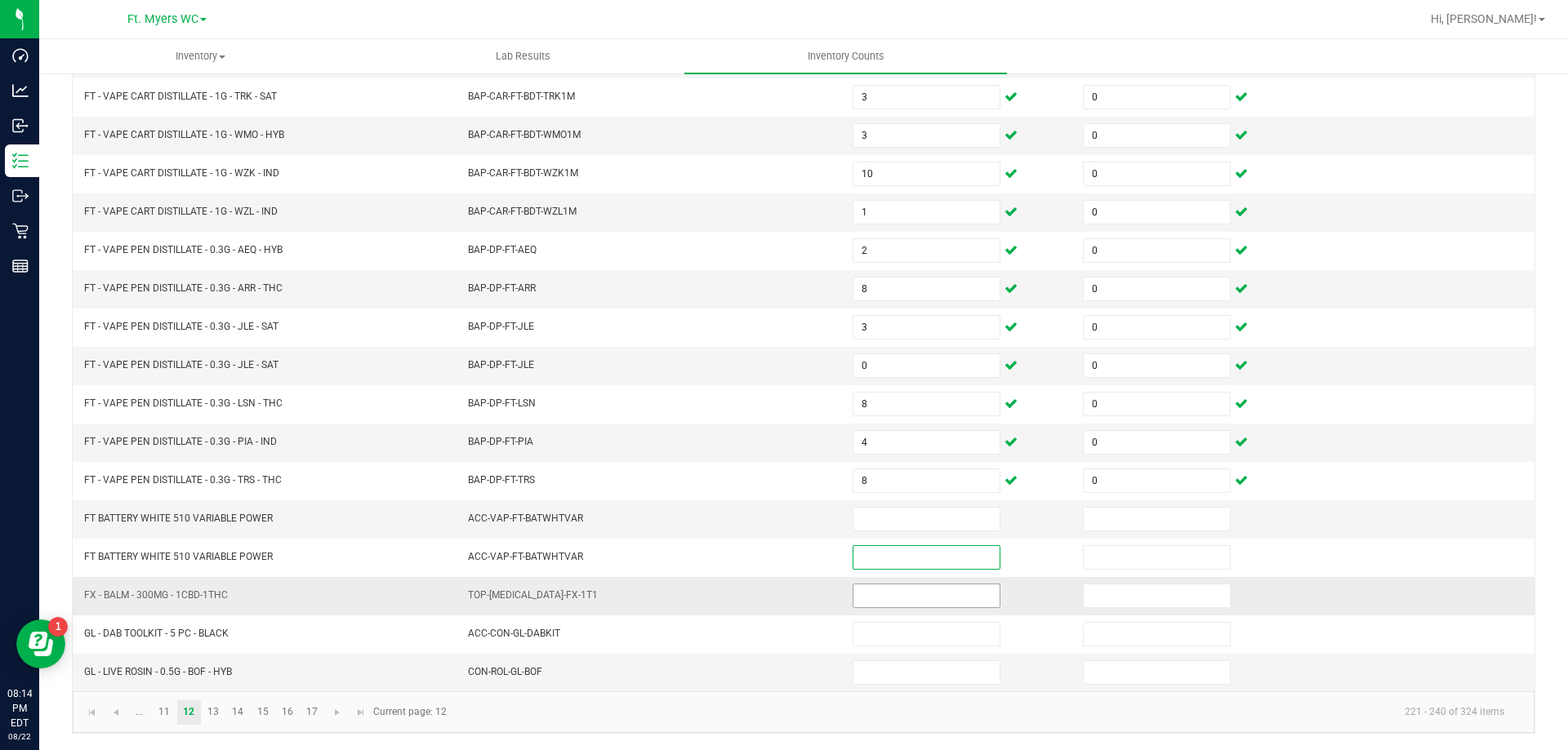
click at [922, 600] on input at bounding box center [926, 596] width 147 height 23
click at [864, 516] on input at bounding box center [926, 519] width 147 height 23
click at [935, 522] on input "0" at bounding box center [926, 519] width 147 height 23
click at [929, 585] on input "90" at bounding box center [926, 596] width 147 height 23
click at [218, 712] on link "13" at bounding box center [214, 713] width 24 height 24
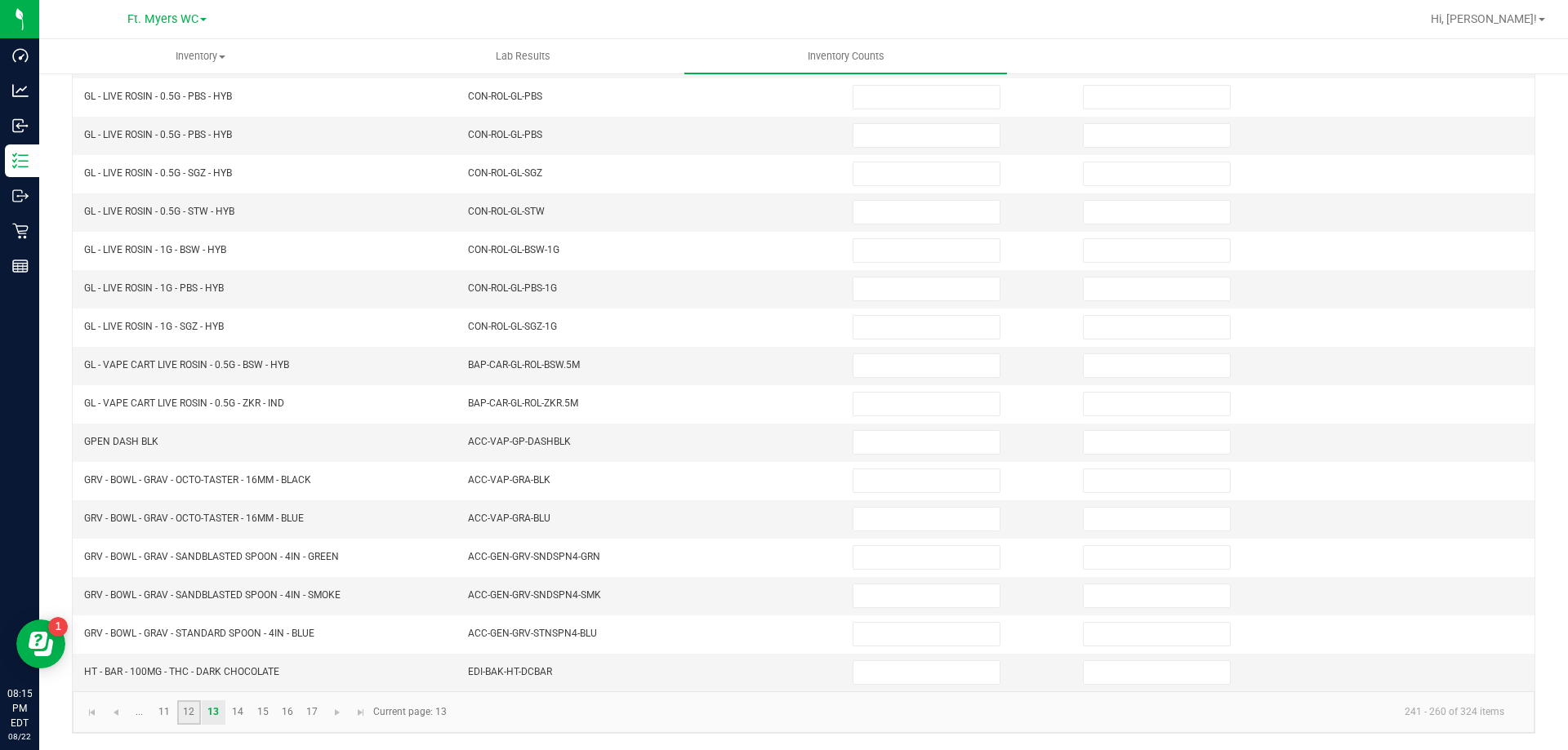
click at [197, 712] on link "12" at bounding box center [189, 713] width 24 height 24
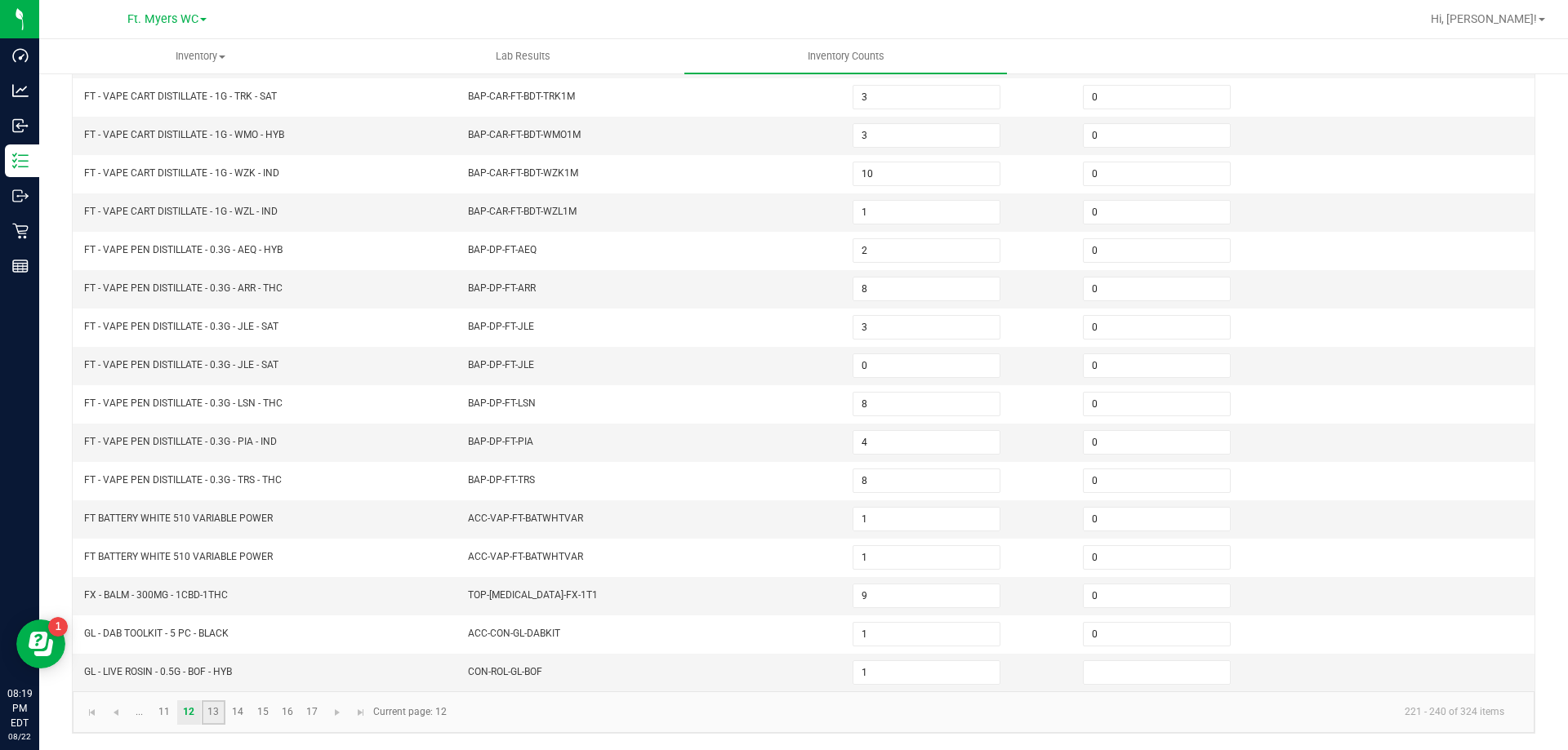
click at [212, 712] on link "13" at bounding box center [214, 713] width 24 height 24
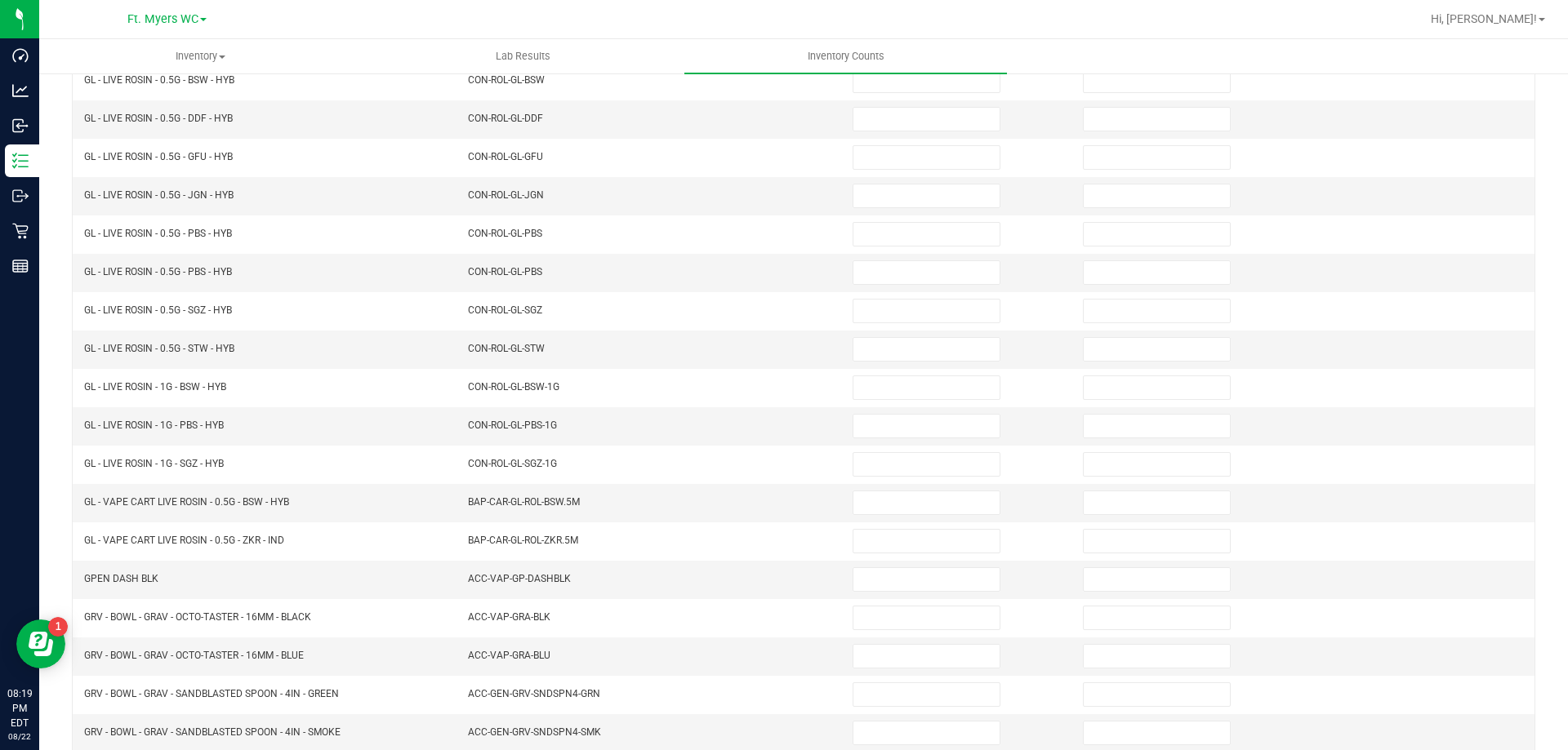
scroll to position [0, 0]
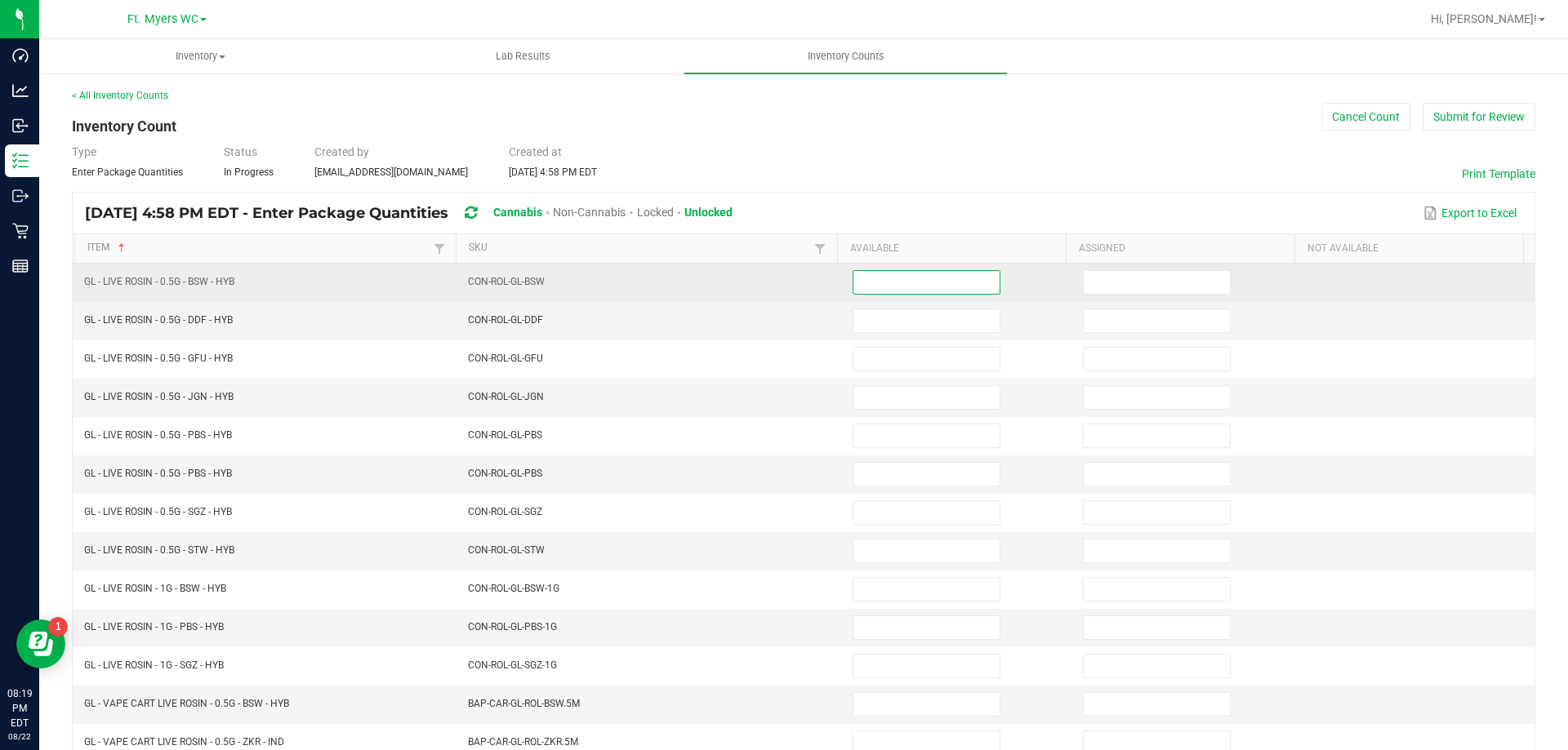
click at [868, 279] on input at bounding box center [926, 282] width 147 height 23
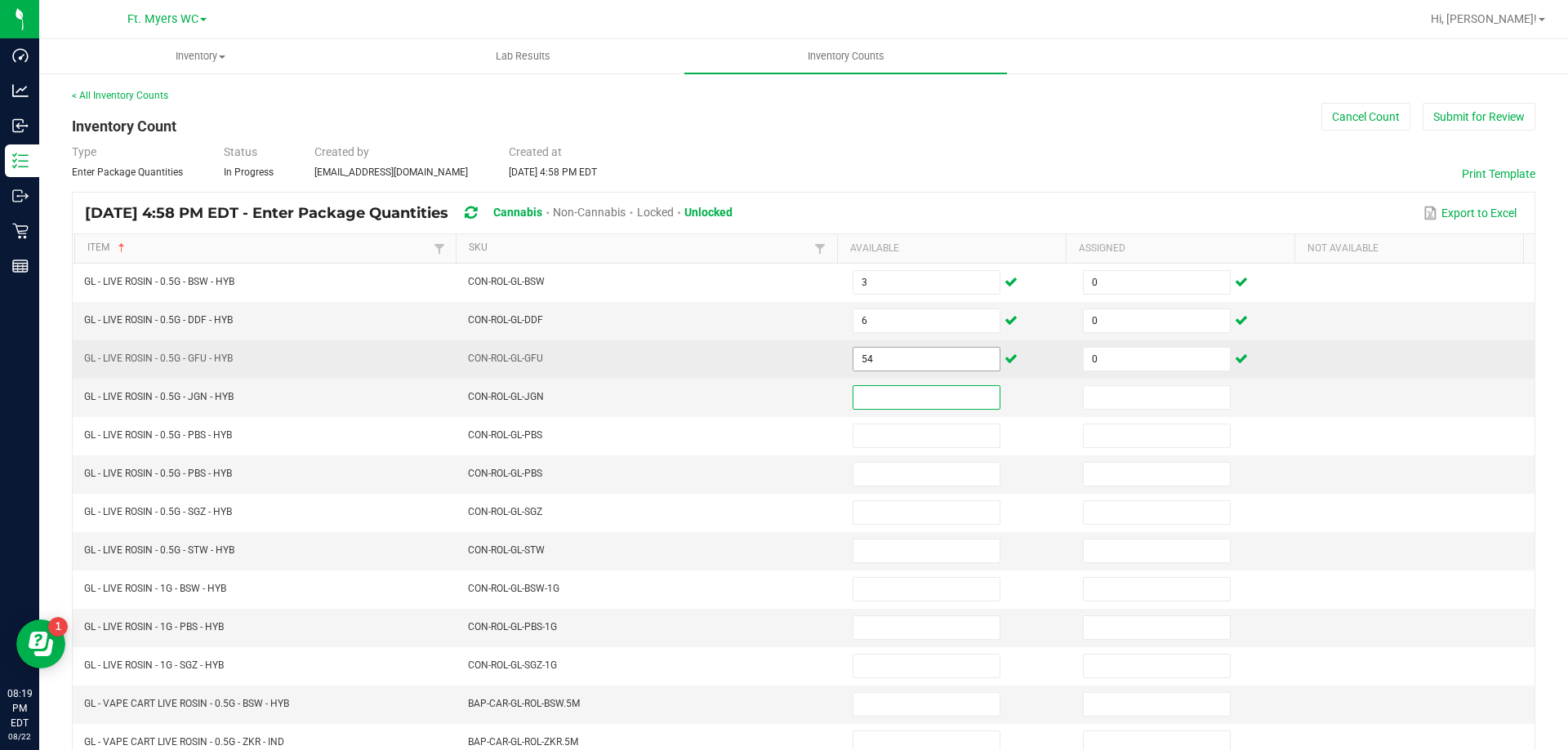
click at [856, 357] on input "54" at bounding box center [926, 359] width 147 height 23
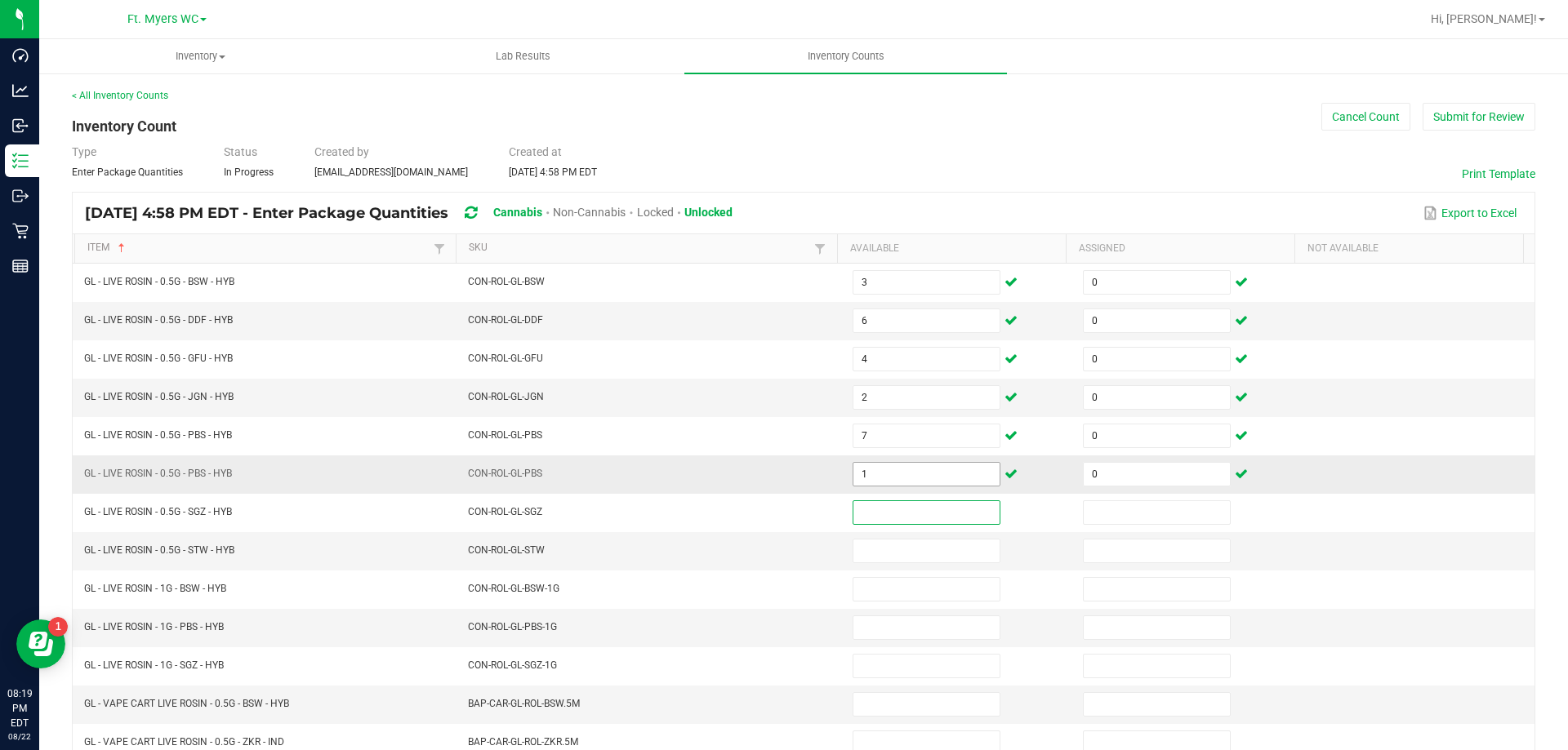
click at [924, 477] on input "1" at bounding box center [926, 474] width 147 height 23
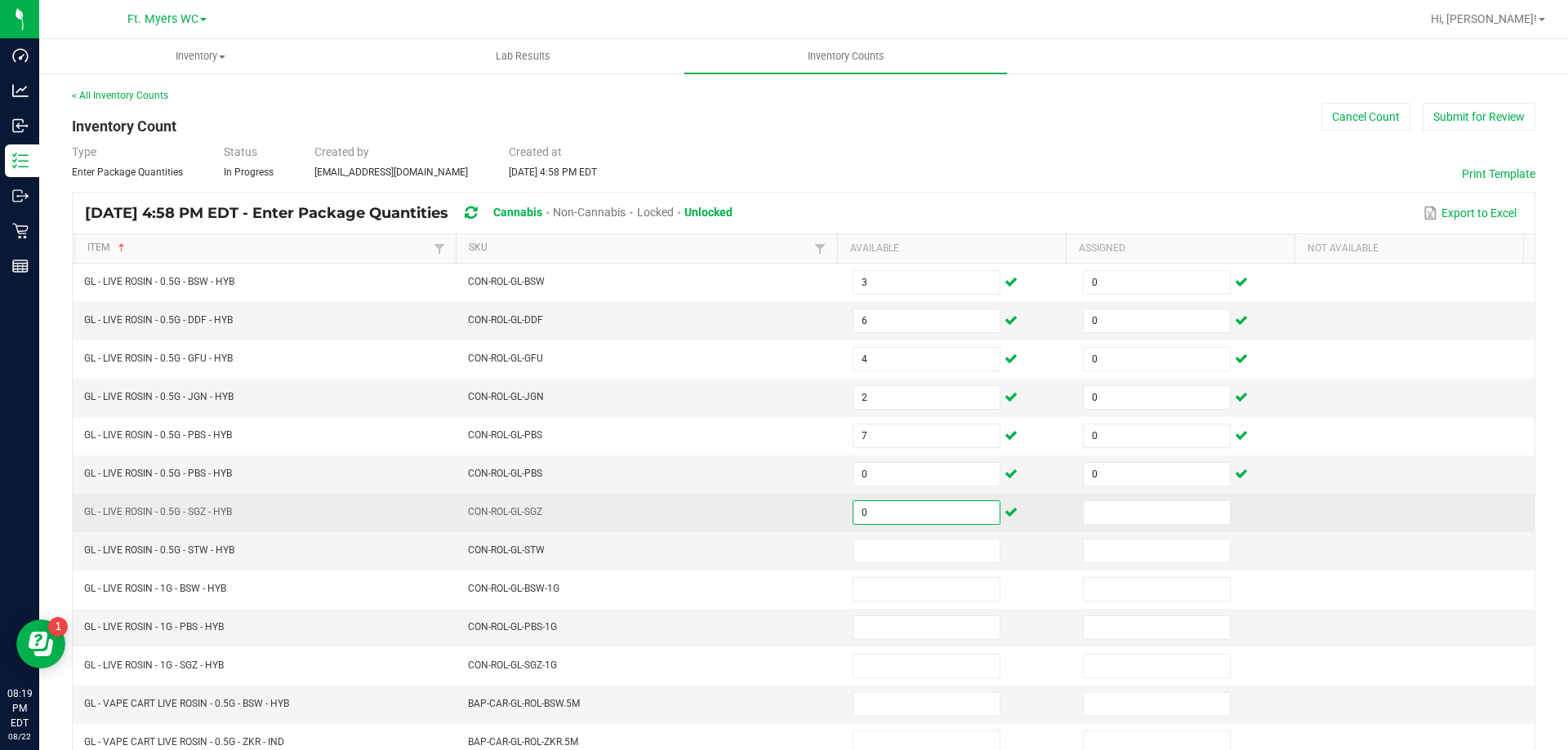
click at [871, 511] on input "0" at bounding box center [926, 513] width 147 height 23
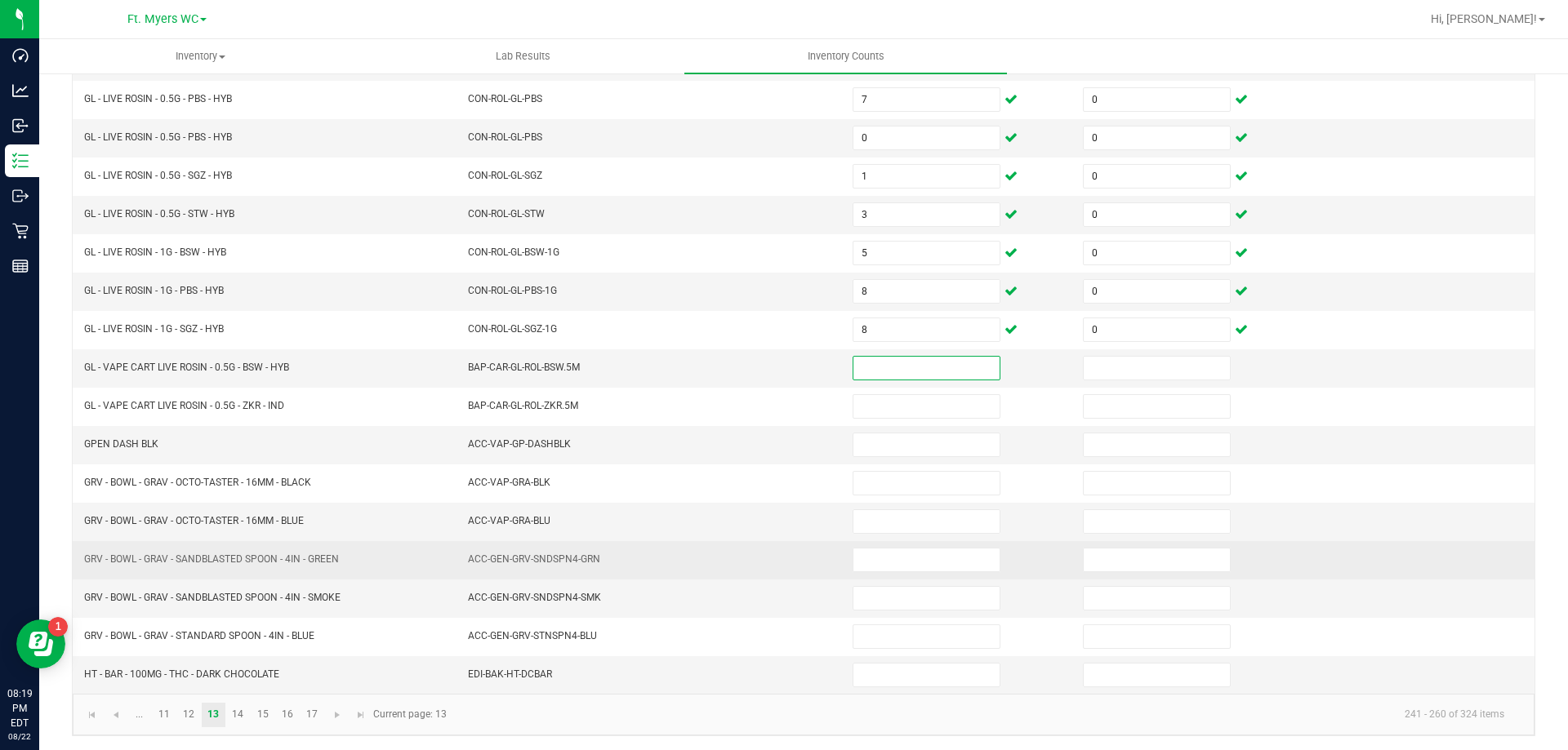
scroll to position [338, 0]
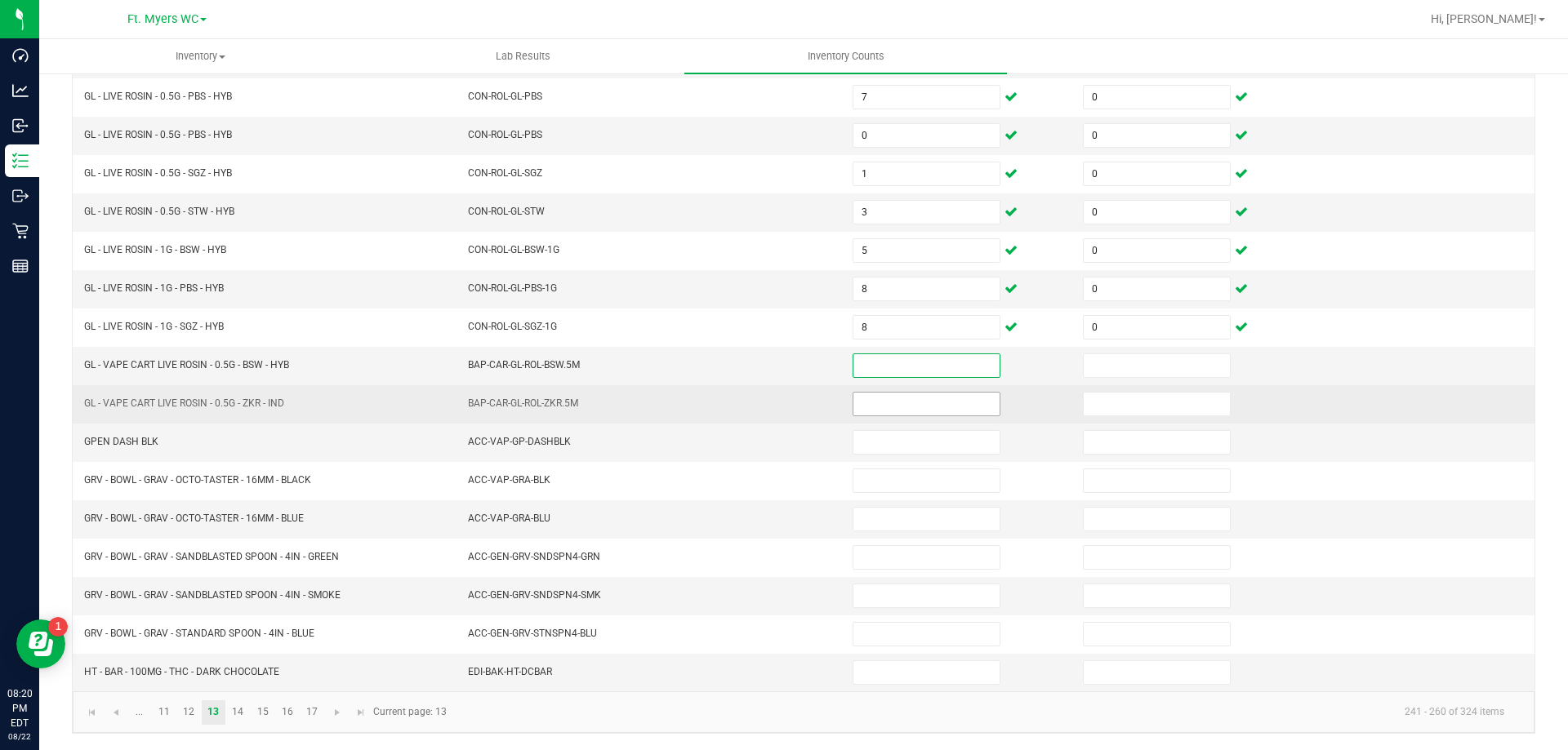
click at [866, 406] on input at bounding box center [926, 404] width 147 height 23
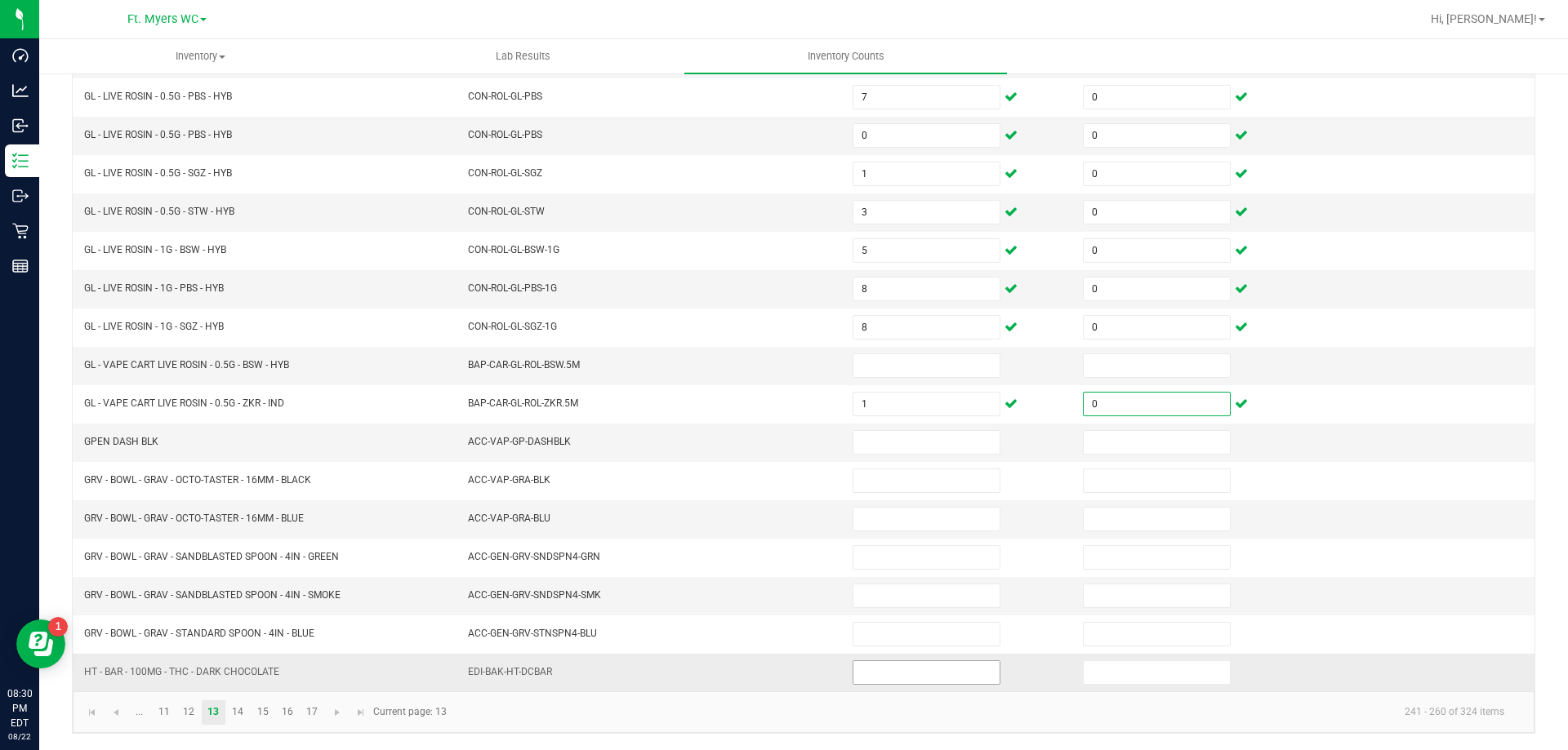
click at [917, 667] on input at bounding box center [926, 672] width 147 height 23
click at [244, 707] on link "14" at bounding box center [238, 713] width 24 height 24
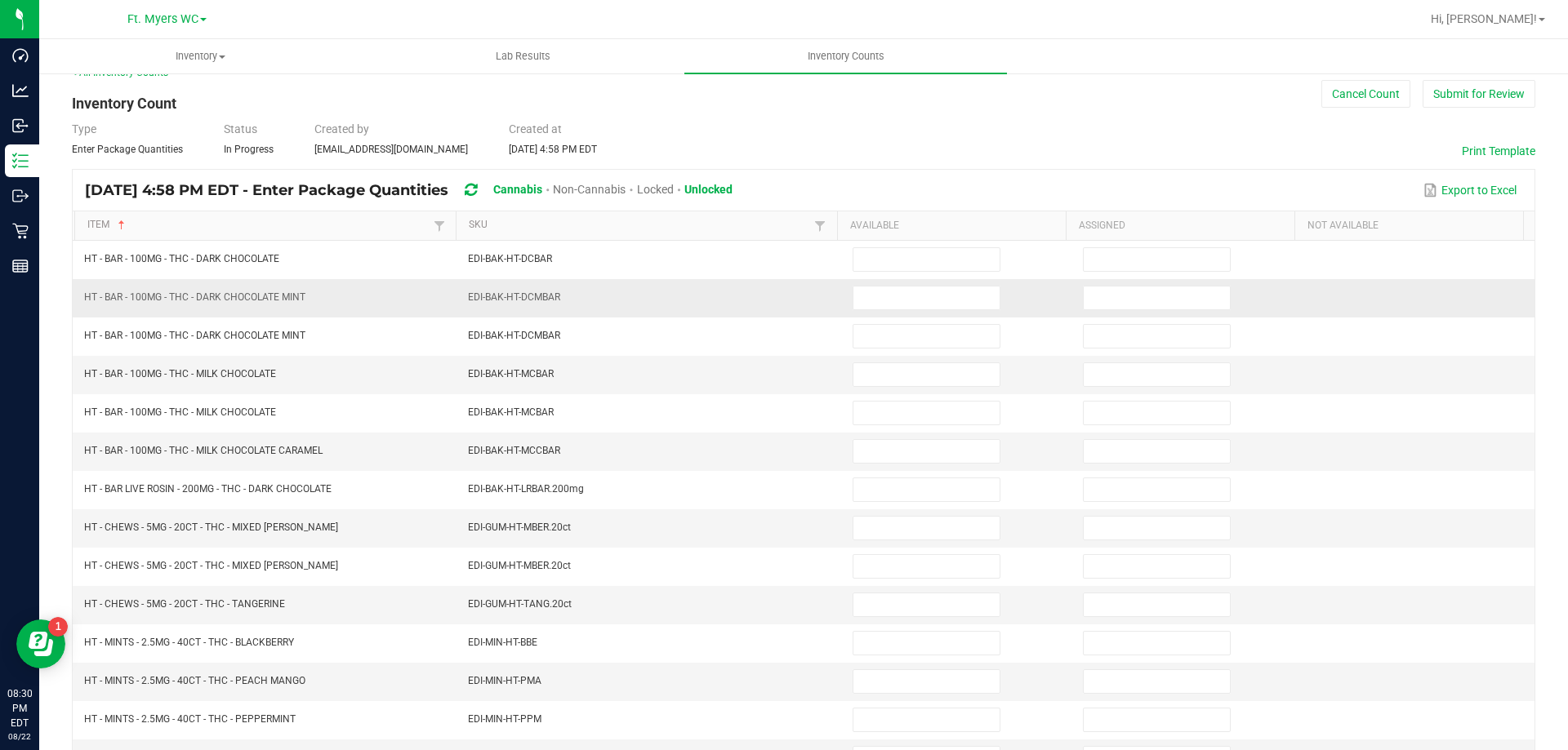
scroll to position [0, 0]
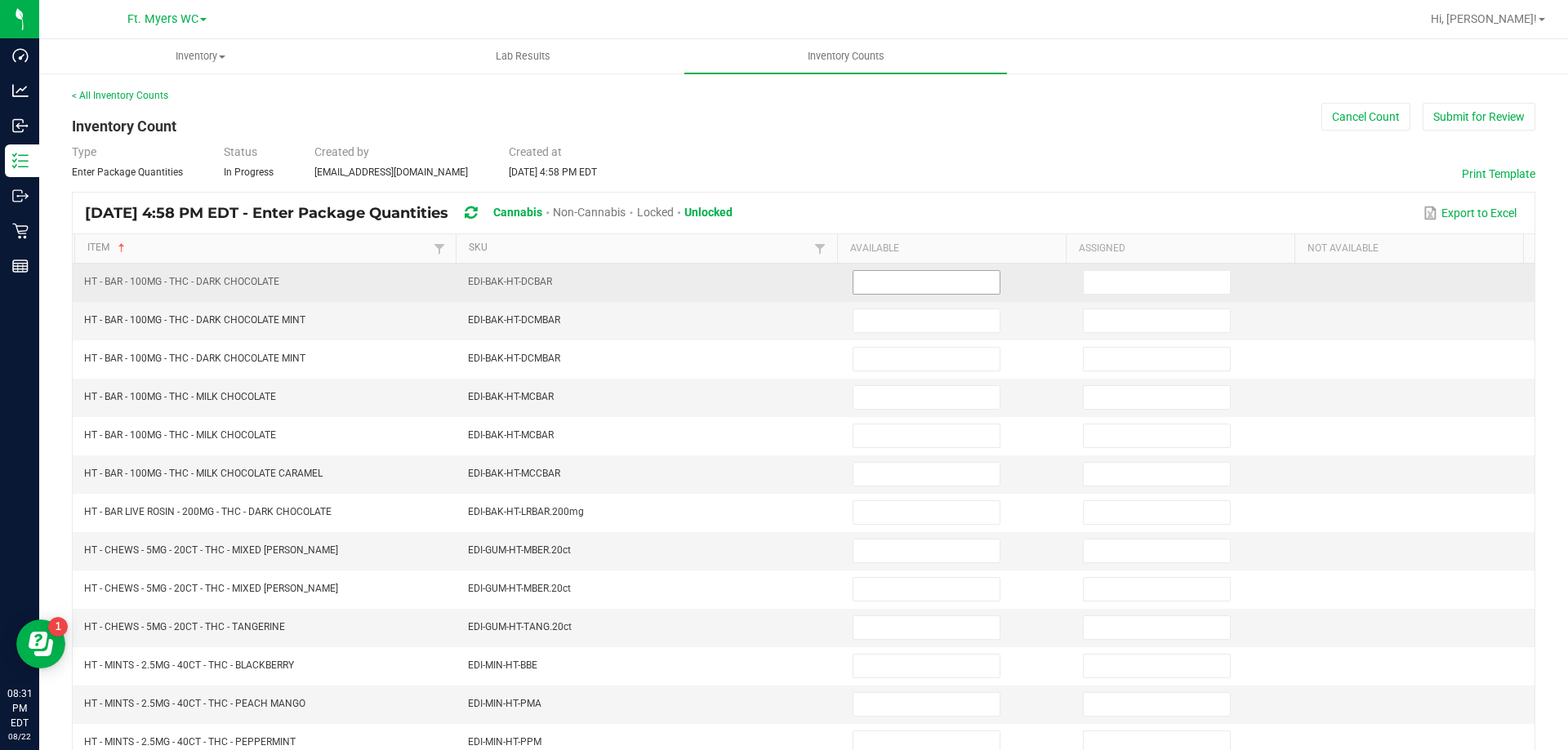
click at [896, 273] on input at bounding box center [926, 282] width 147 height 23
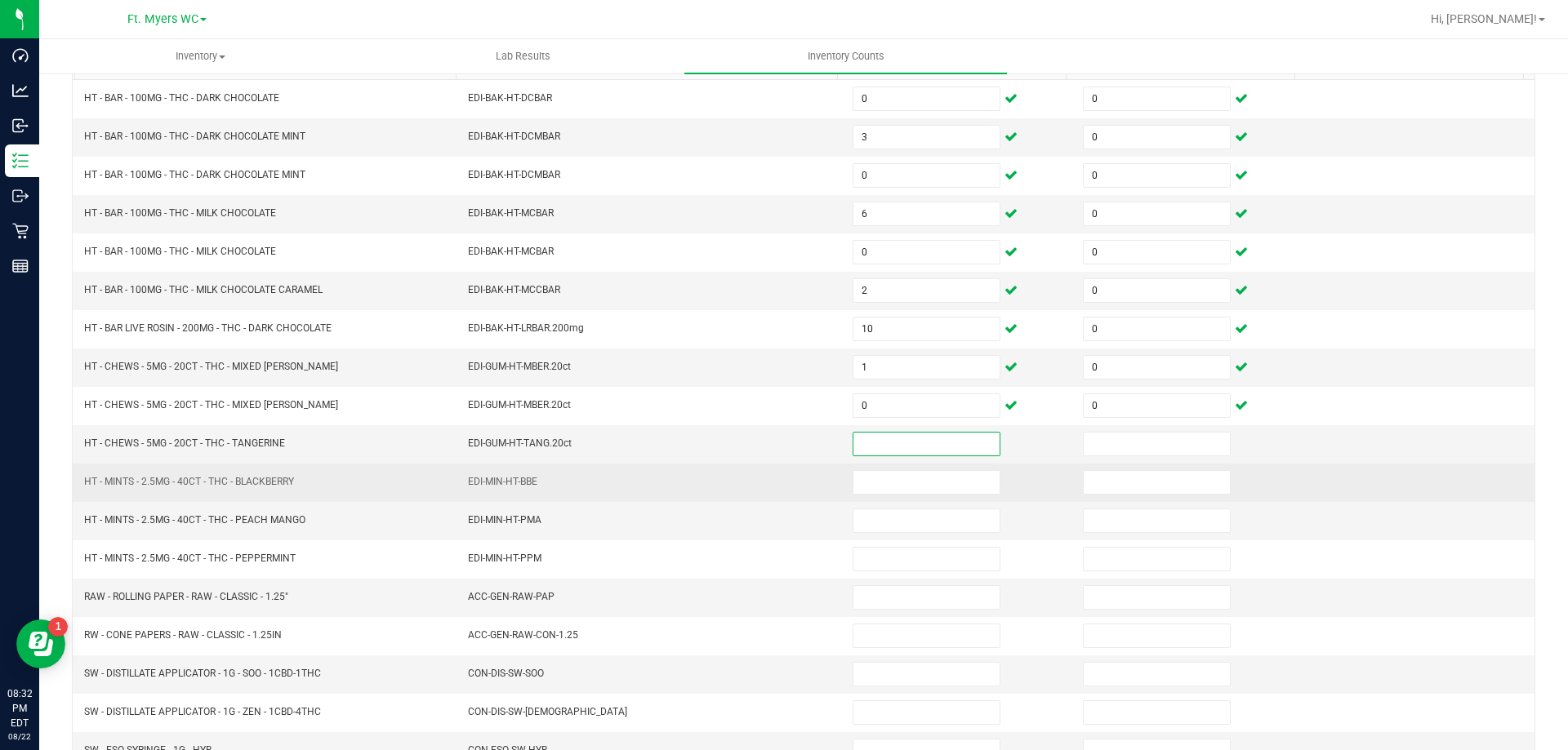
scroll to position [175, 0]
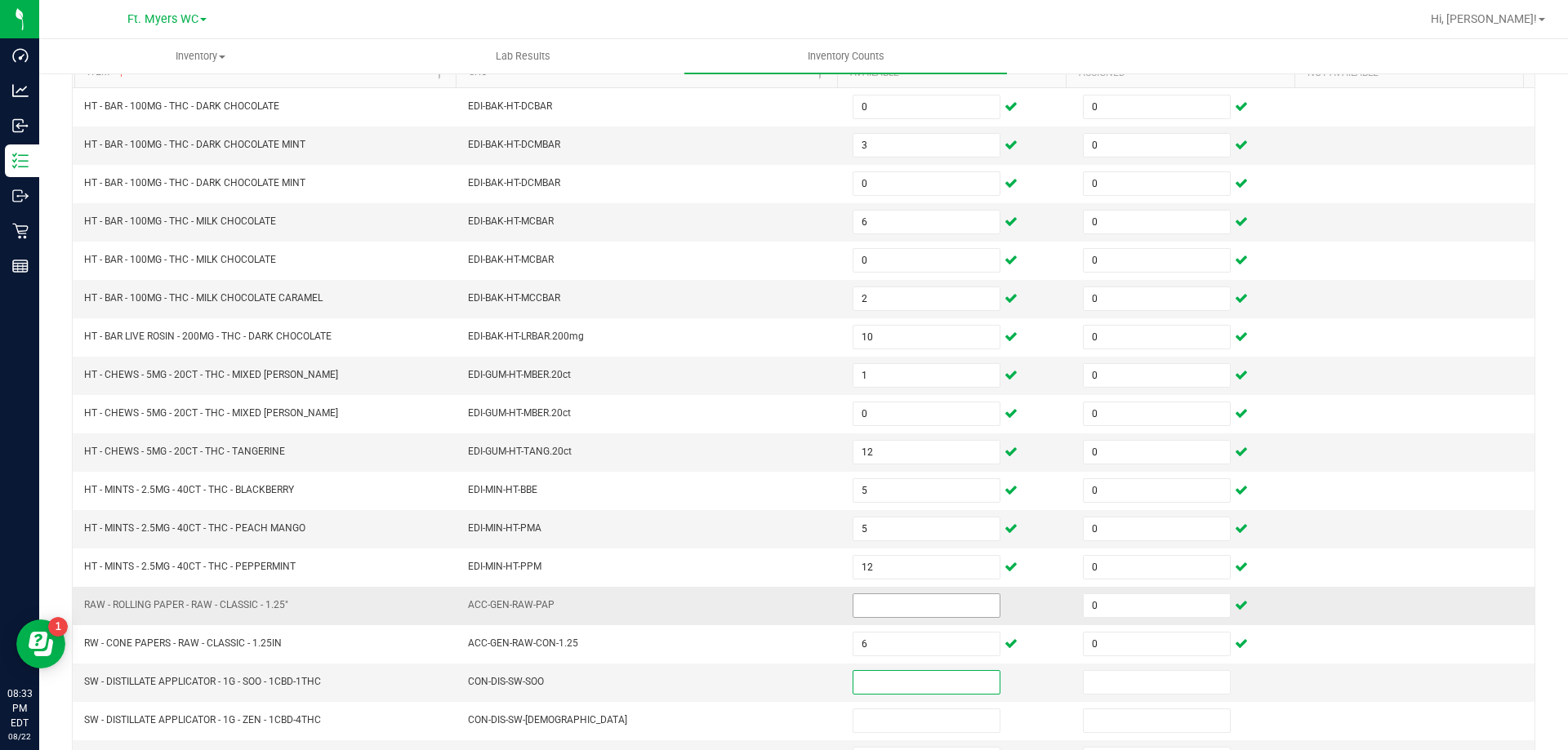
click at [932, 598] on input at bounding box center [926, 605] width 147 height 23
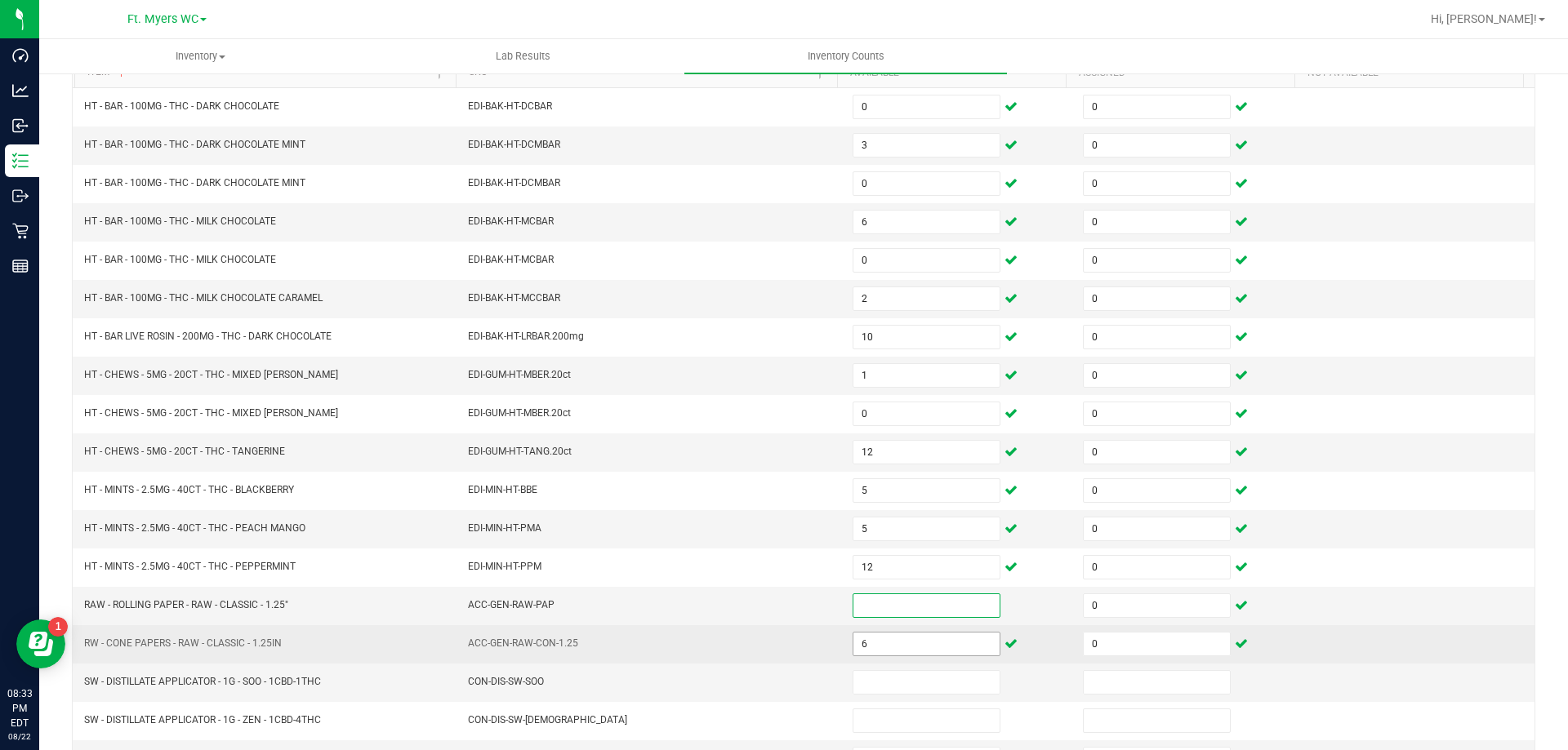
click at [911, 653] on input "6" at bounding box center [926, 644] width 147 height 23
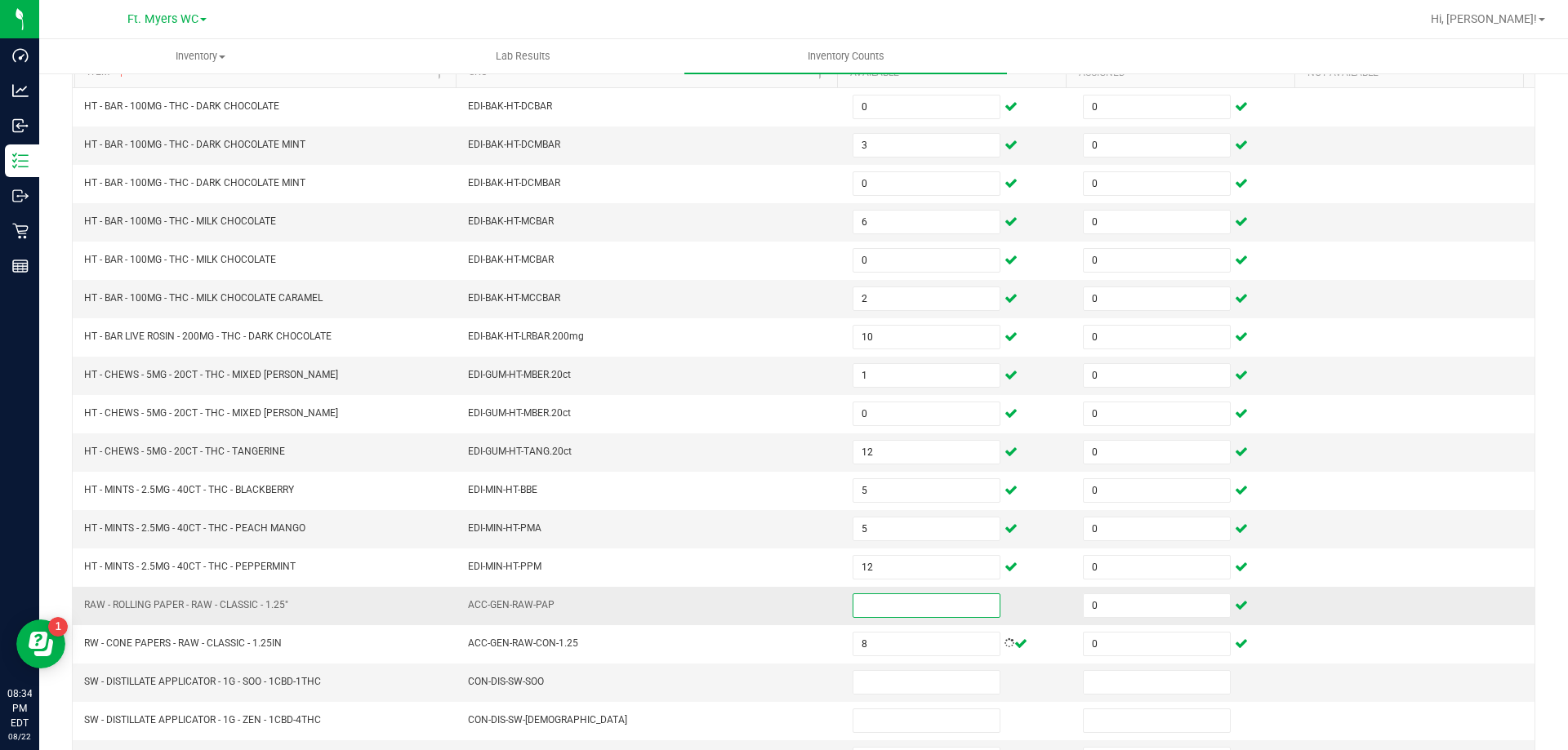
click at [866, 608] on input at bounding box center [926, 605] width 147 height 23
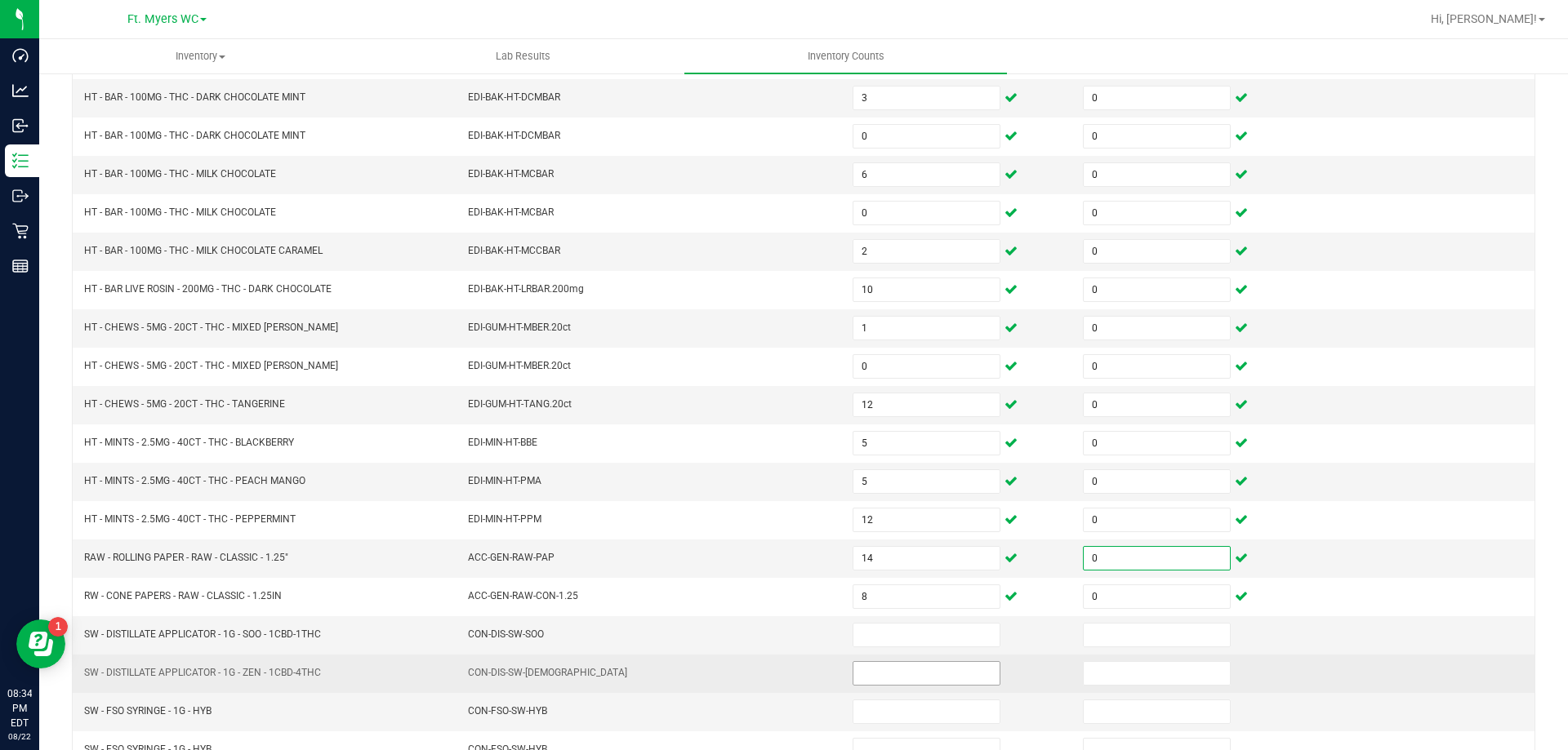
scroll to position [257, 0]
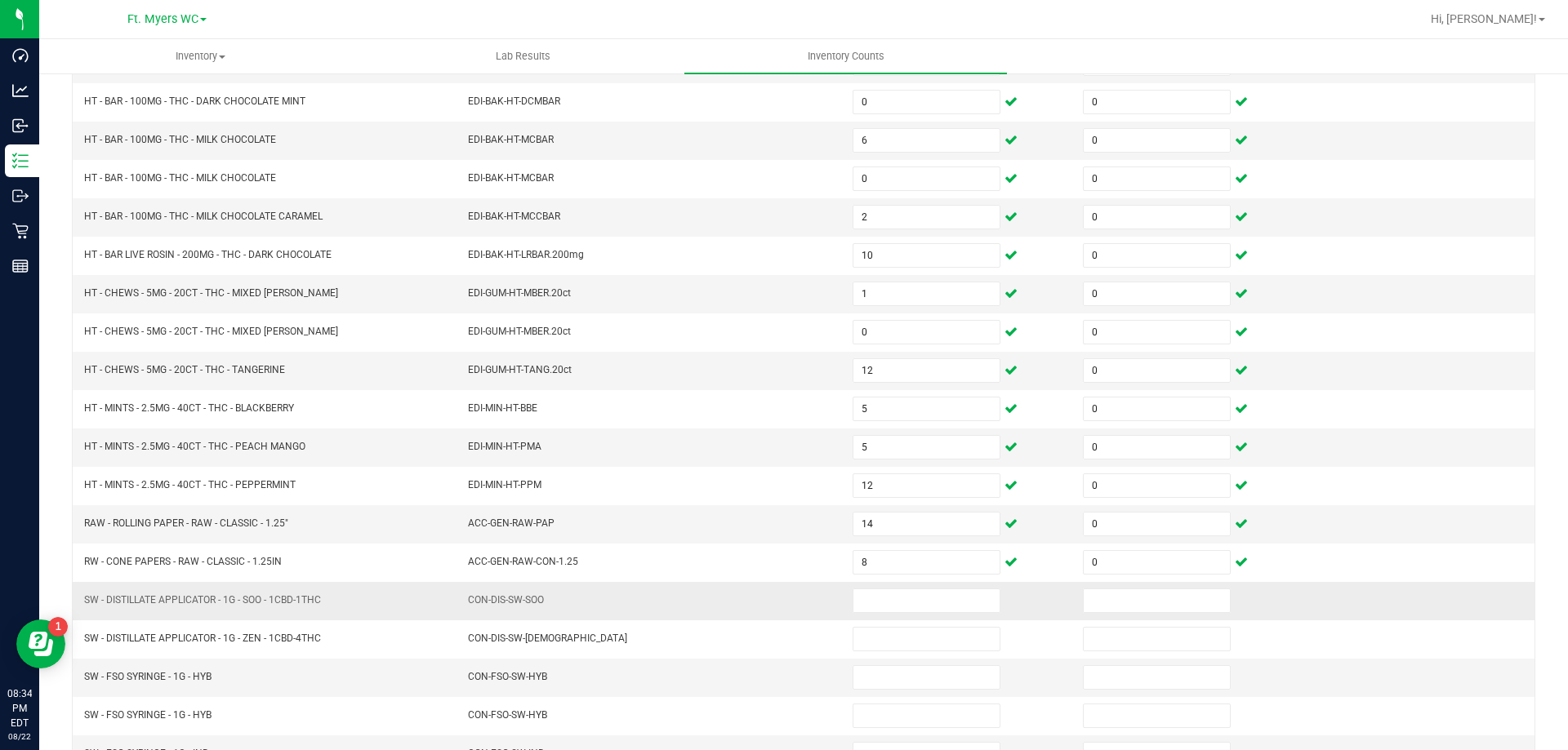
click at [891, 586] on td at bounding box center [958, 601] width 230 height 38
click at [893, 601] on input at bounding box center [926, 601] width 147 height 23
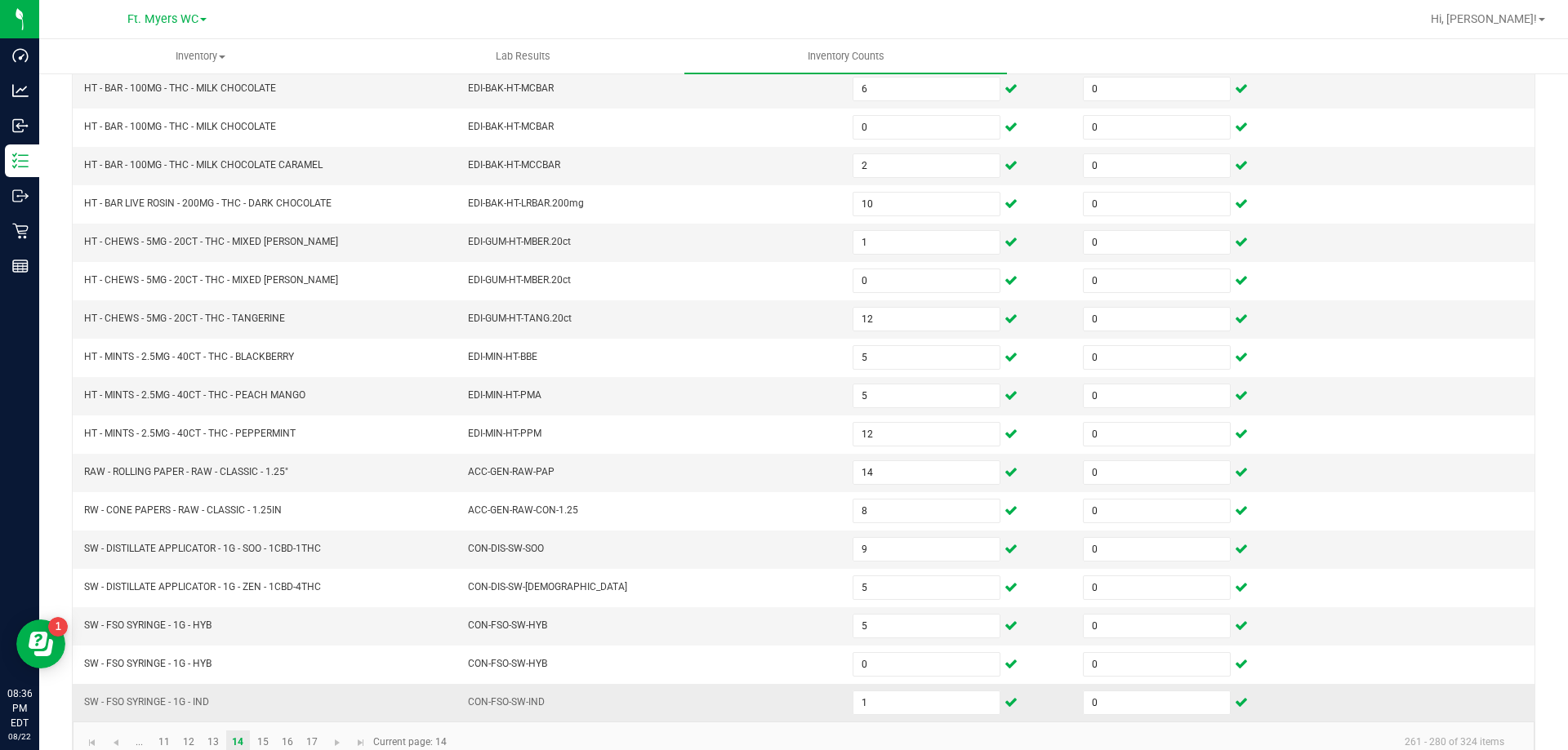
scroll to position [338, 0]
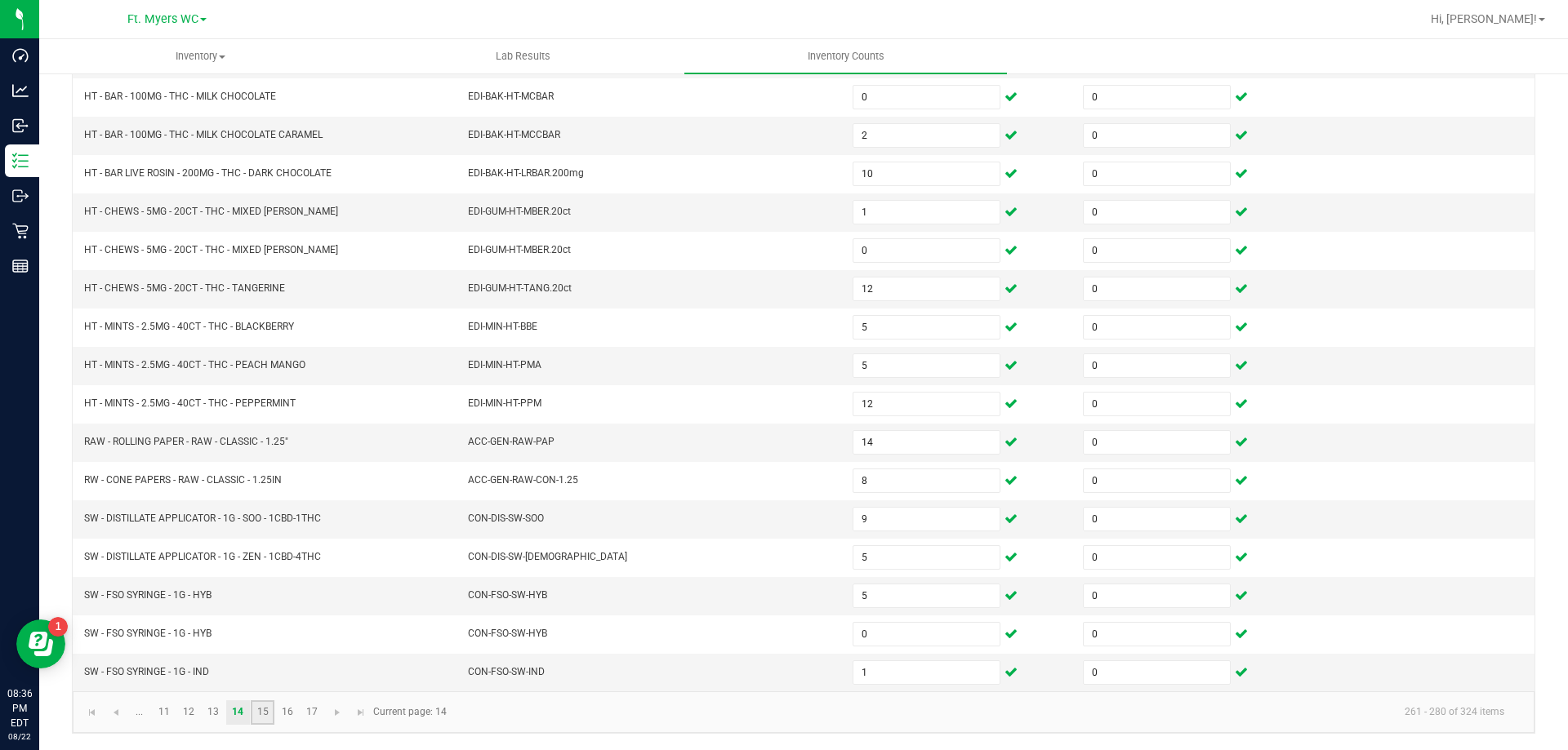
click at [263, 707] on link "15" at bounding box center [262, 713] width 24 height 24
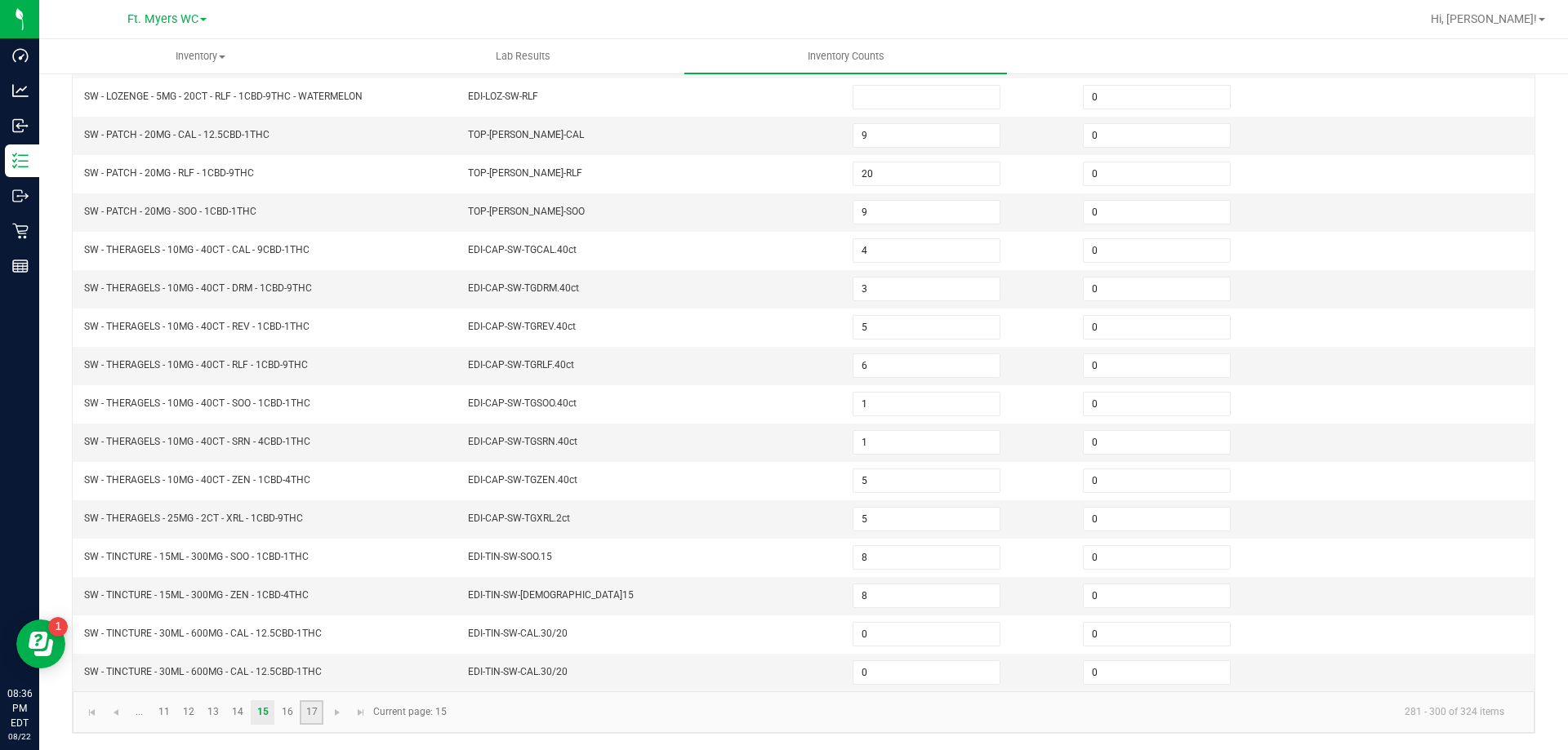
click at [300, 710] on link "17" at bounding box center [312, 713] width 24 height 24
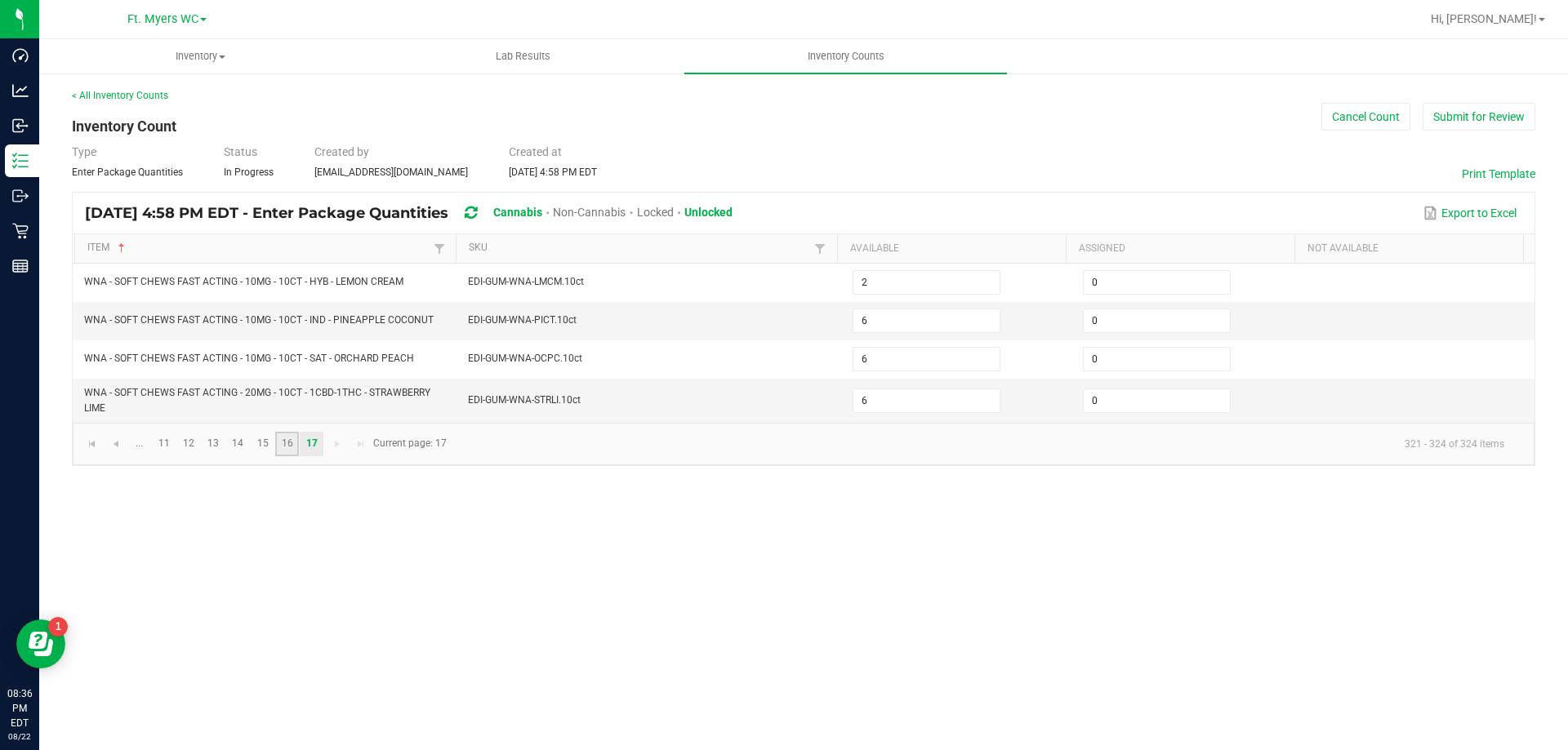
click at [279, 444] on link "16" at bounding box center [287, 444] width 24 height 24
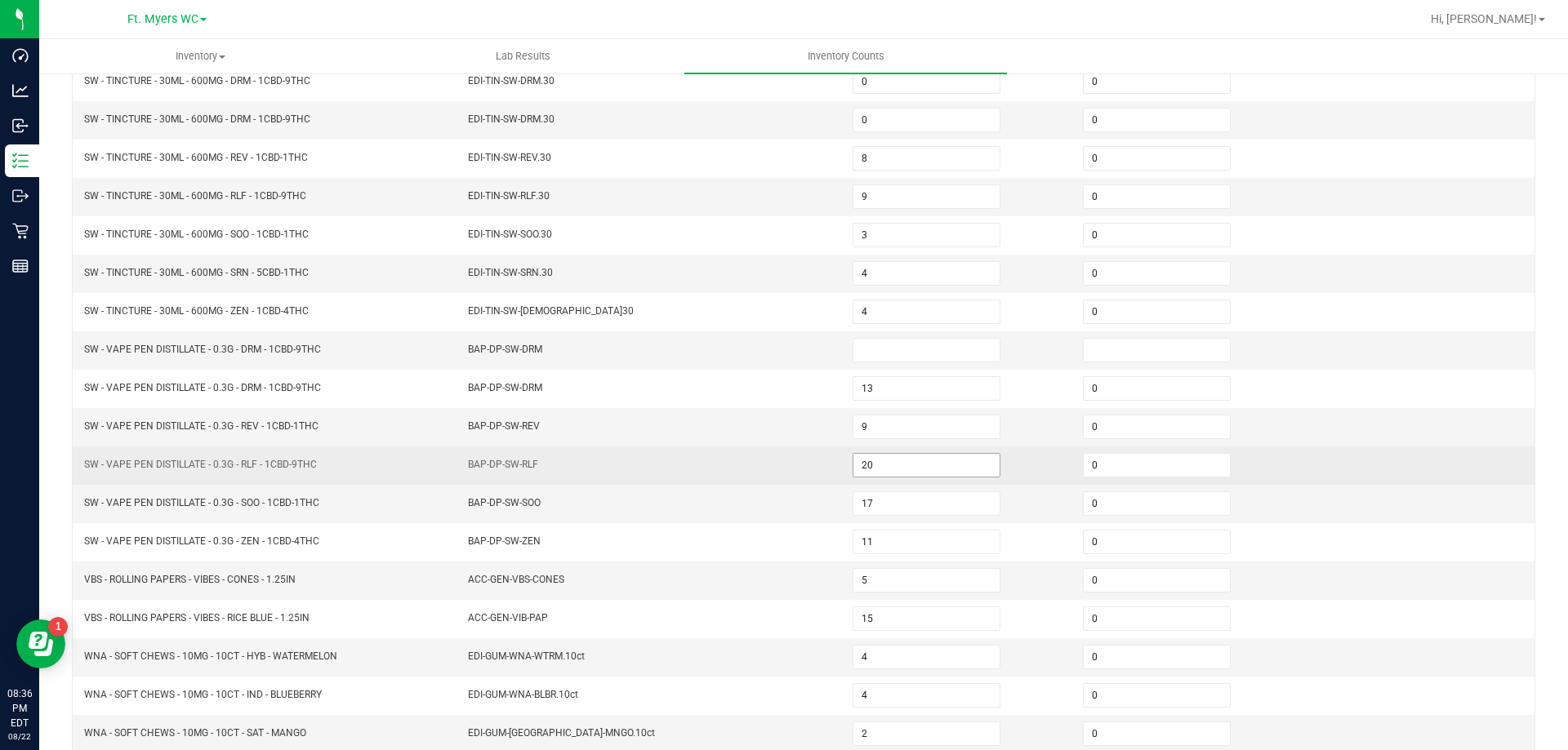
scroll to position [163, 0]
